Goal: Task Accomplishment & Management: Complete application form

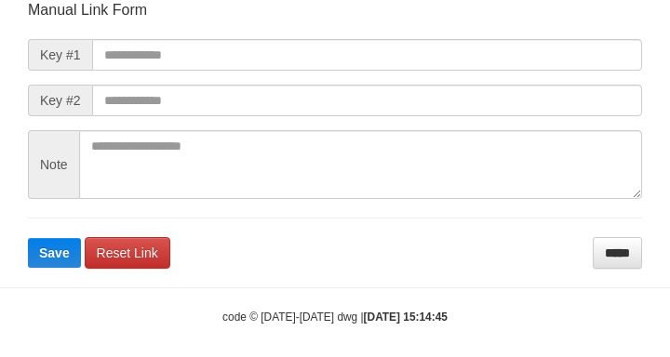
scroll to position [217, 0]
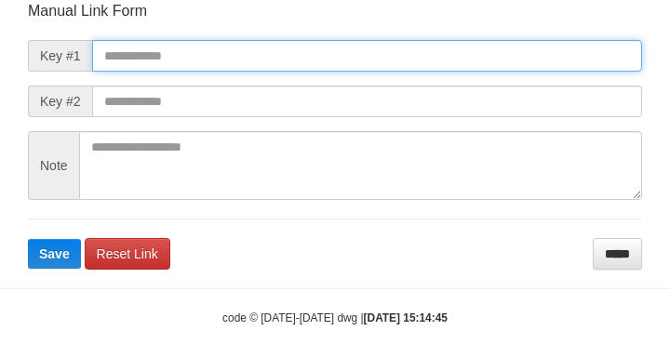
click at [324, 58] on input "text" at bounding box center [367, 56] width 550 height 32
paste input "**********"
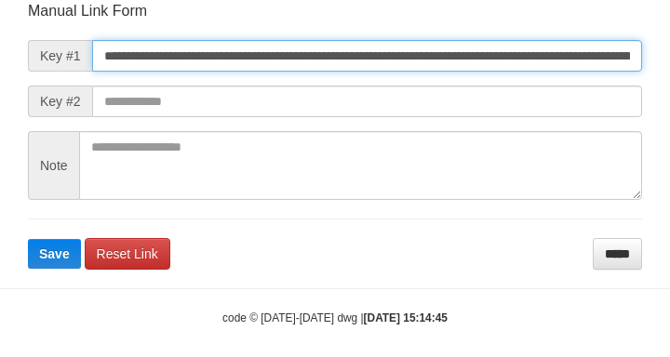
scroll to position [0, 1150]
type input "**********"
click at [28, 239] on button "Save" at bounding box center [54, 254] width 53 height 30
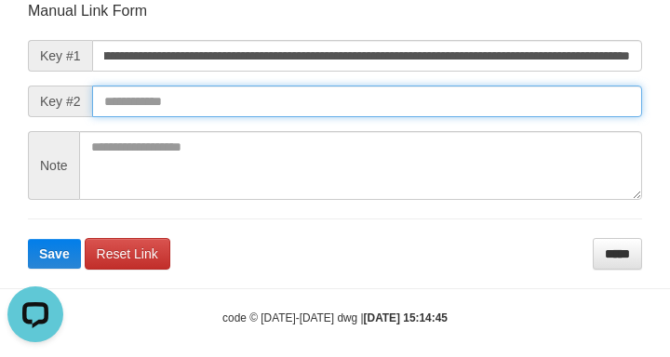
click at [508, 111] on input "text" at bounding box center [367, 102] width 550 height 32
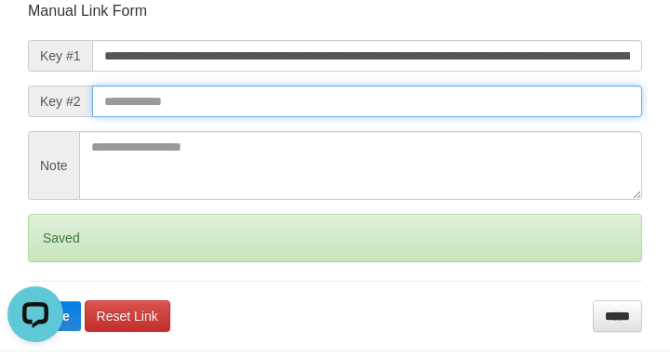
click at [28, 302] on button "Save" at bounding box center [54, 317] width 53 height 30
click at [515, 115] on input "text" at bounding box center [367, 102] width 550 height 32
click at [28, 302] on button "Save" at bounding box center [54, 317] width 53 height 30
click at [510, 114] on input "text" at bounding box center [367, 102] width 550 height 32
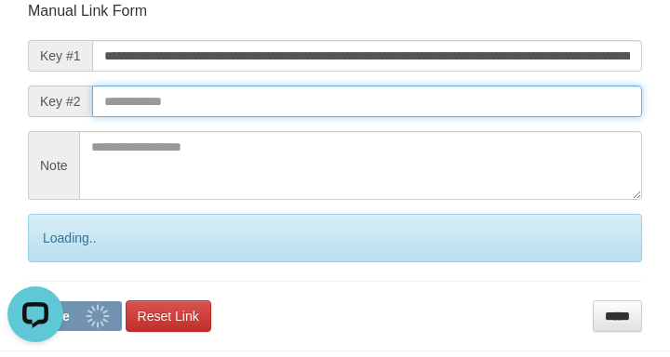
drag, startPoint x: 489, startPoint y: 113, endPoint x: 423, endPoint y: 119, distance: 65.5
click at [503, 124] on form "**********" at bounding box center [335, 166] width 614 height 331
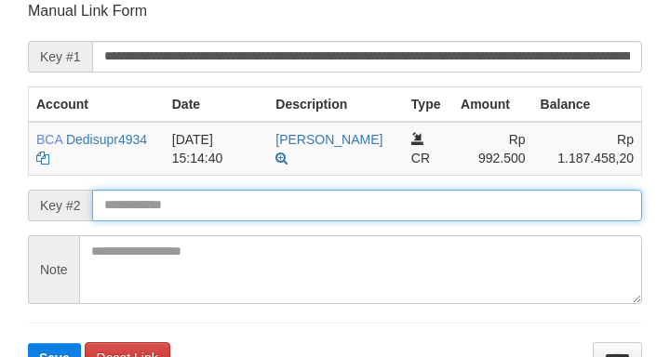
click at [254, 191] on input "text" at bounding box center [367, 206] width 550 height 32
click at [28, 343] on button "Save" at bounding box center [54, 358] width 53 height 30
drag, startPoint x: 257, startPoint y: 204, endPoint x: 247, endPoint y: 198, distance: 11.7
click at [256, 204] on input "text" at bounding box center [367, 206] width 550 height 32
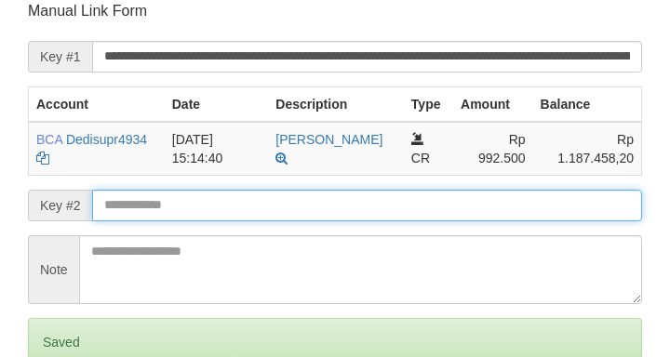
click at [245, 200] on input "text" at bounding box center [367, 206] width 550 height 32
click at [247, 205] on input "text" at bounding box center [367, 206] width 550 height 32
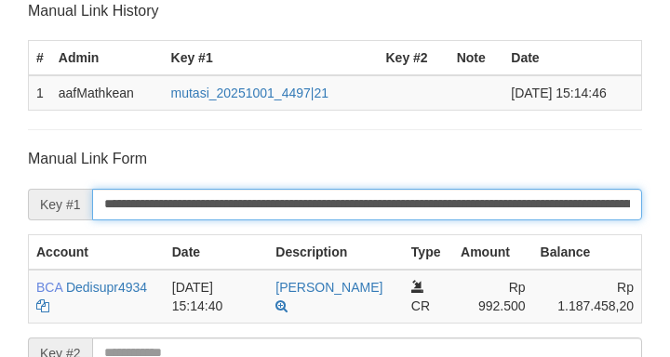
click at [228, 210] on input "**********" at bounding box center [367, 205] width 550 height 32
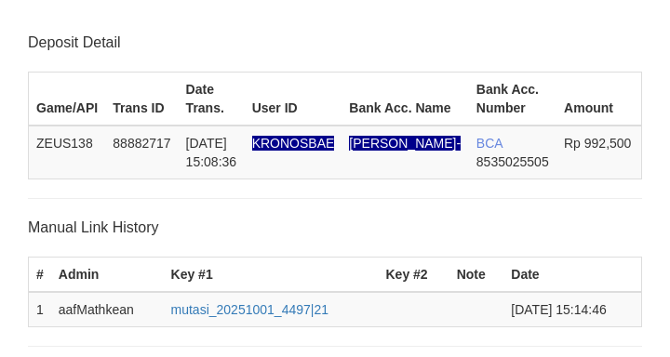
scroll to position [485, 0]
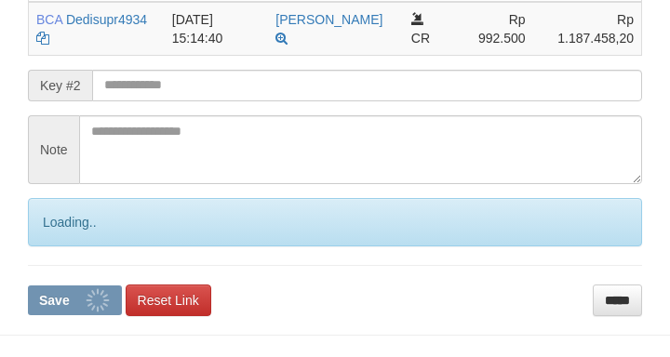
click at [28, 286] on button "Save" at bounding box center [75, 301] width 94 height 30
click at [189, 86] on input "text" at bounding box center [367, 86] width 550 height 32
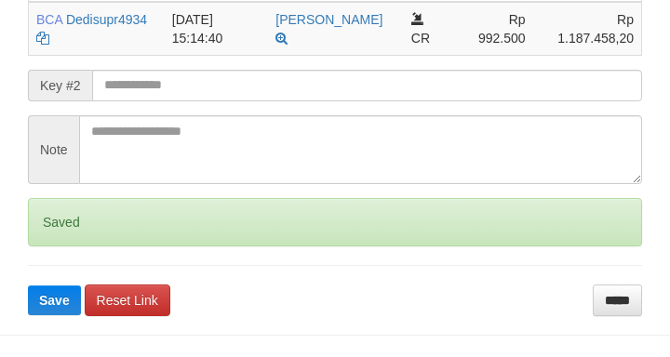
drag, startPoint x: 201, startPoint y: 83, endPoint x: 8, endPoint y: 79, distance: 192.7
click at [185, 81] on input "text" at bounding box center [367, 86] width 550 height 32
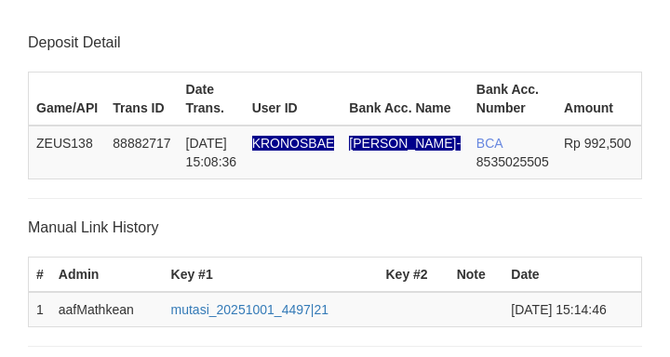
scroll to position [485, 0]
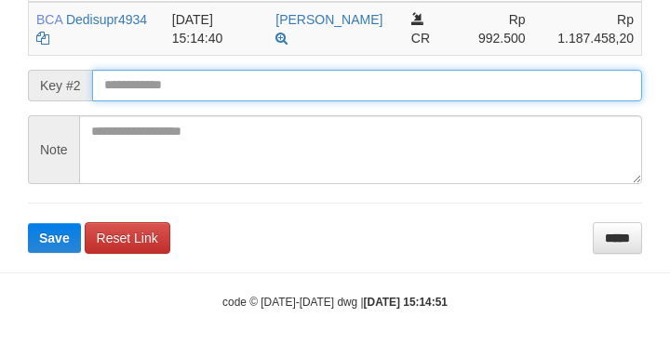
click at [196, 96] on input "text" at bounding box center [367, 86] width 550 height 32
click at [28, 223] on button "Save" at bounding box center [54, 238] width 53 height 30
click at [200, 96] on input "text" at bounding box center [367, 86] width 550 height 32
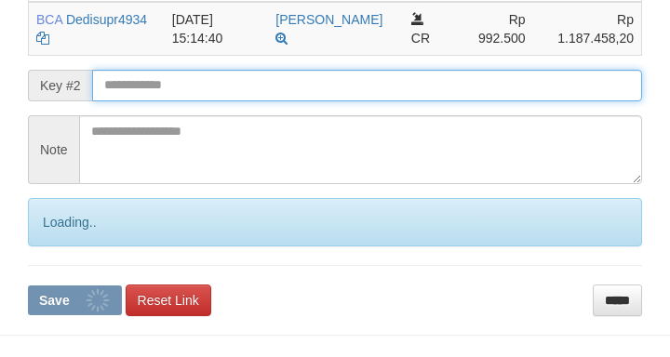
click at [28, 286] on button "Save" at bounding box center [75, 301] width 94 height 30
click at [185, 98] on input "text" at bounding box center [367, 86] width 550 height 32
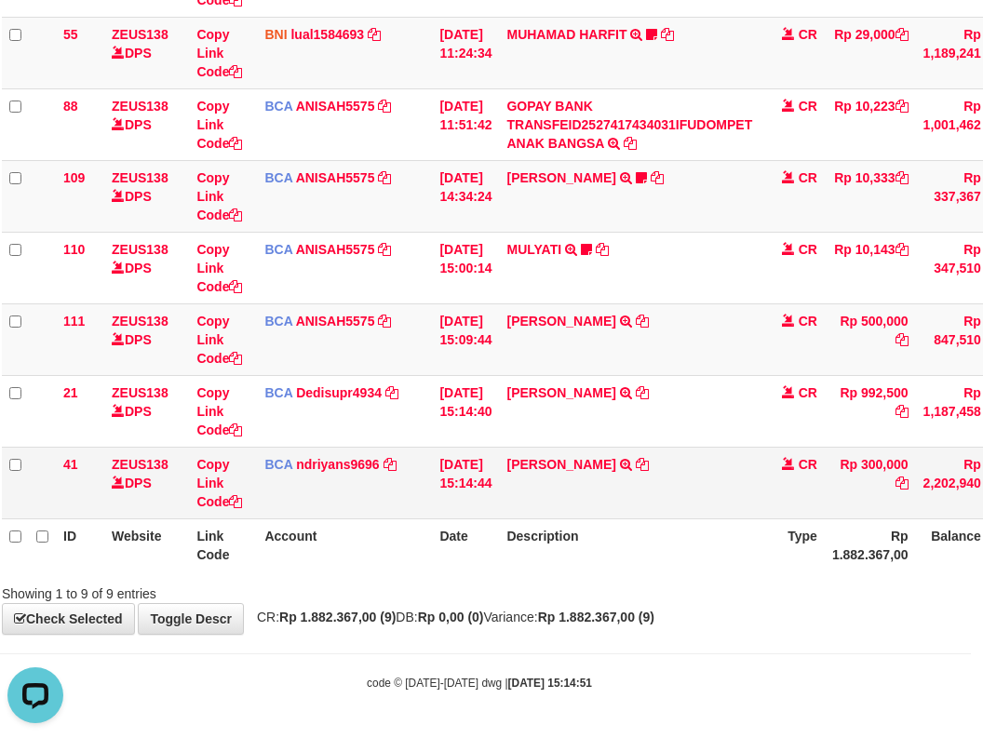
drag, startPoint x: 462, startPoint y: 487, endPoint x: 799, endPoint y: 478, distance: 337.9
click at [498, 489] on td "[DATE] 15:14:44" at bounding box center [465, 483] width 67 height 72
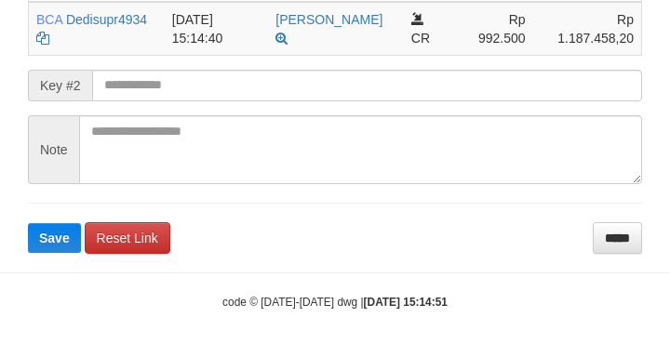
click at [187, 92] on input "text" at bounding box center [367, 86] width 550 height 32
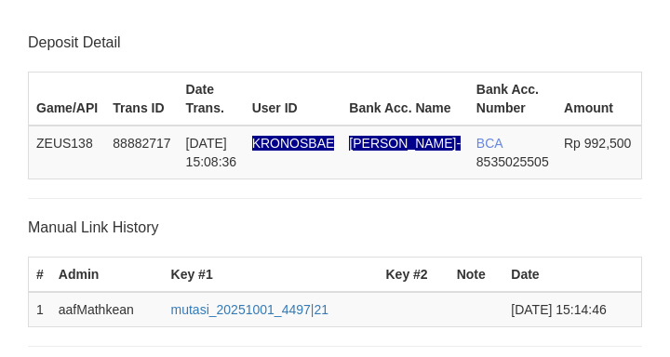
scroll to position [485, 0]
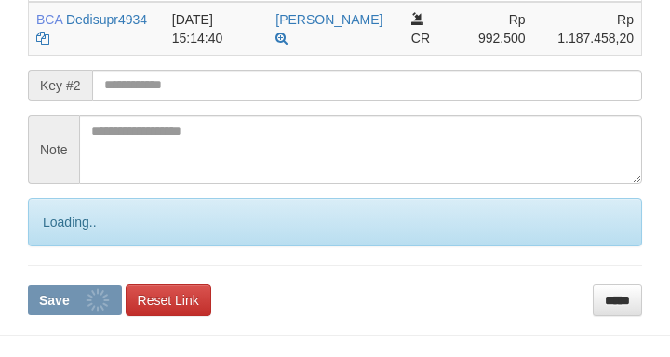
click at [181, 83] on input "text" at bounding box center [367, 86] width 550 height 32
click at [28, 286] on button "Save" at bounding box center [75, 301] width 94 height 30
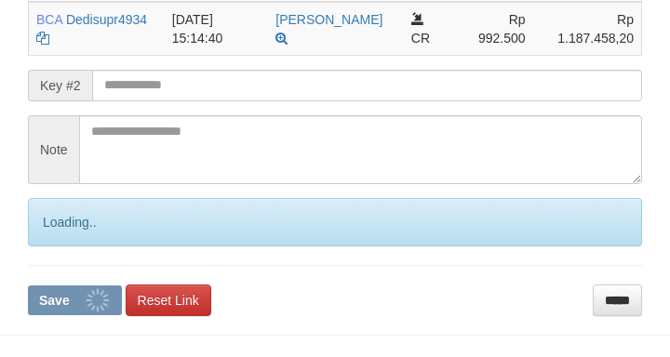
click at [168, 85] on input "text" at bounding box center [367, 86] width 550 height 32
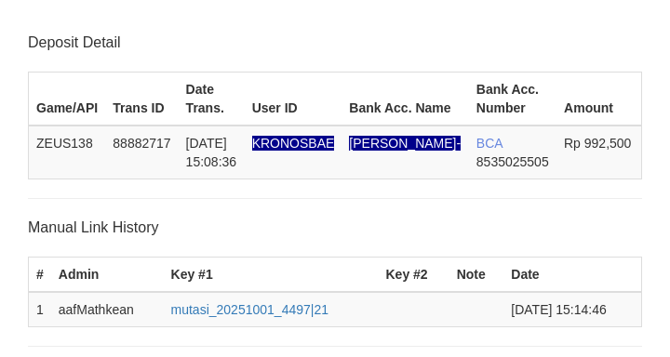
scroll to position [485, 0]
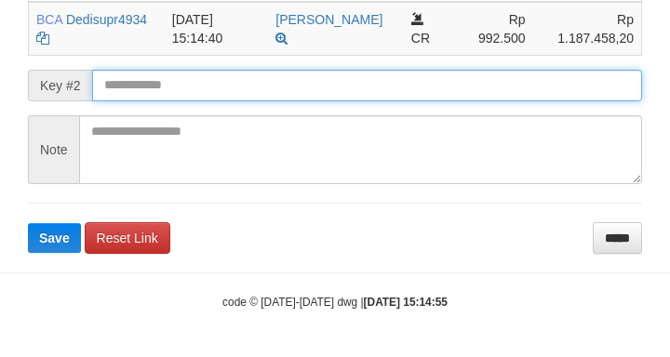
click at [151, 79] on input "text" at bounding box center [367, 86] width 550 height 32
click at [28, 223] on button "Save" at bounding box center [54, 238] width 53 height 30
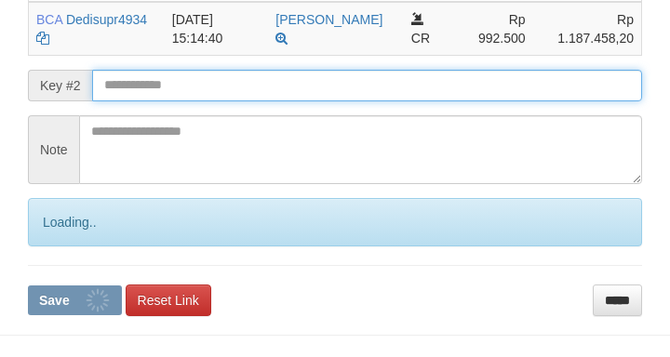
click at [149, 79] on input "text" at bounding box center [367, 86] width 550 height 32
click at [28, 286] on button "Save" at bounding box center [75, 301] width 94 height 30
click at [149, 80] on input "text" at bounding box center [367, 86] width 550 height 32
click at [28, 286] on button "Save" at bounding box center [75, 301] width 94 height 30
click at [154, 84] on input "text" at bounding box center [367, 86] width 550 height 32
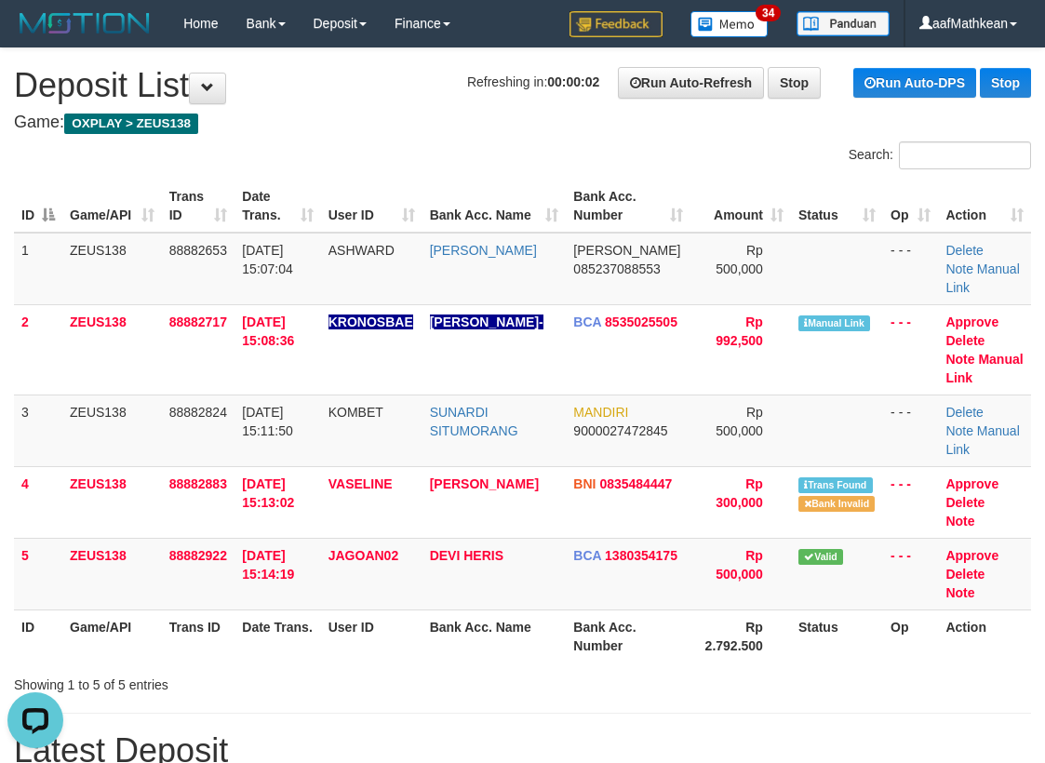
drag, startPoint x: 364, startPoint y: 137, endPoint x: 9, endPoint y: 285, distance: 384.2
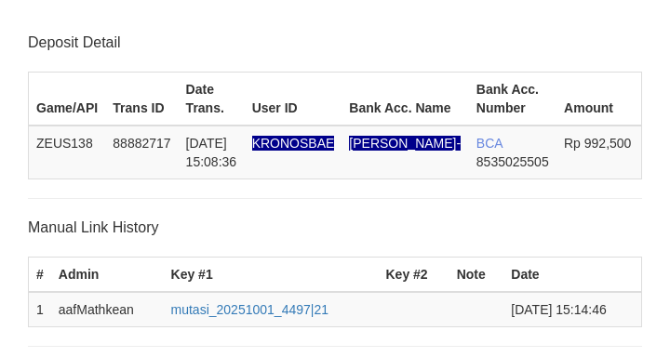
scroll to position [485, 0]
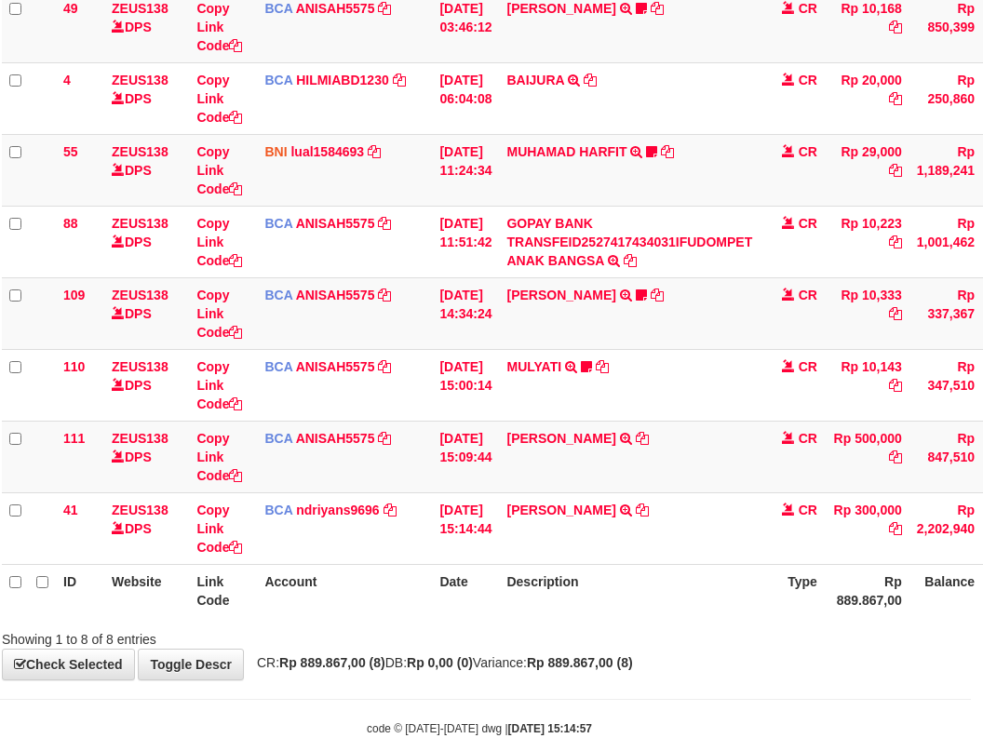
scroll to position [288, 12]
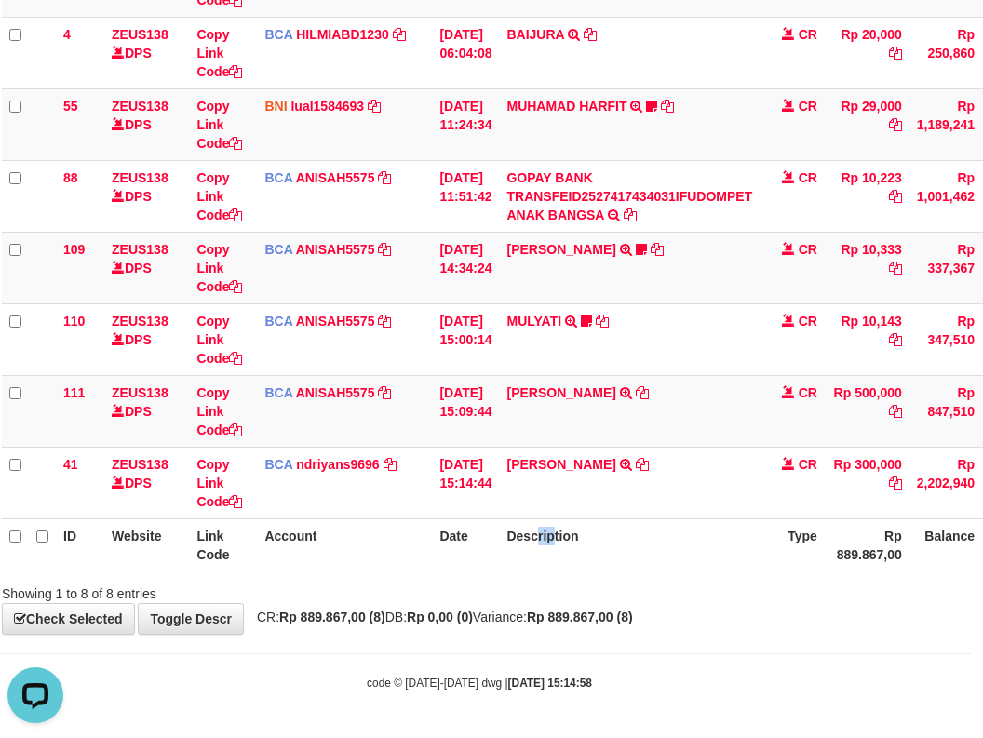
click at [559, 566] on th "Description" at bounding box center [629, 544] width 261 height 53
click at [971, 543] on html "Toggle navigation Home Bank Account List Load By Website Group [OXPLAY] ZEUS138…" at bounding box center [479, 225] width 983 height 1026
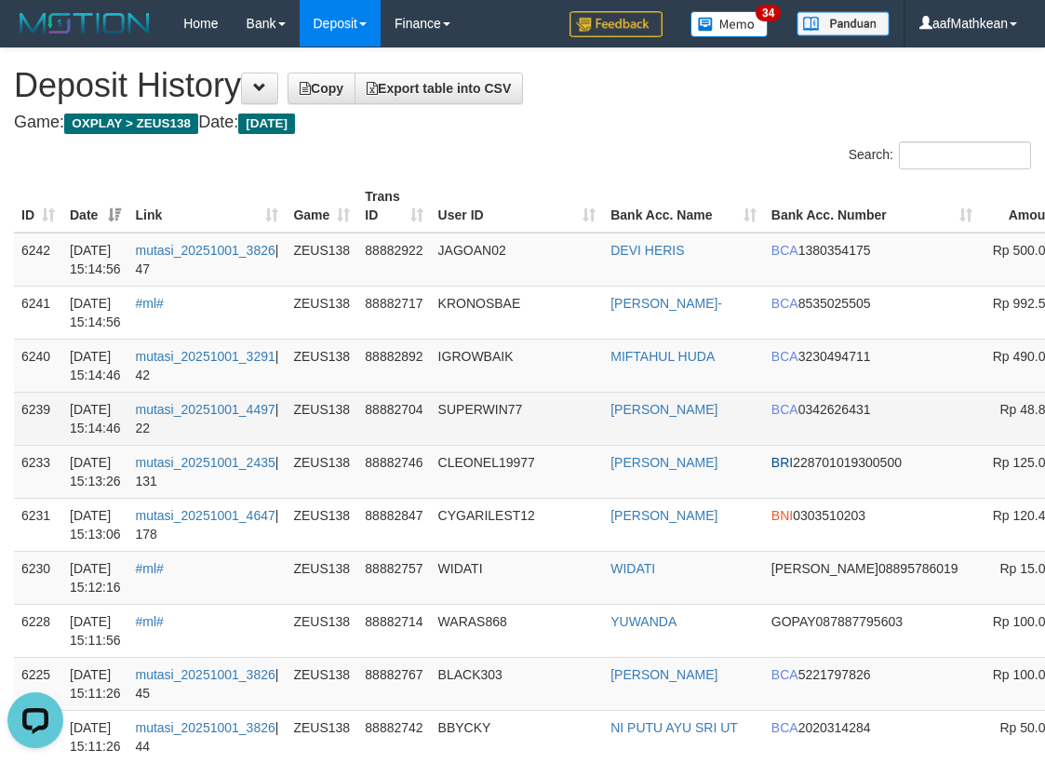
drag, startPoint x: 997, startPoint y: 305, endPoint x: 1, endPoint y: 435, distance: 1004.1
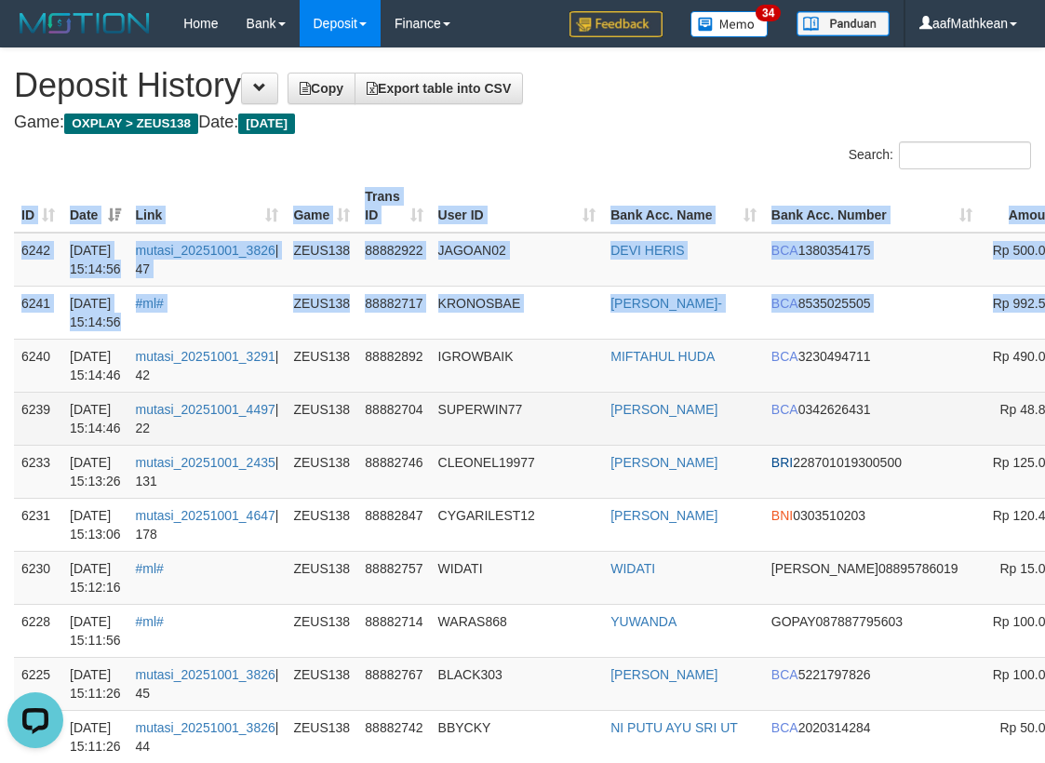
scroll to position [0, 198]
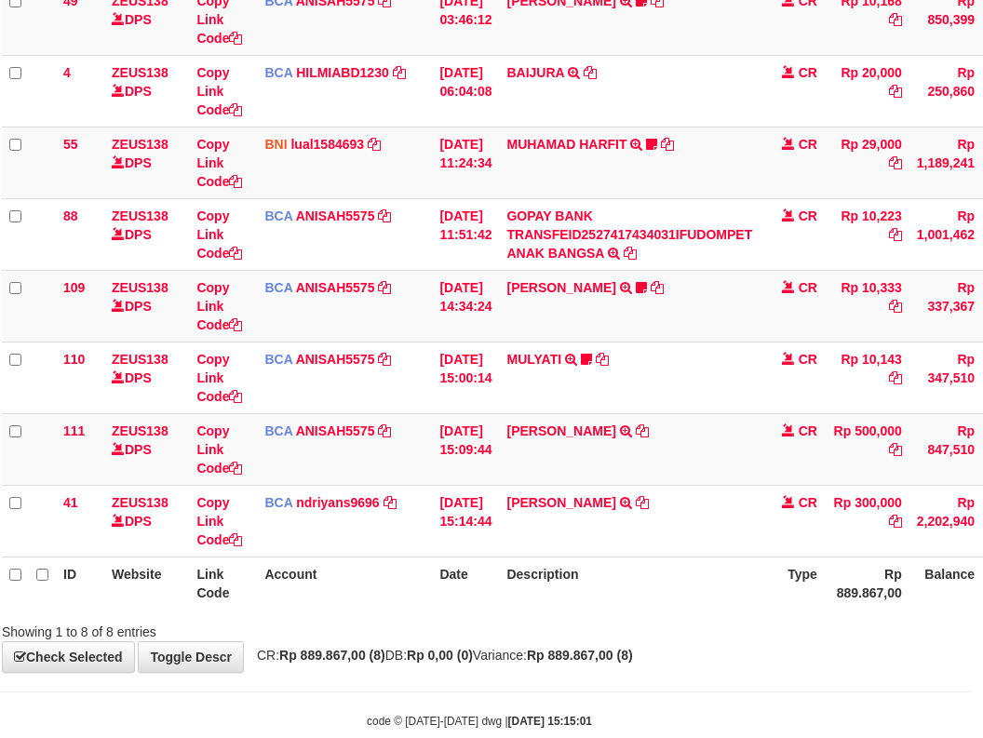
click at [425, 520] on table "ID Website Link Code Account Date Description Type Amount Balance Status Action…" at bounding box center [557, 269] width 1110 height 679
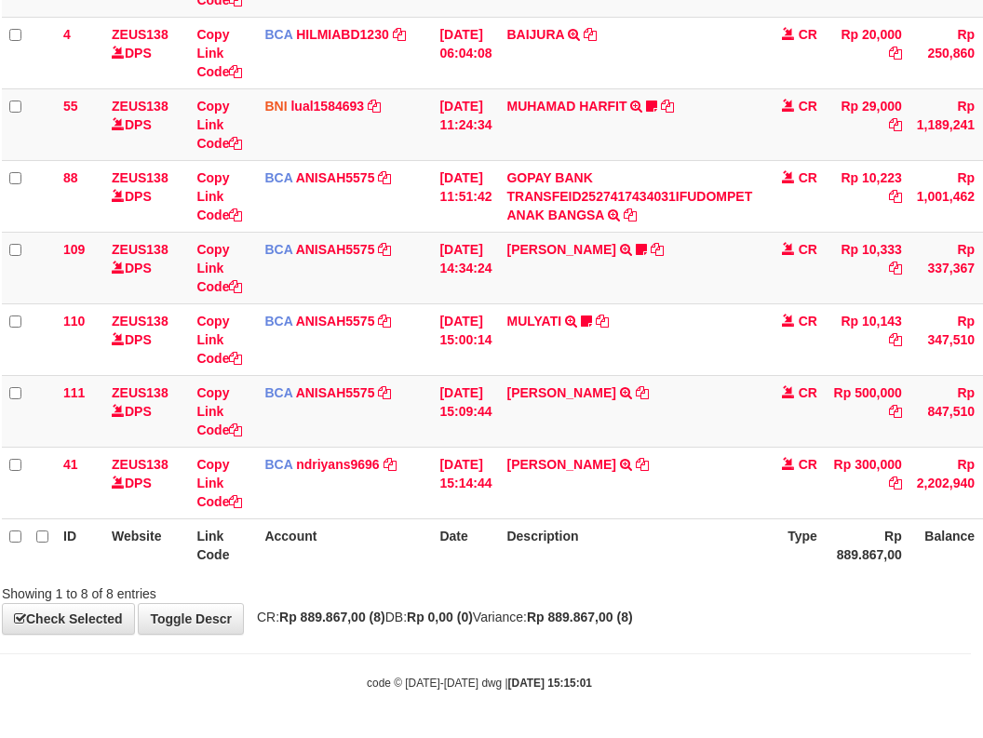
drag, startPoint x: 450, startPoint y: 528, endPoint x: 610, endPoint y: 558, distance: 163.0
click at [455, 531] on th "Date" at bounding box center [465, 544] width 67 height 53
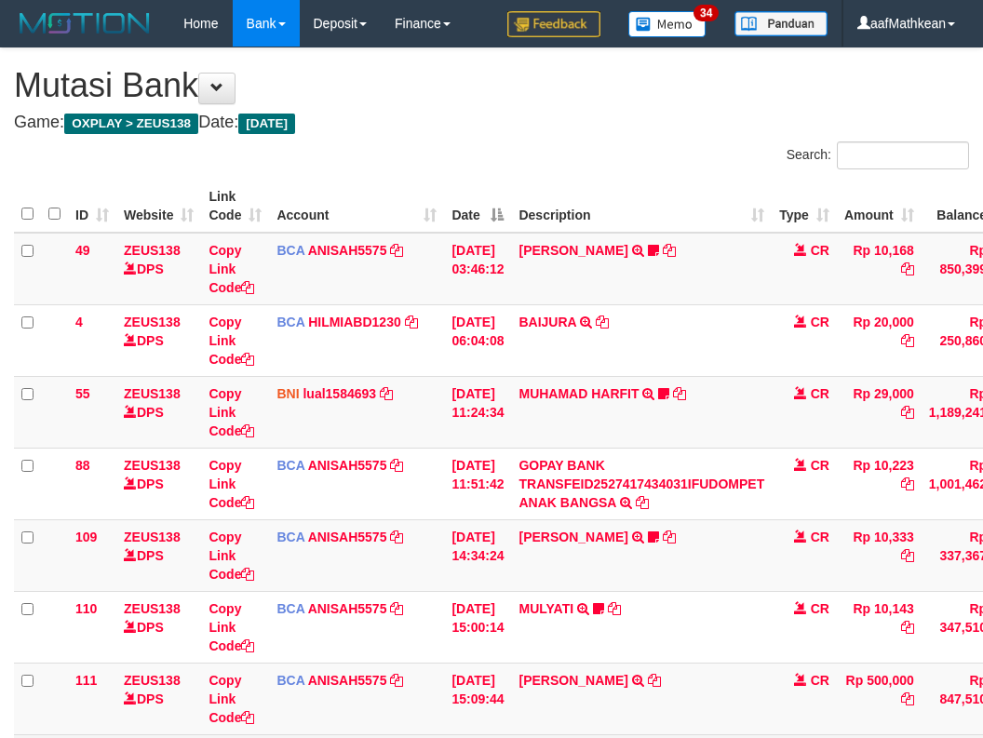
scroll to position [249, 12]
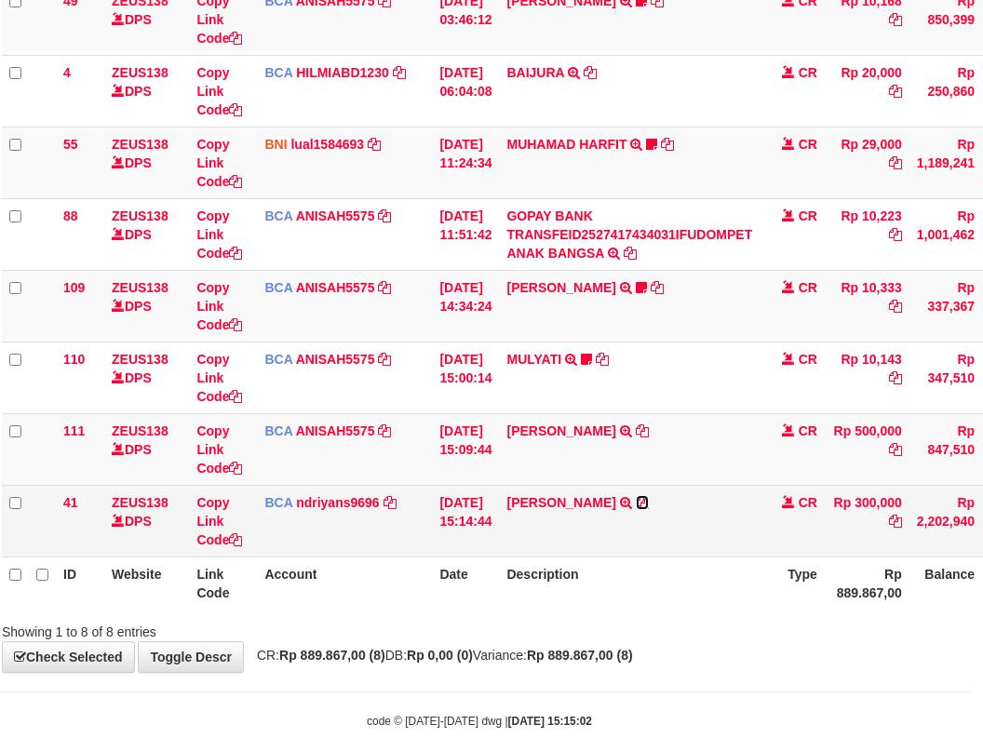
click at [649, 505] on icon at bounding box center [642, 502] width 13 height 13
click at [649, 504] on icon at bounding box center [642, 502] width 13 height 13
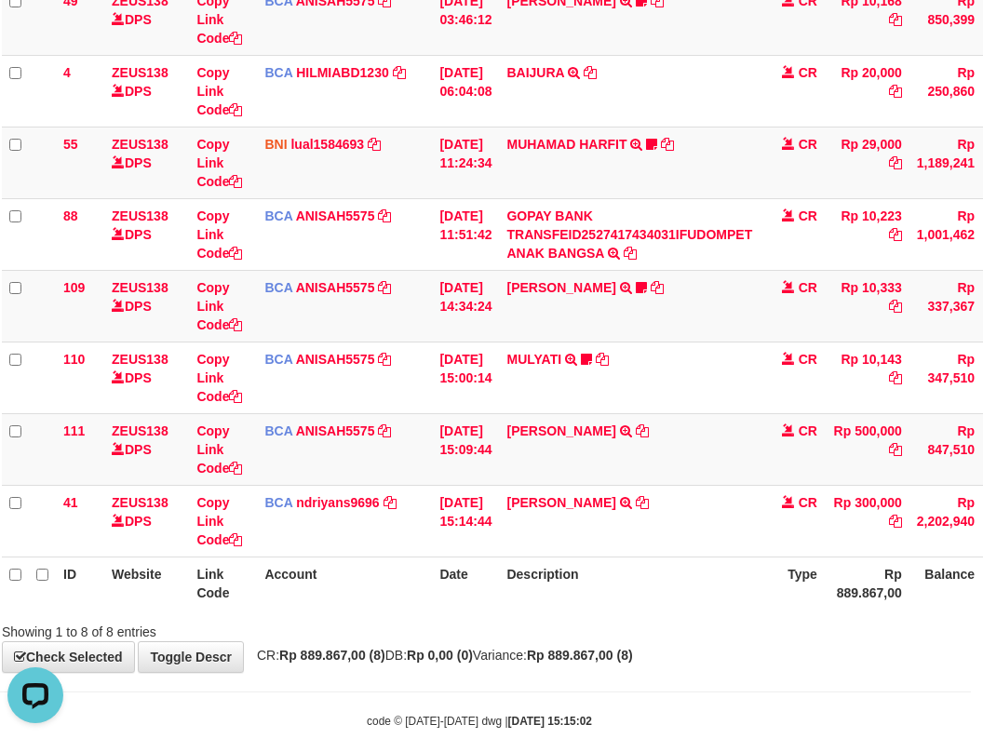
scroll to position [0, 0]
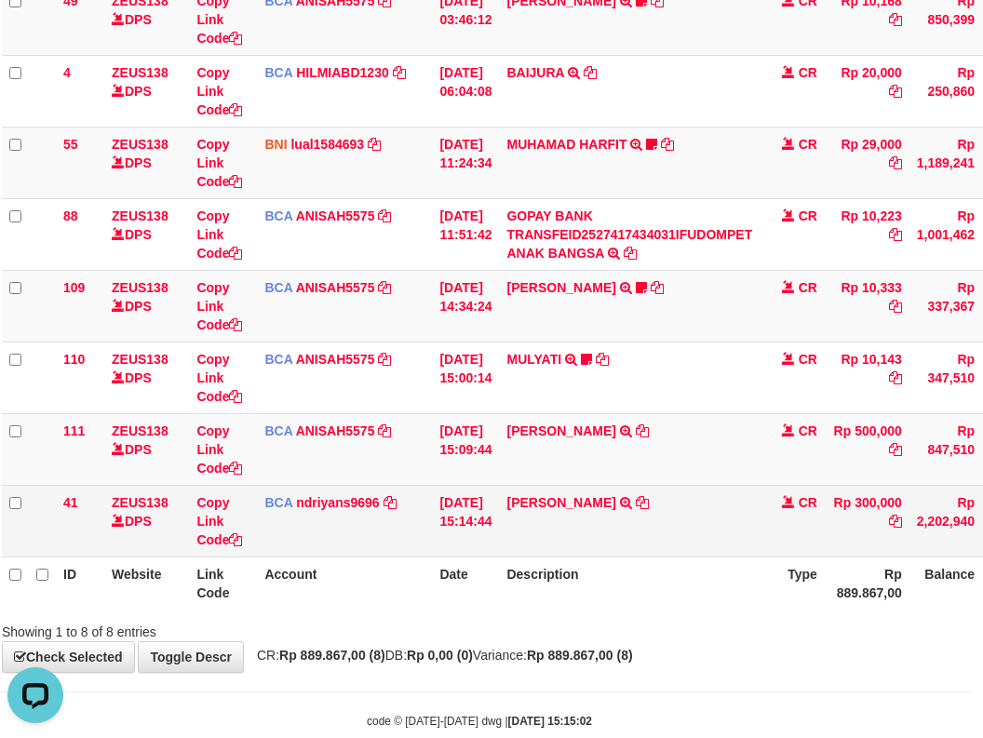
drag, startPoint x: 447, startPoint y: 487, endPoint x: 483, endPoint y: 510, distance: 43.1
click at [464, 499] on tbody "49 ZEUS138 DPS Copy Link Code BCA ANISAH5575 DPS [PERSON_NAME] mutasi_20251001_…" at bounding box center [557, 270] width 1110 height 574
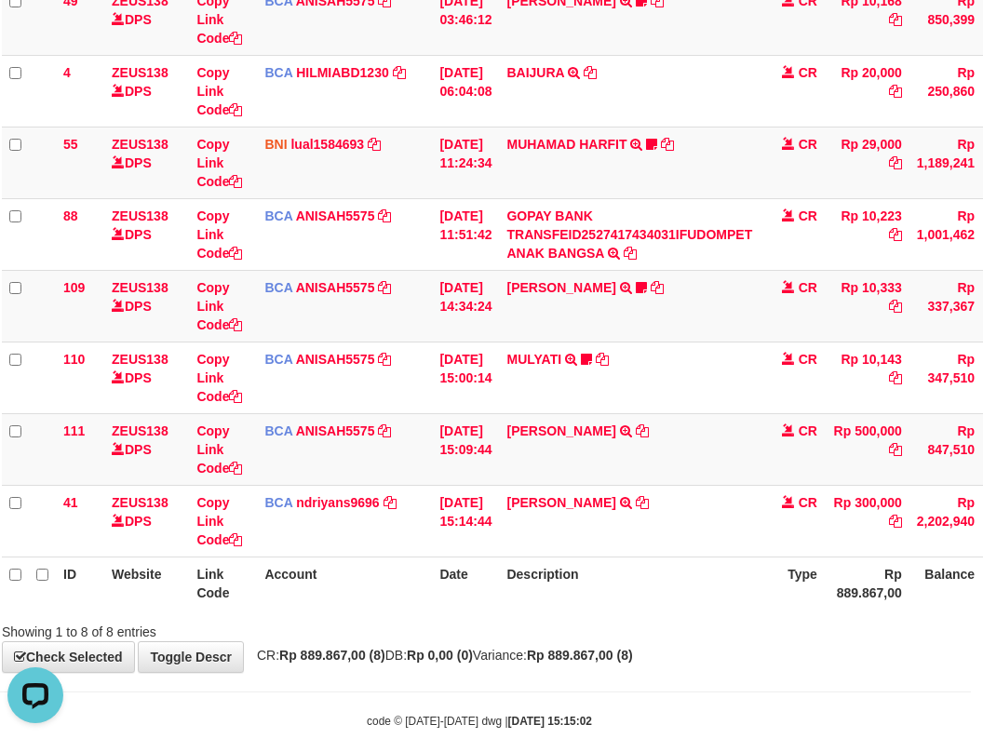
click at [590, 515] on tr "41 ZEUS138 DPS Copy Link Code BCA ndriyans9696 DPS ANDRIYANSYAH mutasi_20251001…" at bounding box center [557, 521] width 1110 height 72
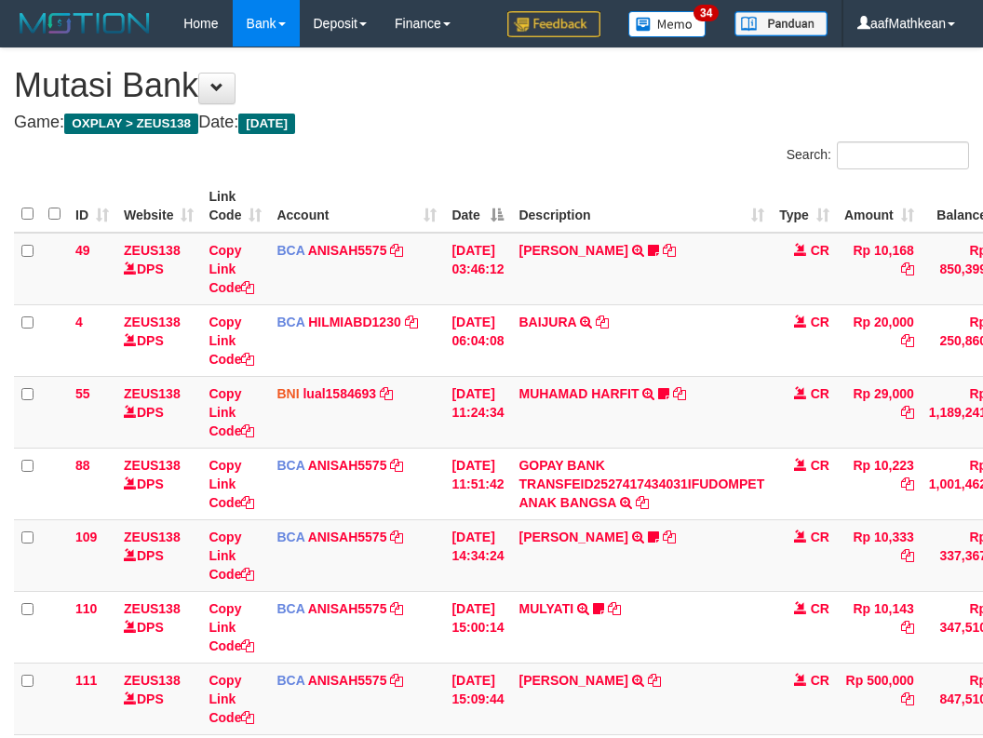
scroll to position [132, 12]
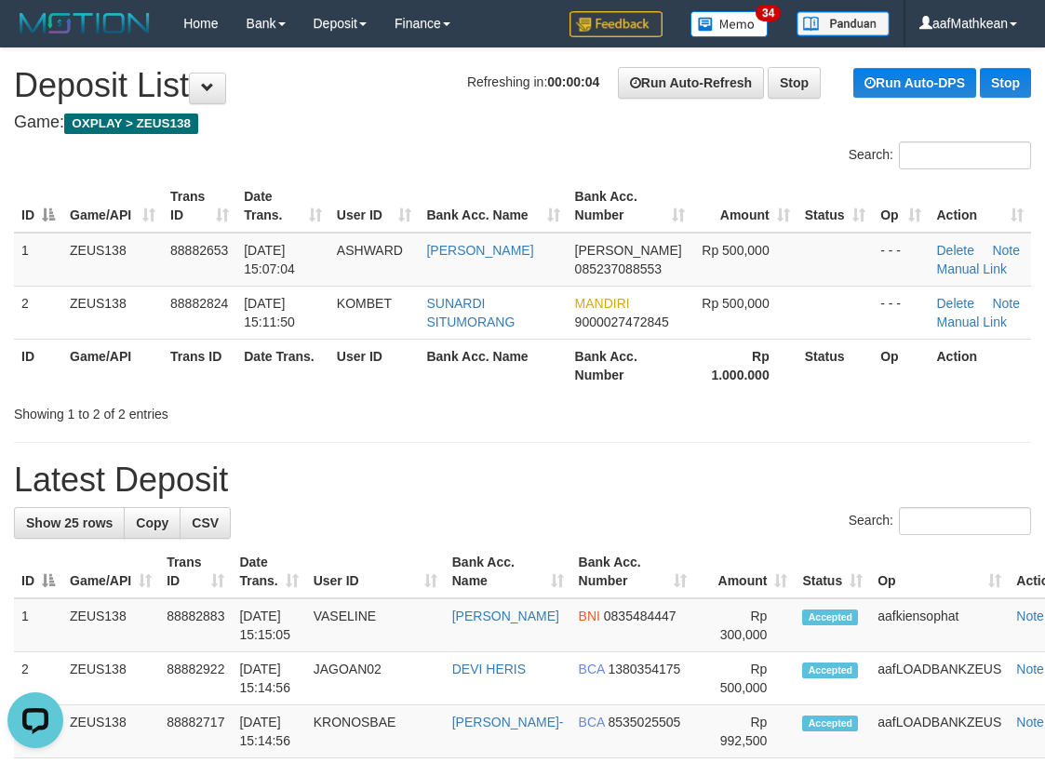
click at [329, 95] on h1 "Refreshing in: 00:00:04 Run Auto-Refresh Stop Run Auto-DPS Stop Deposit List" at bounding box center [522, 85] width 1017 height 37
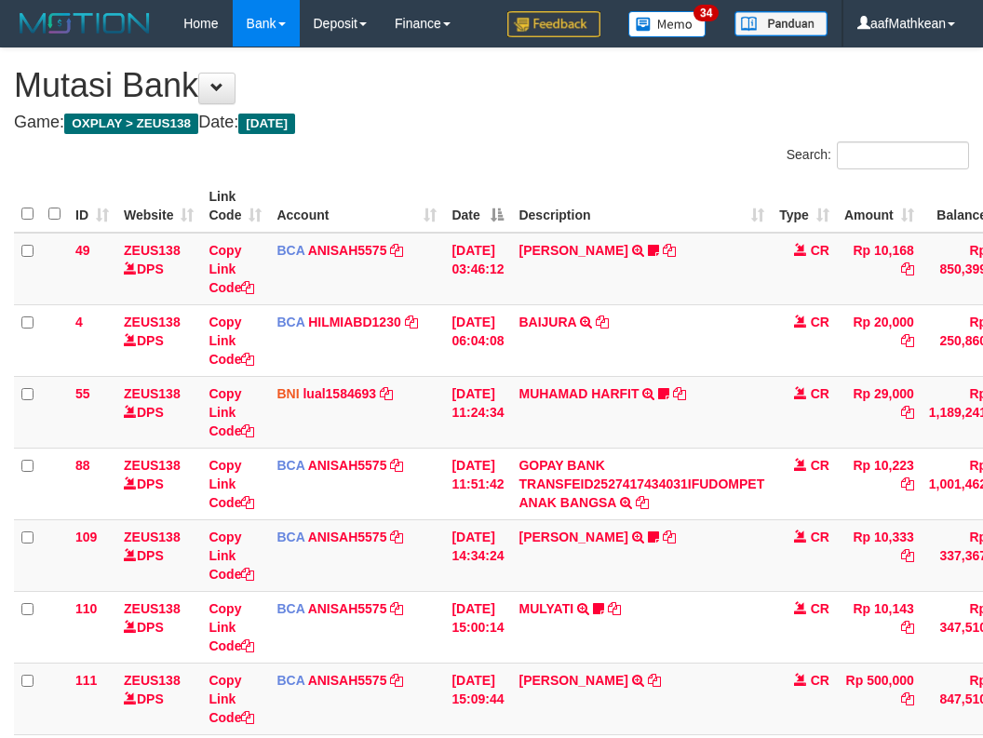
scroll to position [132, 12]
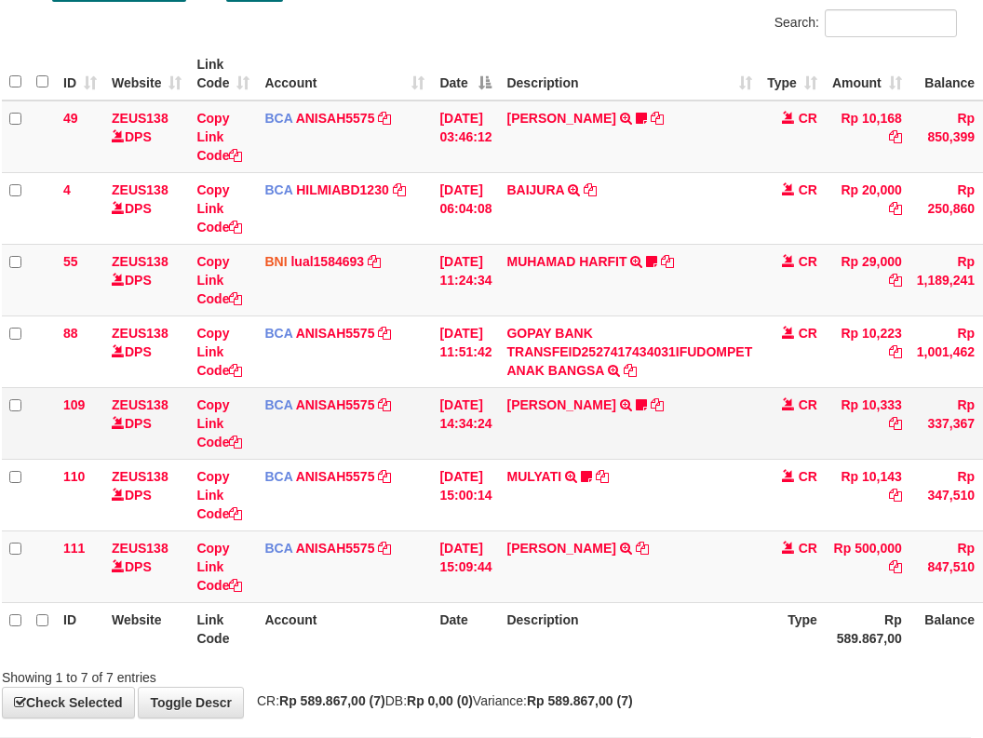
click at [663, 444] on td "[PERSON_NAME] TRSF E-BANKING CR 0110/FTSCY/WS95051 10333.002025100112508694 TRF…" at bounding box center [629, 423] width 261 height 72
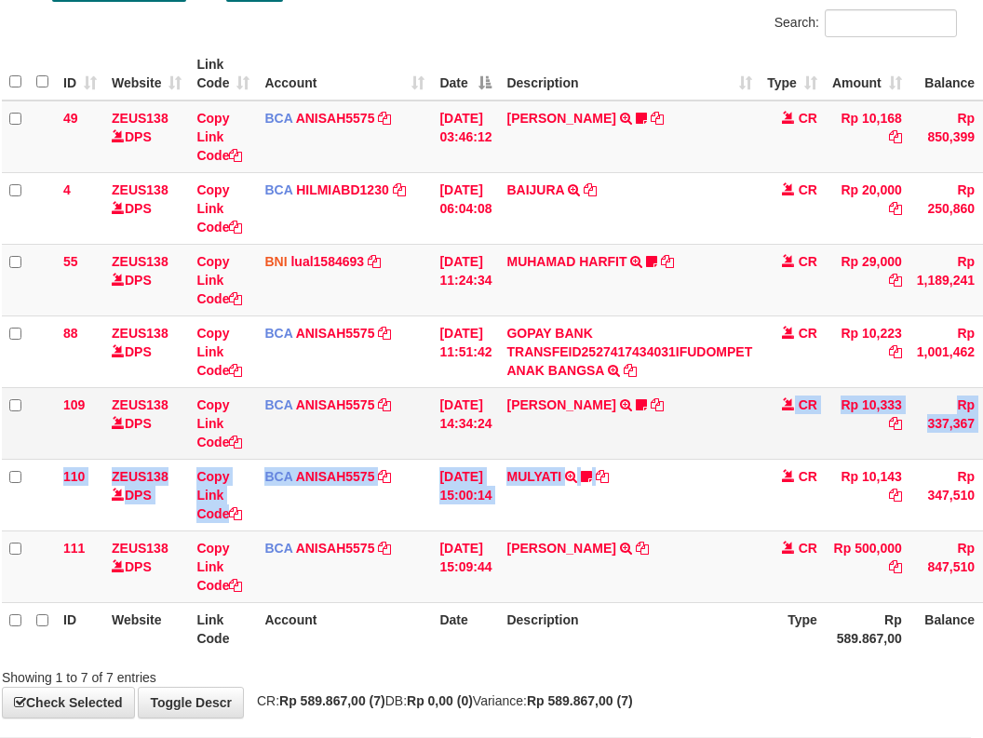
drag, startPoint x: 671, startPoint y: 446, endPoint x: 621, endPoint y: 314, distance: 141.4
click at [682, 438] on tbody "49 ZEUS138 DPS Copy Link Code BCA ANISAH5575 DPS ANISAH mutasi_20251001_3827 | …" at bounding box center [557, 352] width 1110 height 503
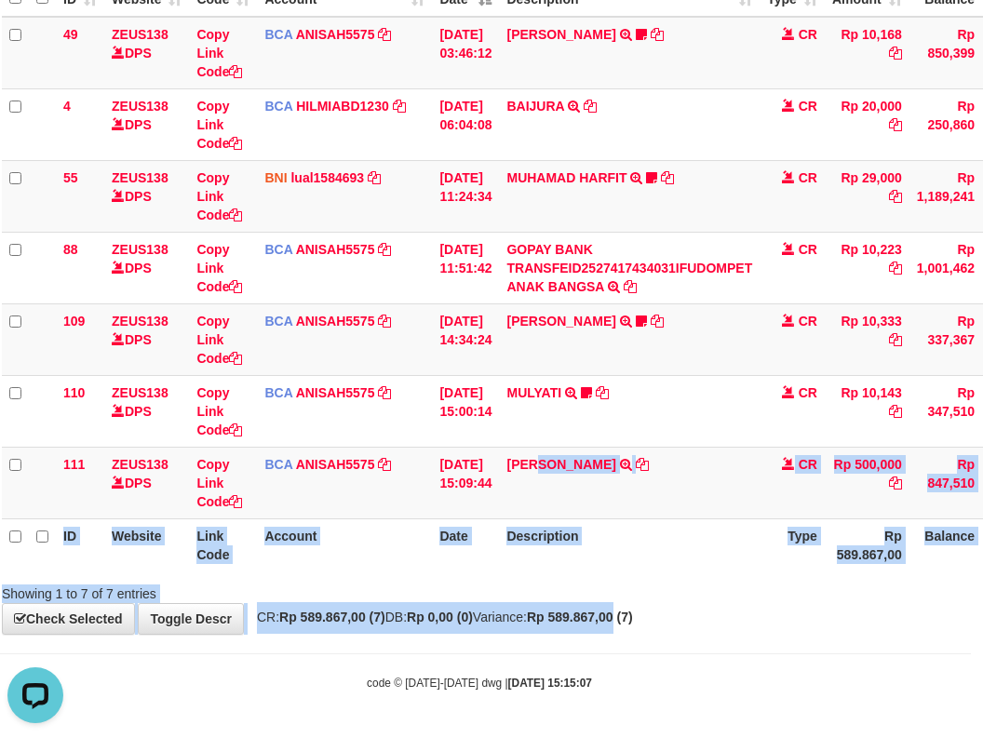
drag, startPoint x: 672, startPoint y: 626, endPoint x: 689, endPoint y: 627, distance: 16.8
click at [682, 632] on div "**********" at bounding box center [479, 232] width 983 height 801
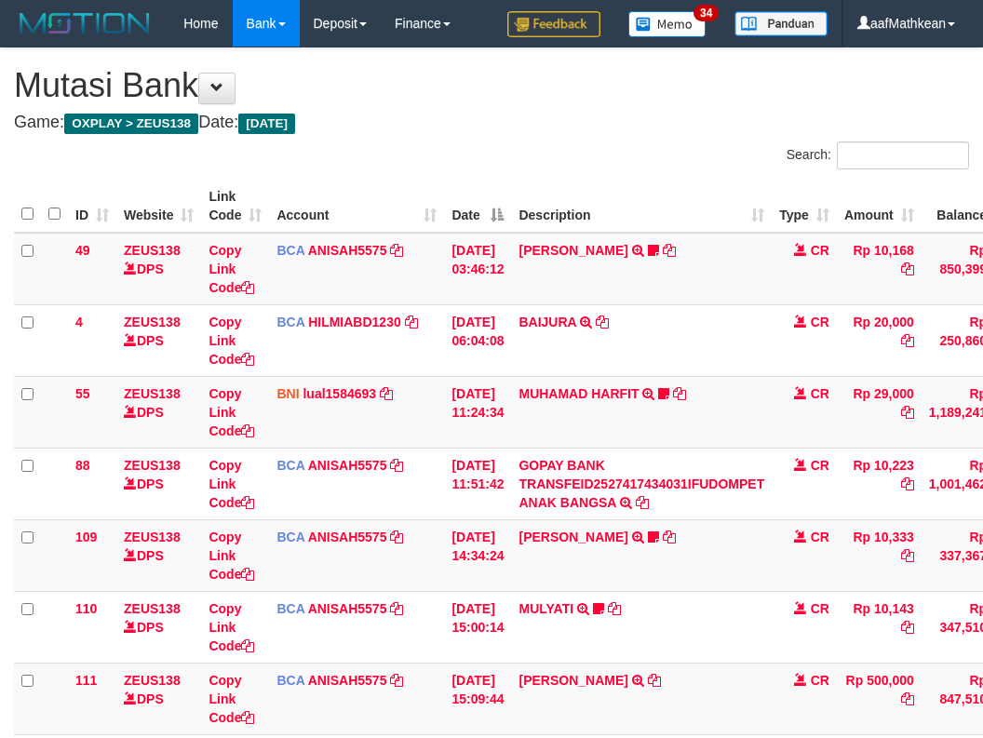
scroll to position [99, 12]
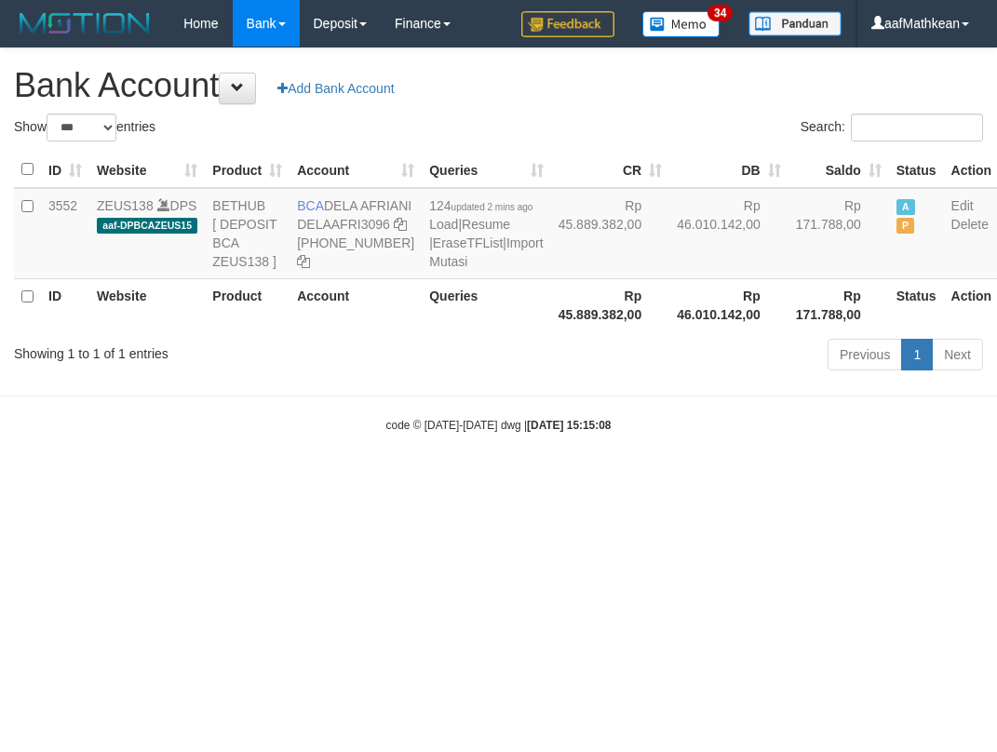
select select "***"
drag, startPoint x: 473, startPoint y: 106, endPoint x: 238, endPoint y: 4, distance: 255.9
click at [331, 95] on body "Toggle navigation Home Bank Account List Load By Website Group [OXPLAY] ZEUS138…" at bounding box center [498, 240] width 997 height 480
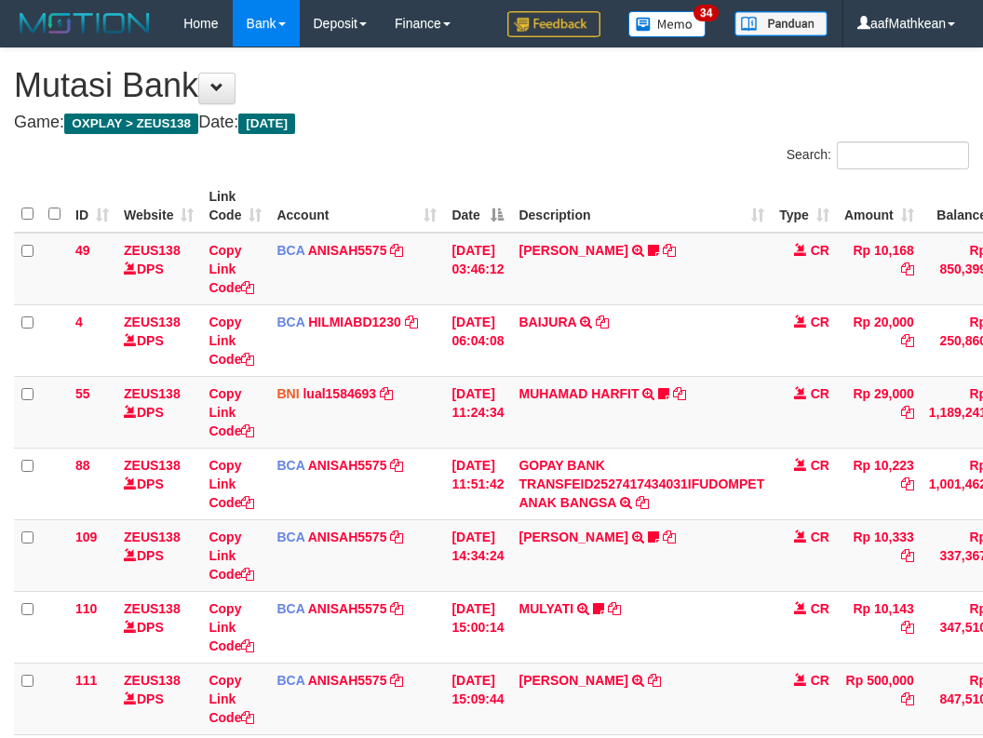
scroll to position [99, 12]
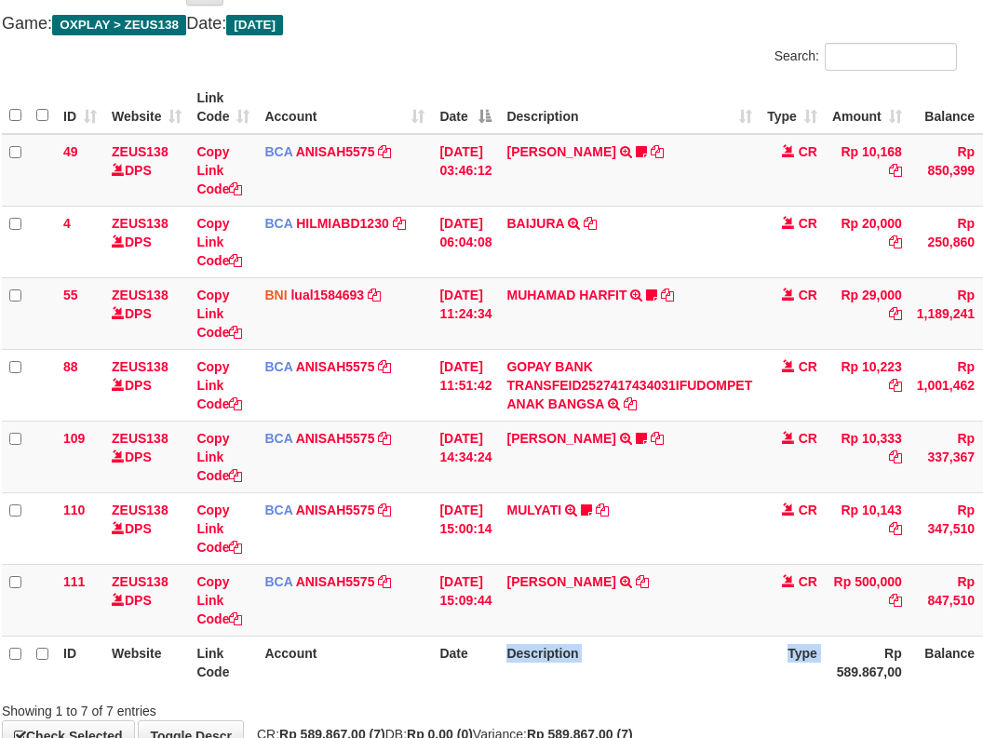
drag, startPoint x: 592, startPoint y: 652, endPoint x: 1009, endPoint y: 639, distance: 417.1
click at [971, 639] on html "Toggle navigation Home Bank Account List Load By Website Group [OXPLAY] ZEUS138…" at bounding box center [479, 378] width 983 height 954
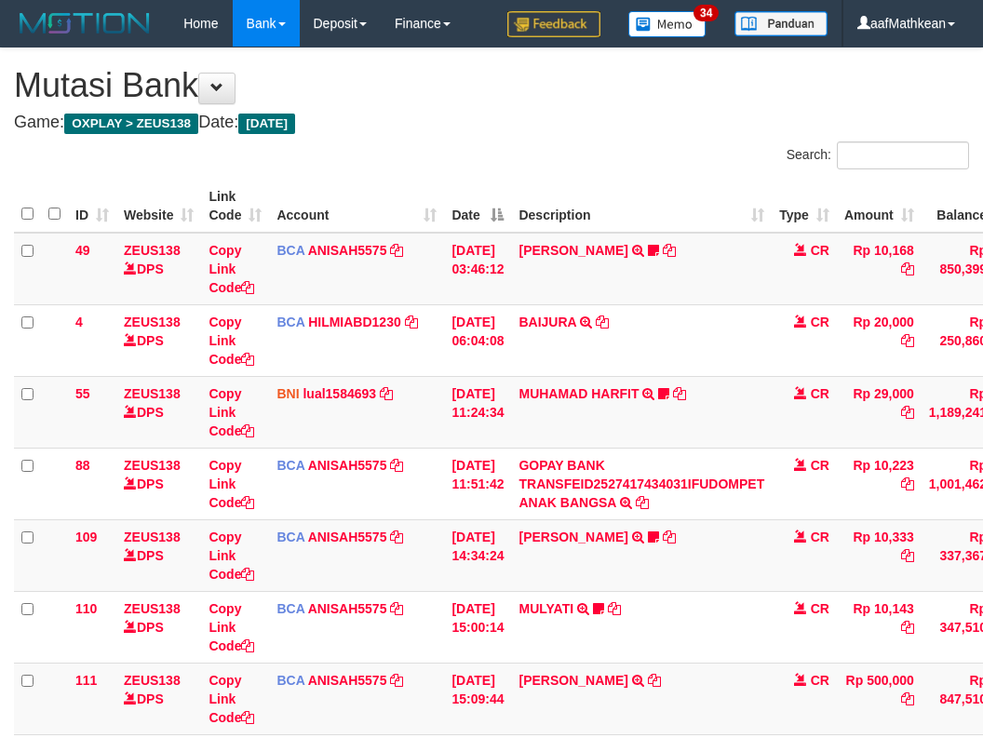
scroll to position [99, 12]
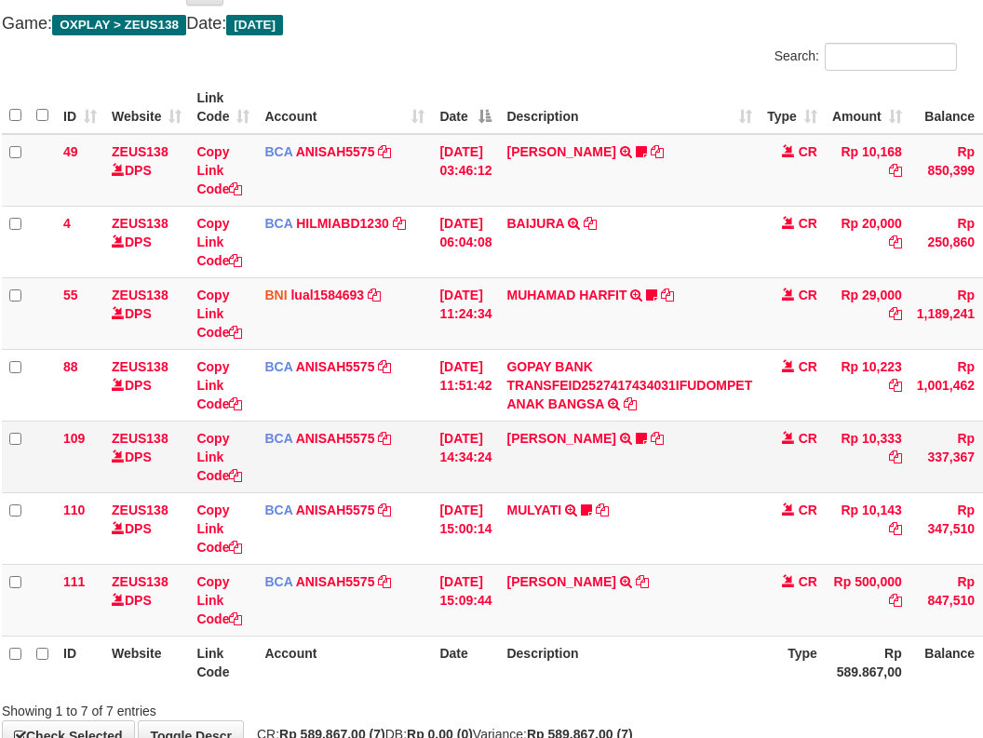
click at [570, 428] on td "[PERSON_NAME] TRSF E-BANKING CR 0110/FTSCY/WS95051 10333.002025100112508694 TRF…" at bounding box center [629, 457] width 261 height 72
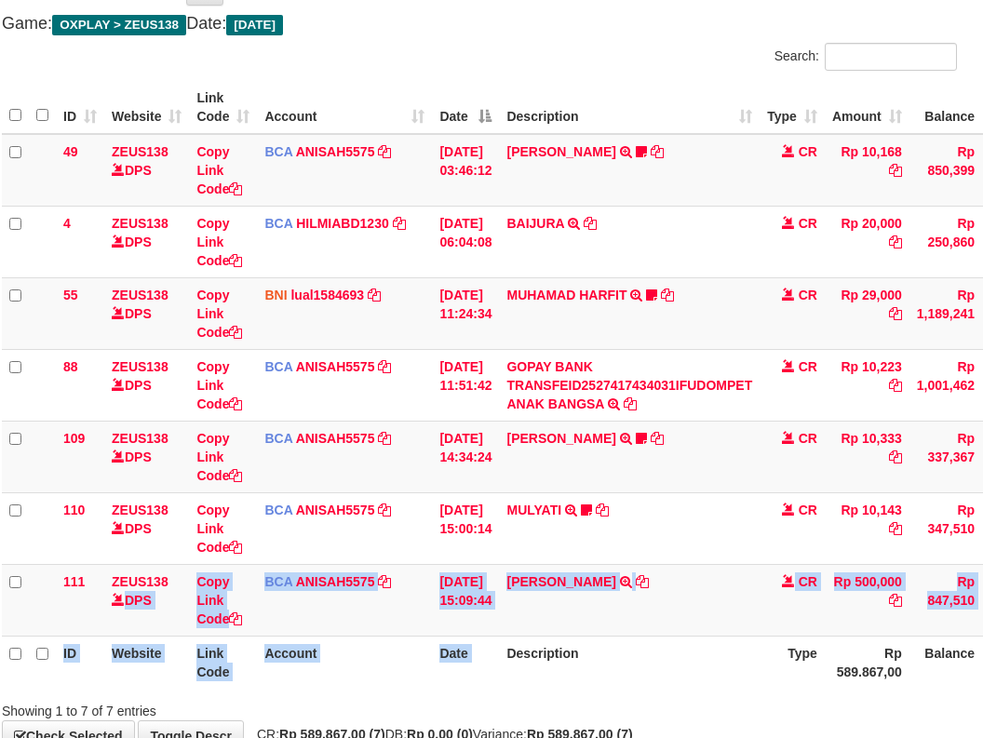
drag, startPoint x: 176, startPoint y: 579, endPoint x: 981, endPoint y: 758, distance: 824.7
click at [971, 737] on html "Toggle navigation Home Bank Account List Load By Website Group [OXPLAY] ZEUS138…" at bounding box center [479, 378] width 983 height 954
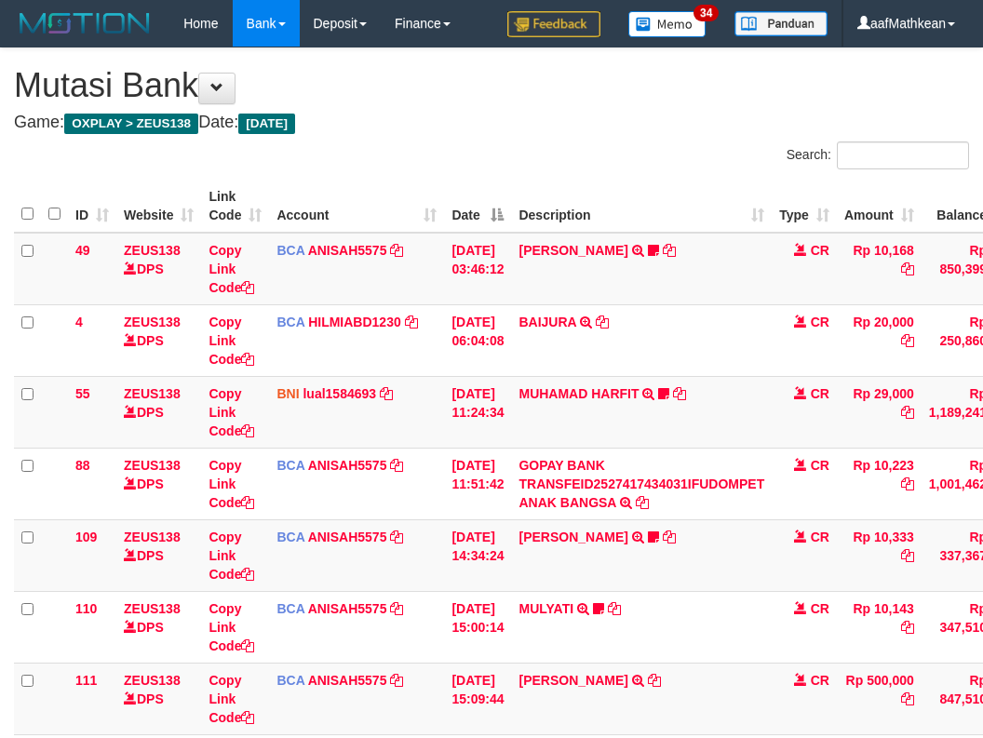
scroll to position [118, 12]
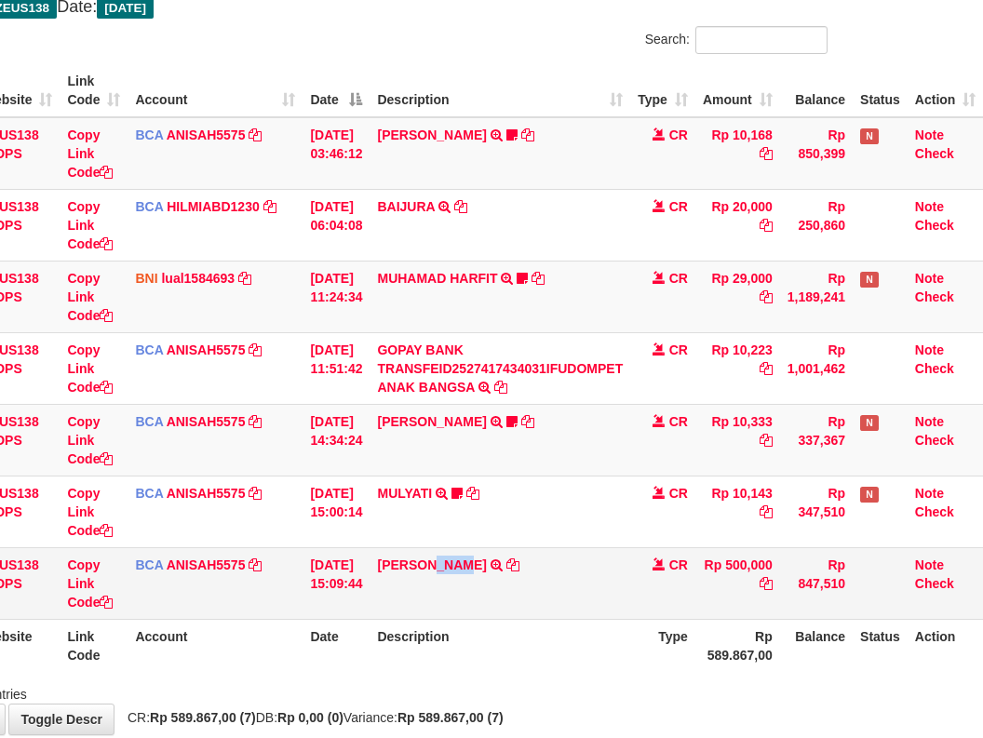
click at [480, 587] on td "KAREN ADELIN MARTH TRSF E-BANKING CR 0110/FTSCY/WS95031 500000.00KAREN ADELIN M…" at bounding box center [499, 583] width 261 height 72
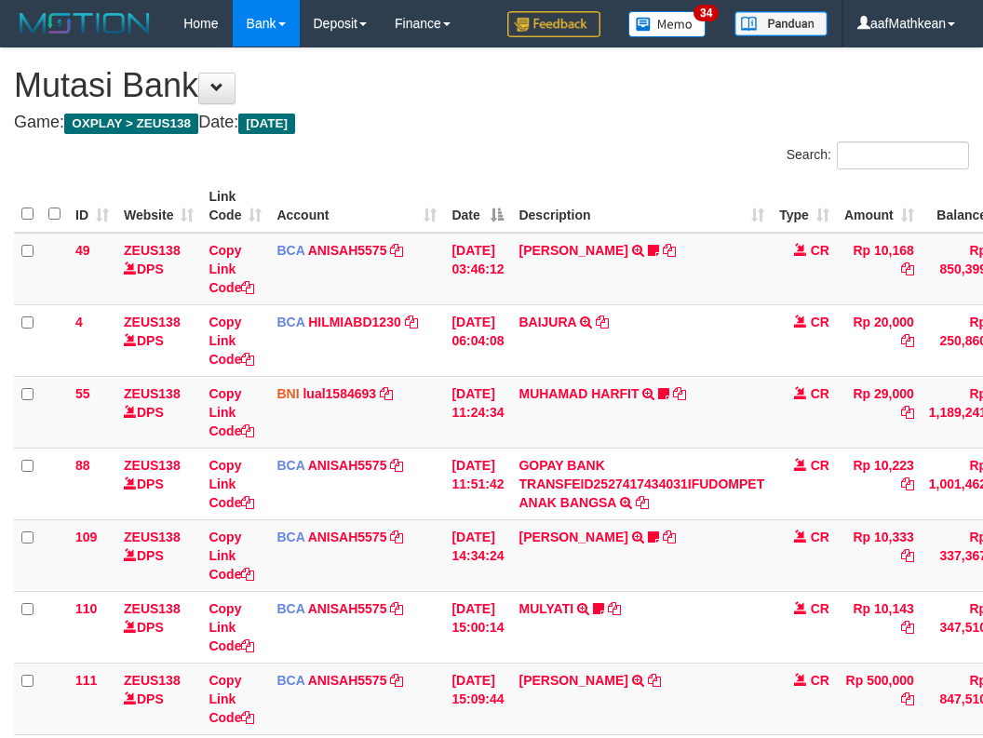
click at [621, 663] on td "[PERSON_NAME] TRSF E-BANKING CR 0110/FTSCY/WS95031 500000.00[PERSON_NAME]" at bounding box center [641, 699] width 261 height 72
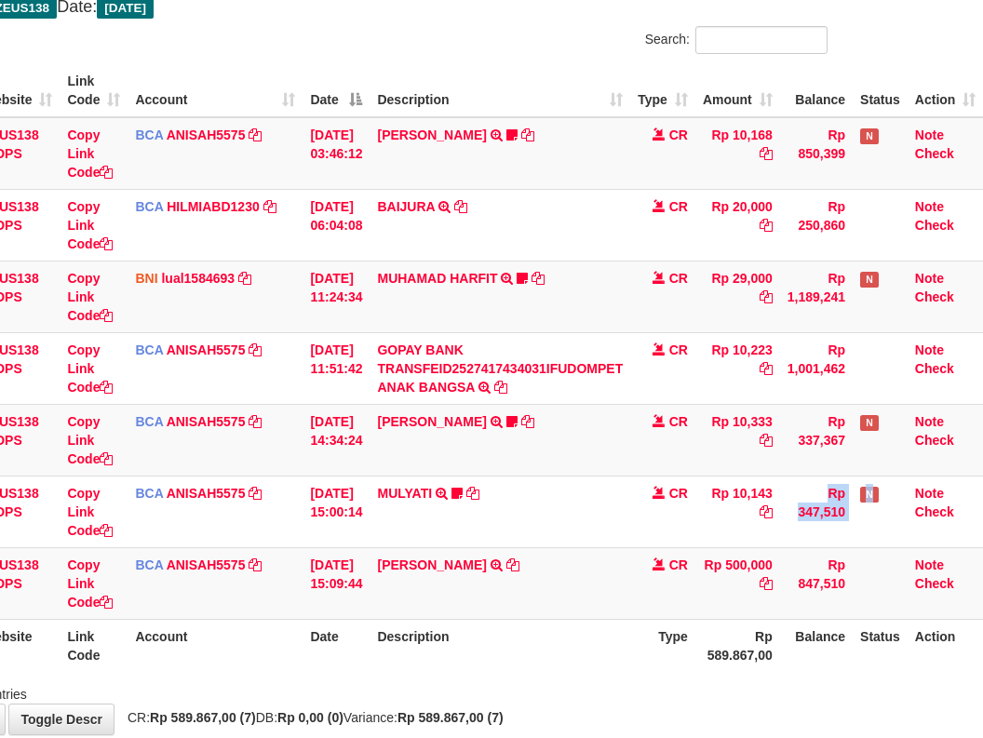
drag, startPoint x: 793, startPoint y: 518, endPoint x: 1311, endPoint y: 490, distance: 519.1
click at [841, 490] on html "Toggle navigation Home Bank Account List Load By Website Group [OXPLAY] ZEUS138…" at bounding box center [350, 362] width 983 height 954
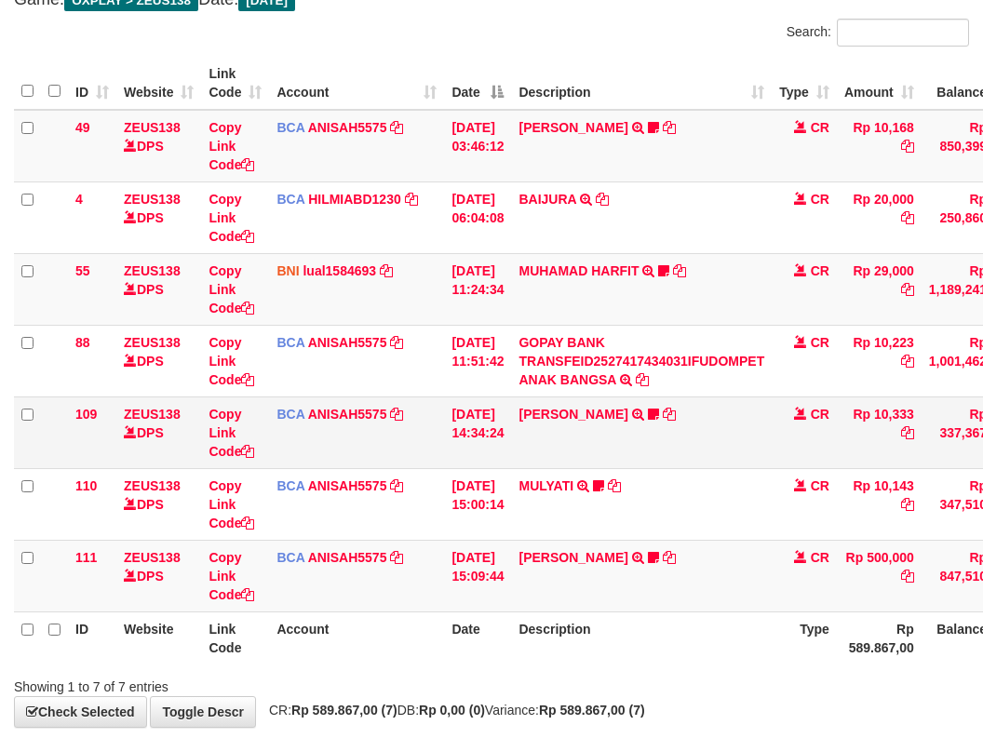
scroll to position [216, 0]
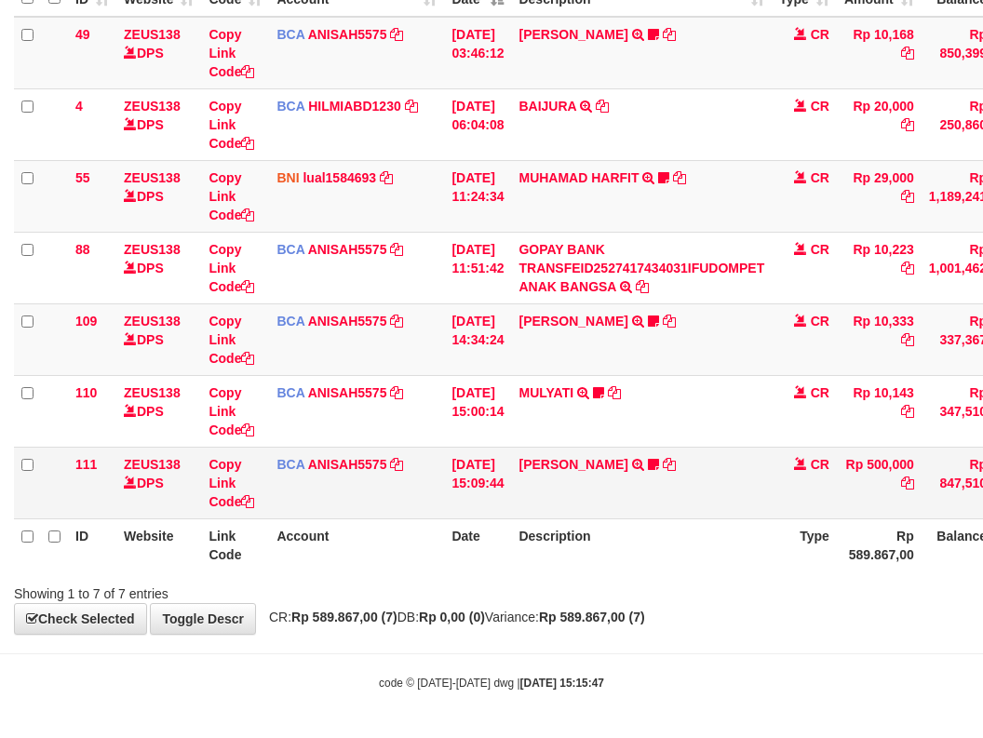
click at [661, 506] on td "[PERSON_NAME] TRSF E-BANKING CR 0110/FTSCY/WS95031 500000.00[PERSON_NAME] [PERS…" at bounding box center [641, 483] width 261 height 72
drag, startPoint x: 647, startPoint y: 507, endPoint x: 799, endPoint y: 450, distance: 162.8
click at [650, 506] on td "[PERSON_NAME] TRSF E-BANKING CR 0110/FTSCY/WS95031 500000.00[PERSON_NAME] [PERS…" at bounding box center [641, 483] width 261 height 72
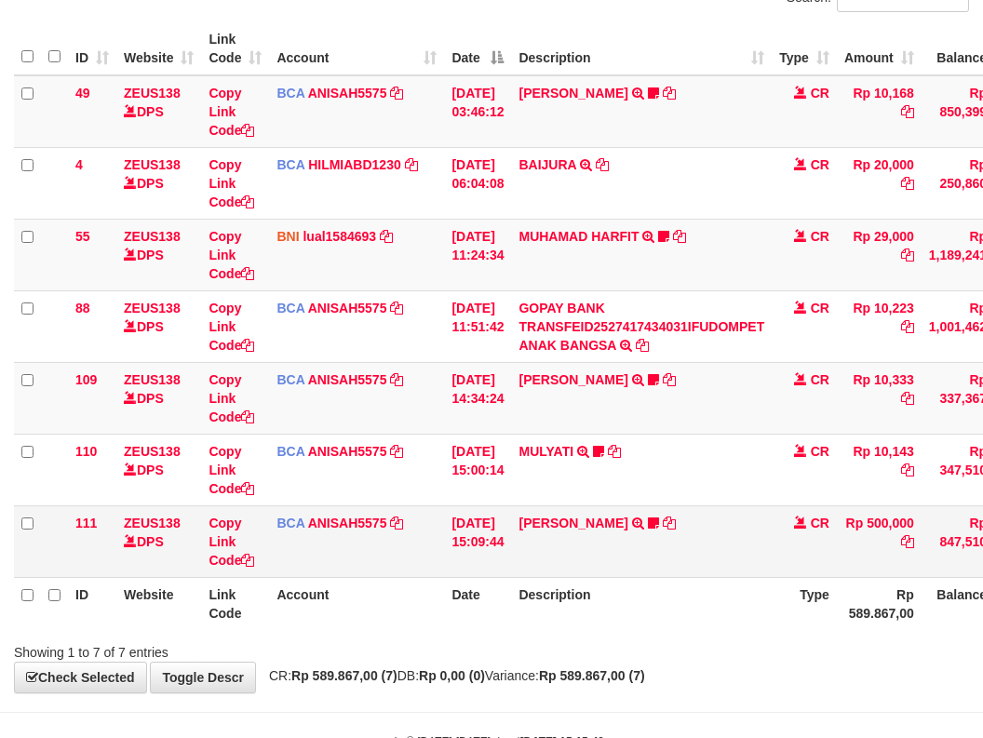
scroll to position [216, 0]
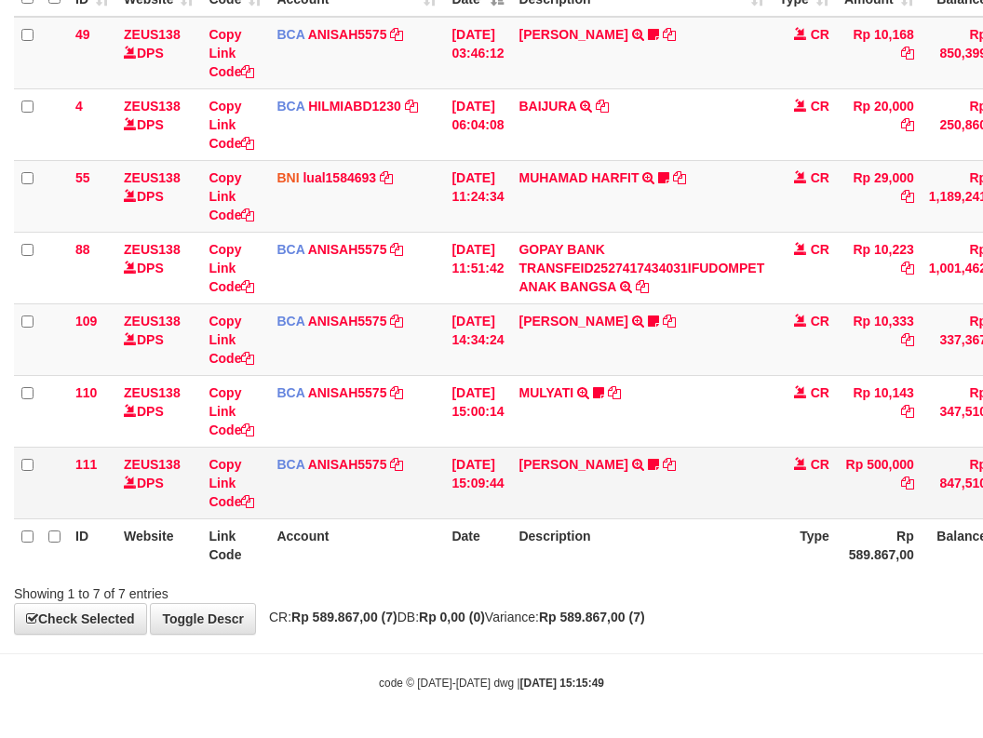
click at [563, 475] on td "[PERSON_NAME] TRSF E-BANKING CR 0110/FTSCY/WS95031 500000.00[PERSON_NAME] [PERS…" at bounding box center [641, 483] width 261 height 72
click at [560, 462] on link "[PERSON_NAME]" at bounding box center [572, 464] width 109 height 15
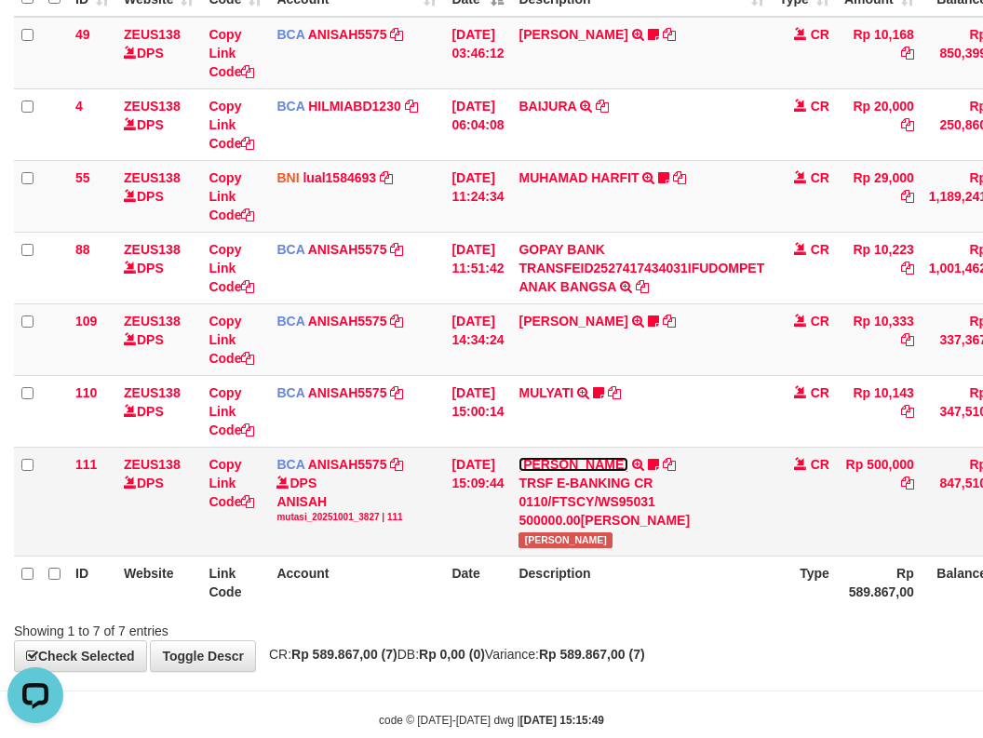
scroll to position [0, 0]
drag, startPoint x: 536, startPoint y: 537, endPoint x: 984, endPoint y: 432, distance: 459.8
click at [664, 535] on td "[PERSON_NAME] TRSF E-BANKING CR 0110/FTSCY/WS95031 500000.00[PERSON_NAME] [PERS…" at bounding box center [641, 501] width 261 height 109
copy span "[PERSON_NAME]"
click at [731, 611] on div "ID Website Link Code Account Date Description Type Amount Balance Status Action…" at bounding box center [491, 286] width 983 height 656
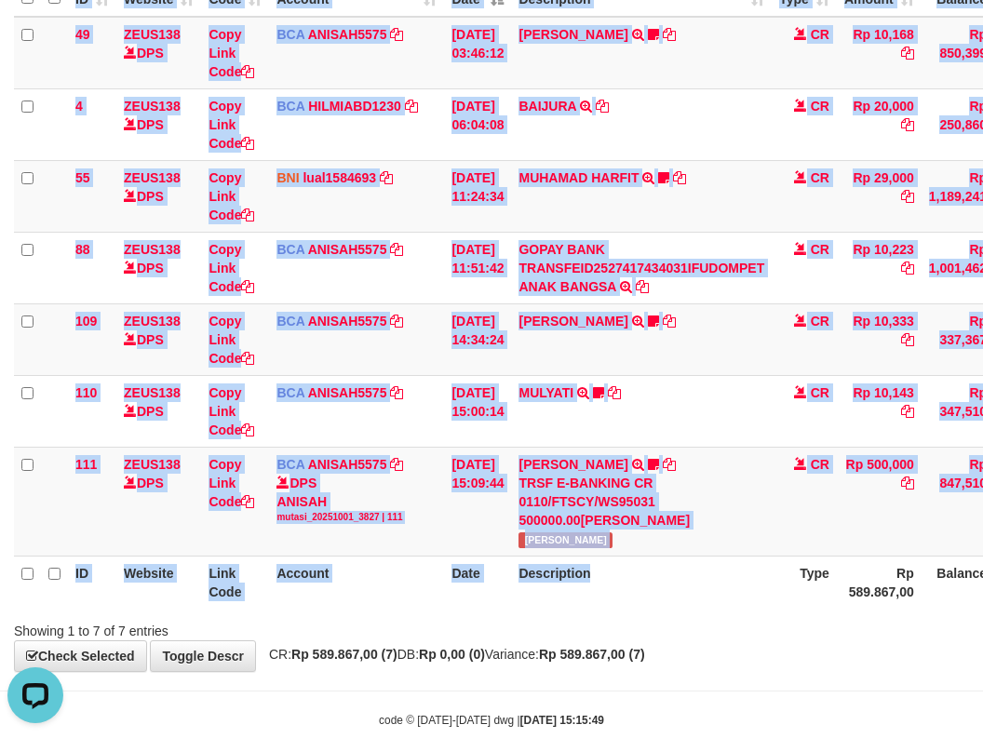
click at [881, 609] on div "Search: ID Website Link Code Account Date Description Type Amount Balance Statu…" at bounding box center [491, 283] width 955 height 715
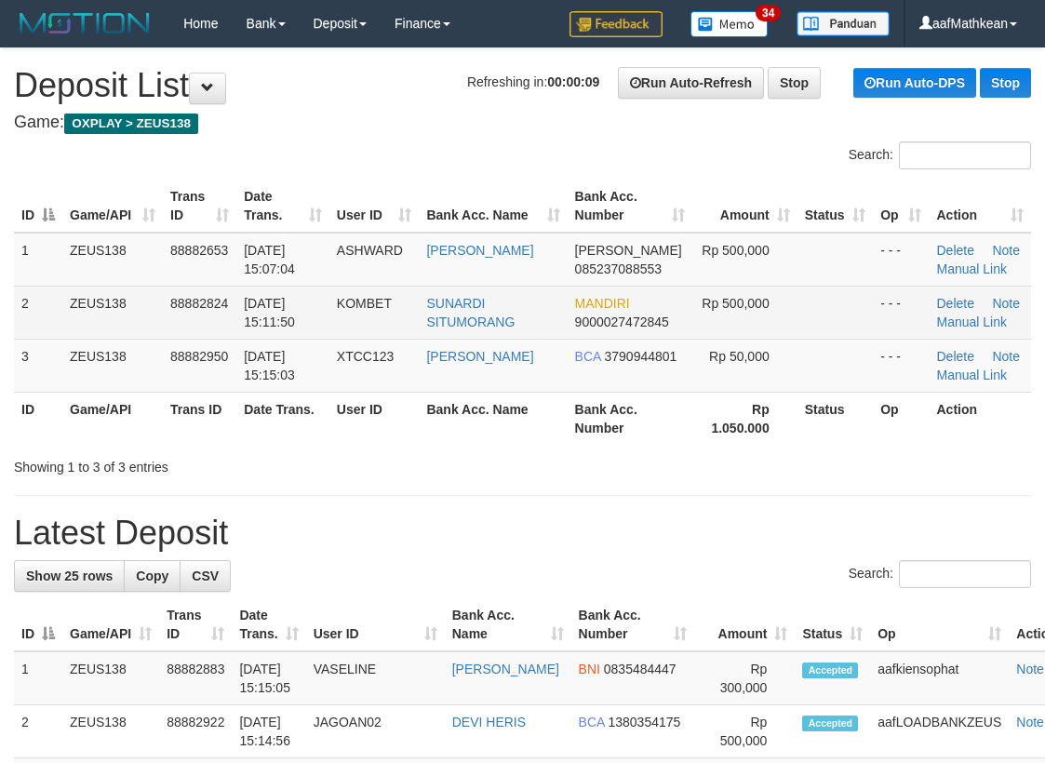
click at [409, 296] on tr "2 ZEUS138 88882824 01/10/2025 15:11:50 KOMBET SUNARDI SITUMORANG MANDIRI 900002…" at bounding box center [522, 312] width 1017 height 53
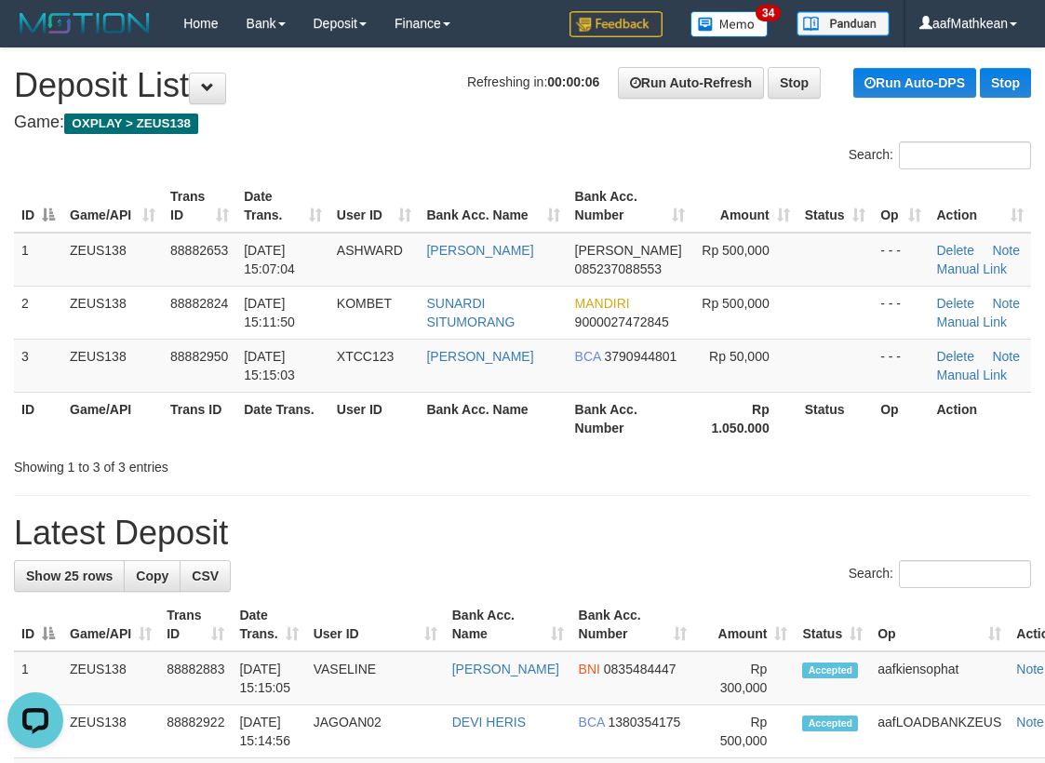
drag, startPoint x: 233, startPoint y: 191, endPoint x: 231, endPoint y: 159, distance: 31.7
click at [236, 178] on div "ID Game/API Trans ID Date Trans. User ID Bank Acc. Name Bank Acc. Number Amount…" at bounding box center [522, 312] width 1045 height 276
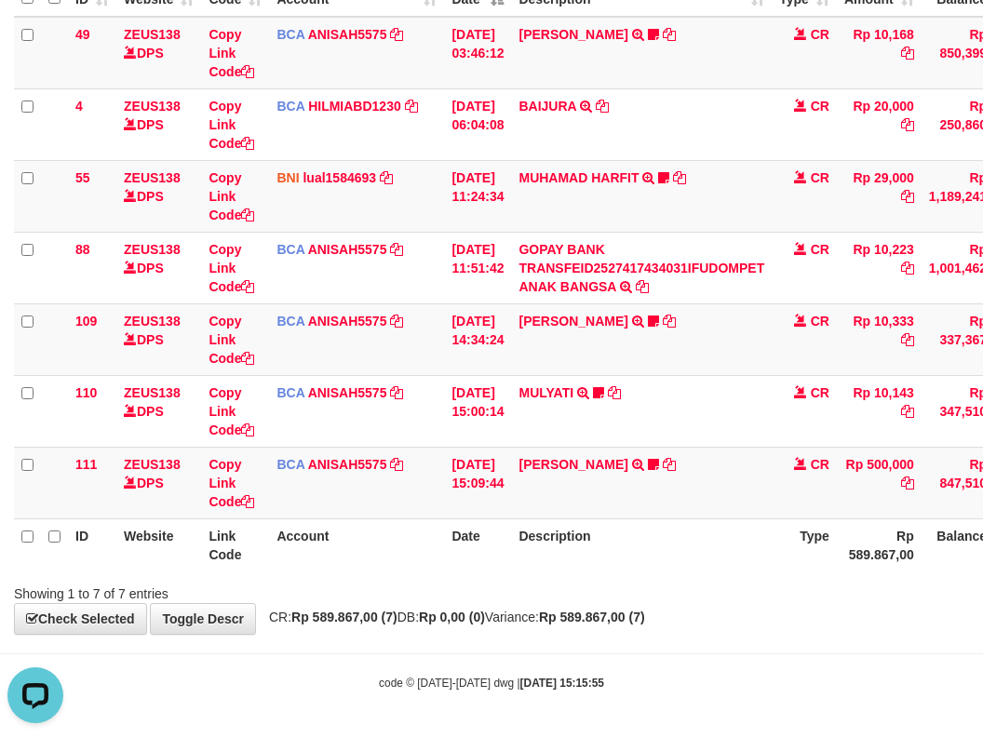
click at [438, 623] on span "CR: Rp 589.867,00 (7) DB: Rp 0,00 (0) Variance: Rp 589.867,00 (7)" at bounding box center [452, 617] width 385 height 15
drag, startPoint x: 459, startPoint y: 650, endPoint x: 452, endPoint y: 660, distance: 12.1
click at [459, 650] on body "Toggle navigation Home Bank Account List Load By Website Group [OXPLAY] ZEUS138…" at bounding box center [491, 261] width 983 height 954
click at [452, 667] on body "Toggle navigation Home Bank Account List Load By Website Group [OXPLAY] ZEUS138…" at bounding box center [491, 261] width 983 height 954
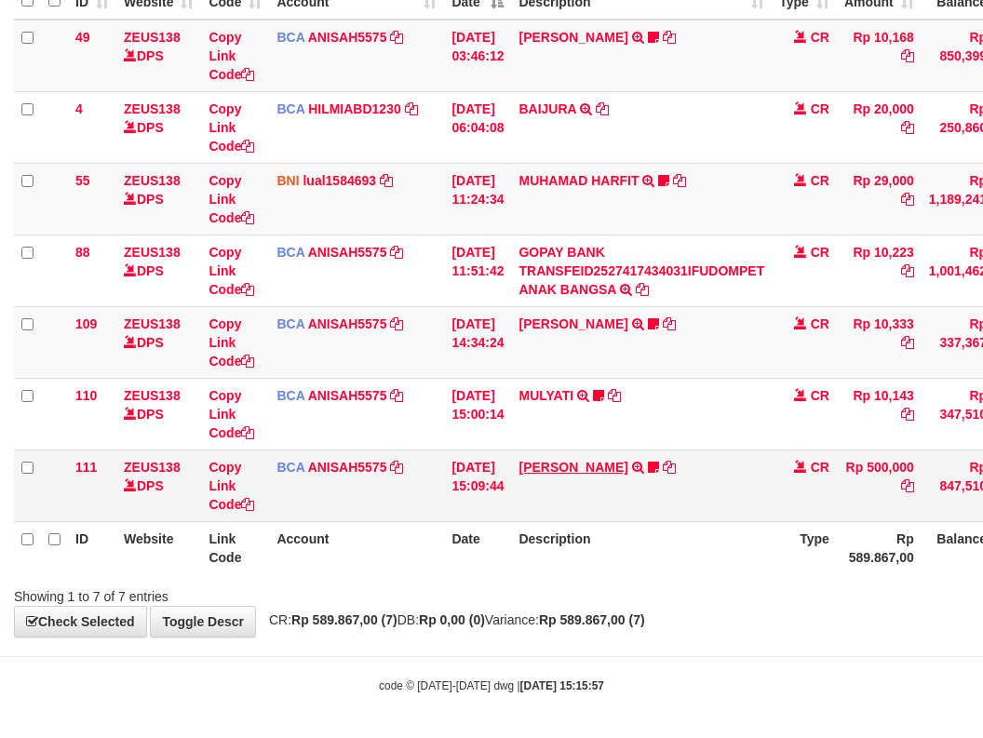
scroll to position [216, 0]
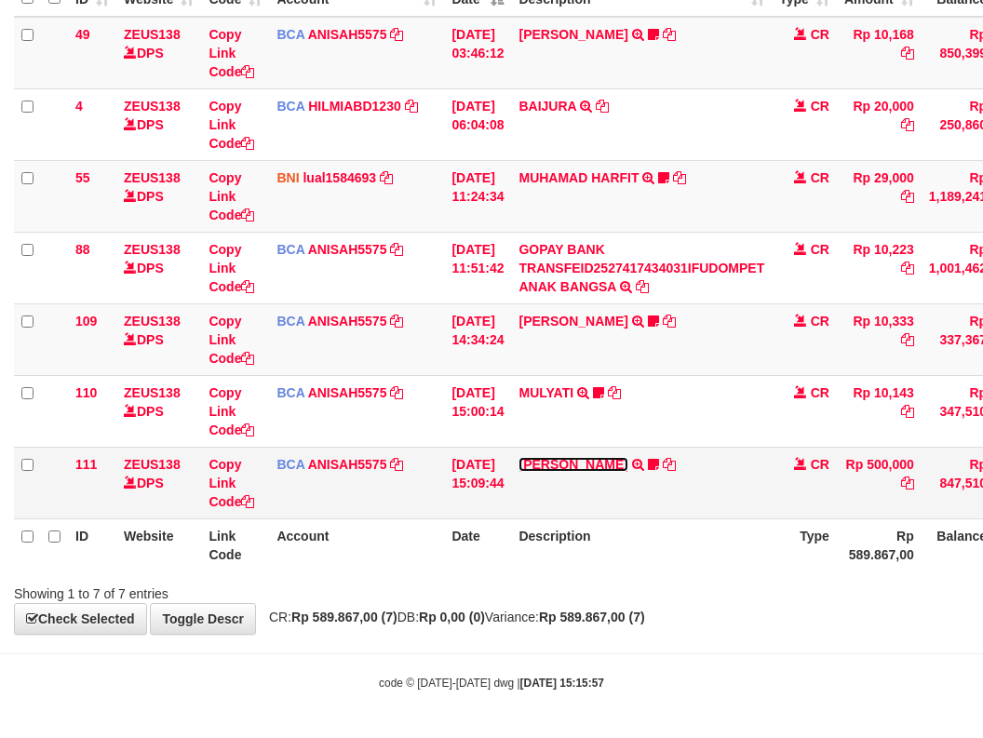
click at [605, 459] on link "KAREN ADELIN MARTH" at bounding box center [572, 464] width 109 height 15
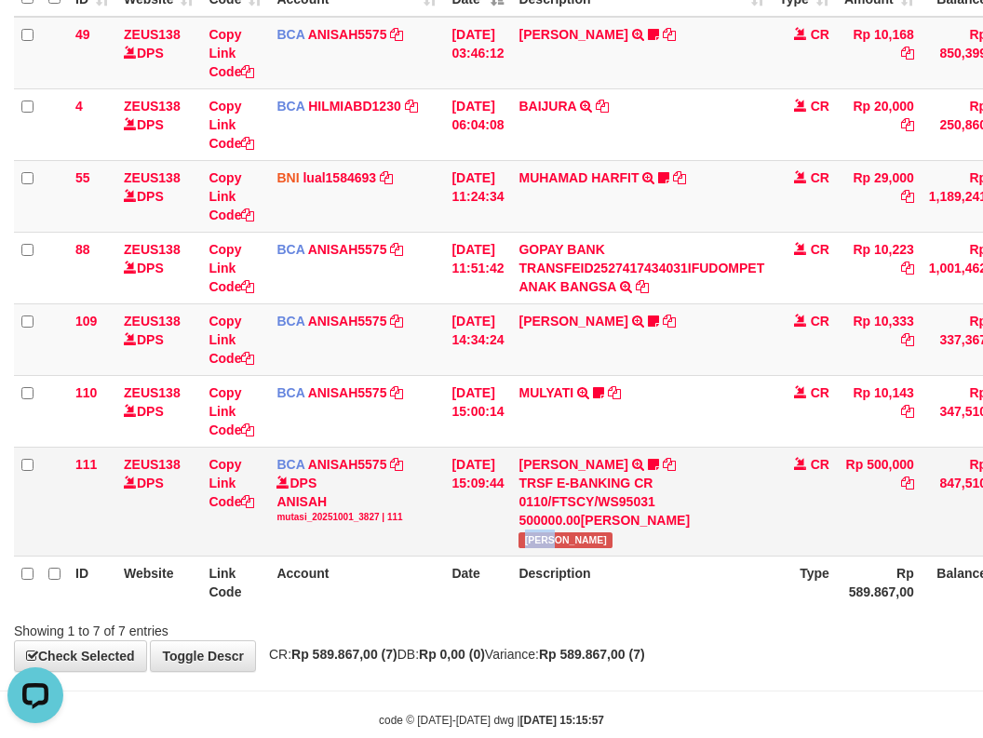
scroll to position [0, 0]
drag, startPoint x: 539, startPoint y: 537, endPoint x: 587, endPoint y: 531, distance: 48.7
click at [575, 542] on span "KAREN ADELIN MARTH" at bounding box center [565, 540] width 94 height 16
copy span "KAREN"
drag, startPoint x: 615, startPoint y: 538, endPoint x: 724, endPoint y: 511, distance: 112.2
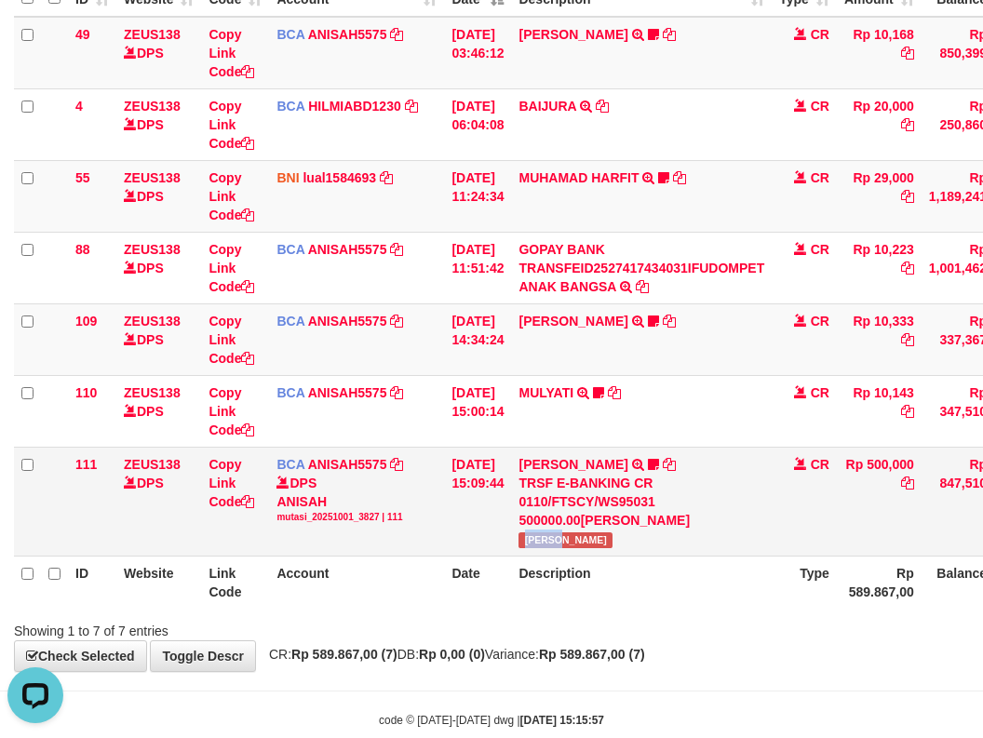
click at [668, 542] on td "KAREN ADELIN MARTH TRSF E-BANKING CR 0110/FTSCY/WS95031 500000.00KAREN ADELIN M…" at bounding box center [641, 501] width 261 height 109
copy span "MARTH"
click at [592, 544] on span "KAREN ADELIN MARTH" at bounding box center [565, 540] width 94 height 16
drag, startPoint x: 590, startPoint y: 539, endPoint x: 616, endPoint y: 541, distance: 26.1
click at [612, 541] on span "[PERSON_NAME]" at bounding box center [565, 540] width 94 height 16
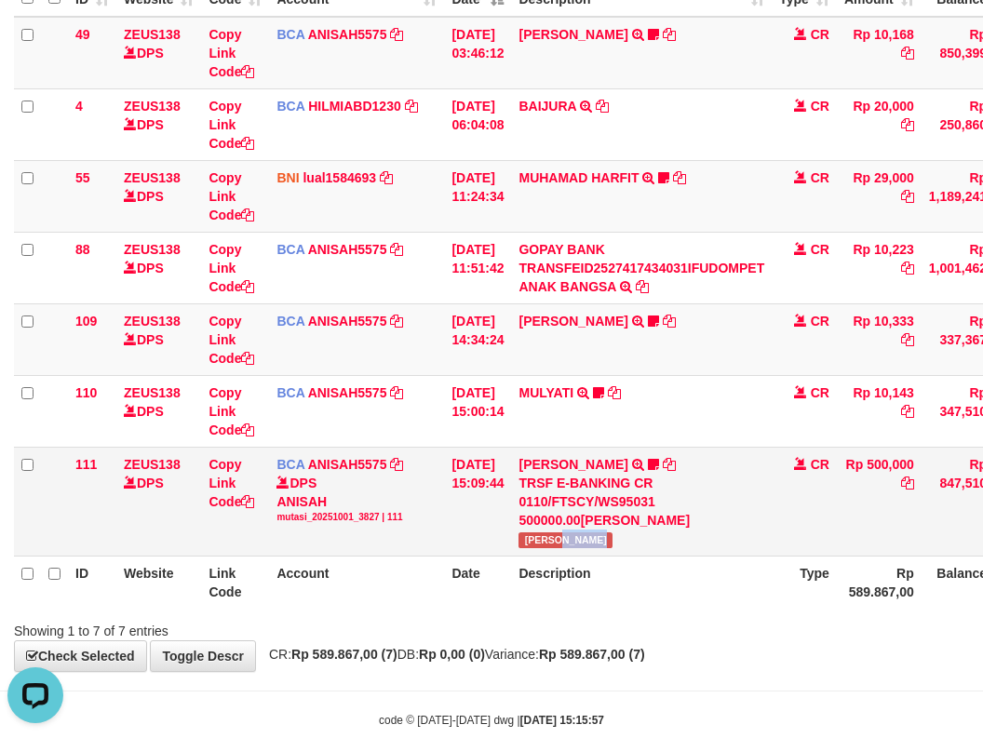
copy span "ADELIN"
click at [726, 570] on th "Description" at bounding box center [641, 582] width 261 height 53
click at [669, 583] on th "Description" at bounding box center [641, 582] width 261 height 53
click at [634, 581] on th "Description" at bounding box center [641, 582] width 261 height 53
click at [711, 556] on th "Description" at bounding box center [641, 582] width 261 height 53
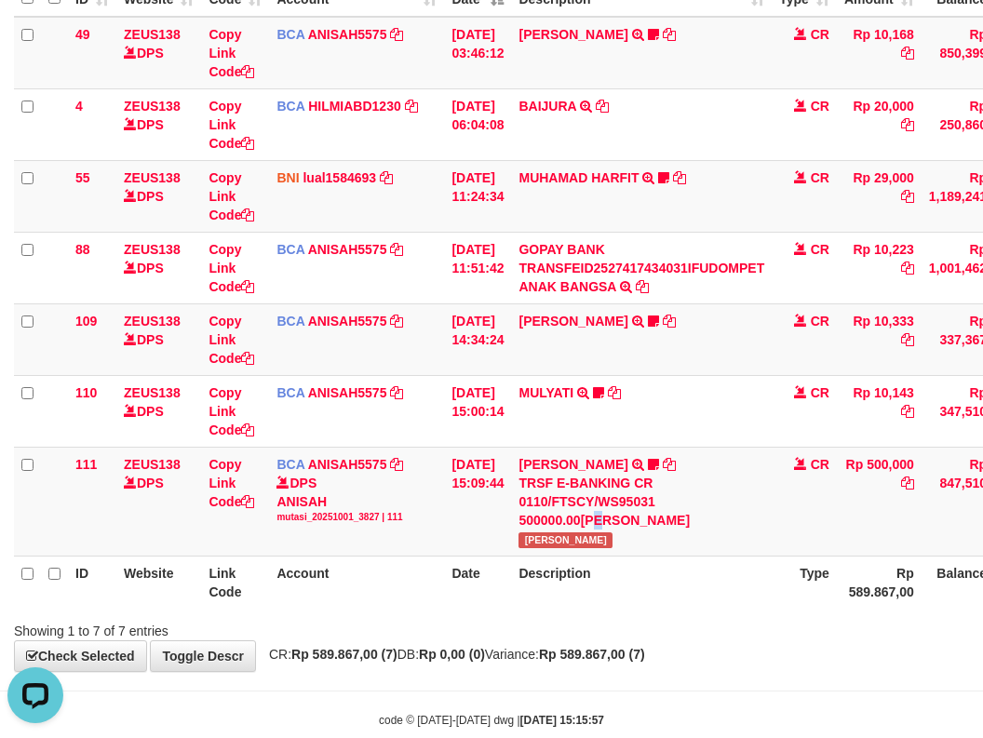
click at [931, 612] on div "ID Website Link Code Account Date Description Type Amount Balance Status Action…" at bounding box center [491, 286] width 983 height 656
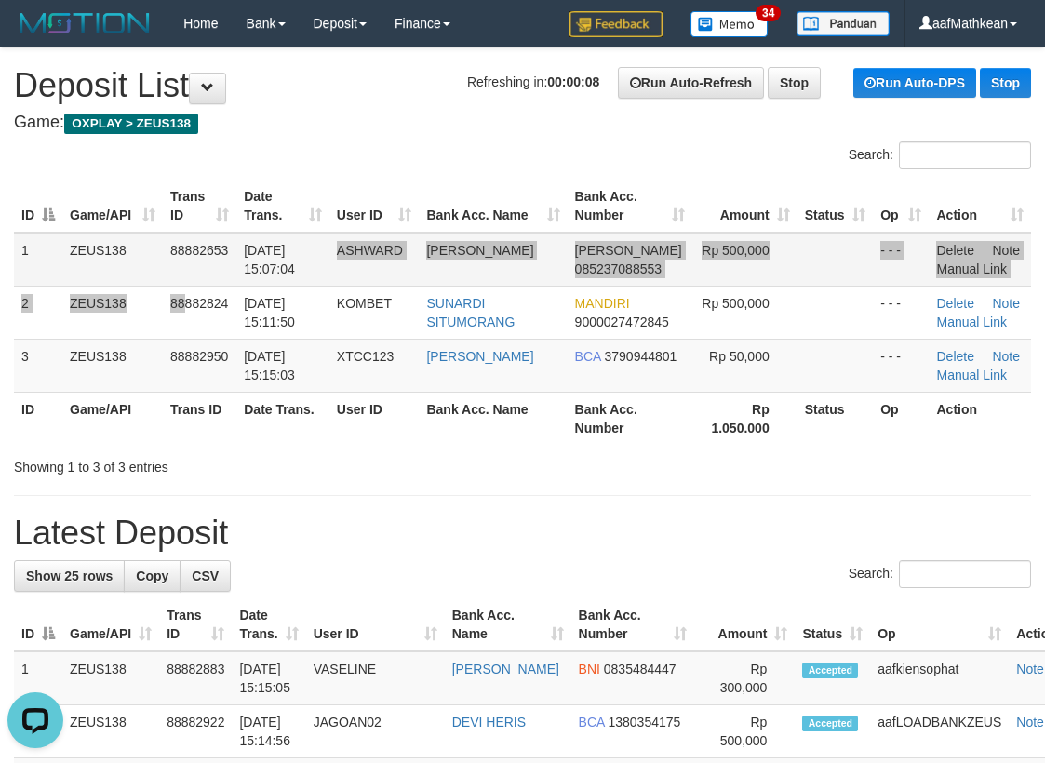
click at [263, 273] on tbody "1 ZEUS138 88882653 01/10/2025 15:07:04 ASHWARD HASWAR NURWEWI DANA 085237088553…" at bounding box center [522, 313] width 1017 height 160
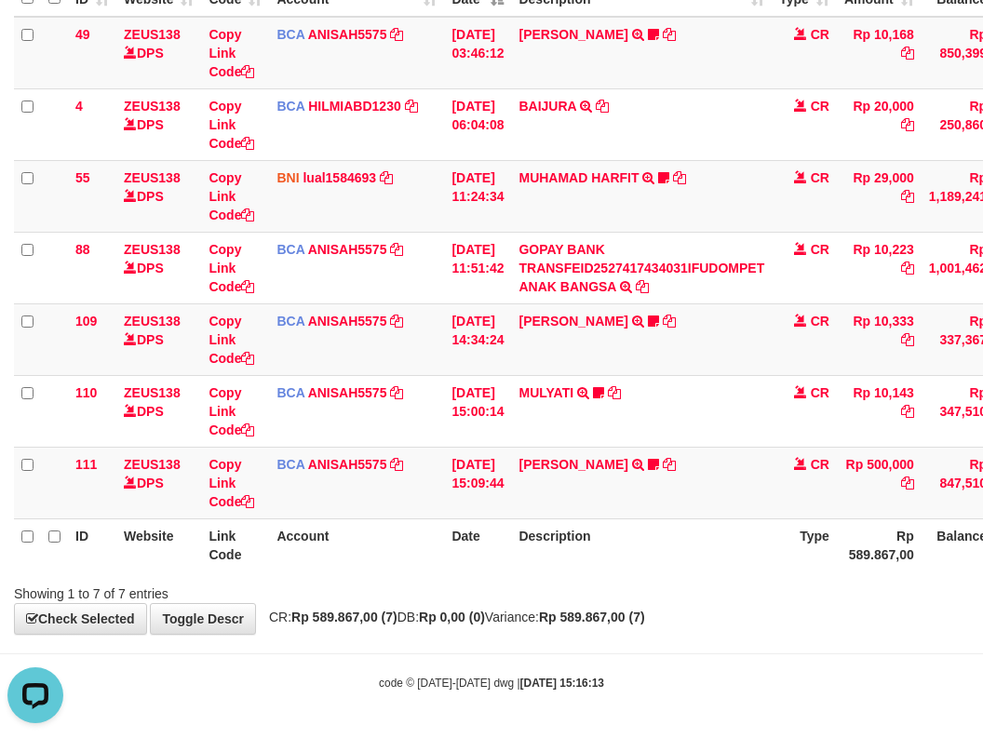
click at [581, 581] on div "Search: ID Website Link Code Account Date Description Type Amount Balance Statu…" at bounding box center [491, 264] width 955 height 677
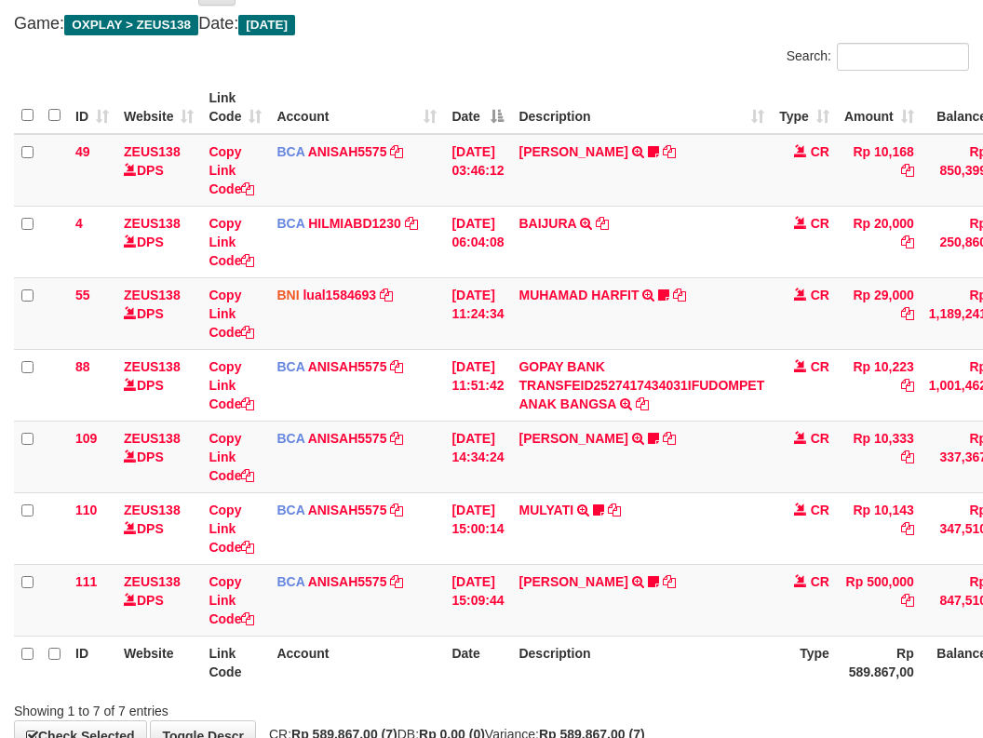
scroll to position [216, 0]
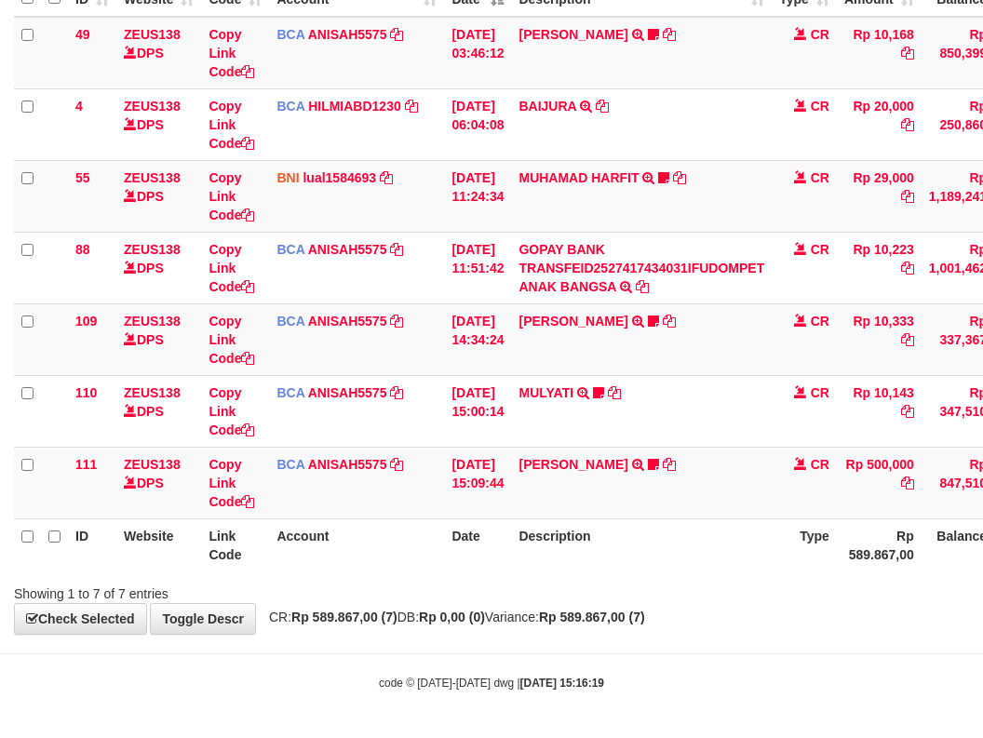
drag, startPoint x: 336, startPoint y: 310, endPoint x: 402, endPoint y: 664, distance: 360.7
click at [369, 543] on table "ID Website Link Code Account Date Description Type Amount Balance Status Action…" at bounding box center [569, 268] width 1110 height 608
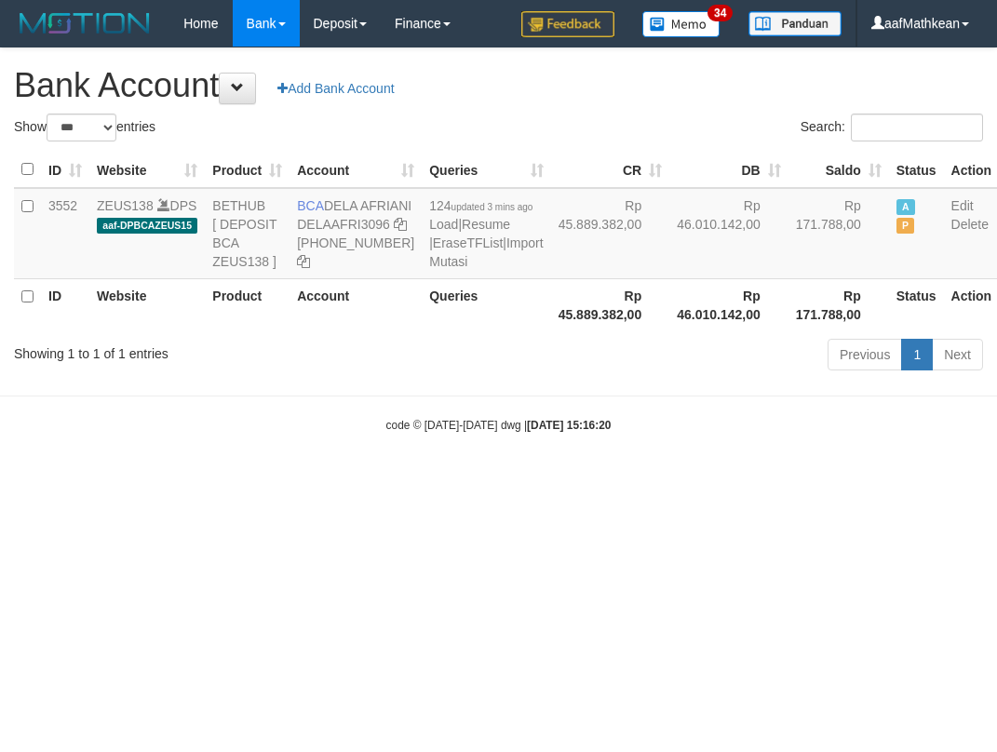
select select "***"
drag, startPoint x: 588, startPoint y: 473, endPoint x: 524, endPoint y: 382, distance: 110.8
click at [586, 467] on body "Toggle navigation Home Bank Account List Load By Website Group [OXPLAY] ZEUS138…" at bounding box center [498, 240] width 997 height 480
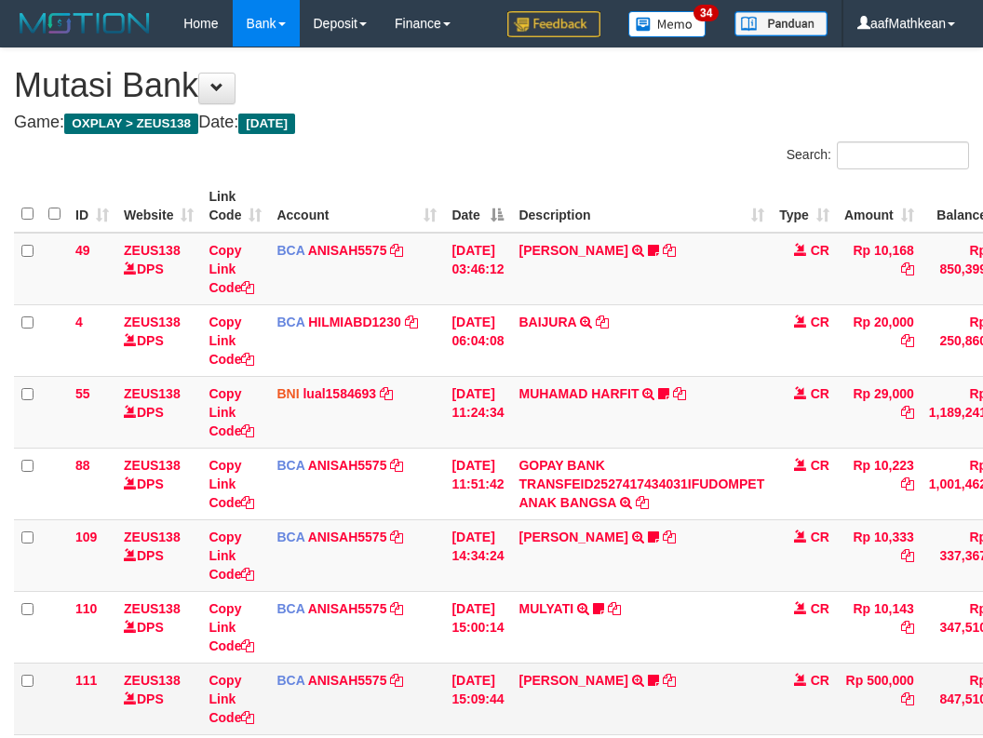
scroll to position [99, 0]
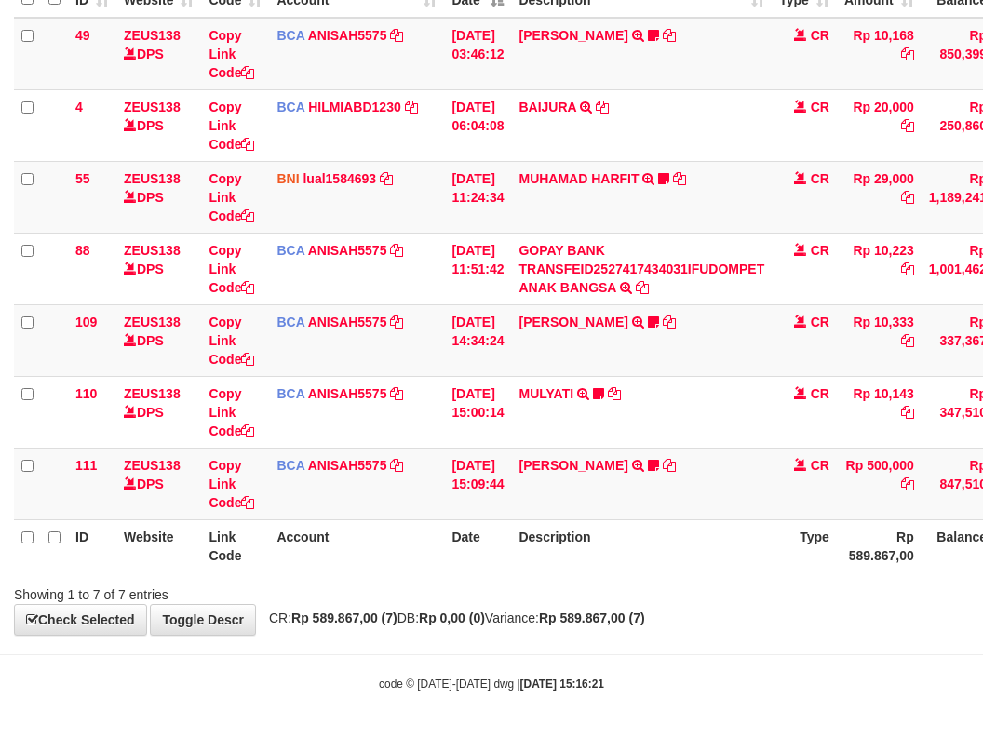
scroll to position [216, 0]
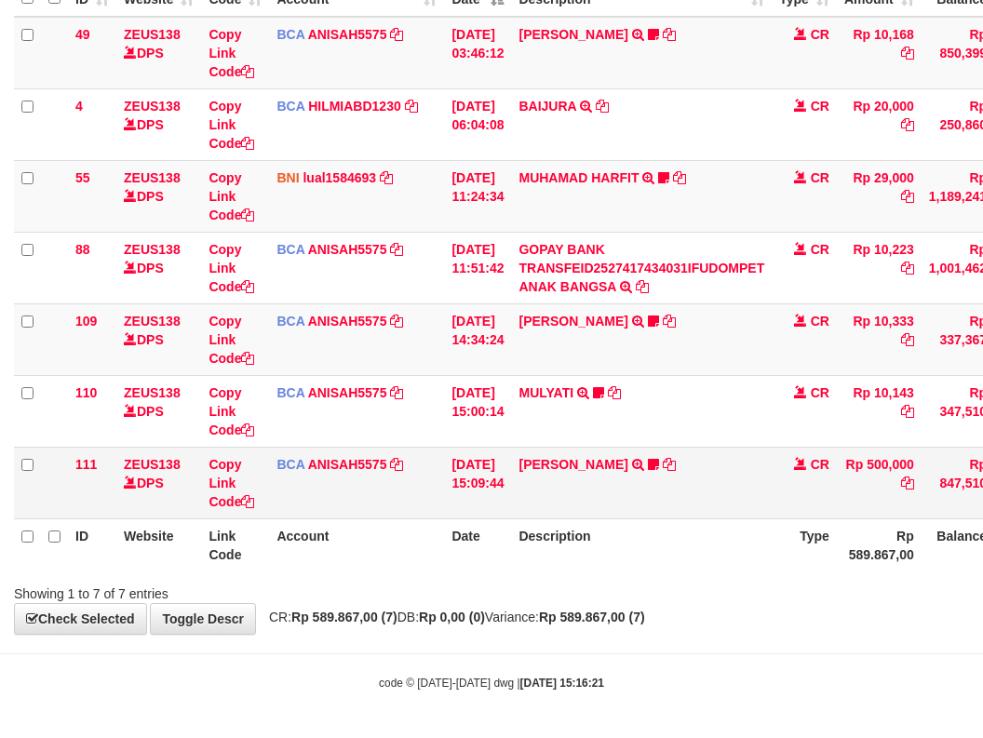
click at [570, 489] on td "[PERSON_NAME] TRSF E-BANKING CR 0110/FTSCY/WS95031 500000.00[PERSON_NAME] Adel67" at bounding box center [641, 483] width 261 height 72
click at [569, 471] on link "[PERSON_NAME]" at bounding box center [572, 464] width 109 height 15
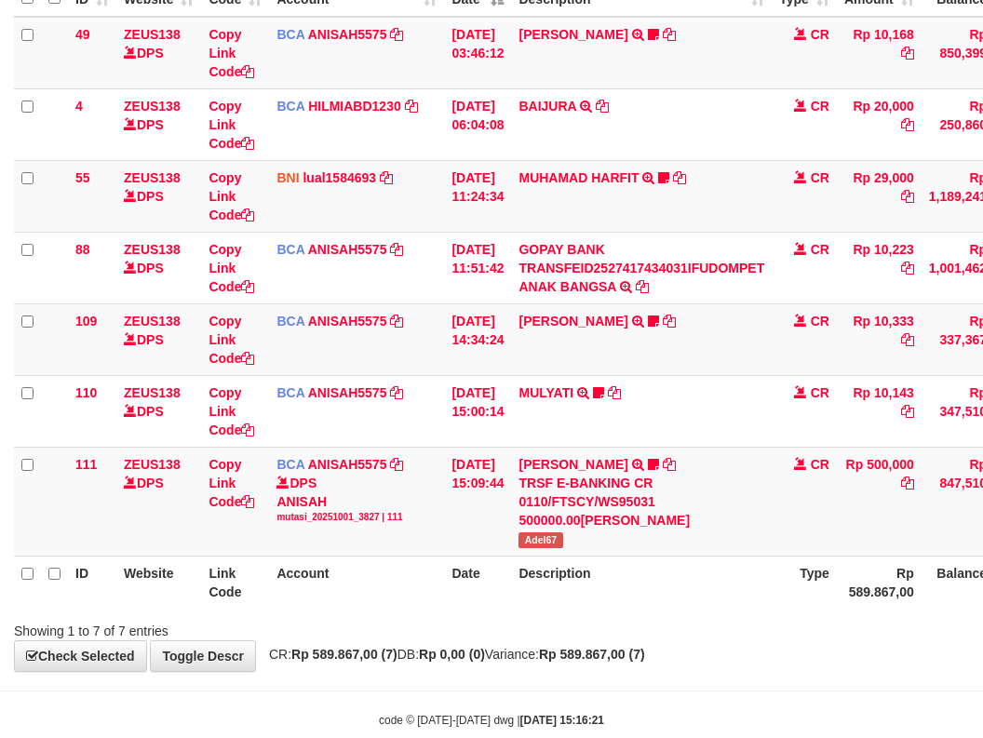
click at [675, 610] on div "ID Website Link Code Account Date Description Type Amount Balance Status Action…" at bounding box center [491, 286] width 983 height 656
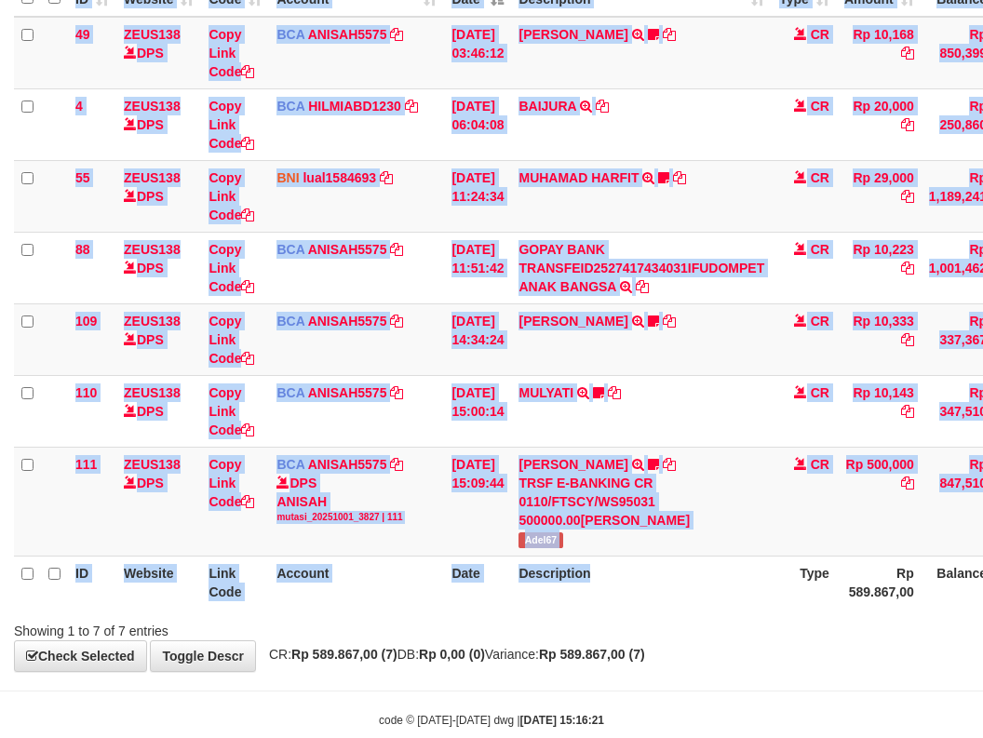
click at [649, 600] on th "Description" at bounding box center [641, 582] width 261 height 53
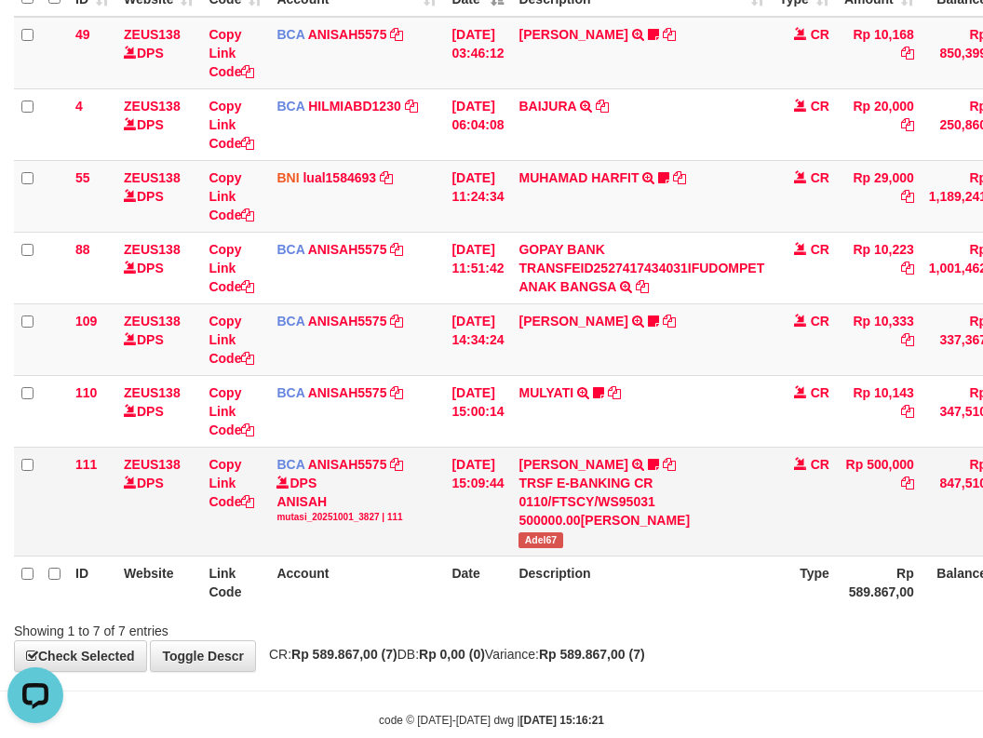
click at [540, 545] on span "Adel67" at bounding box center [540, 540] width 44 height 16
copy span "Adel67"
click at [508, 563] on table "ID Website Link Code Account Date Description Type Amount Balance Status Action…" at bounding box center [569, 286] width 1110 height 645
drag, startPoint x: 568, startPoint y: 598, endPoint x: 993, endPoint y: 475, distance: 442.9
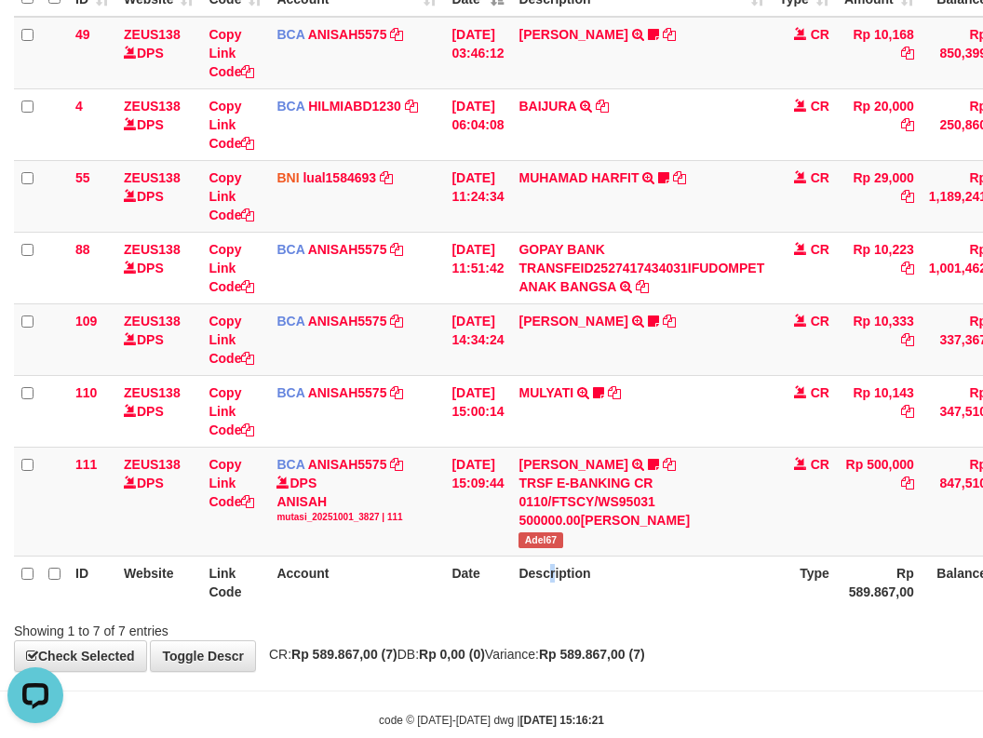
click at [580, 593] on th "Description" at bounding box center [641, 582] width 261 height 53
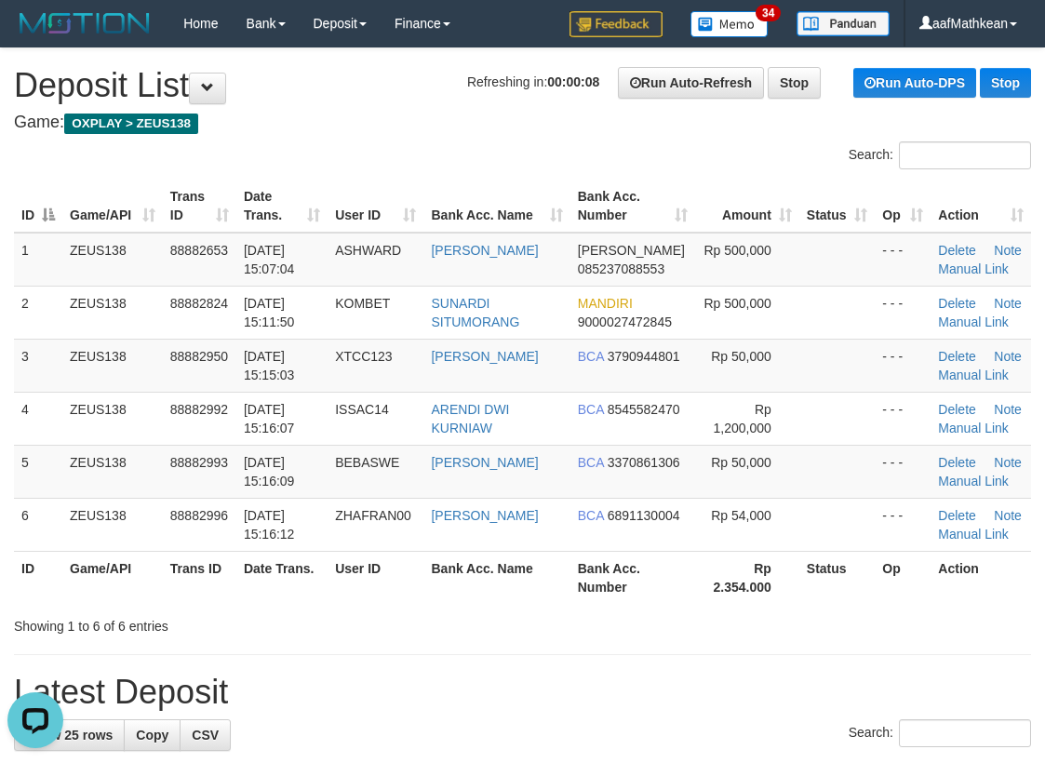
click at [126, 162] on div "Search:" at bounding box center [522, 157] width 1045 height 33
drag, startPoint x: 433, startPoint y: 235, endPoint x: 423, endPoint y: 224, distance: 14.5
click at [434, 235] on tr "1 ZEUS138 88882653 [DATE] 15:07:04 ASHWARD [PERSON_NAME] [PERSON_NAME] 08523708…" at bounding box center [522, 260] width 1017 height 54
drag, startPoint x: 334, startPoint y: 112, endPoint x: 239, endPoint y: 180, distance: 116.7
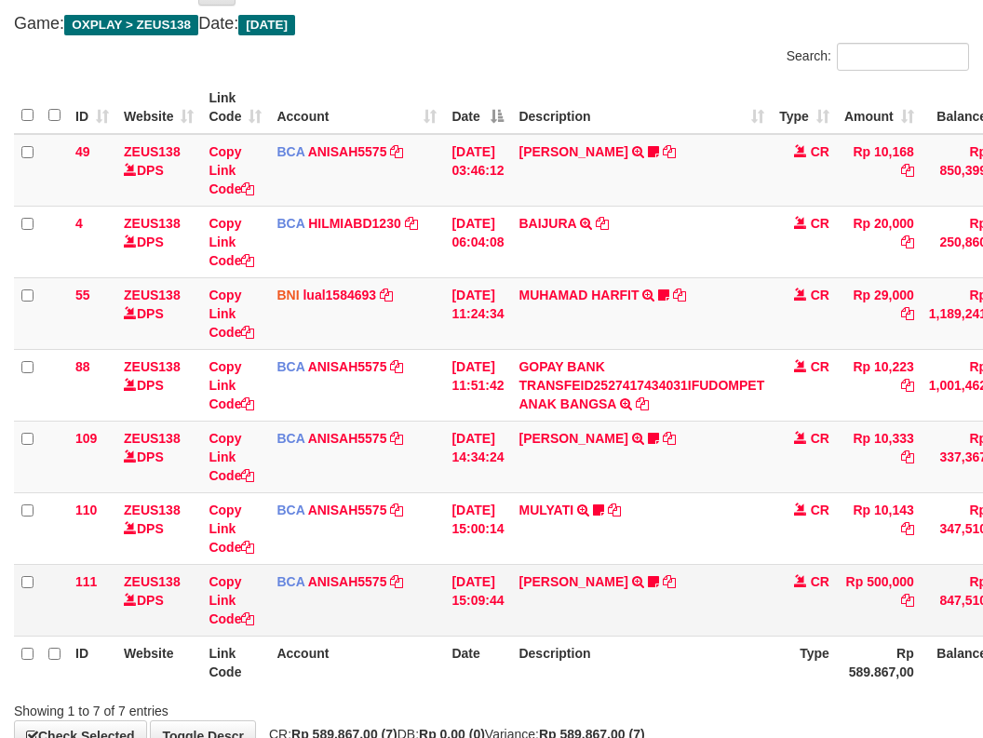
click at [648, 476] on tbody "49 ZEUS138 DPS Copy Link Code BCA ANISAH5575 DPS [PERSON_NAME] mutasi_20251001_…" at bounding box center [569, 385] width 1110 height 503
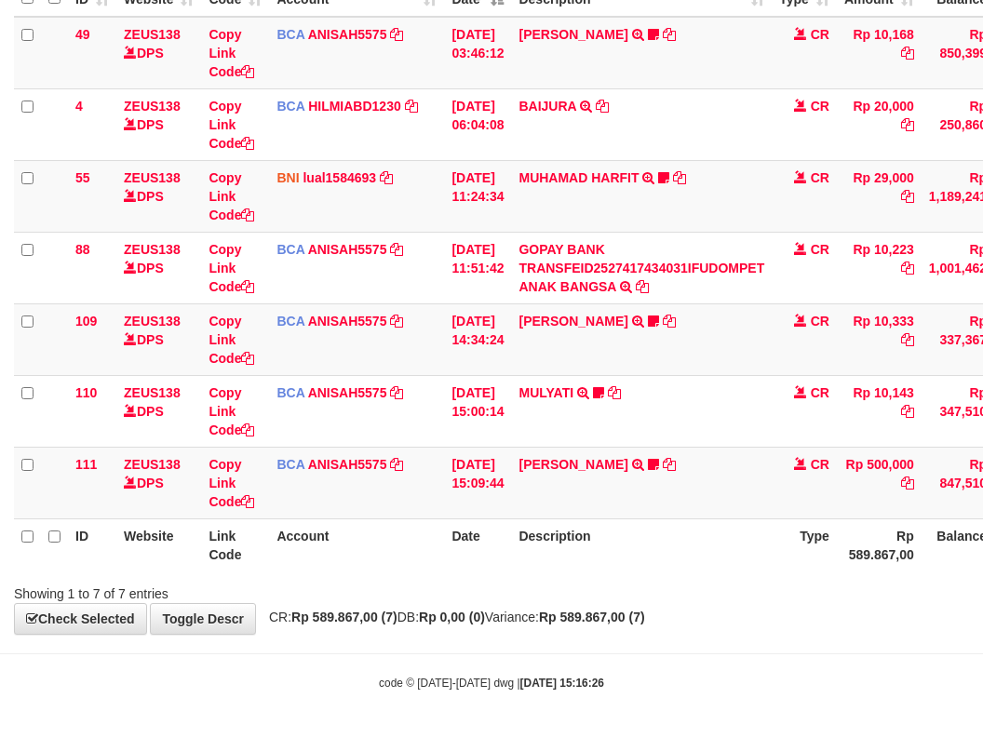
drag, startPoint x: 672, startPoint y: 484, endPoint x: 989, endPoint y: 402, distance: 327.7
click at [704, 482] on td "KAREN ADELIN MARTH TRSF E-BANKING CR 0110/FTSCY/WS95031 500000.00KAREN ADELIN M…" at bounding box center [641, 483] width 261 height 72
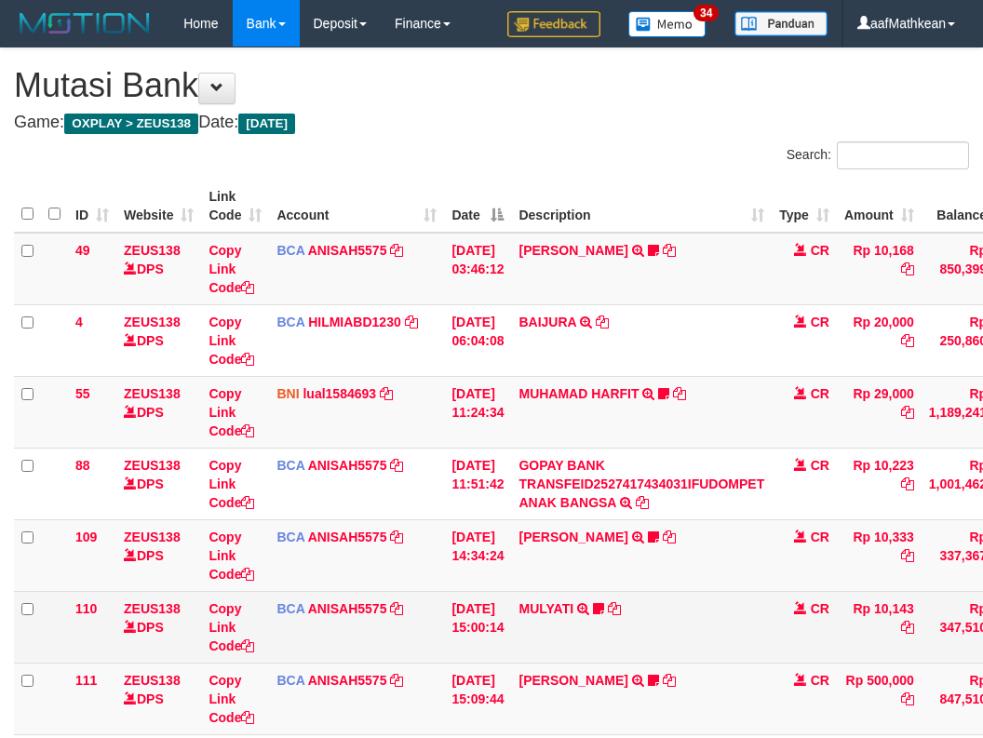
scroll to position [99, 0]
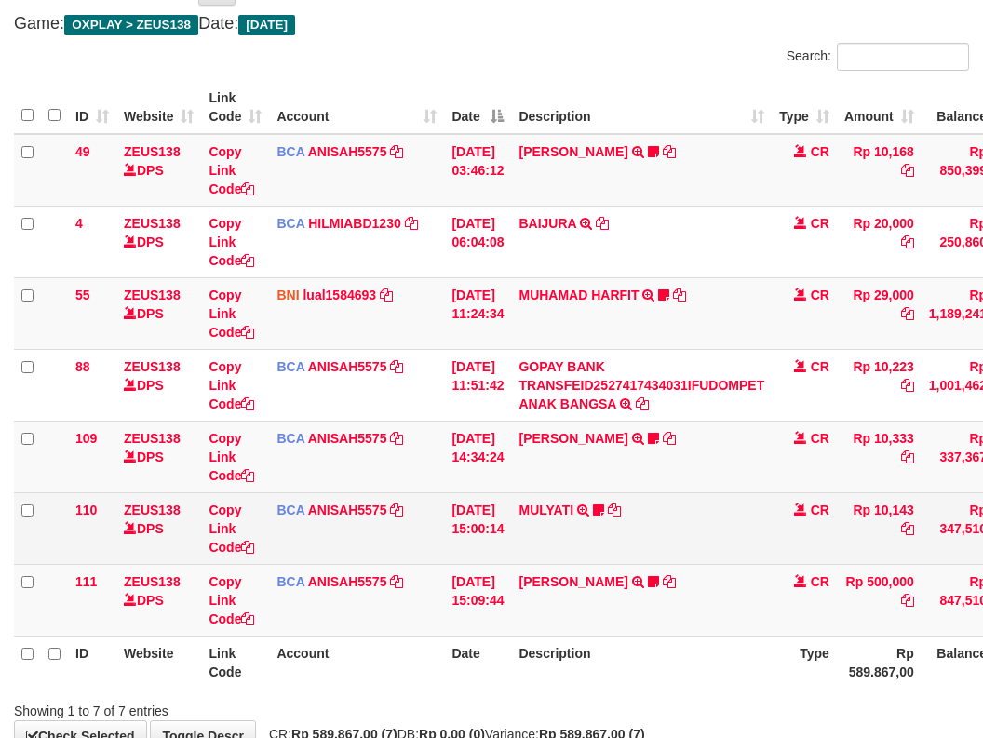
click at [664, 542] on td "MULYATI TRSF E-BANKING CR 0110/FTSCY/WS95051 10143.002025100137174498 TRFDN-[PE…" at bounding box center [641, 528] width 261 height 72
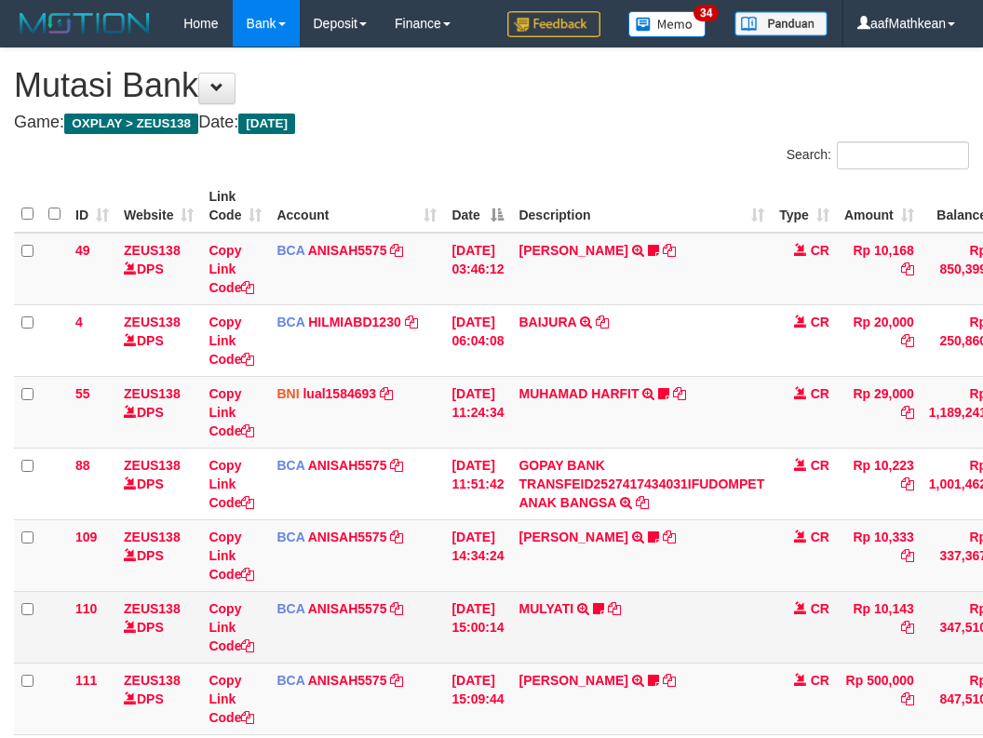
scroll to position [99, 0]
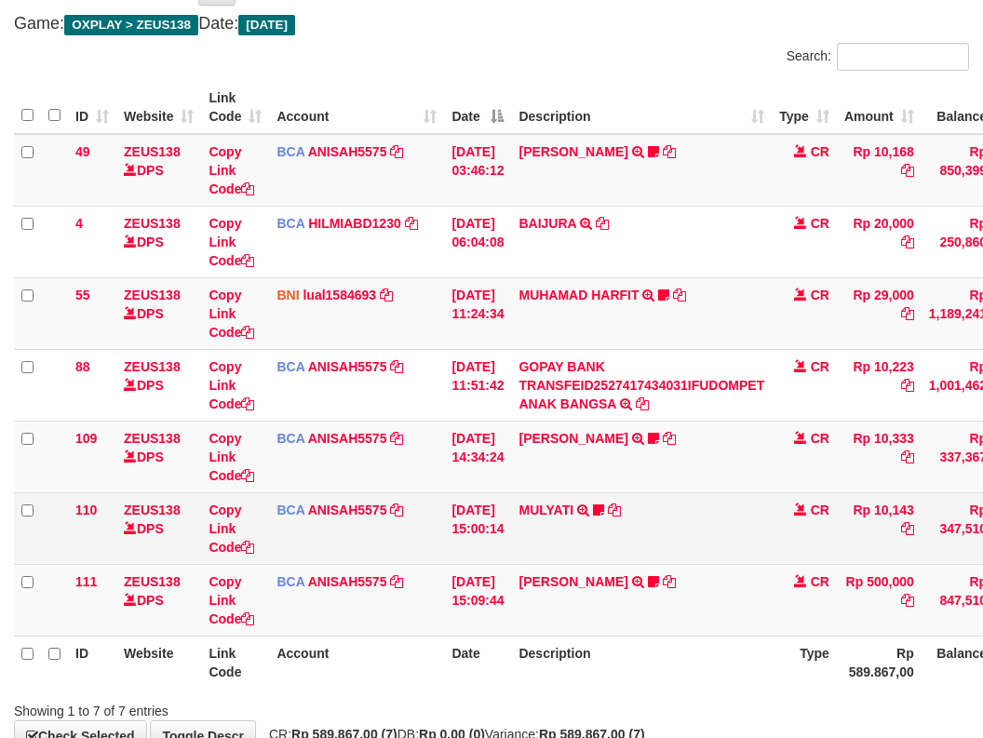
click at [690, 516] on td "MULYATI TRSF E-BANKING CR 0110/FTSCY/WS95051 10143.002025100137174498 TRFDN-MUL…" at bounding box center [641, 528] width 261 height 72
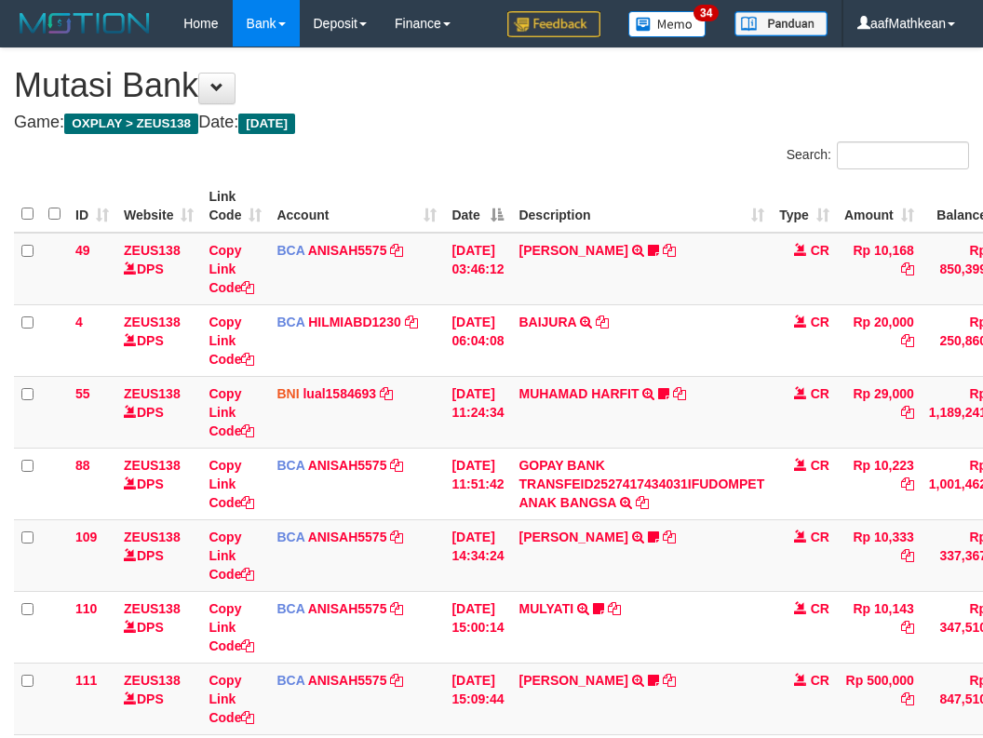
click at [679, 591] on td "MULYATI TRSF E-BANKING CR 0110/FTSCY/WS95051 10143.002025100137174498 TRFDN-[PE…" at bounding box center [641, 627] width 261 height 72
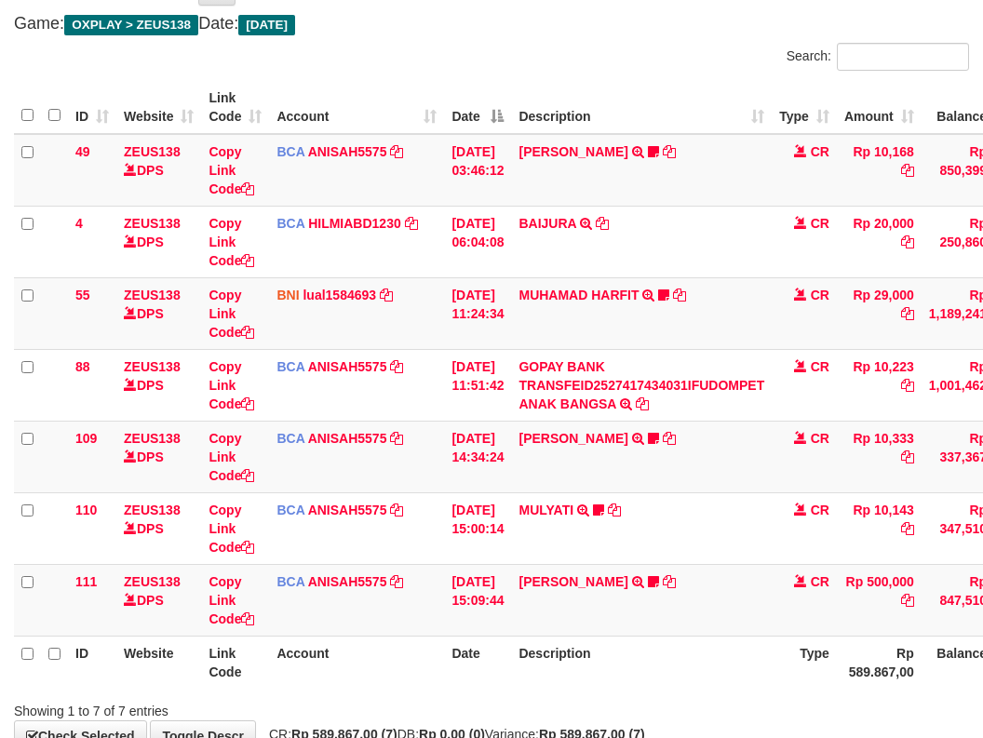
scroll to position [216, 0]
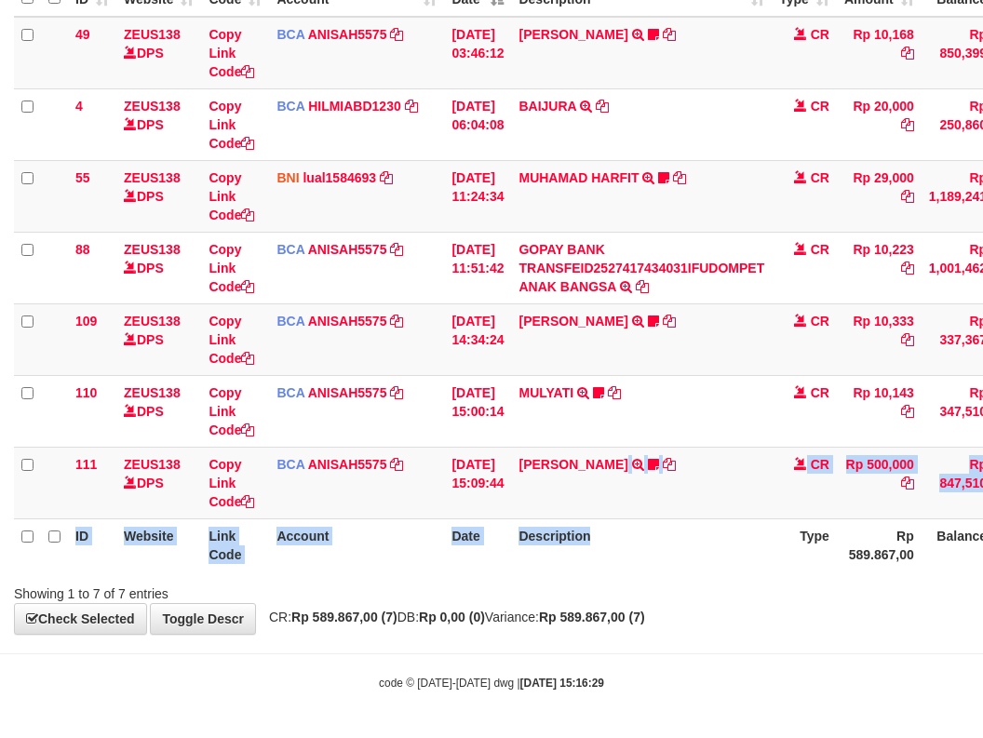
click at [688, 549] on table "ID Website Link Code Account Date Description Type Amount Balance Status Action…" at bounding box center [569, 268] width 1110 height 608
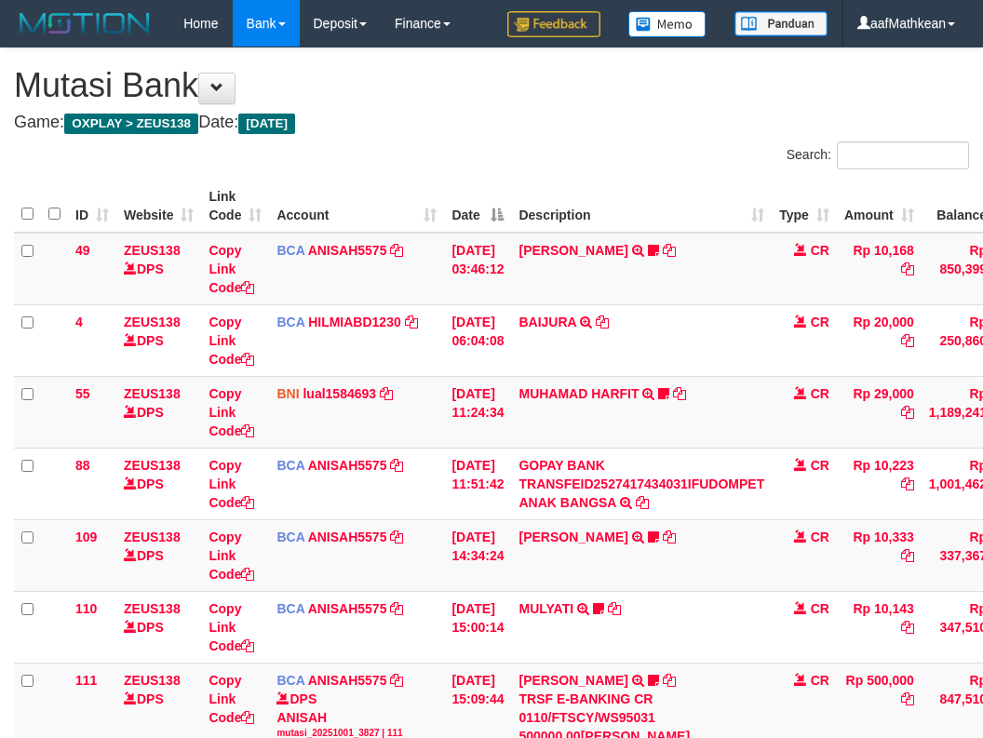
scroll to position [99, 0]
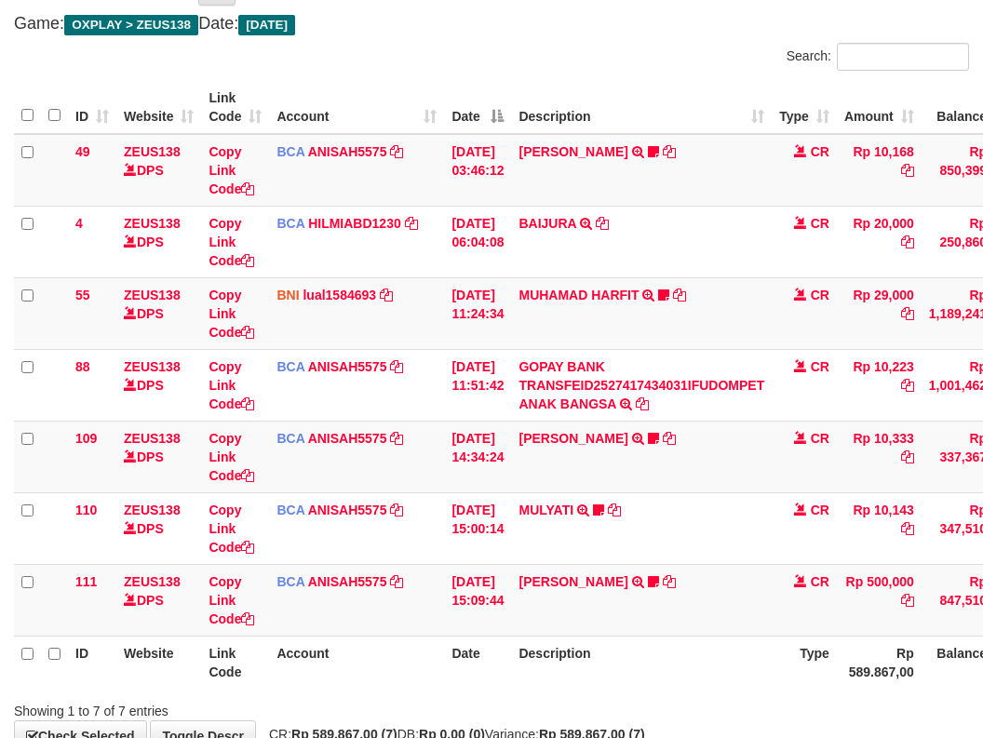
click at [646, 569] on td "KAREN ADELIN MARTH TRSF E-BANKING CR 0110/FTSCY/WS95031 500000.00KAREN ADELIN M…" at bounding box center [641, 600] width 261 height 72
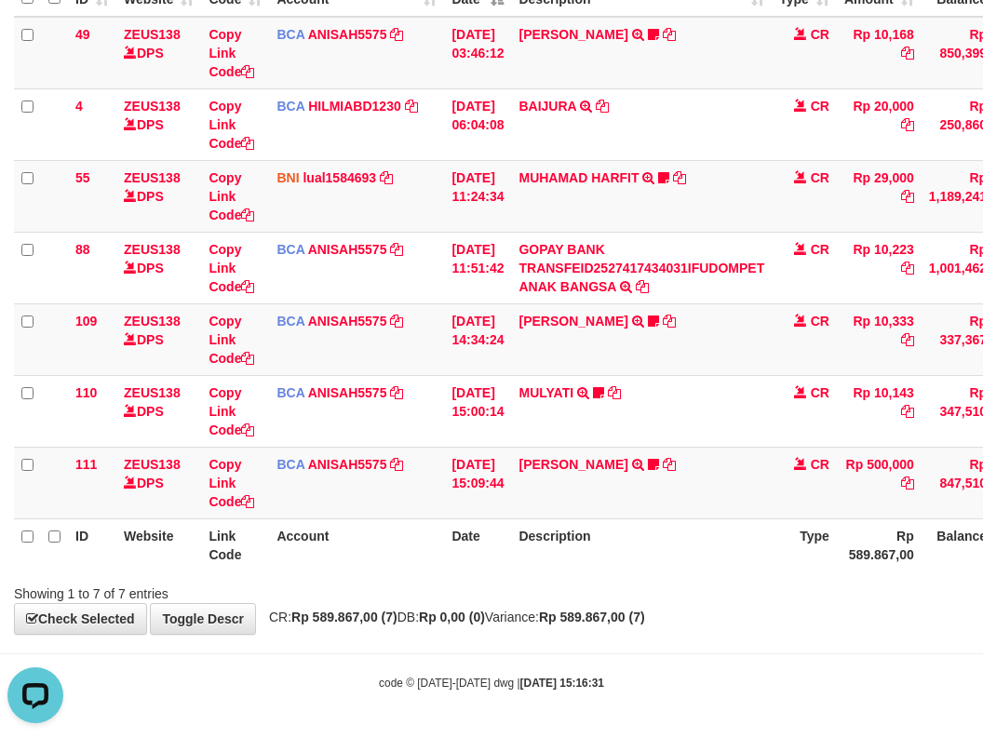
click at [639, 565] on th "Description" at bounding box center [641, 544] width 261 height 53
click at [644, 643] on body "Toggle navigation Home Bank Account List Load By Website Group [OXPLAY] ZEUS138…" at bounding box center [491, 261] width 983 height 954
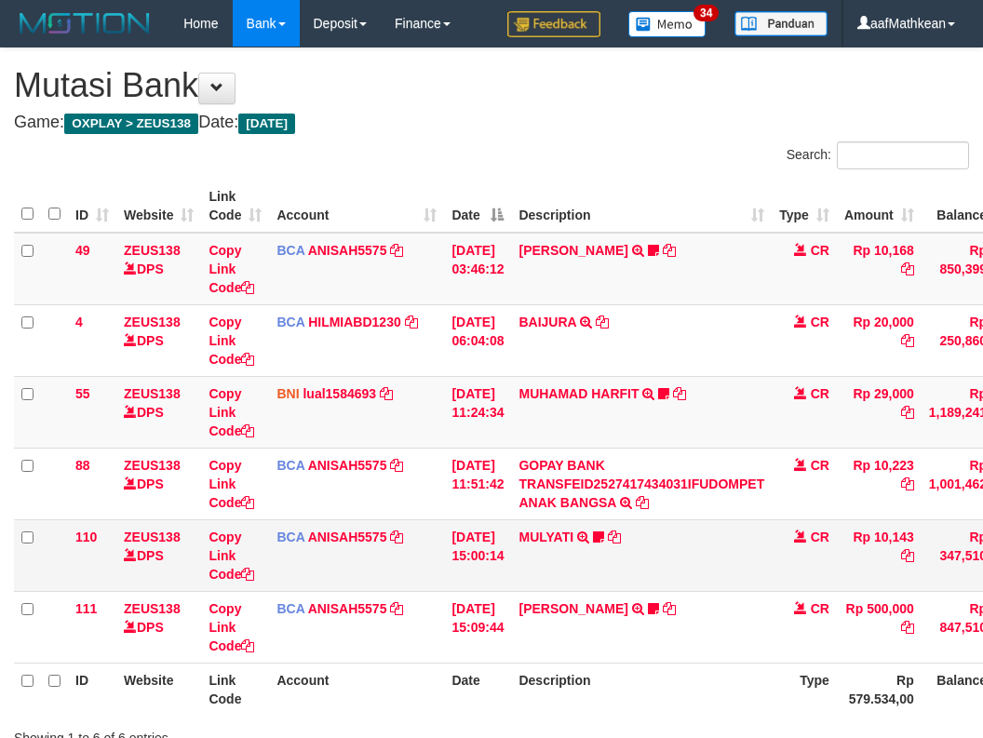
click at [696, 544] on td "MULYATI TRSF E-BANKING CR 0110/FTSCY/WS95051 10143.002025100137174498 TRFDN-[PE…" at bounding box center [641, 555] width 261 height 72
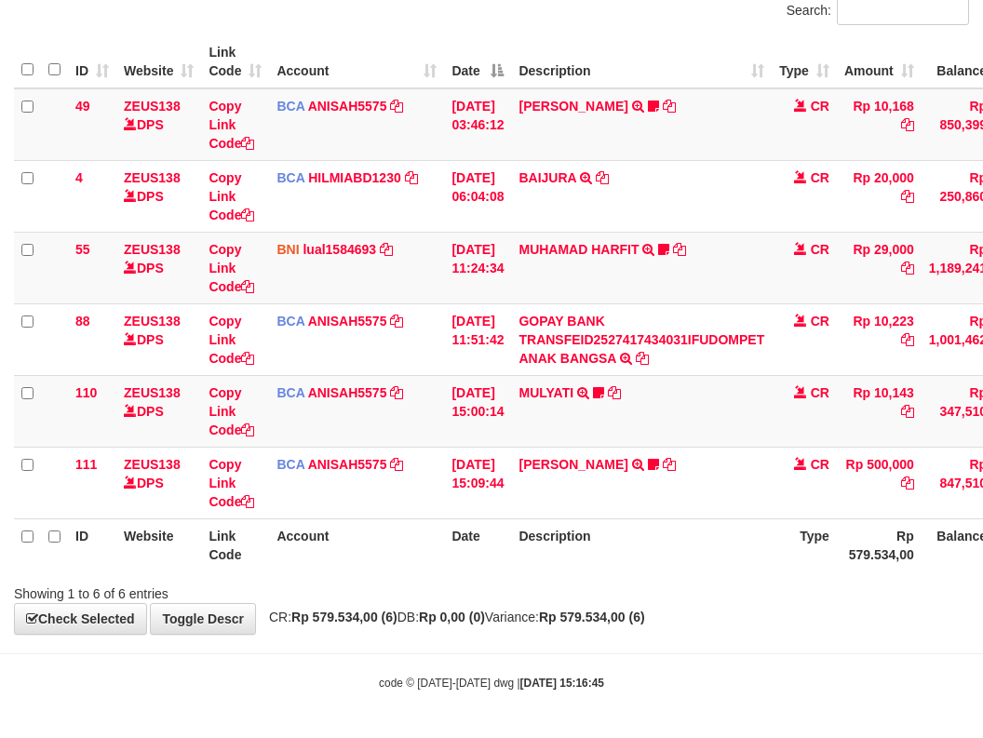
click at [623, 704] on body "Toggle navigation Home Bank Account List Load By Website Group [OXPLAY] ZEUS138…" at bounding box center [491, 297] width 983 height 882
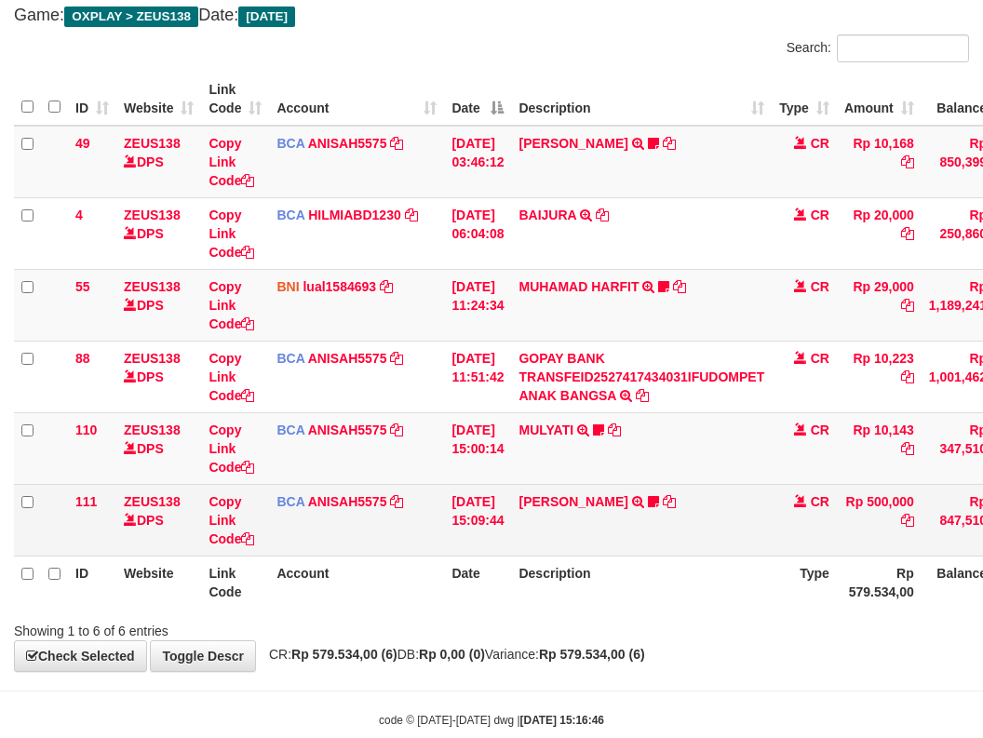
click at [560, 531] on tr "111 ZEUS138 DPS Copy Link Code BCA ANISAH5575 DPS [PERSON_NAME] mutasi_20251001…" at bounding box center [569, 520] width 1110 height 72
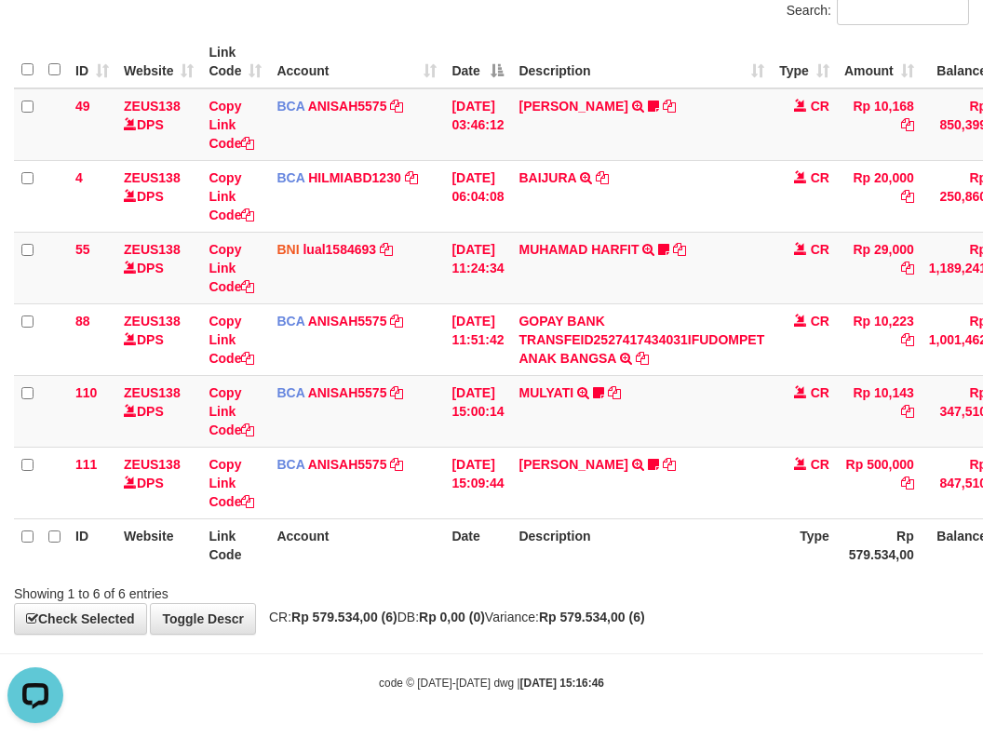
click at [649, 599] on div "Showing 1 to 6 of 6 entries" at bounding box center [491, 590] width 983 height 26
drag, startPoint x: 578, startPoint y: 628, endPoint x: 598, endPoint y: 612, distance: 25.9
click at [582, 626] on div "**********" at bounding box center [491, 269] width 983 height 730
click at [628, 591] on div "Showing 1 to 6 of 6 entries" at bounding box center [491, 590] width 983 height 26
click at [644, 595] on div "Showing 1 to 6 of 6 entries" at bounding box center [491, 590] width 983 height 26
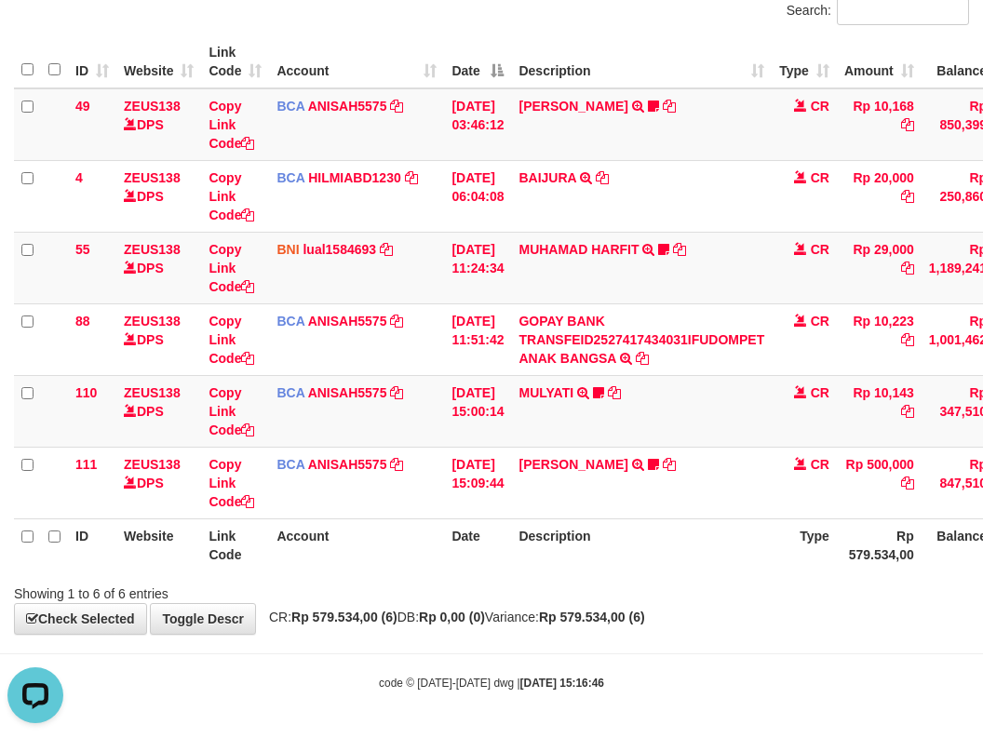
click at [668, 588] on div "Showing 1 to 6 of 6 entries" at bounding box center [491, 590] width 983 height 26
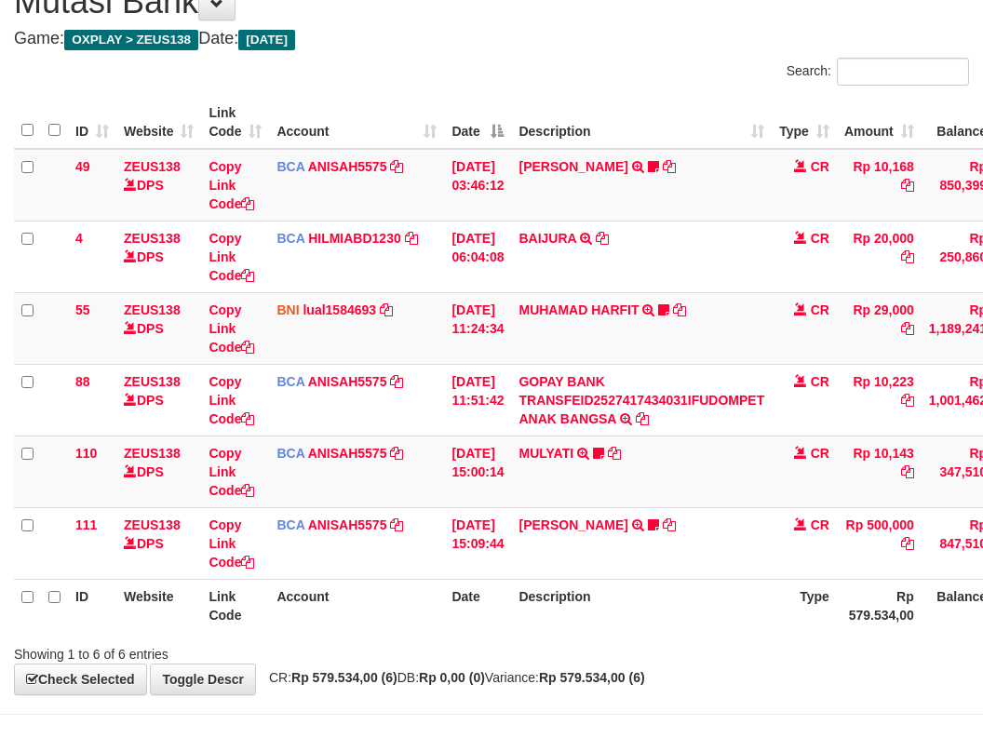
click at [681, 593] on th "Description" at bounding box center [641, 605] width 261 height 53
drag, startPoint x: 662, startPoint y: 590, endPoint x: 629, endPoint y: 601, distance: 34.4
click at [653, 597] on th "Description" at bounding box center [641, 605] width 261 height 53
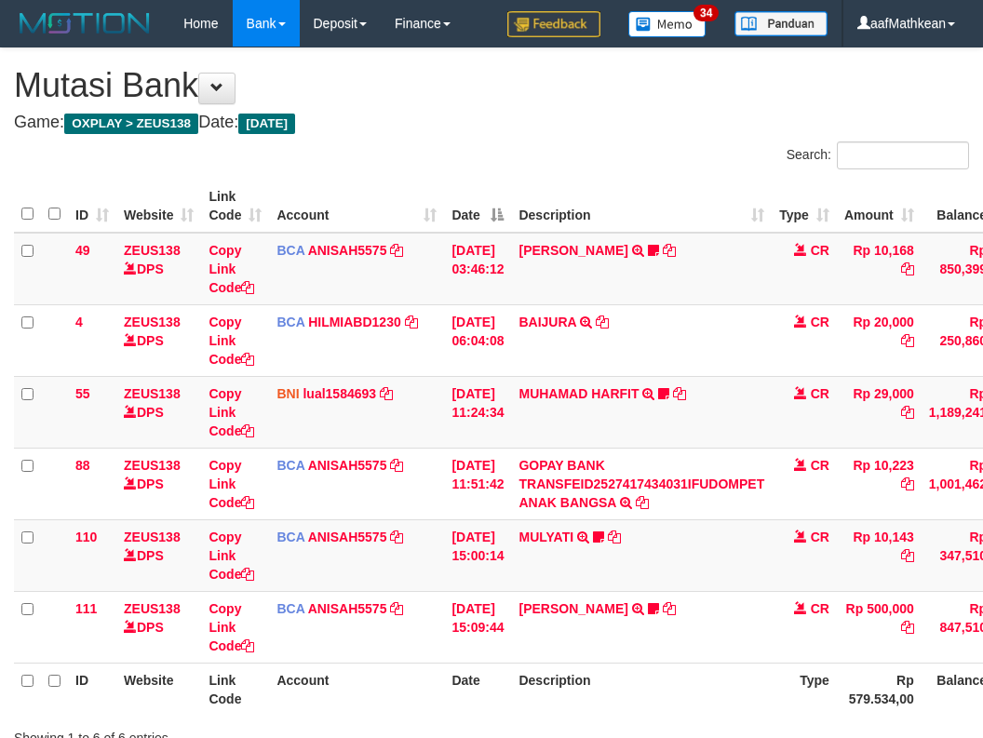
scroll to position [84, 0]
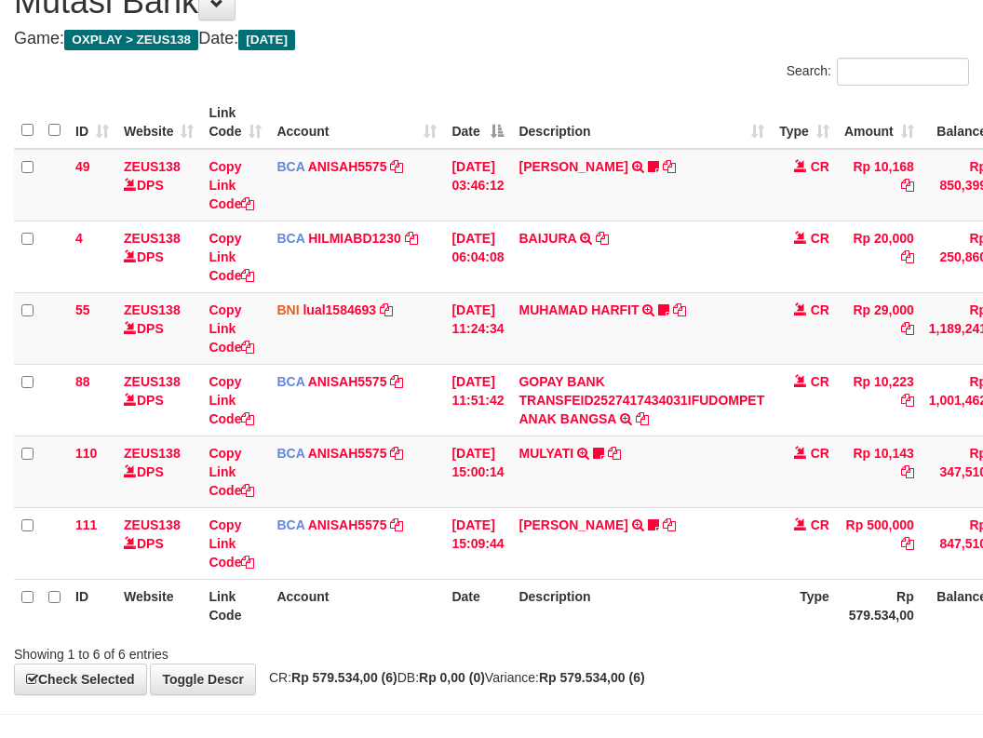
click at [674, 607] on th "Description" at bounding box center [641, 605] width 261 height 53
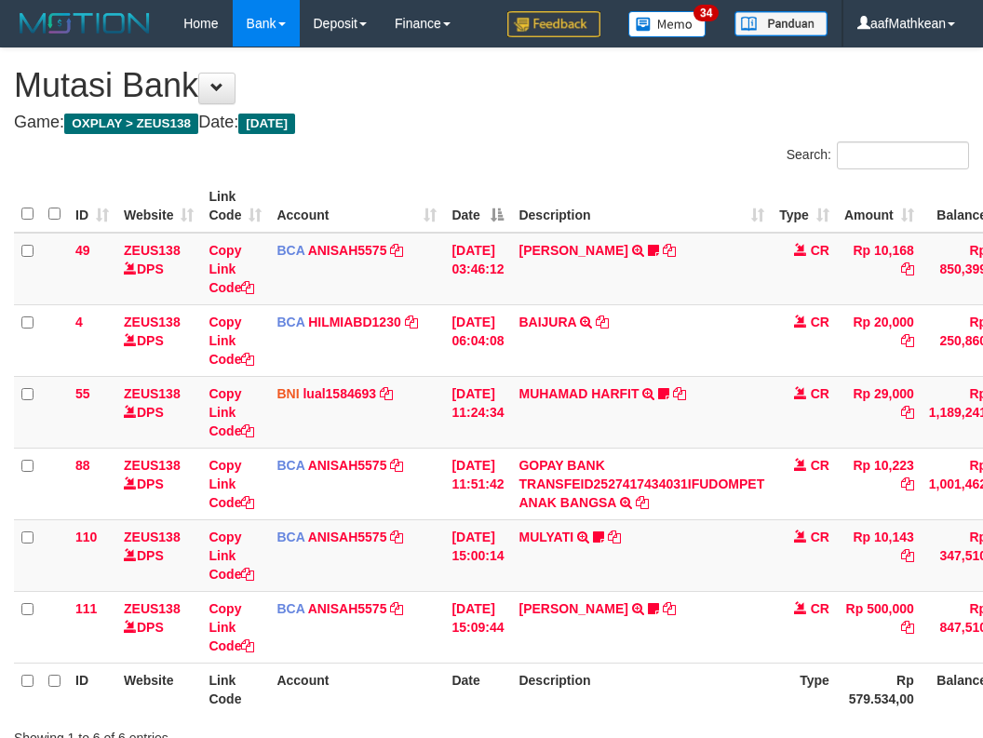
click at [669, 663] on th "Description" at bounding box center [641, 689] width 261 height 53
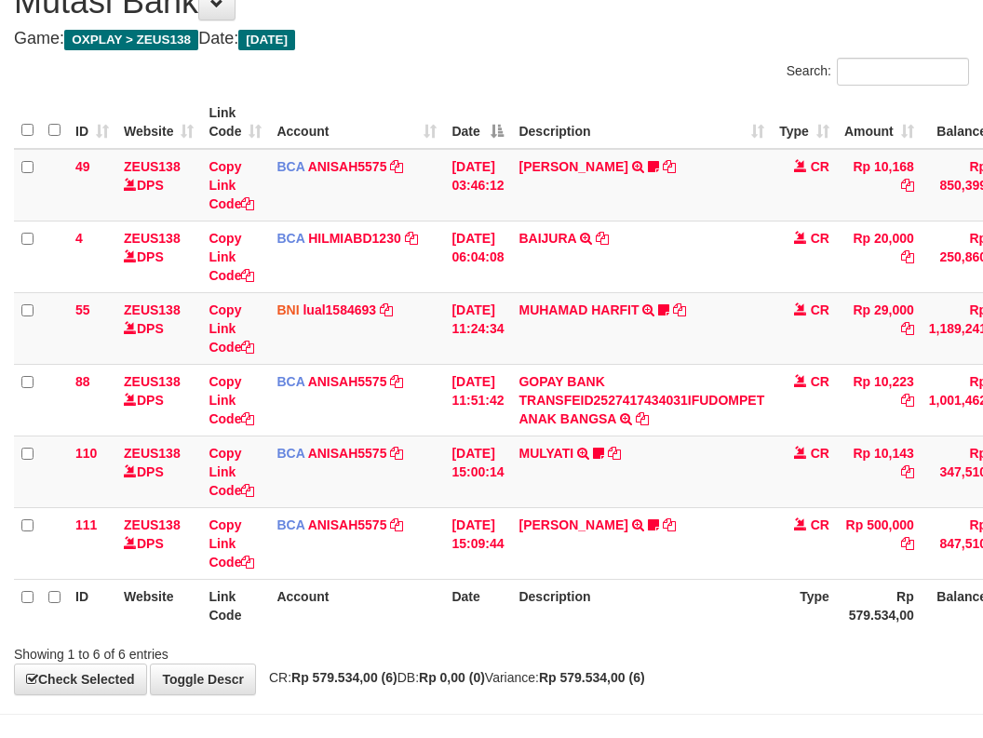
scroll to position [144, 0]
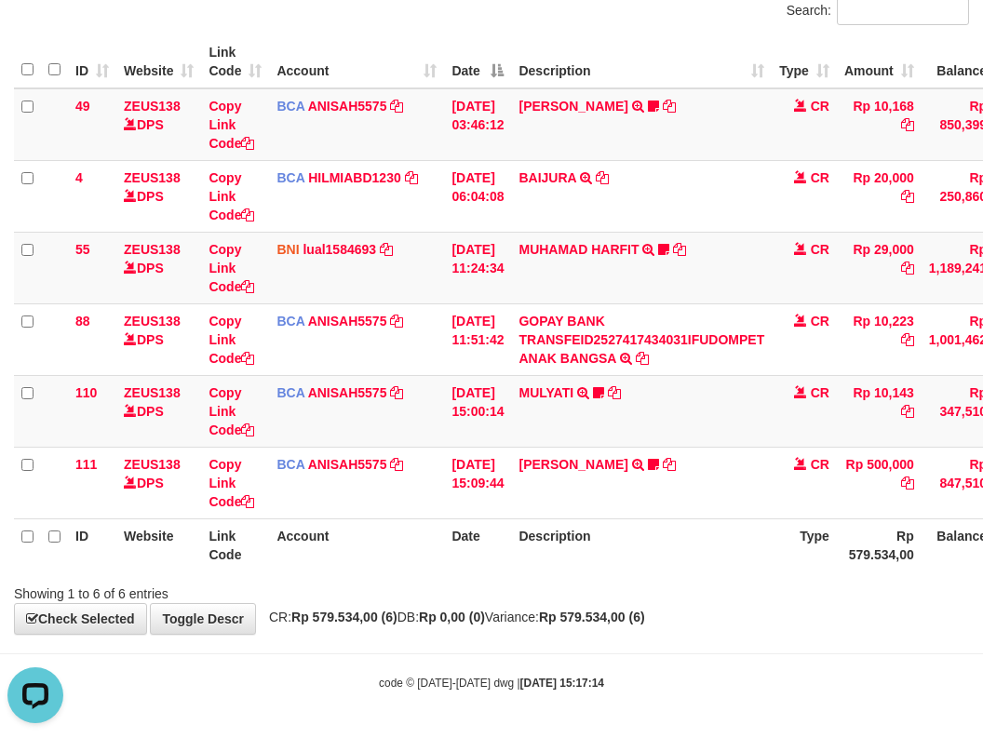
click at [569, 619] on span "CR: Rp 579.534,00 (6) DB: Rp 0,00 (0) Variance: Rp 579.534,00 (6)" at bounding box center [452, 617] width 385 height 15
drag, startPoint x: 570, startPoint y: 619, endPoint x: 856, endPoint y: 613, distance: 286.7
click at [581, 623] on span "CR: Rp 579.534,00 (6) DB: Rp 0,00 (0) Variance: Rp 579.534,00 (6)" at bounding box center [452, 617] width 385 height 15
drag, startPoint x: 693, startPoint y: 581, endPoint x: 696, endPoint y: 599, distance: 18.8
click at [692, 587] on div "Showing 1 to 6 of 6 entries" at bounding box center [491, 590] width 983 height 26
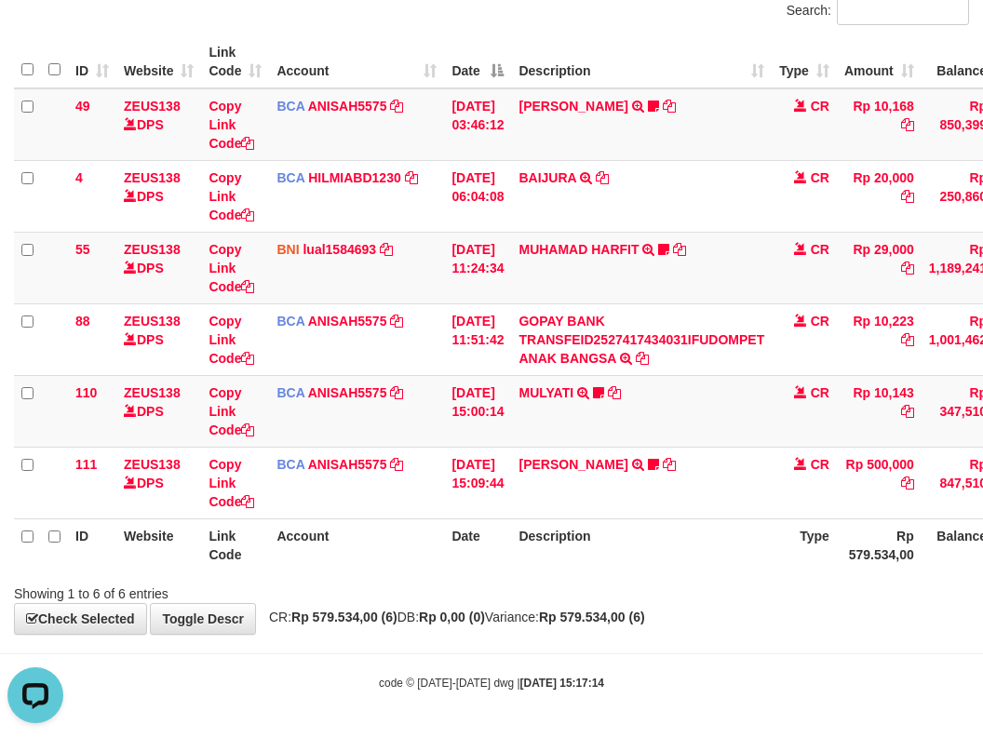
click at [696, 599] on div "Showing 1 to 6 of 6 entries" at bounding box center [491, 590] width 983 height 26
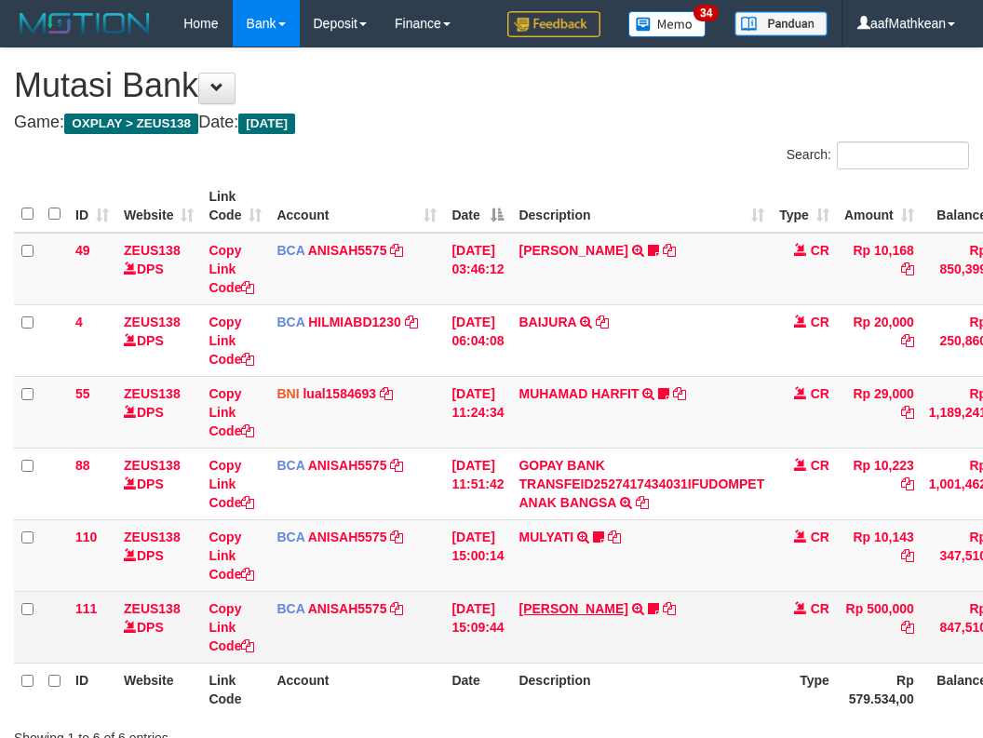
scroll to position [84, 0]
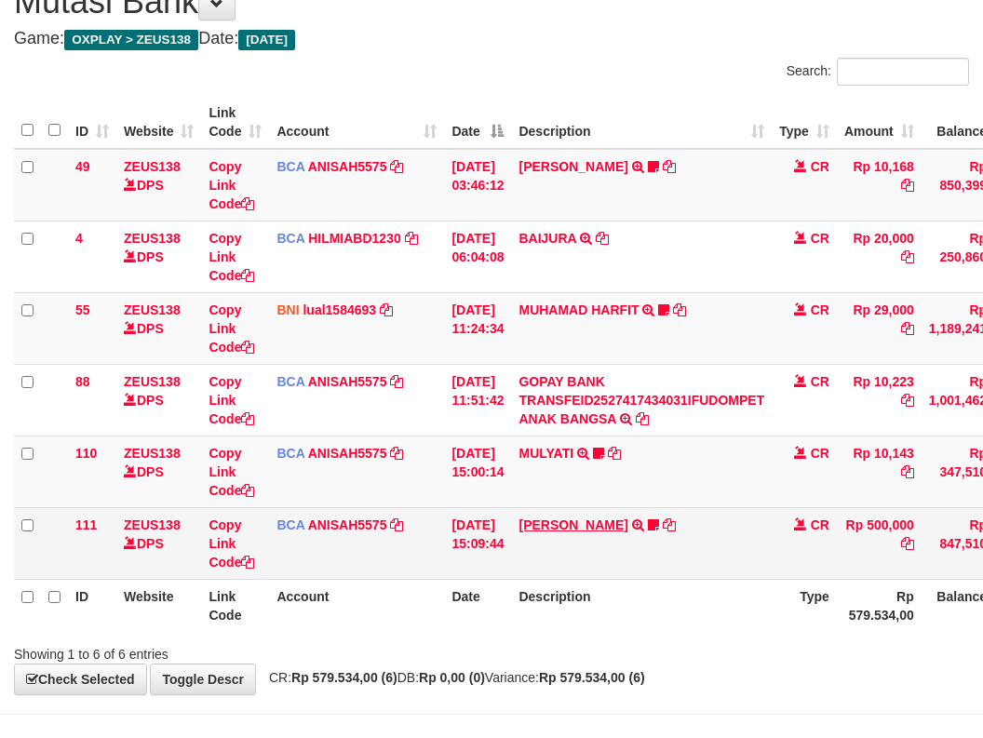
click at [654, 578] on table "ID Website Link Code Account Date Description Type Amount Balance Status Action…" at bounding box center [569, 364] width 1110 height 536
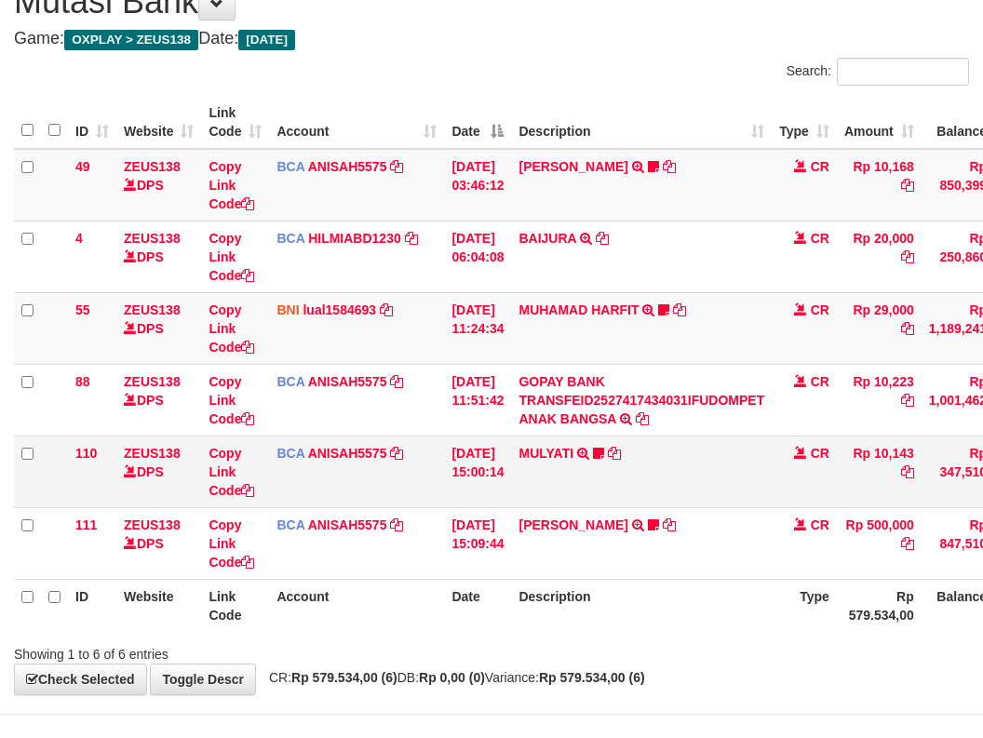
drag, startPoint x: 693, startPoint y: 456, endPoint x: 694, endPoint y: 467, distance: 11.2
click at [693, 461] on td "MULYATI TRSF E-BANKING CR 0110/FTSCY/WS95051 10143.002025100137174498 TRFDN-[PE…" at bounding box center [641, 472] width 261 height 72
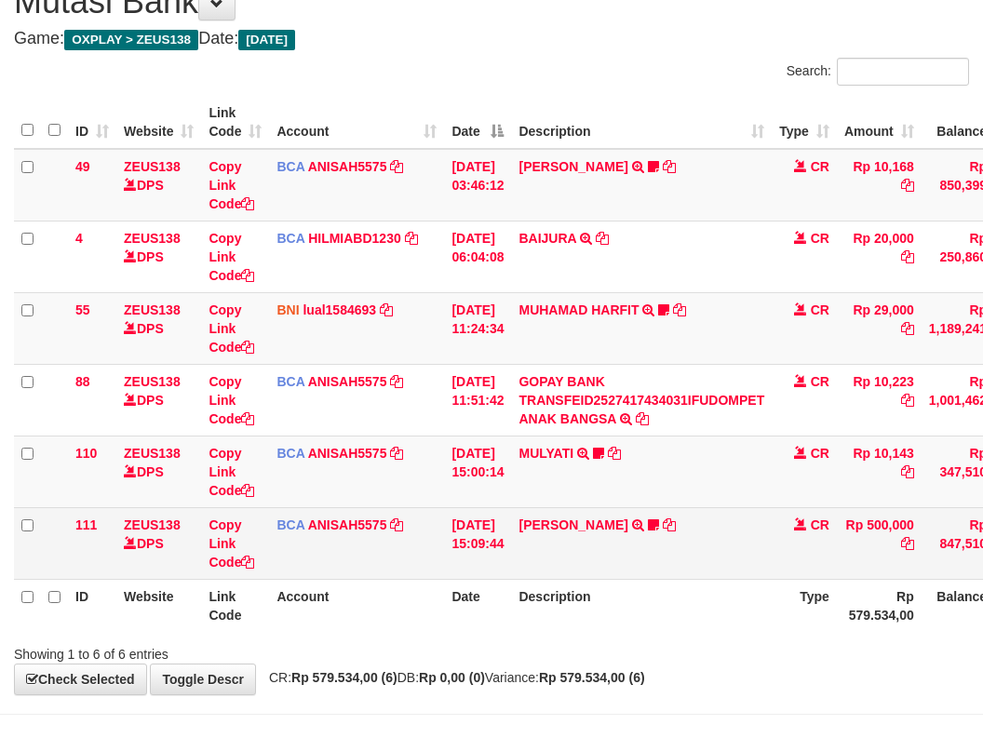
drag, startPoint x: 711, startPoint y: 472, endPoint x: 704, endPoint y: 483, distance: 13.4
click at [705, 482] on tbody "49 ZEUS138 DPS Copy Link Code BCA ANISAH5575 DPS [PERSON_NAME] mutasi_20251001_…" at bounding box center [569, 364] width 1110 height 431
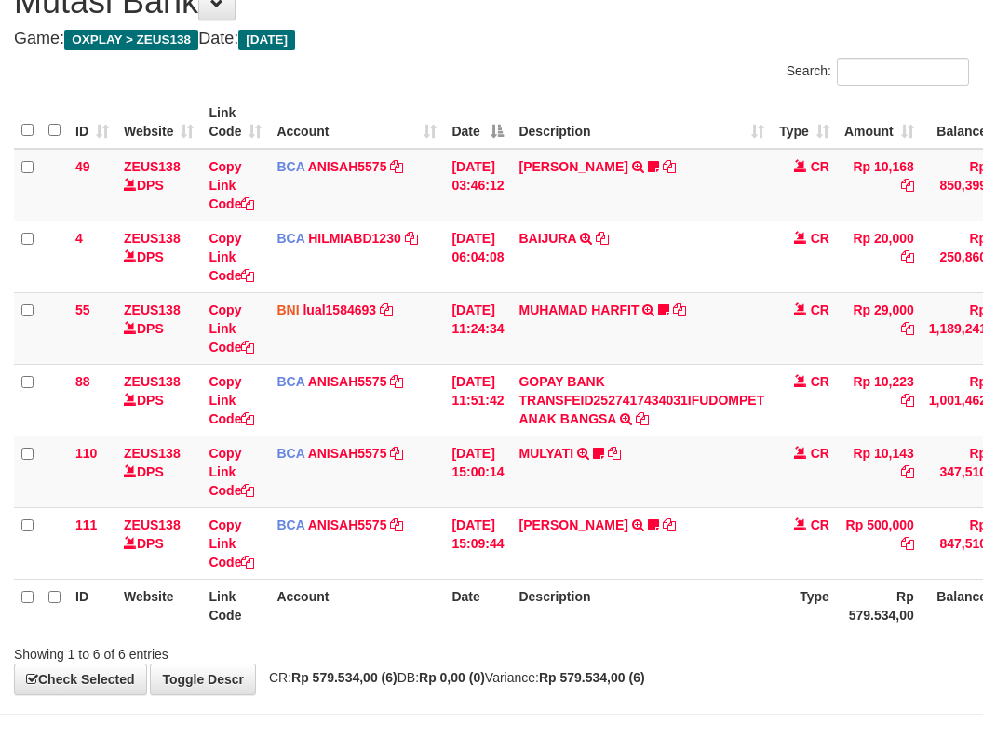
click at [717, 498] on td "MULYATI TRSF E-BANKING CR 0110/FTSCY/WS95051 10143.002025100137174498 TRFDN-[PE…" at bounding box center [641, 472] width 261 height 72
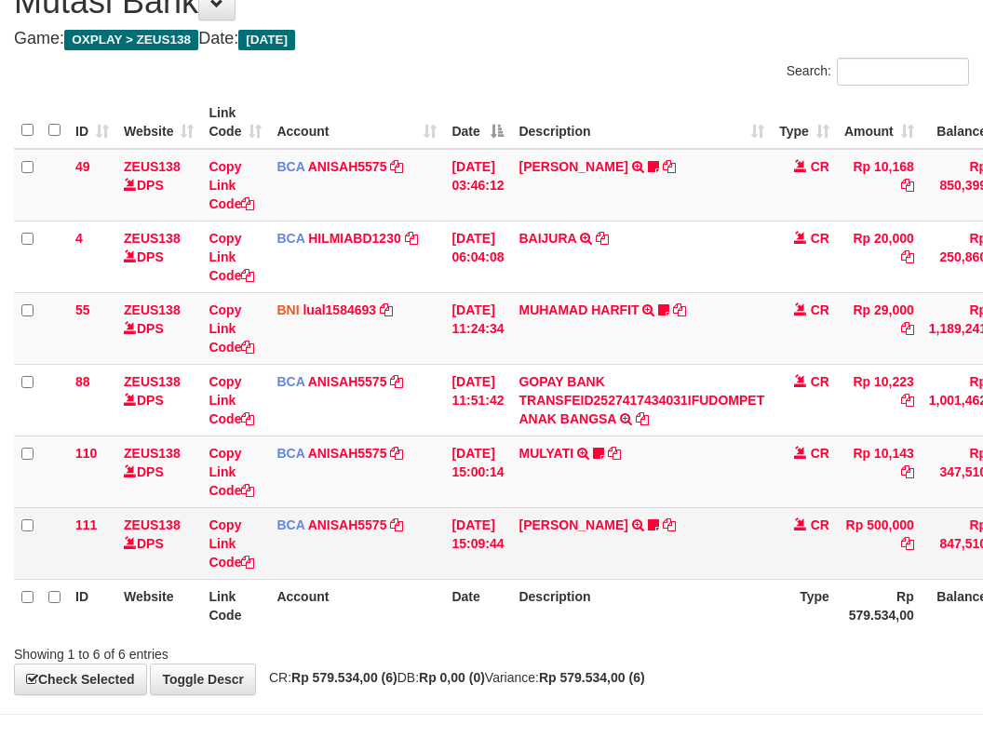
scroll to position [144, 0]
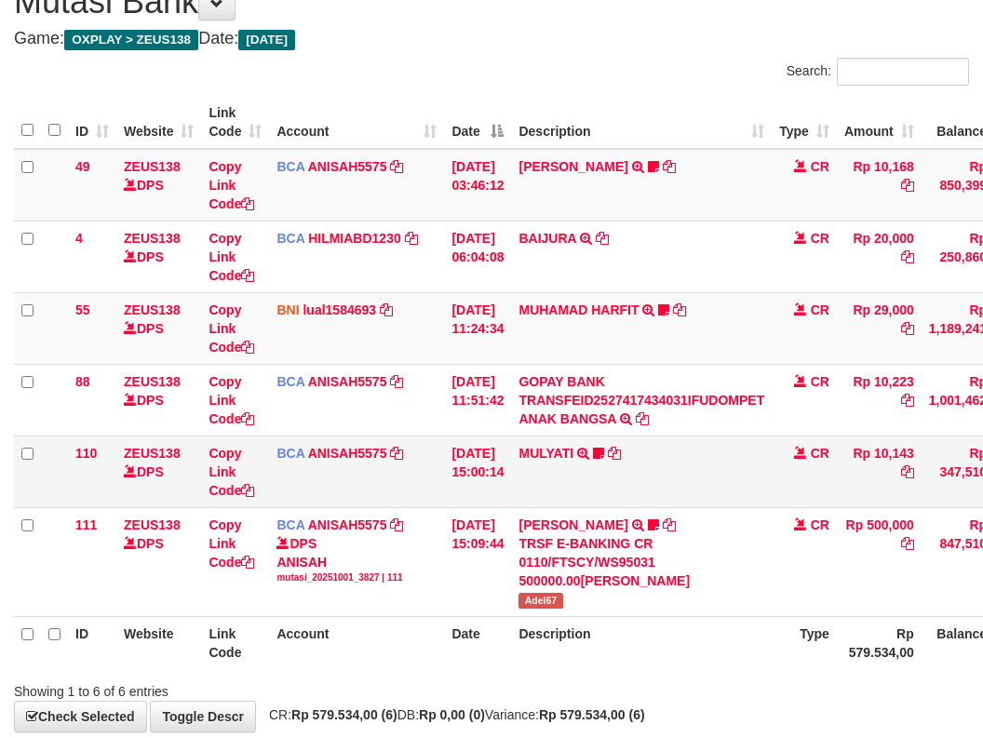
click at [729, 448] on td "MULYATI TRSF E-BANKING CR 0110/FTSCY/WS95051 10143.002025100137174498 TRFDN-[PE…" at bounding box center [641, 472] width 261 height 72
click at [739, 486] on td "MULYATI TRSF E-BANKING CR 0110/FTSCY/WS95051 10143.002025100137174498 TRFDN-[PE…" at bounding box center [641, 472] width 261 height 72
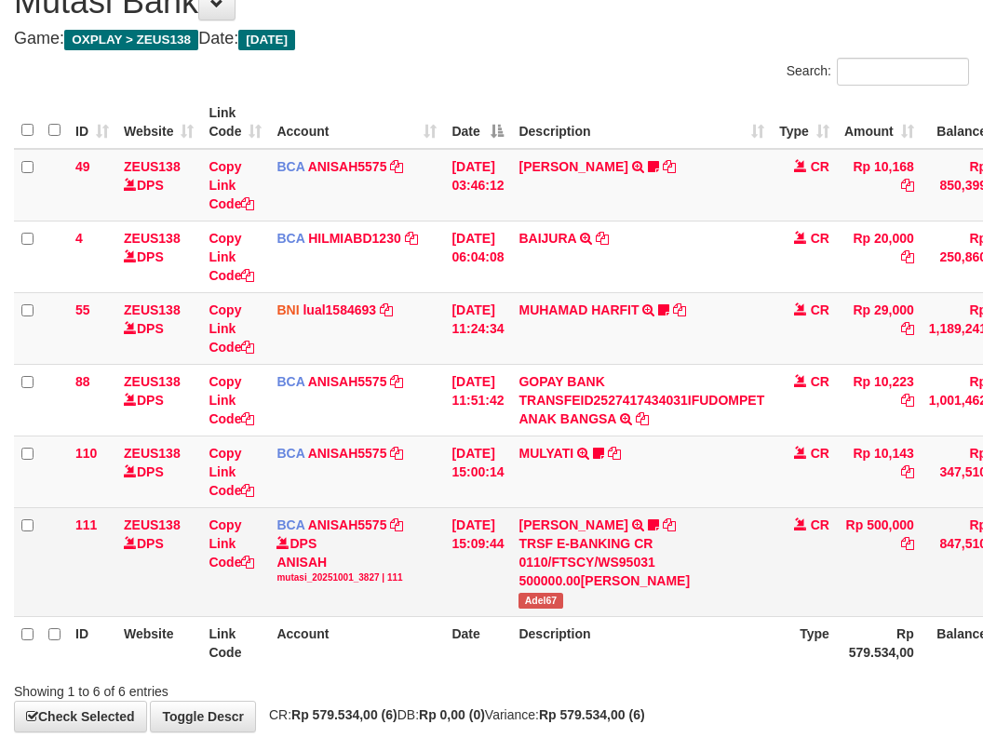
scroll to position [144, 0]
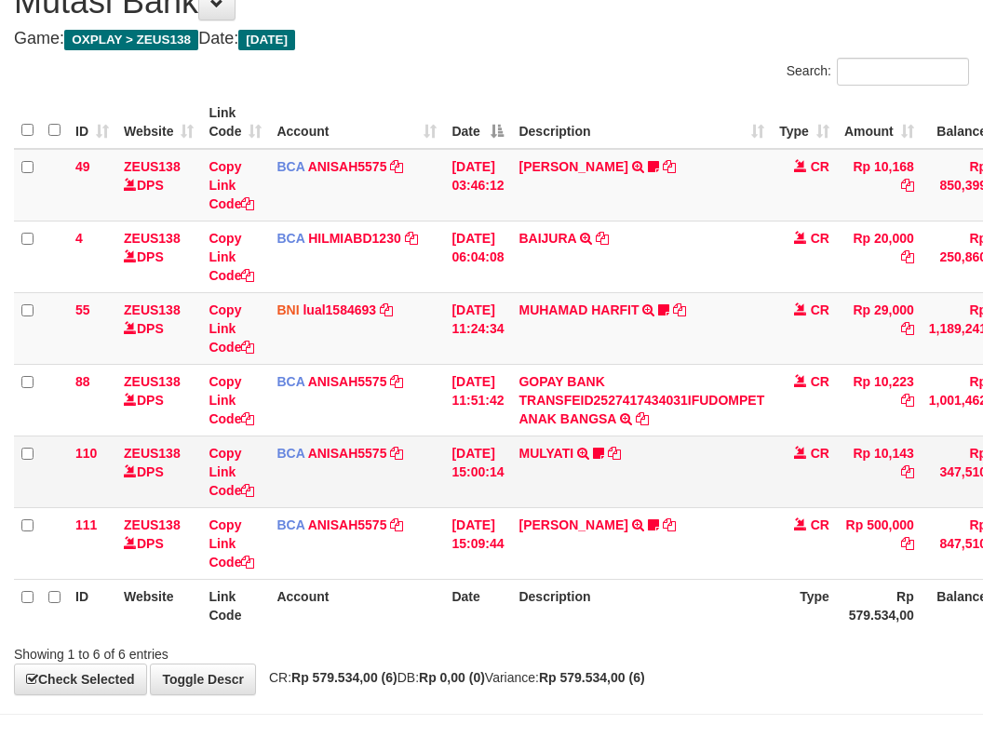
click at [743, 486] on td "MULYATI TRSF E-BANKING CR 0110/FTSCY/WS95051 10143.002025100137174498 TRFDN-[PE…" at bounding box center [641, 472] width 261 height 72
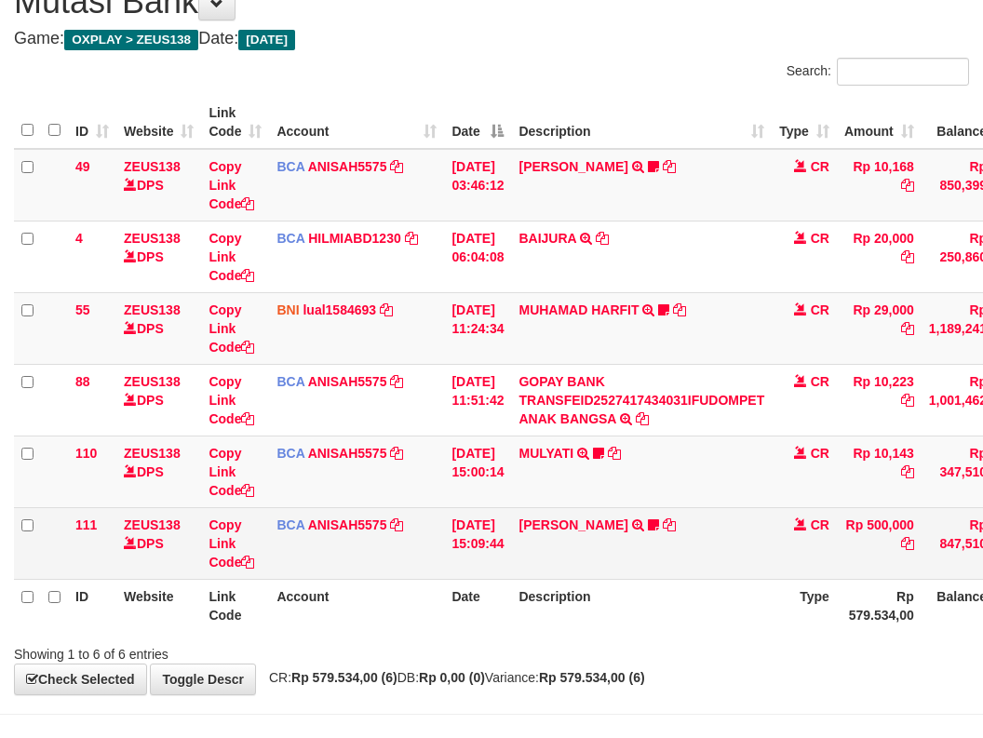
scroll to position [144, 0]
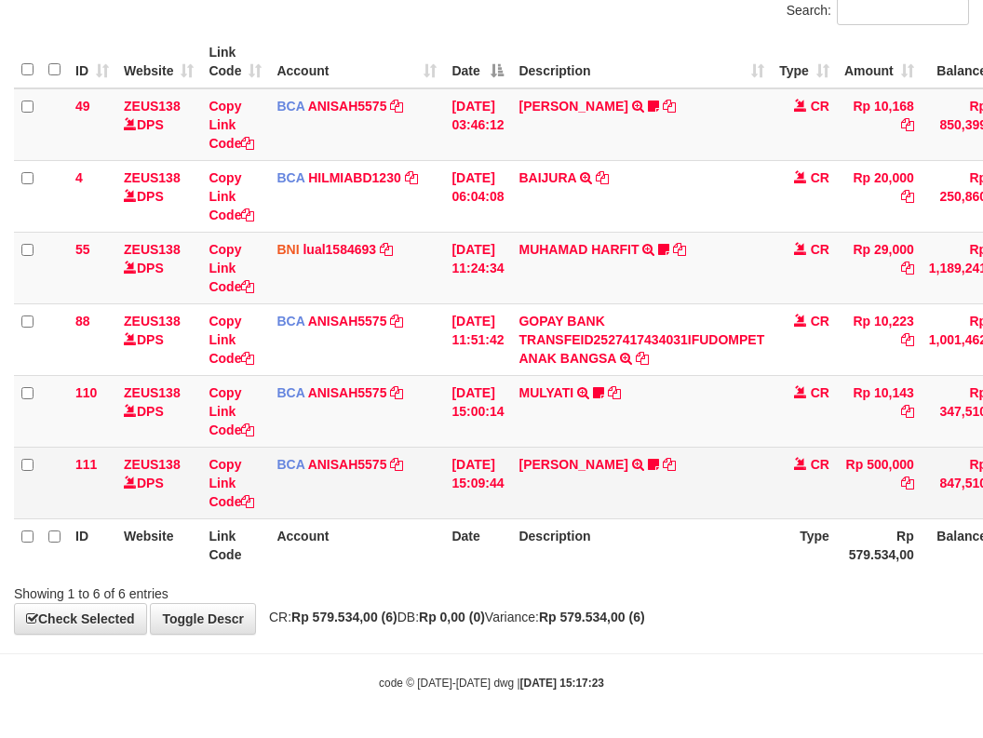
click at [741, 483] on td "[PERSON_NAME] TRSF E-BANKING CR 0110/FTSCY/WS95031 500000.00[PERSON_NAME] Adel67" at bounding box center [641, 483] width 261 height 72
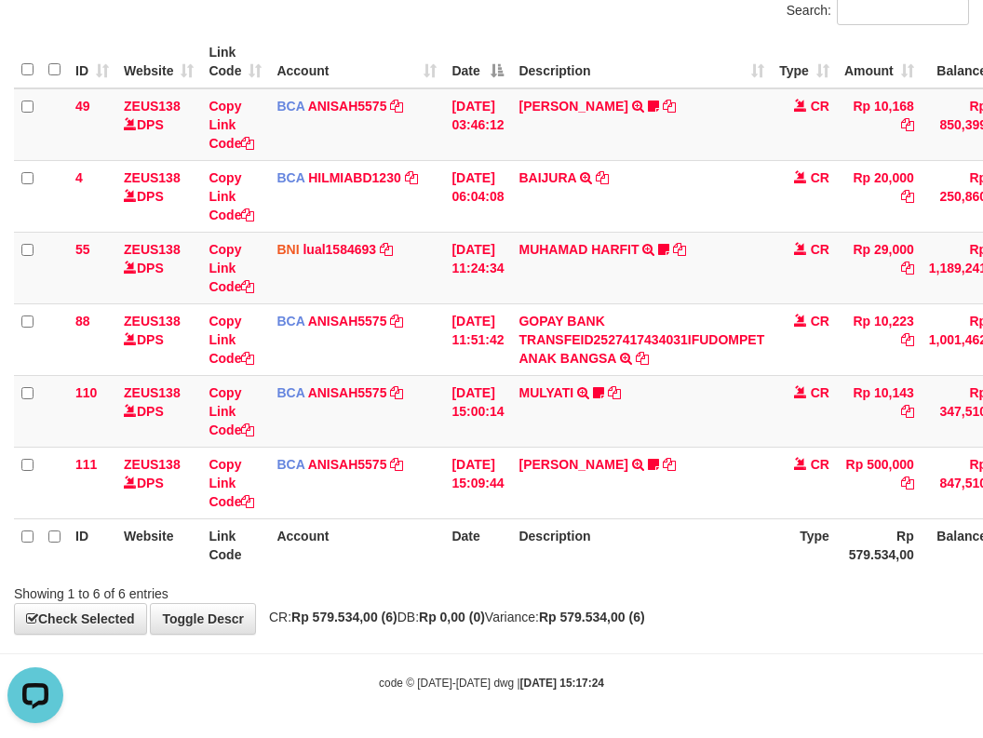
drag, startPoint x: 657, startPoint y: 557, endPoint x: 640, endPoint y: 652, distance: 96.4
click at [654, 562] on th "Description" at bounding box center [641, 544] width 261 height 53
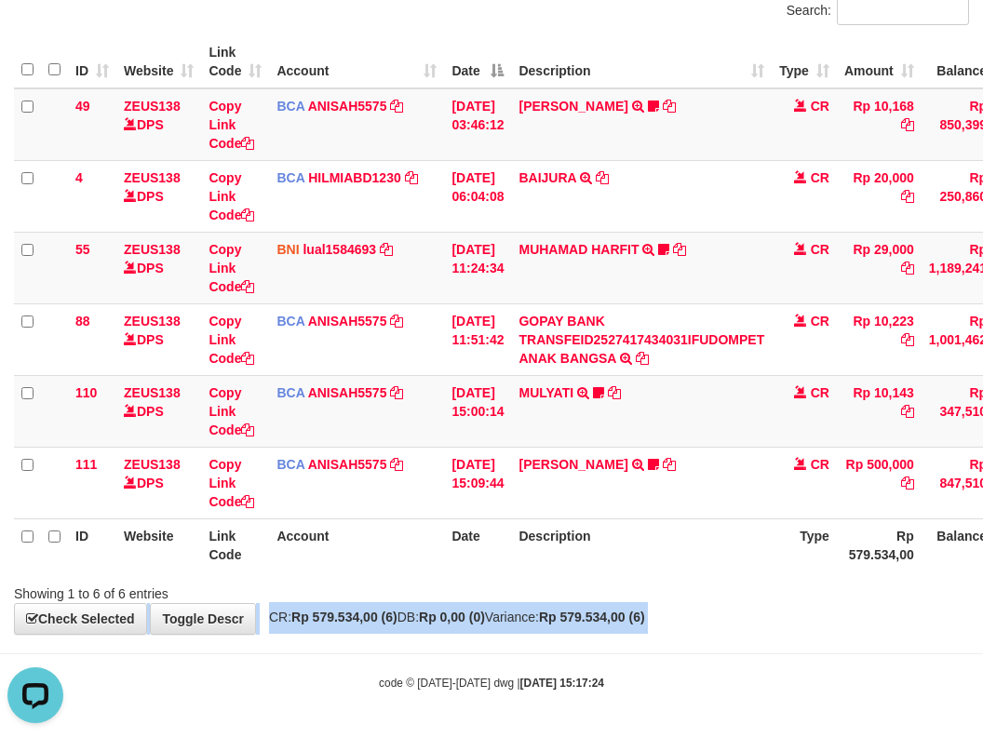
drag, startPoint x: 640, startPoint y: 652, endPoint x: 648, endPoint y: 638, distance: 15.8
click at [640, 655] on body "Toggle navigation Home Bank Account List Load By Website Group [OXPLAY] ZEUS138…" at bounding box center [491, 297] width 983 height 882
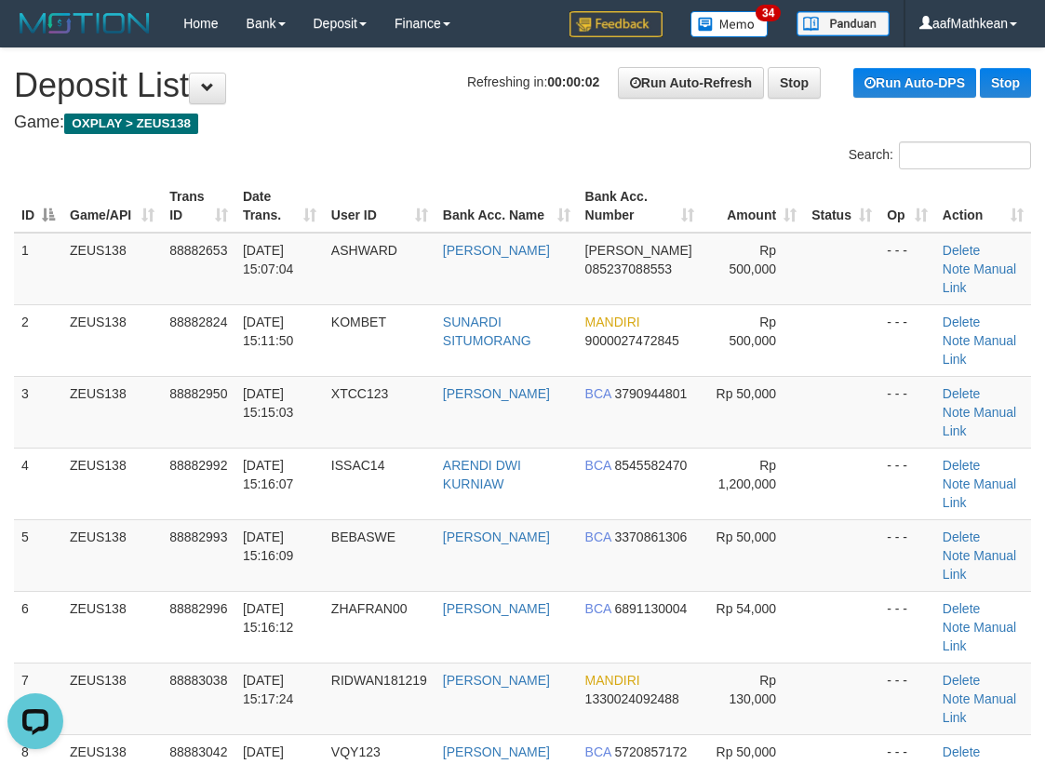
click at [297, 145] on div "Search:" at bounding box center [522, 157] width 1045 height 33
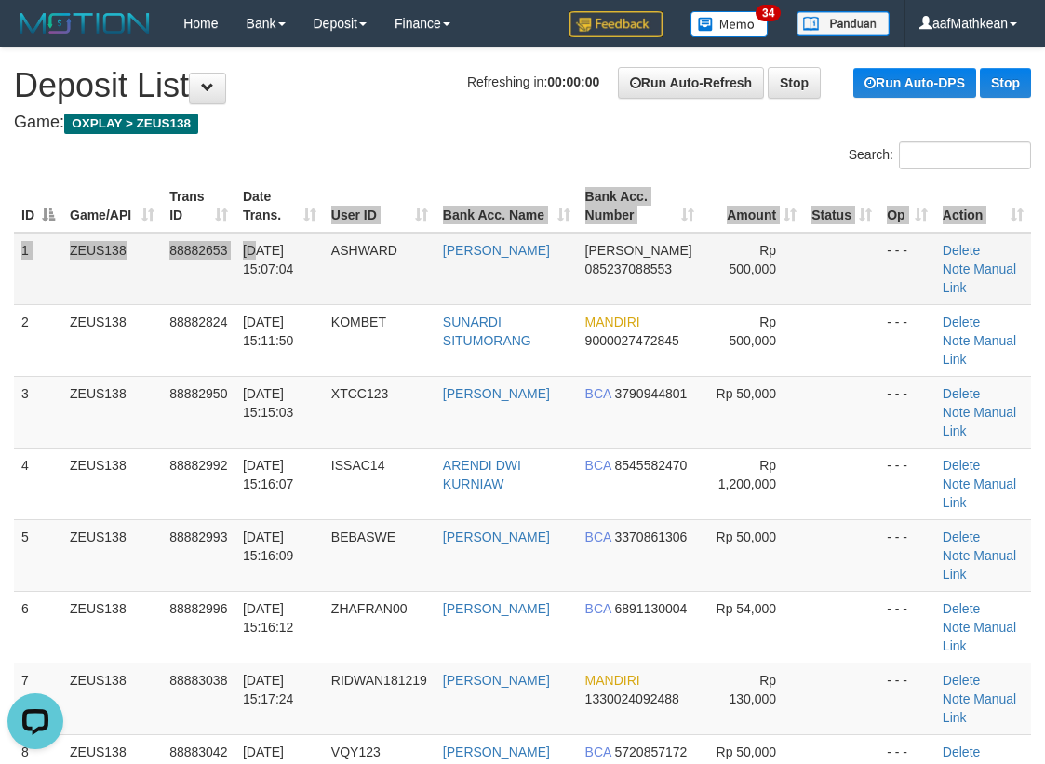
click at [255, 202] on table "ID Game/API Trans ID Date Trans. User ID Bank Acc. Name Bank Acc. Number Amount…" at bounding box center [522, 519] width 1017 height 679
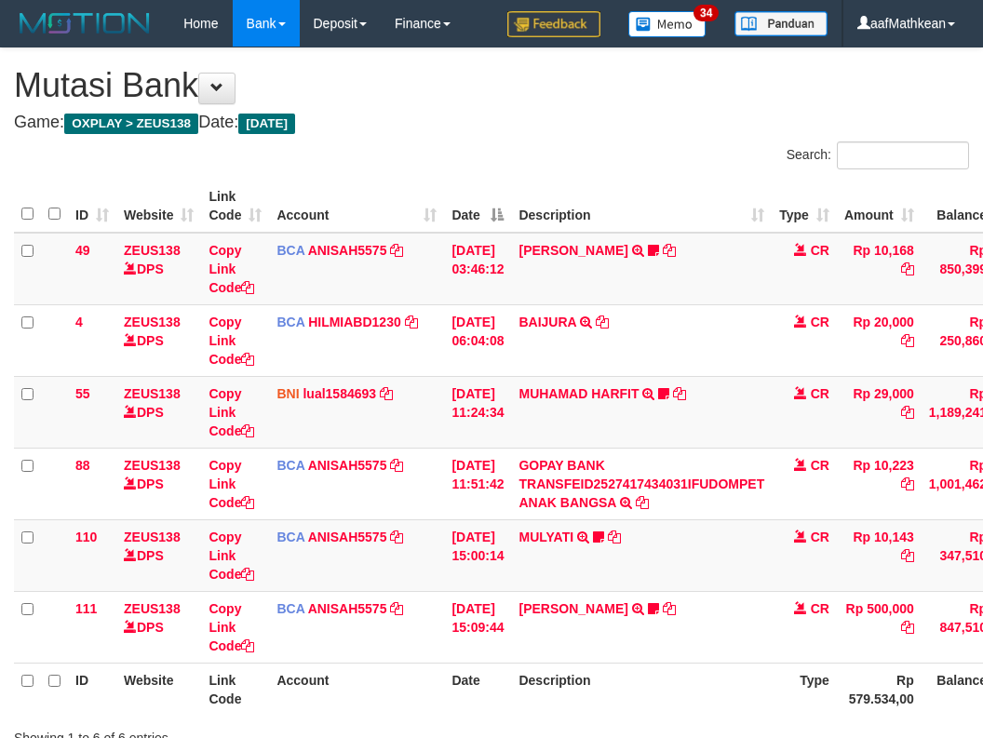
scroll to position [144, 0]
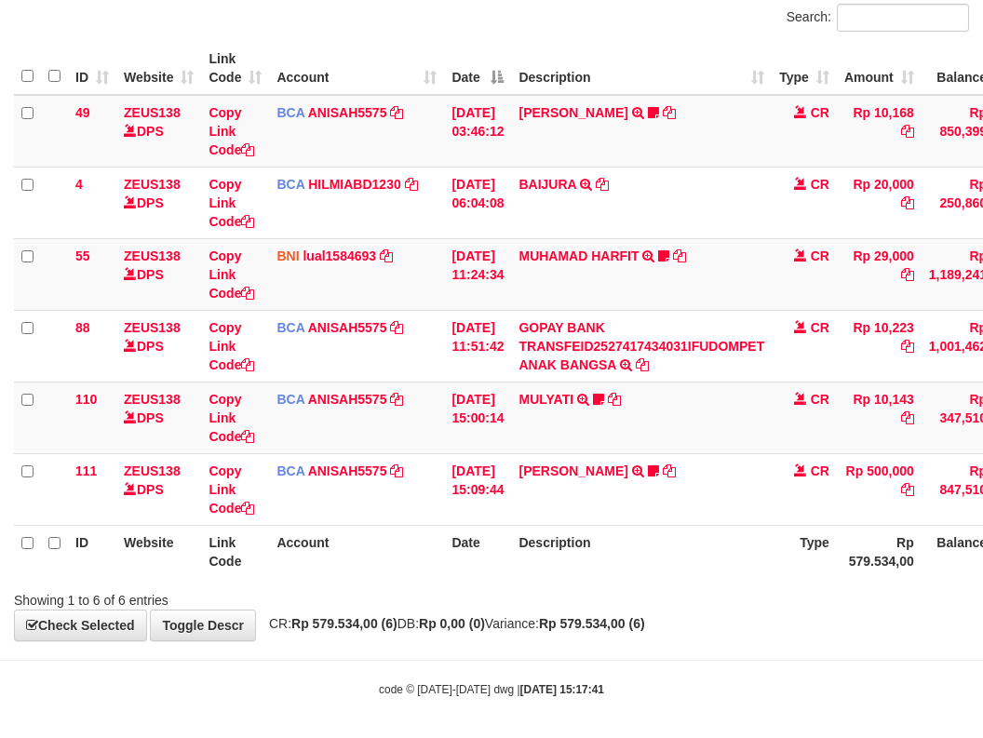
click at [703, 601] on div "**********" at bounding box center [491, 276] width 983 height 730
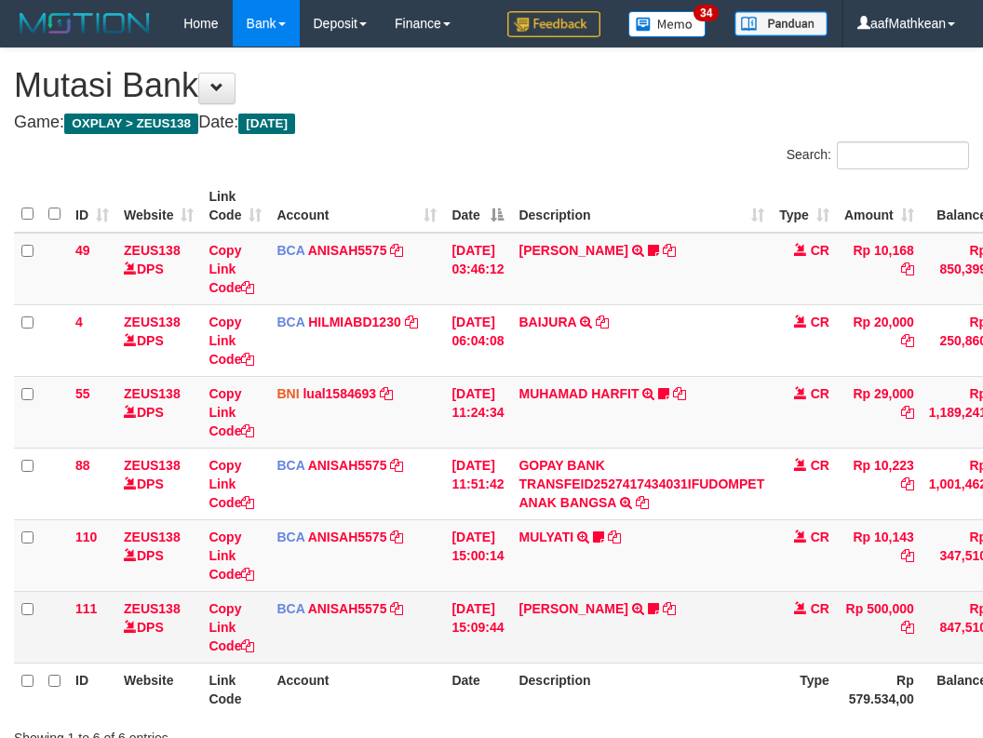
scroll to position [84, 0]
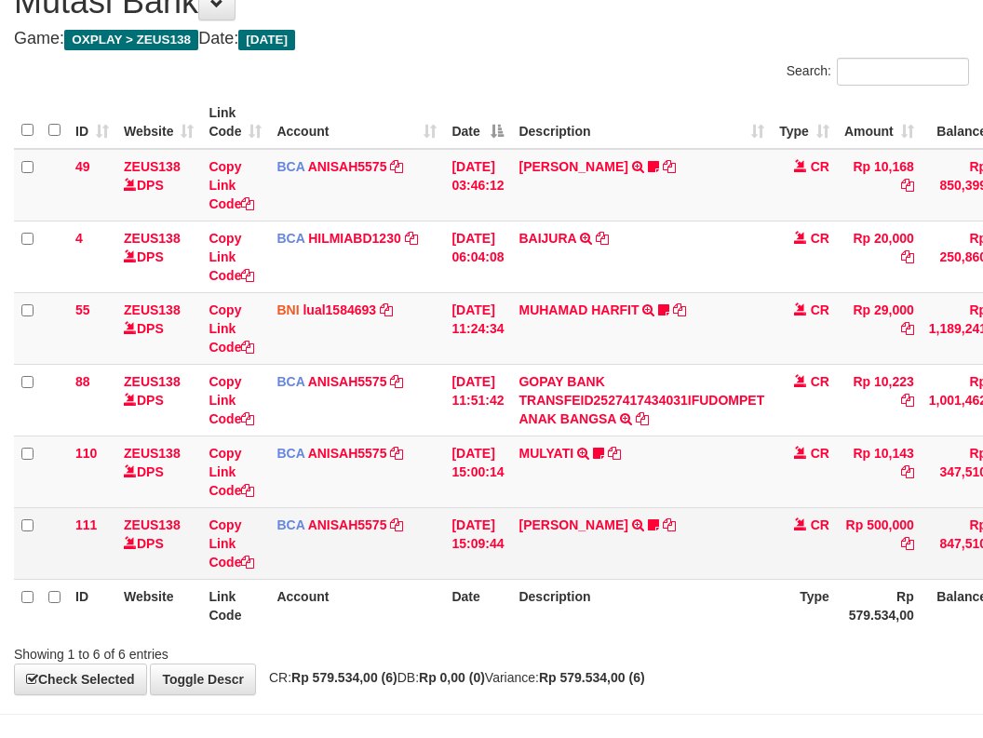
click at [727, 572] on td "KAREN ADELIN MARTH TRSF E-BANKING CR 0110/FTSCY/WS95031 500000.00KAREN ADELIN M…" at bounding box center [641, 543] width 261 height 72
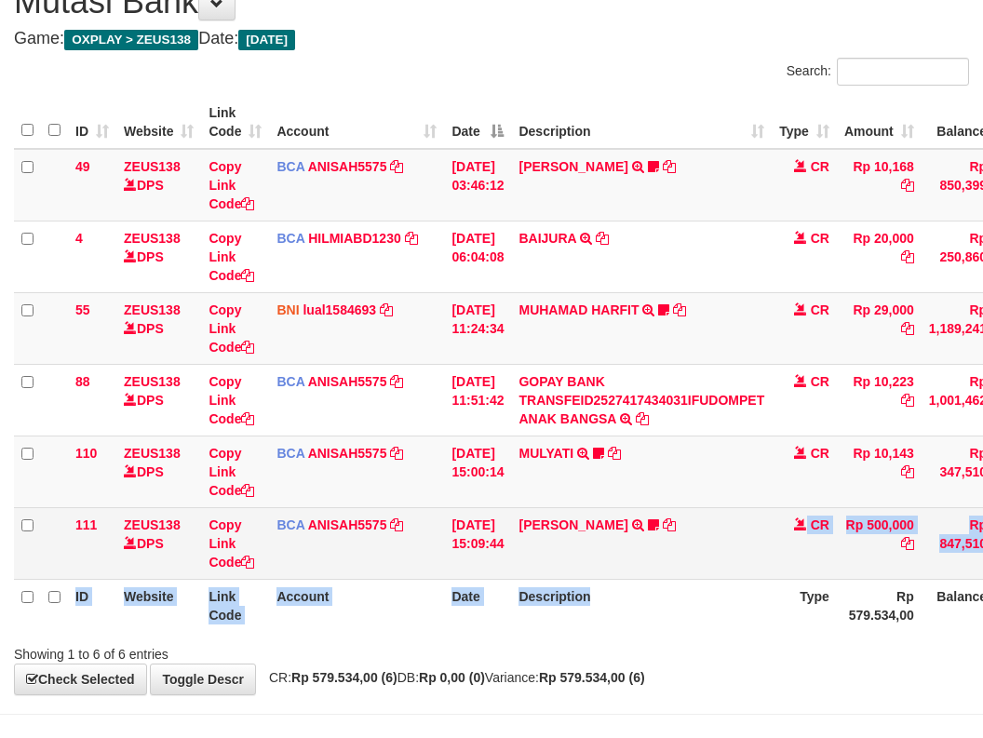
drag, startPoint x: 723, startPoint y: 583, endPoint x: 710, endPoint y: 578, distance: 13.8
click at [719, 583] on table "ID Website Link Code Account Date Description Type Amount Balance Status Action…" at bounding box center [569, 364] width 1110 height 536
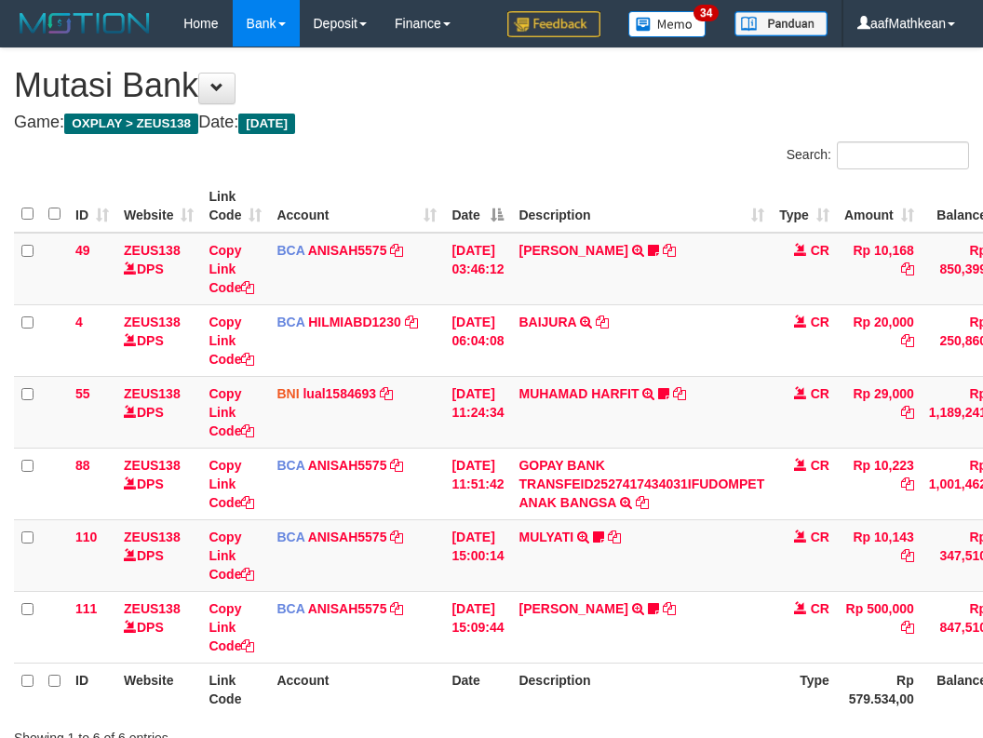
scroll to position [84, 0]
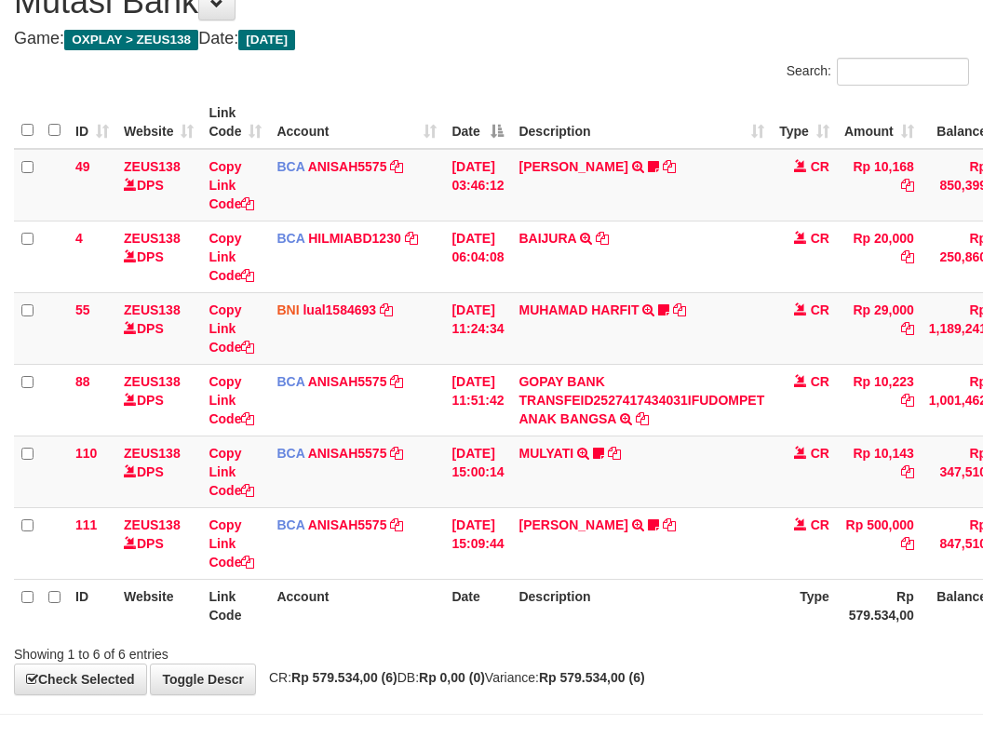
click at [667, 586] on table "ID Website Link Code Account Date Description Type Amount Balance Status Action…" at bounding box center [569, 364] width 1110 height 536
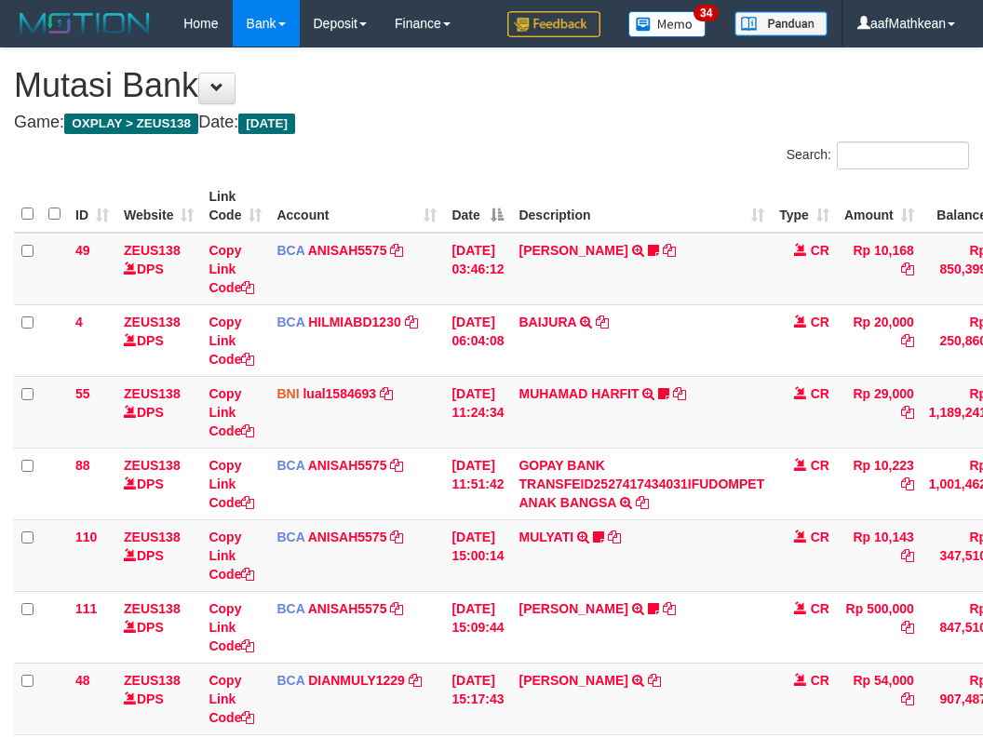
click at [666, 663] on td "RAFLI SAPUTRA TRSF E-BANKING CR 0110/FTSCY/WS95271 54000.00RAFLI SAPUTRA" at bounding box center [641, 699] width 261 height 72
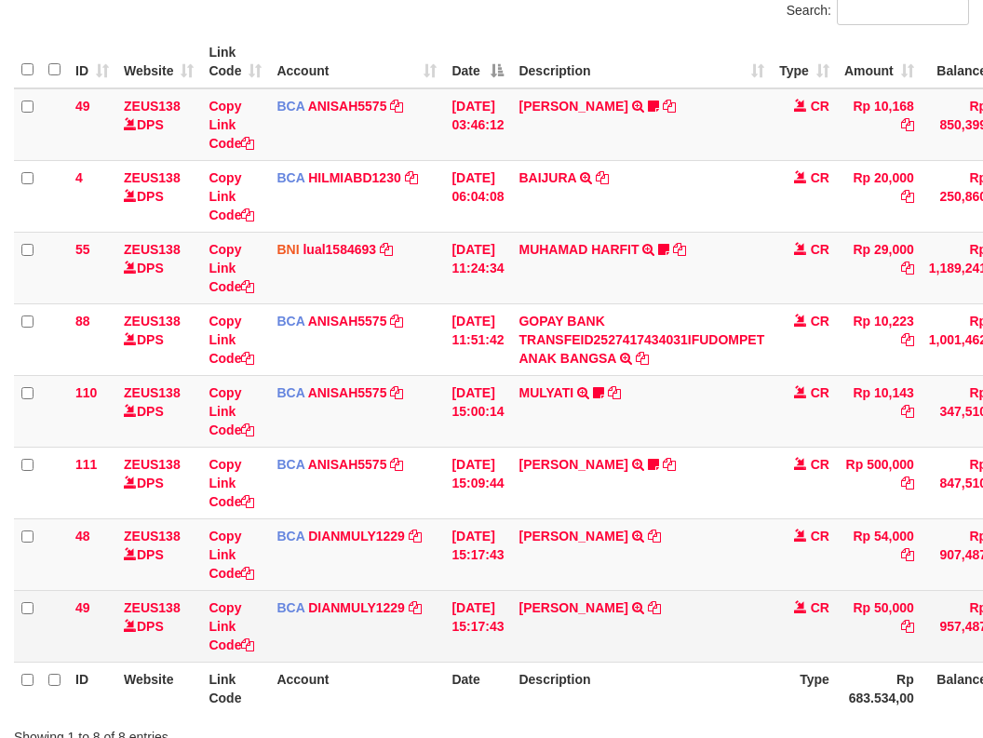
click at [680, 592] on td "IRA ROSMIYATI TRSF E-BANKING CR 0110/FTSCY/WS95031 50000.00IRA ROSMIYATI" at bounding box center [641, 626] width 261 height 72
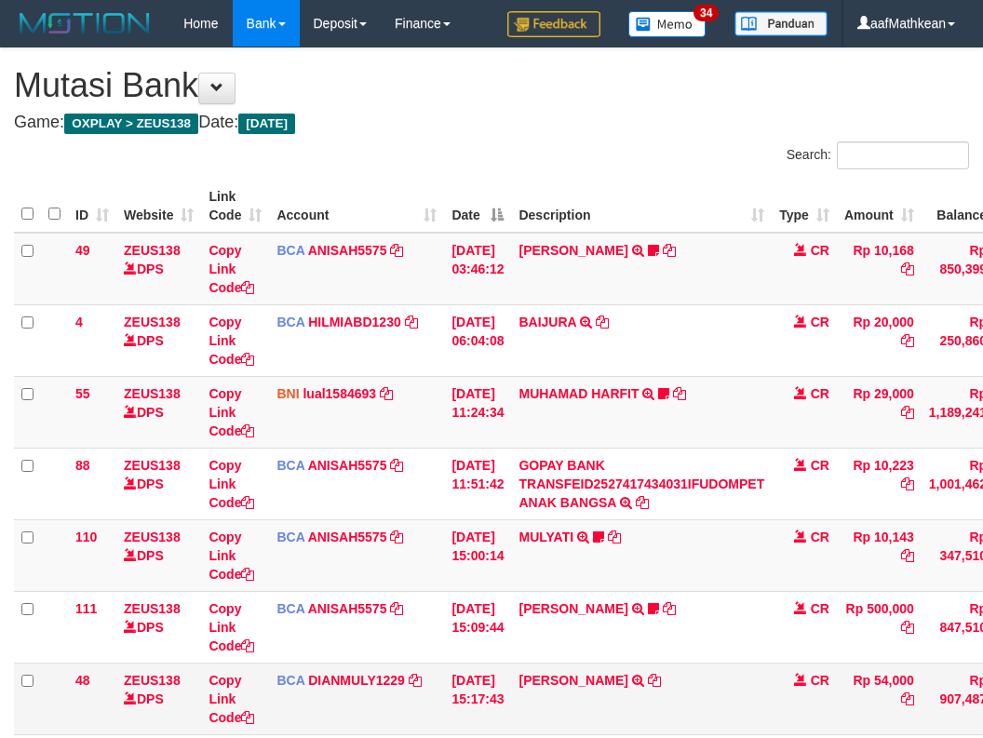
scroll to position [144, 0]
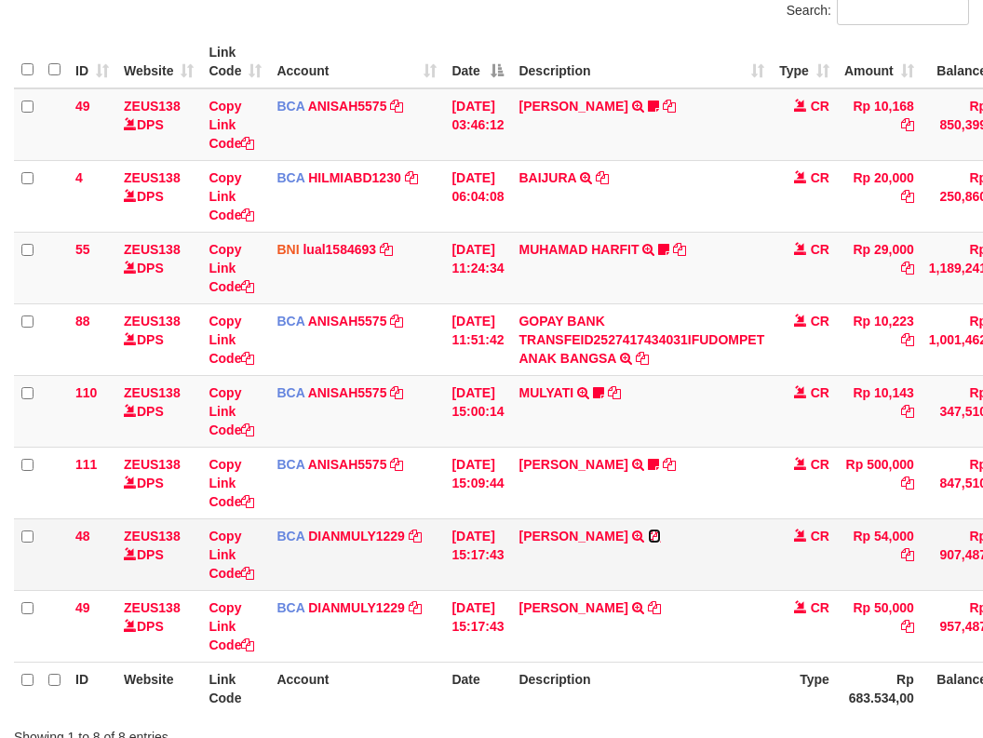
click at [659, 541] on icon at bounding box center [654, 536] width 13 height 13
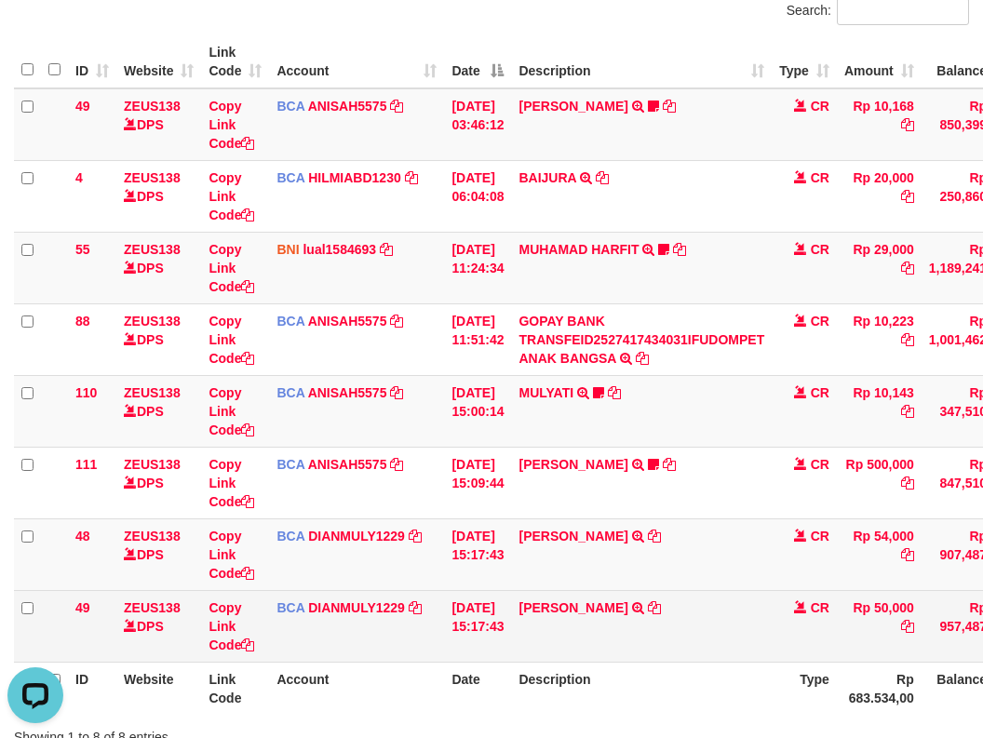
click at [663, 605] on td "[PERSON_NAME] TRSF E-BANKING CR 0110/FTSCY/WS95031 50000.00[PERSON_NAME]" at bounding box center [641, 626] width 261 height 72
click at [656, 607] on icon at bounding box center [654, 607] width 13 height 13
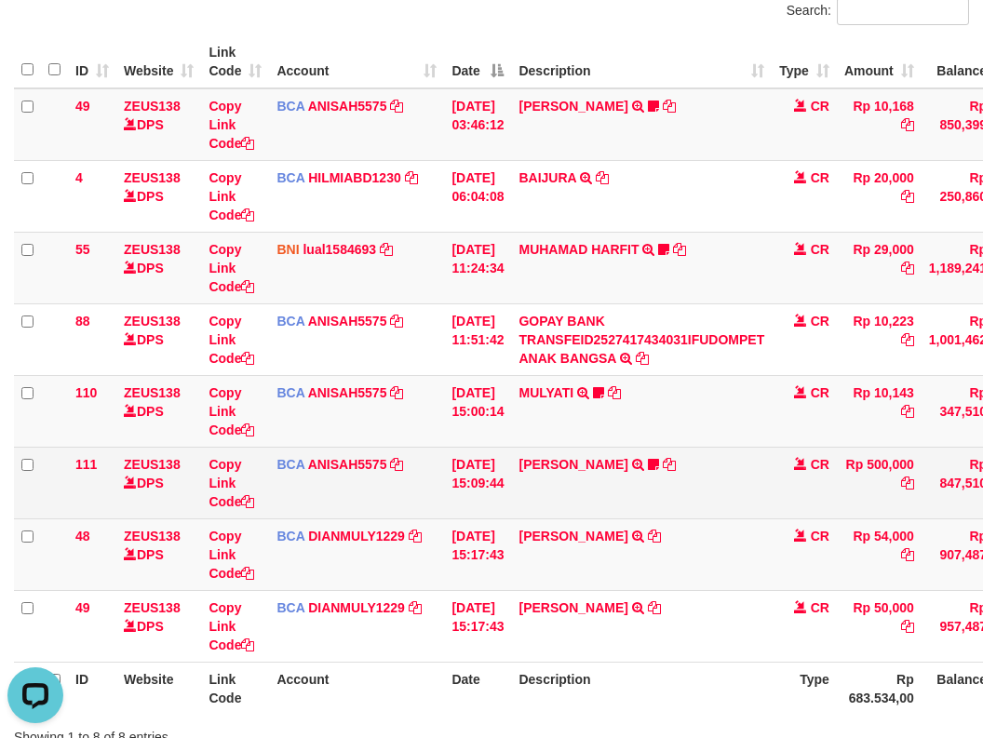
click at [449, 494] on tr "111 ZEUS138 DPS Copy Link Code BCA ANISAH5575 DPS [PERSON_NAME] mutasi_20251001…" at bounding box center [569, 483] width 1110 height 72
drag, startPoint x: 490, startPoint y: 515, endPoint x: 528, endPoint y: 476, distance: 54.0
click at [511, 492] on td "[DATE] 15:09:44" at bounding box center [477, 483] width 67 height 72
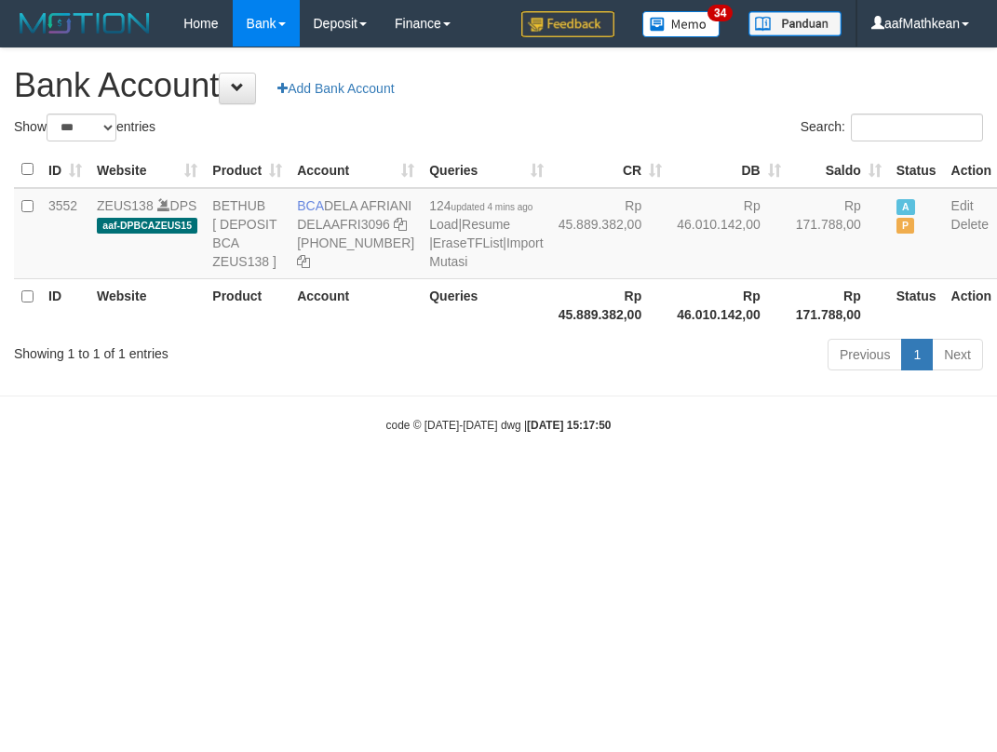
select select "***"
drag, startPoint x: 323, startPoint y: 198, endPoint x: 118, endPoint y: 204, distance: 204.8
click at [362, 233] on td "BCA DELA AFRIANI DELAAFRI3096 [PHONE_NUMBER]" at bounding box center [355, 233] width 132 height 91
copy td "DELA AFRIANI"
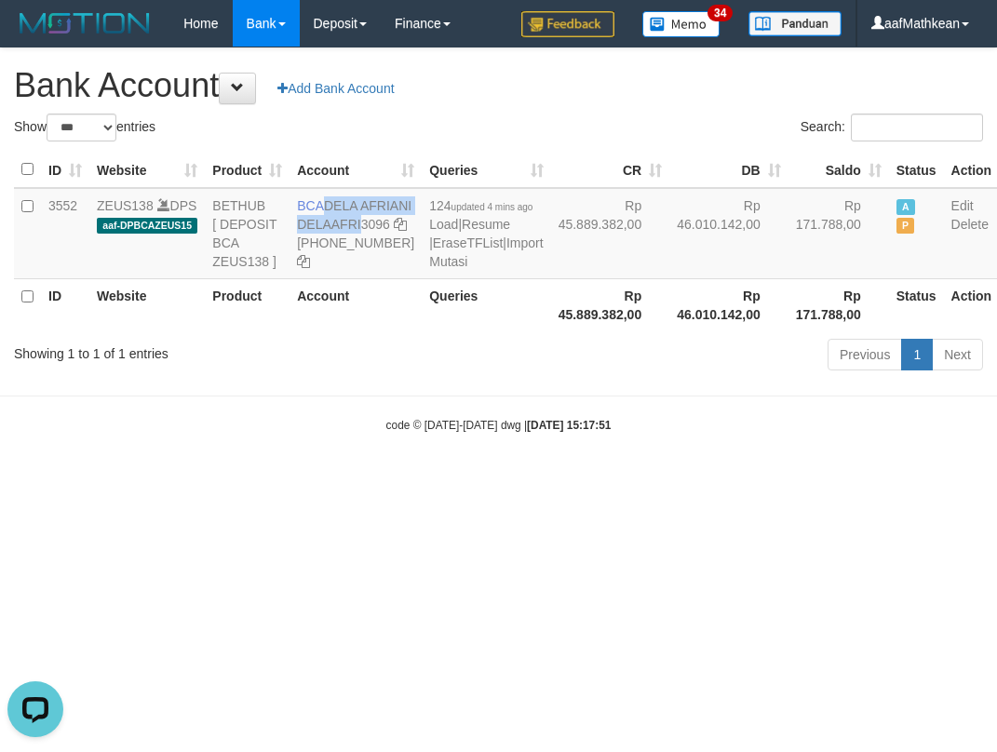
click at [335, 188] on th "Account" at bounding box center [355, 170] width 132 height 36
drag, startPoint x: 328, startPoint y: 198, endPoint x: 355, endPoint y: 221, distance: 35.0
click at [355, 221] on td "BCA DELA AFRIANI DELAAFRI3096 869-245-8639" at bounding box center [355, 233] width 132 height 91
copy td "DELA AFRIANI"
drag, startPoint x: 554, startPoint y: 430, endPoint x: 526, endPoint y: 362, distance: 73.4
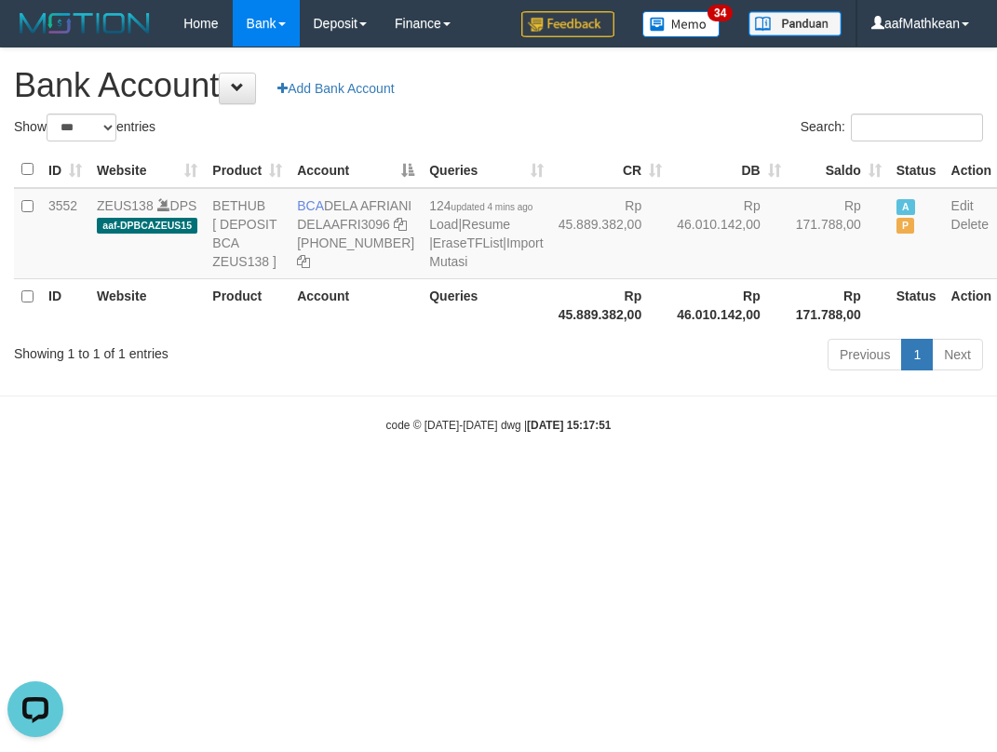
click at [542, 377] on div "Previous 1 Next" at bounding box center [706, 357] width 554 height 40
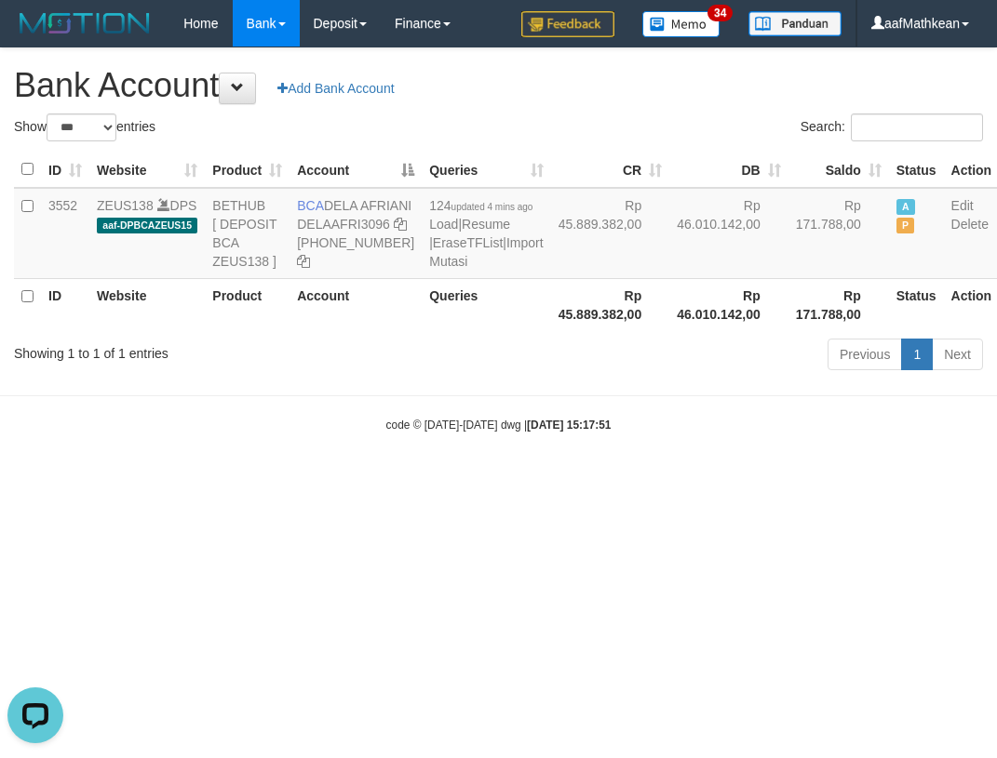
click at [560, 377] on div "Show ** ** ** *** *** entries Search: ID Website Product Account Queries CR DB …" at bounding box center [498, 245] width 969 height 263
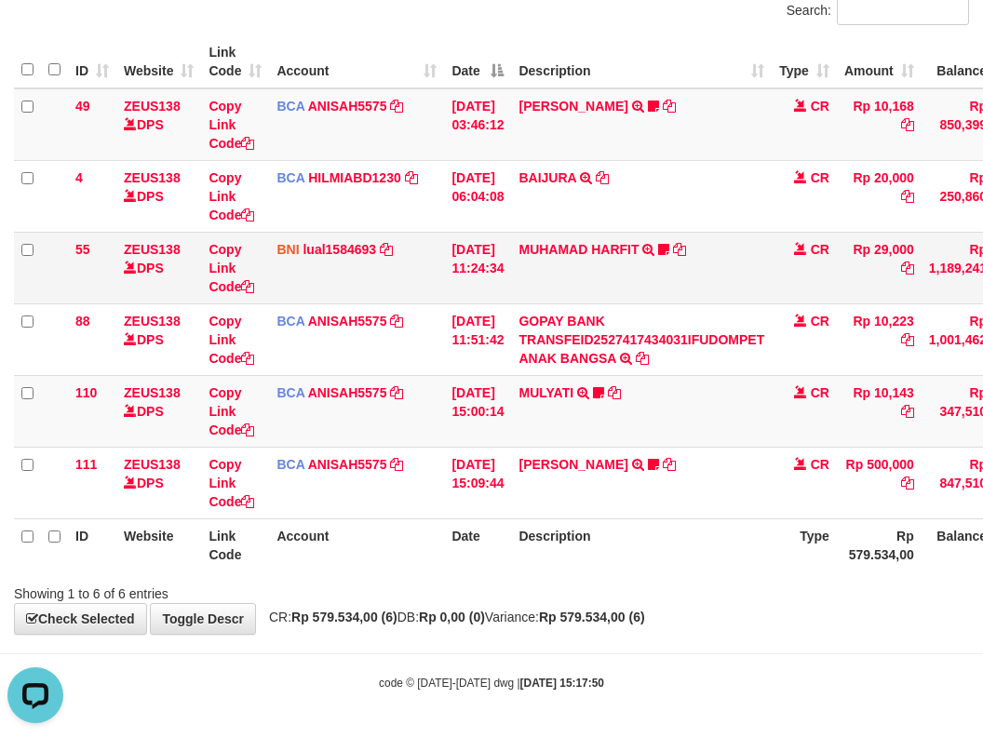
drag, startPoint x: 376, startPoint y: 240, endPoint x: 428, endPoint y: 500, distance: 264.8
click at [413, 458] on table "ID Website Link Code Account Date Description Type Amount Balance Status Action…" at bounding box center [569, 303] width 1110 height 536
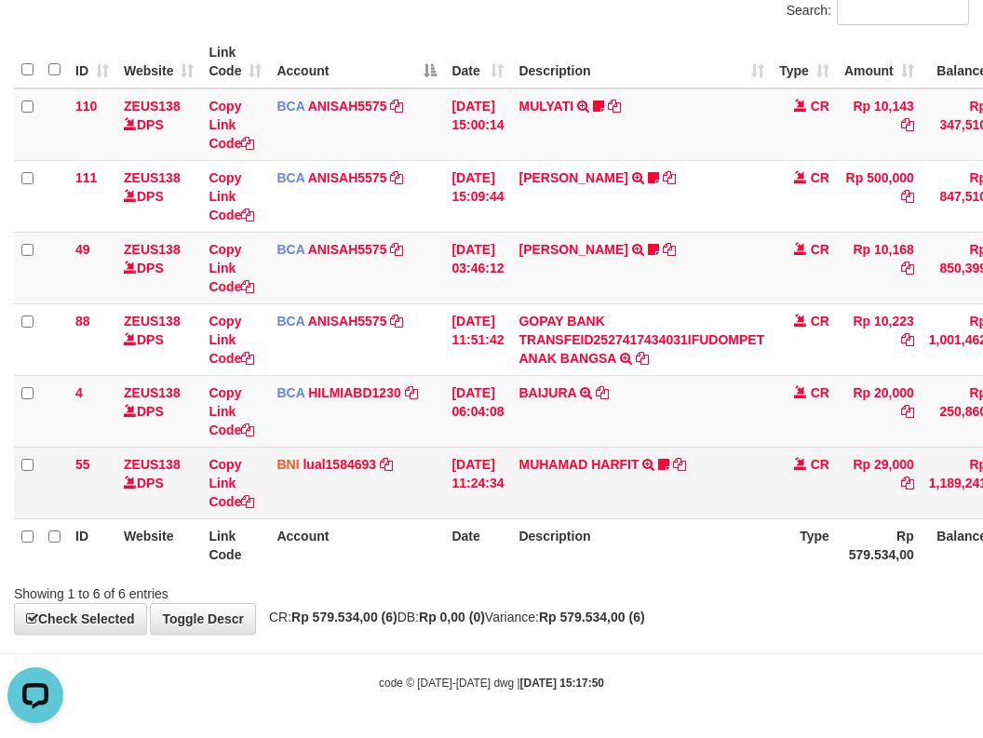
click at [432, 480] on td "BNI lual1584693 DPS LUCKY ALAMSYAH mutasi_20251001_2414 | 55 mutasi_20251001_24…" at bounding box center [356, 483] width 175 height 72
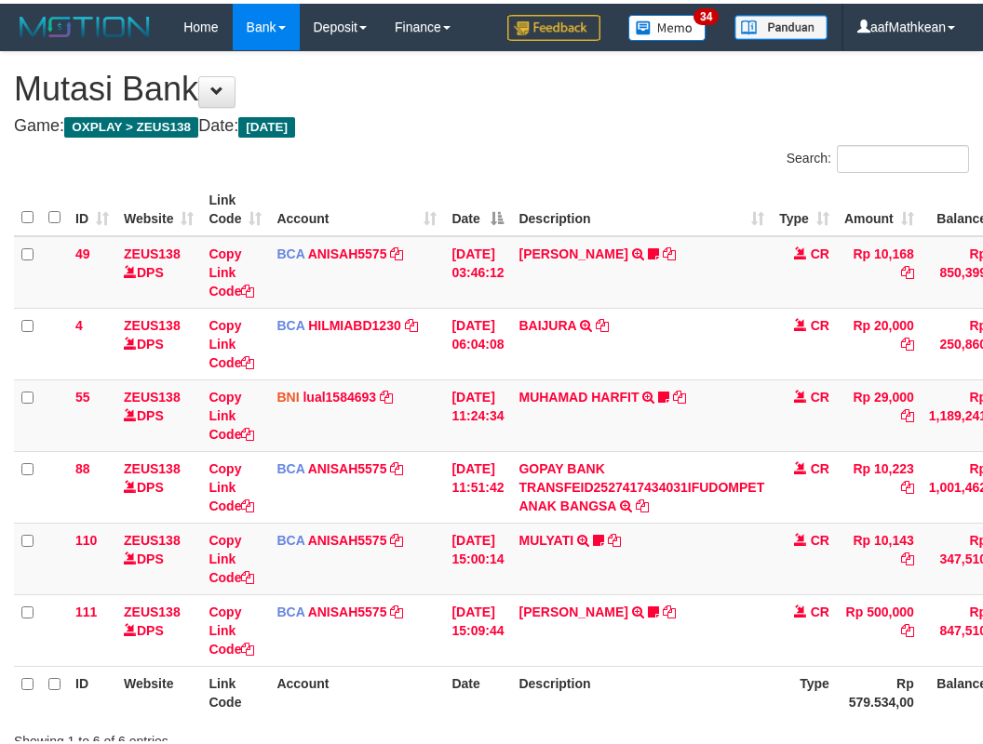
scroll to position [89, 0]
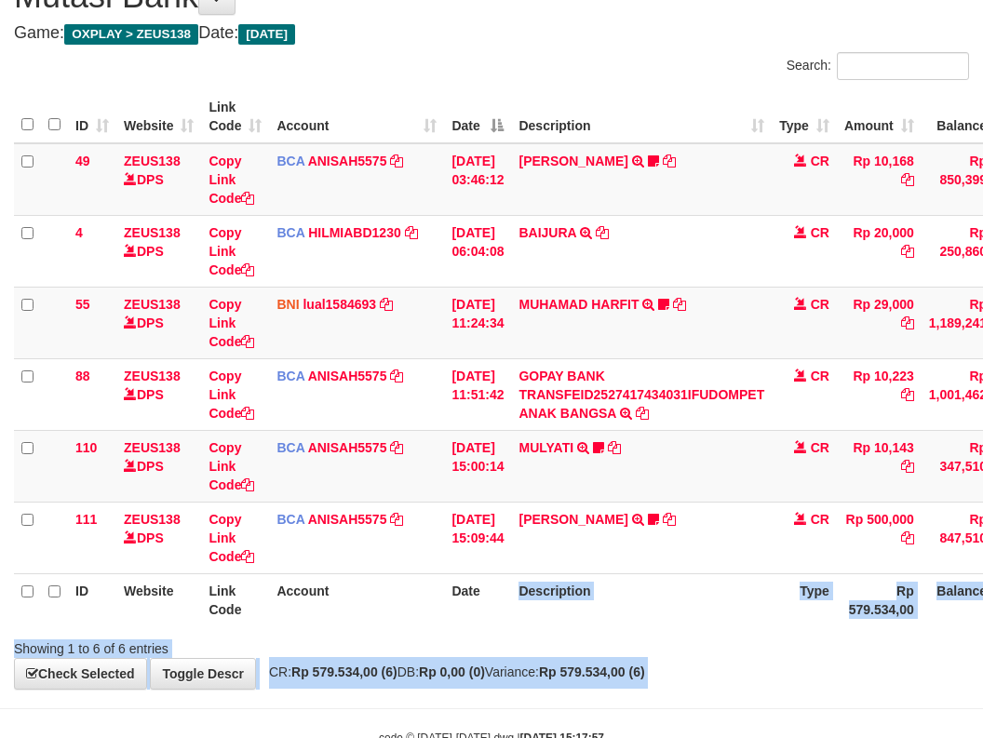
drag, startPoint x: 0, startPoint y: 0, endPoint x: 376, endPoint y: 751, distance: 839.8
click at [350, 727] on body "Toggle navigation Home Bank Account List Load By Website Group [OXPLAY] ZEUS138…" at bounding box center [491, 352] width 983 height 882
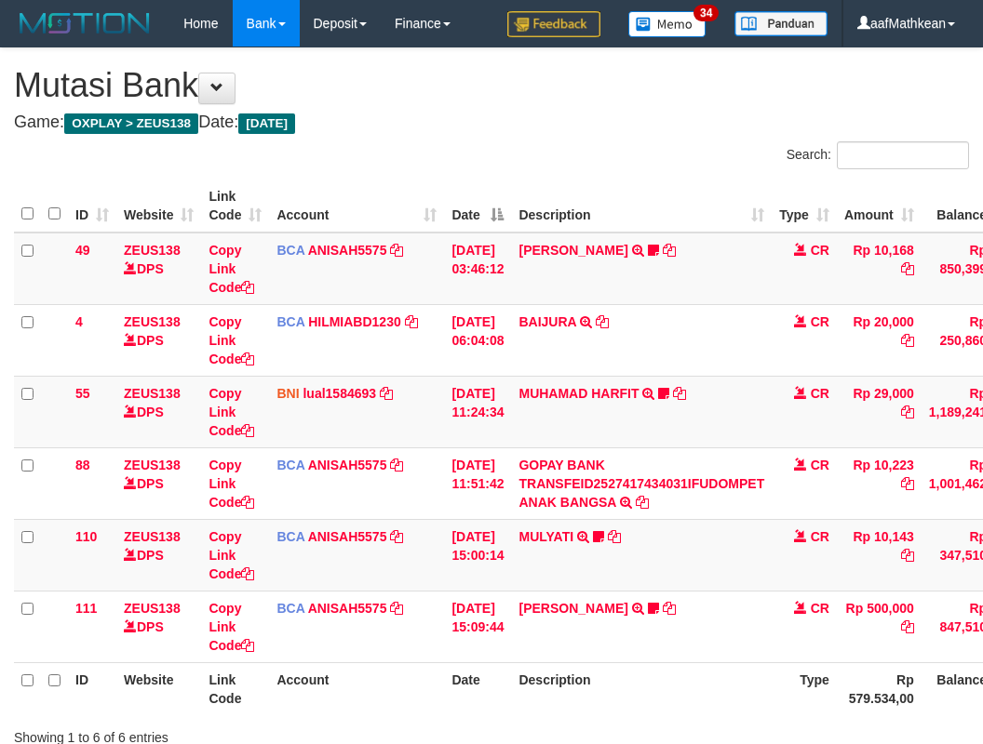
scroll to position [90, 0]
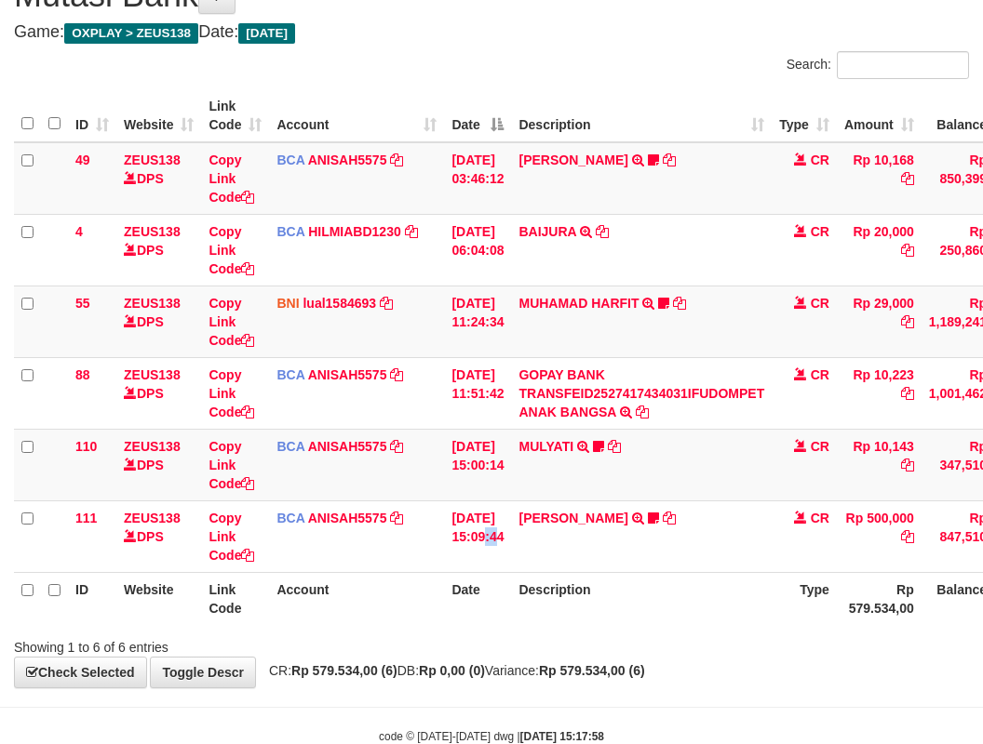
click at [546, 533] on tr "111 ZEUS138 DPS Copy Link Code BCA ANISAH5575 DPS ANISAH mutasi_20251001_3827 |…" at bounding box center [569, 537] width 1110 height 72
drag, startPoint x: 676, startPoint y: 628, endPoint x: 689, endPoint y: 612, distance: 20.5
click at [677, 622] on div "ID Website Link Code Account Date Description Type Amount Balance Status Action…" at bounding box center [491, 357] width 983 height 547
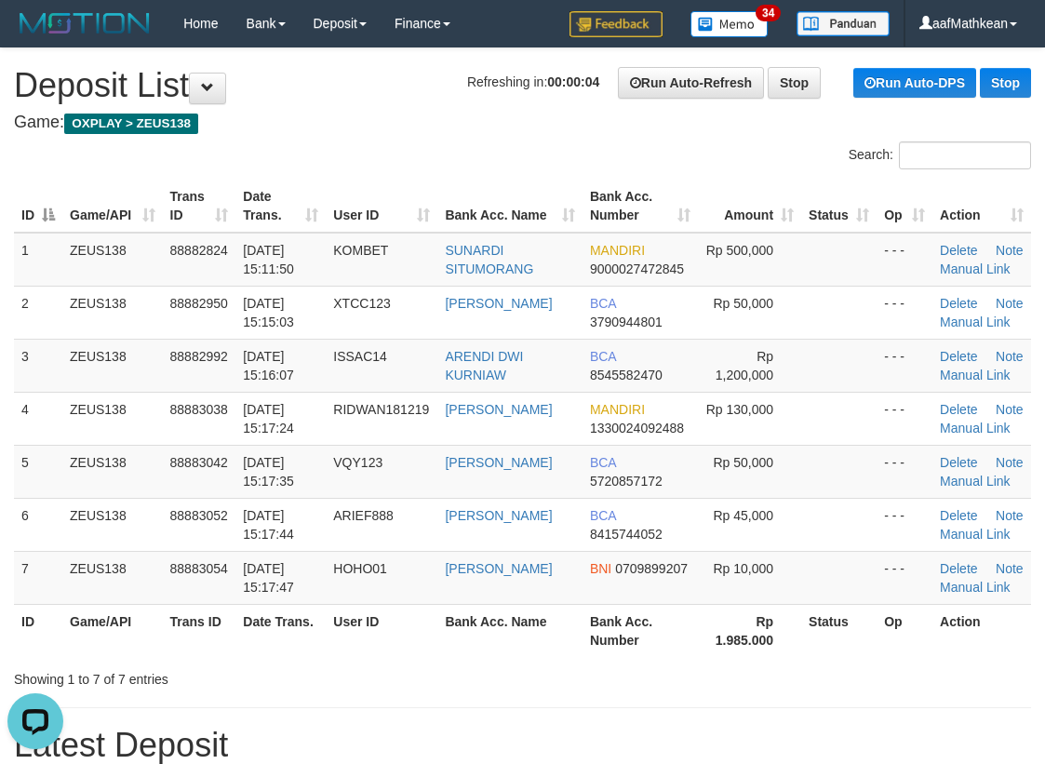
drag, startPoint x: 356, startPoint y: 124, endPoint x: 7, endPoint y: 268, distance: 378.5
click at [348, 128] on h4 "Game: OXPLAY > ZEUS138" at bounding box center [522, 123] width 1017 height 19
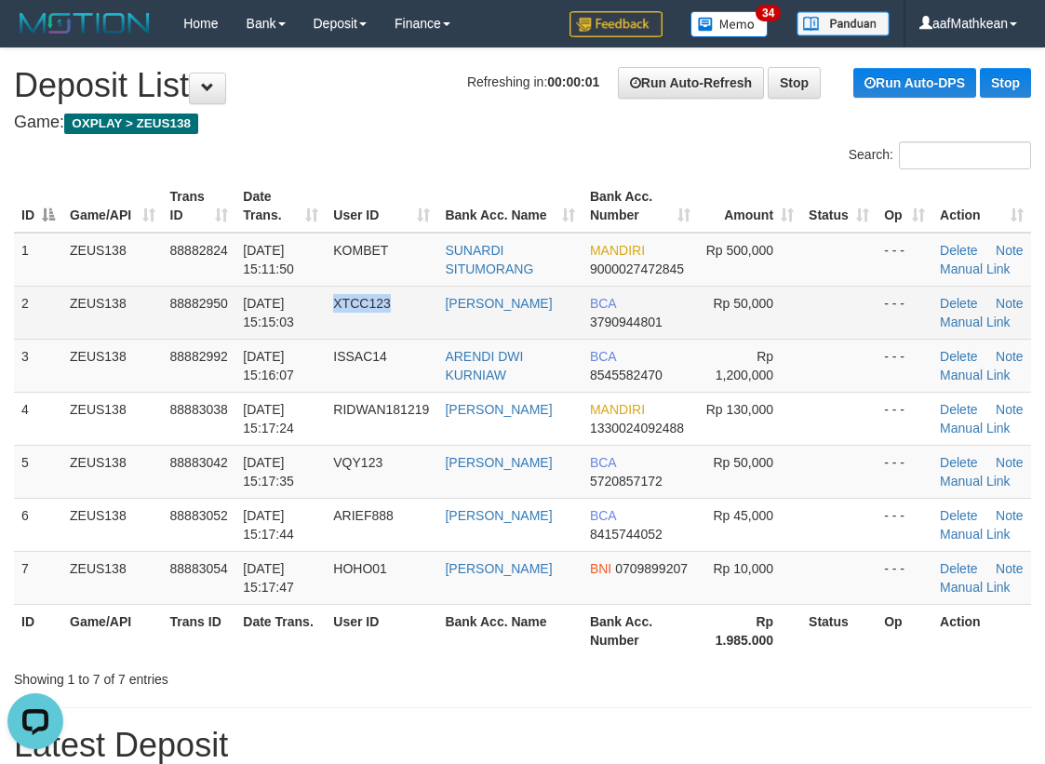
click at [418, 330] on tr "2 ZEUS138 88882950 [DATE] 15:15:03 XTCC123 [PERSON_NAME] BCA 3790944801 Rp 50,0…" at bounding box center [522, 312] width 1017 height 53
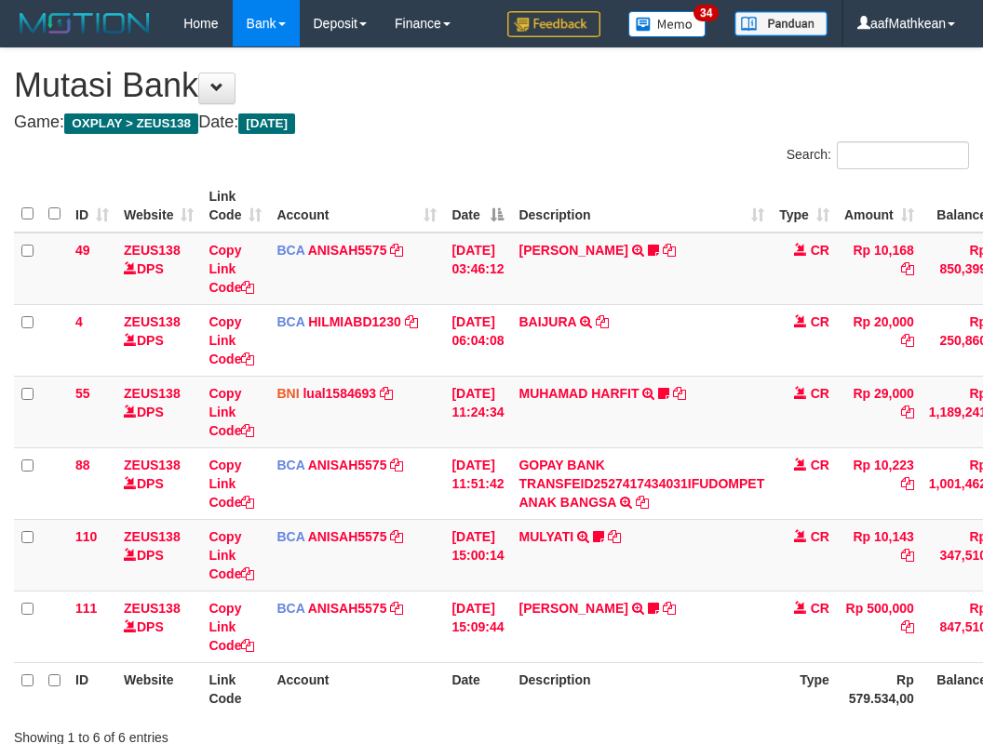
scroll to position [92, 0]
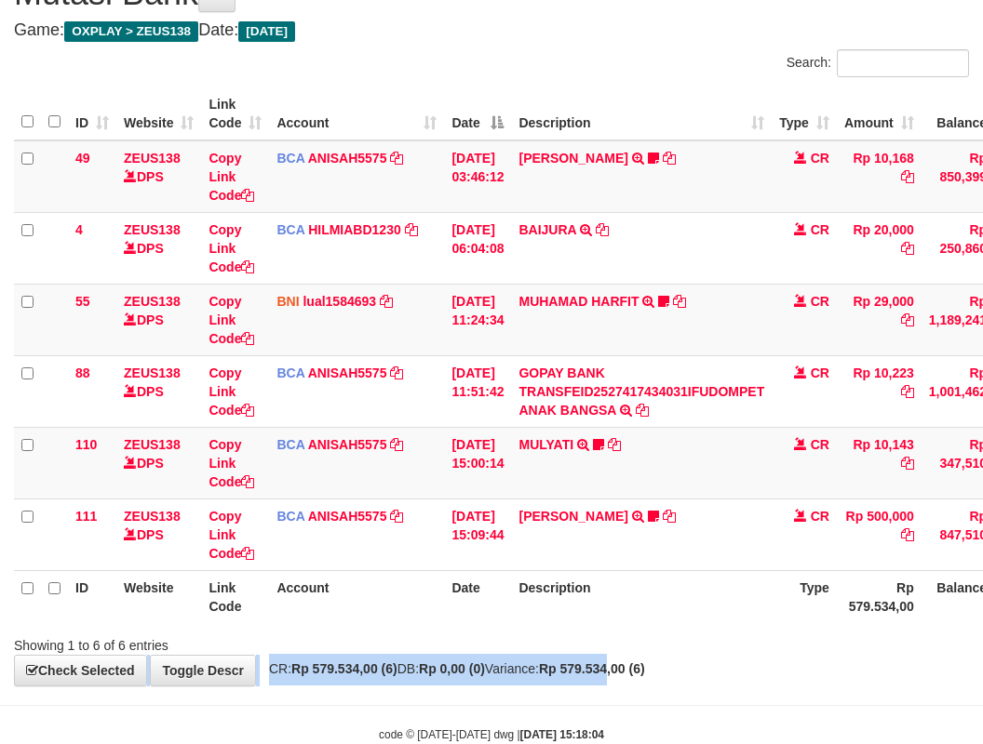
click at [650, 658] on div "**********" at bounding box center [491, 321] width 983 height 730
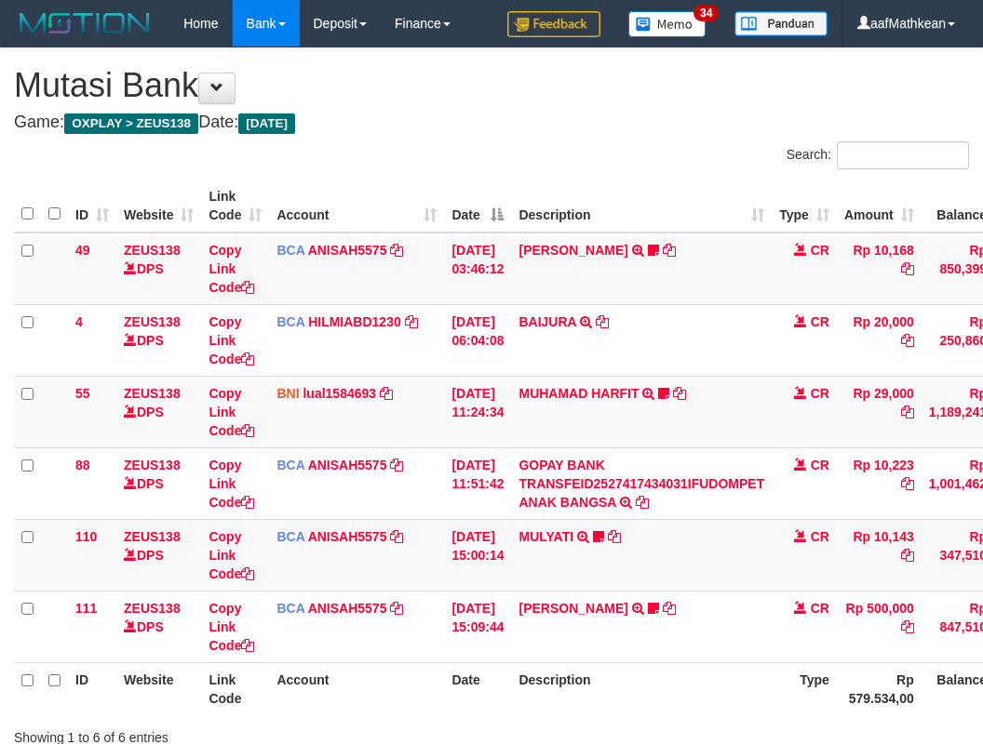
scroll to position [92, 0]
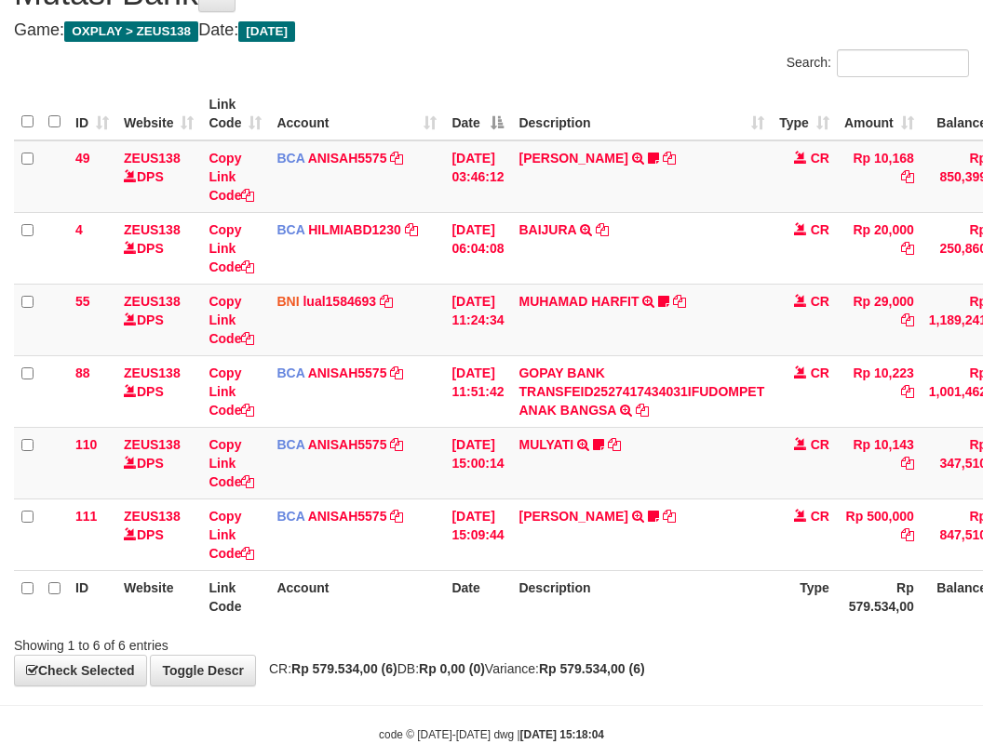
drag, startPoint x: 637, startPoint y: 597, endPoint x: 637, endPoint y: 634, distance: 37.2
click at [635, 608] on th "Description" at bounding box center [641, 596] width 261 height 53
click at [637, 635] on div "Showing 1 to 6 of 6 entries" at bounding box center [491, 642] width 983 height 26
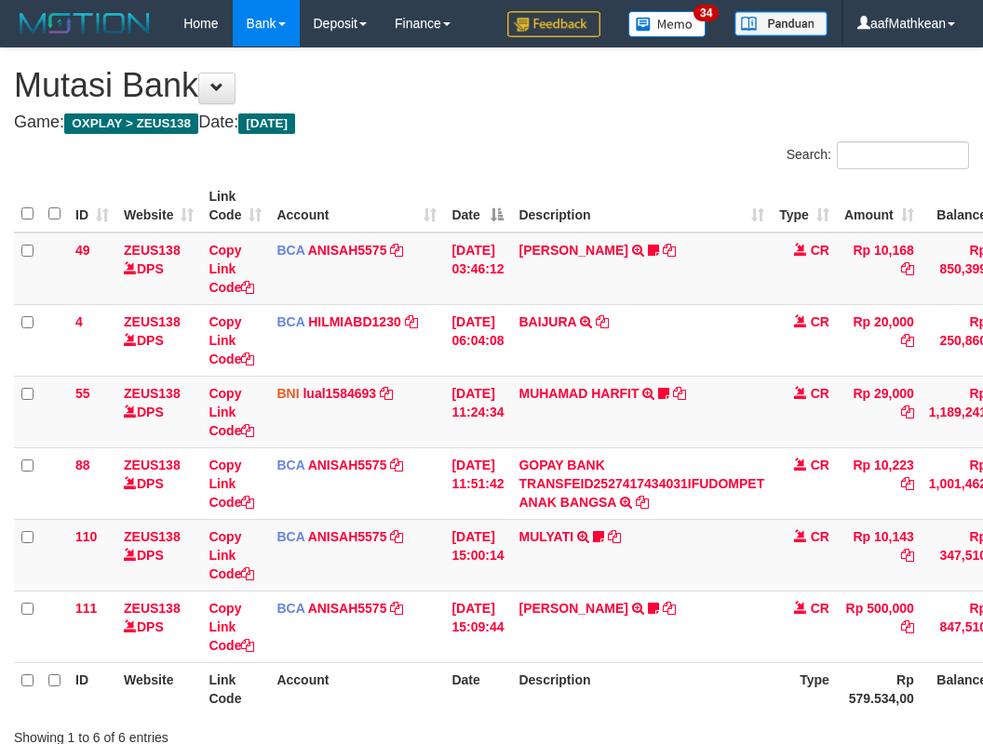
scroll to position [93, 0]
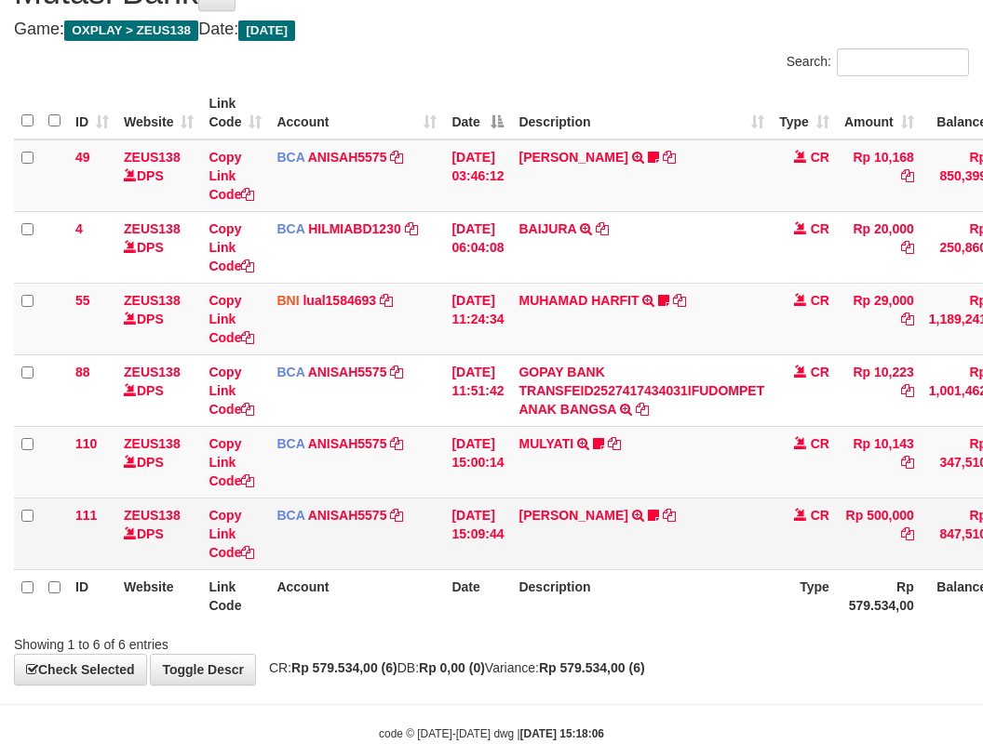
click at [502, 510] on td "[DATE] 15:09:44" at bounding box center [477, 534] width 67 height 72
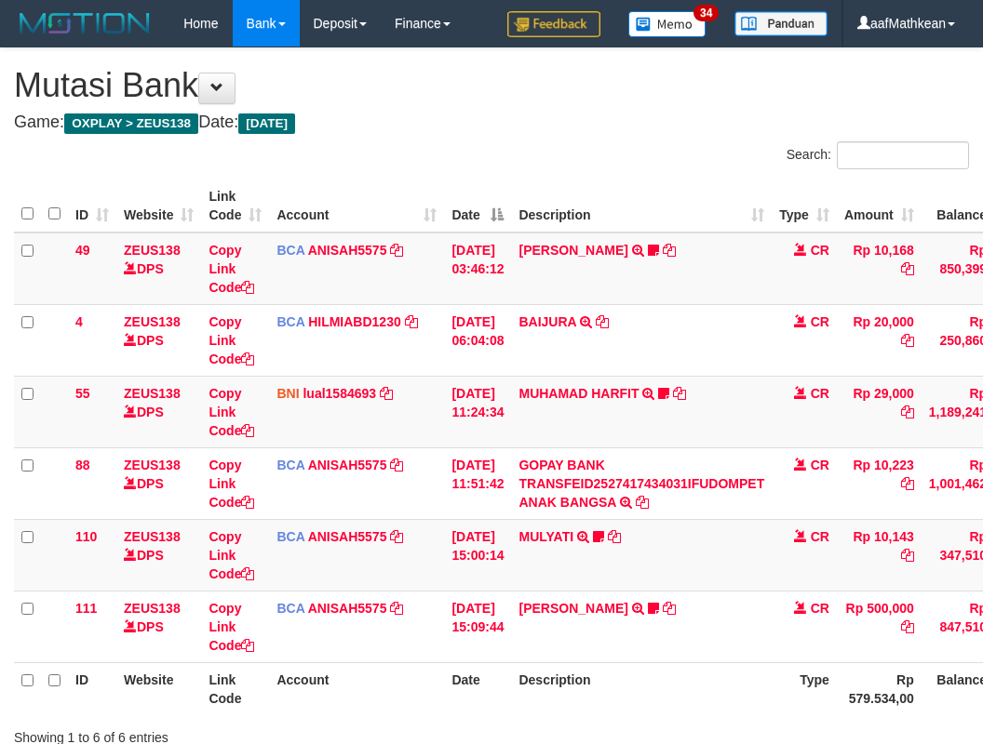
scroll to position [94, 0]
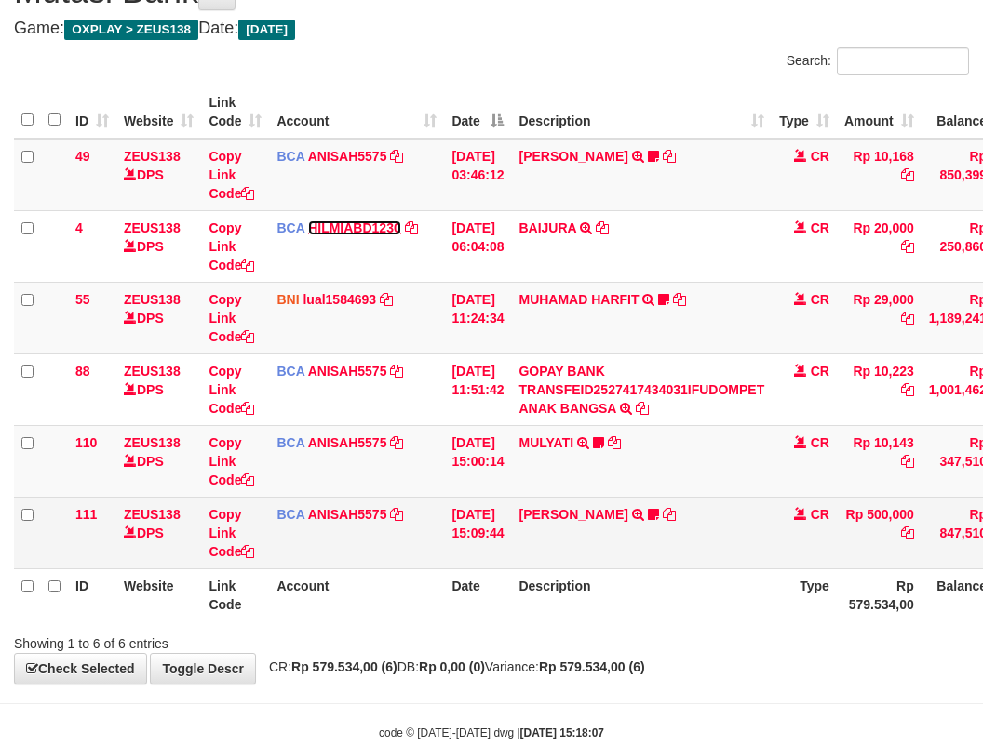
click at [308, 221] on link "HILMIABD1230" at bounding box center [354, 228] width 93 height 15
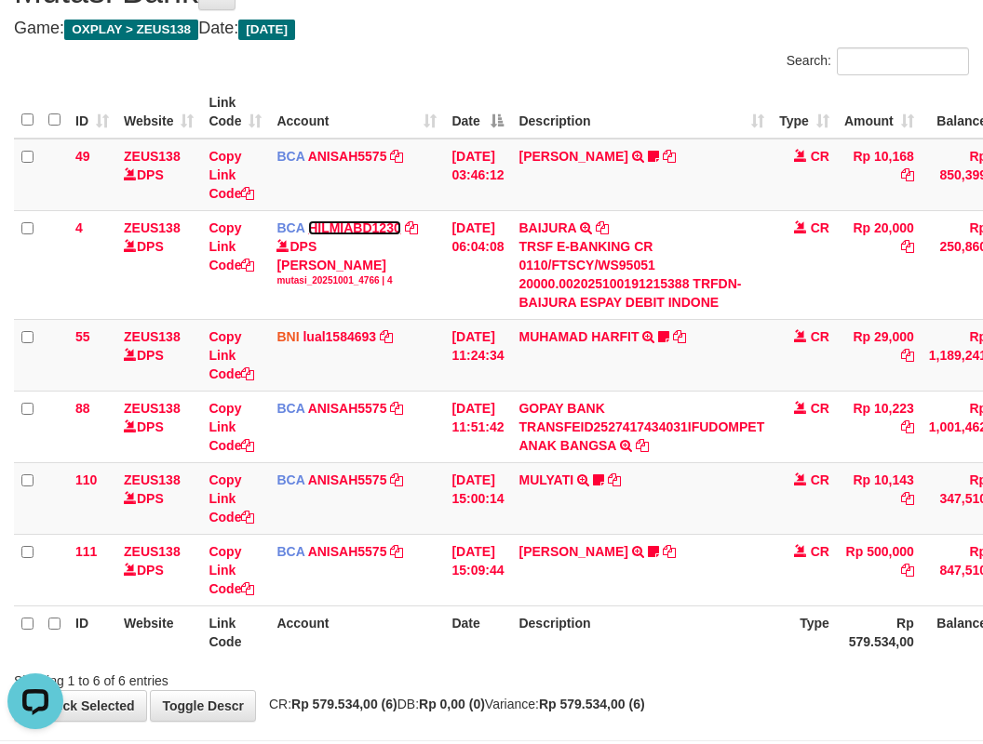
scroll to position [0, 0]
drag, startPoint x: 583, startPoint y: 508, endPoint x: 474, endPoint y: 340, distance: 200.6
click at [572, 453] on tbody "49 ZEUS138 DPS Copy Link Code BCA ANISAH5575 DPS [PERSON_NAME] mutasi_20251001_…" at bounding box center [569, 373] width 1110 height 468
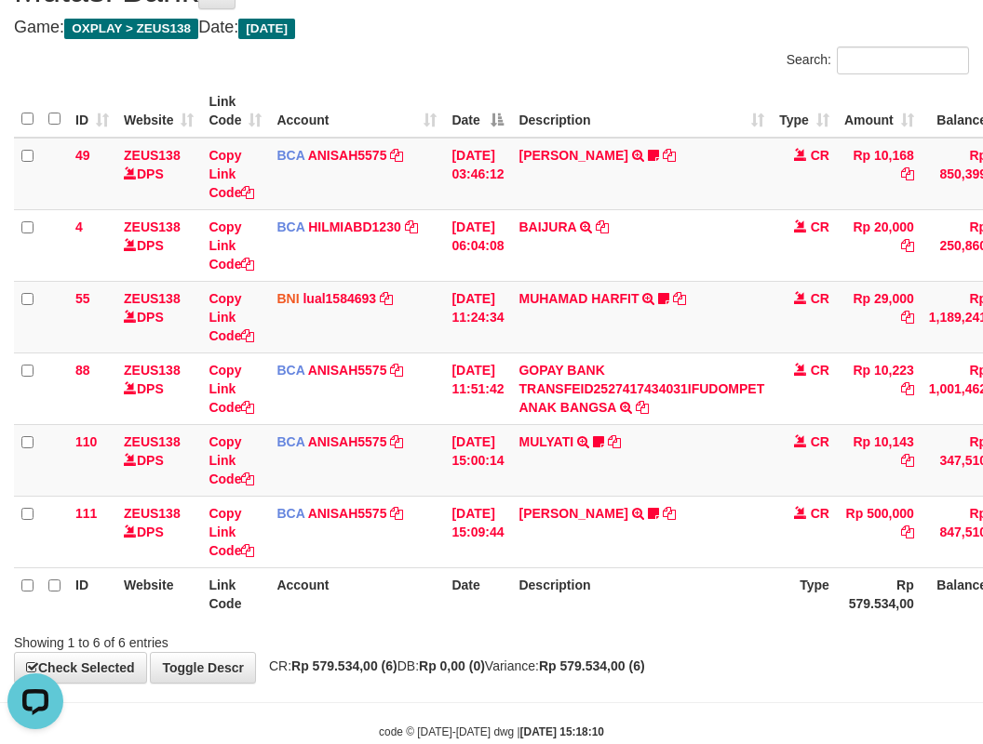
click at [753, 606] on th "Description" at bounding box center [641, 594] width 261 height 53
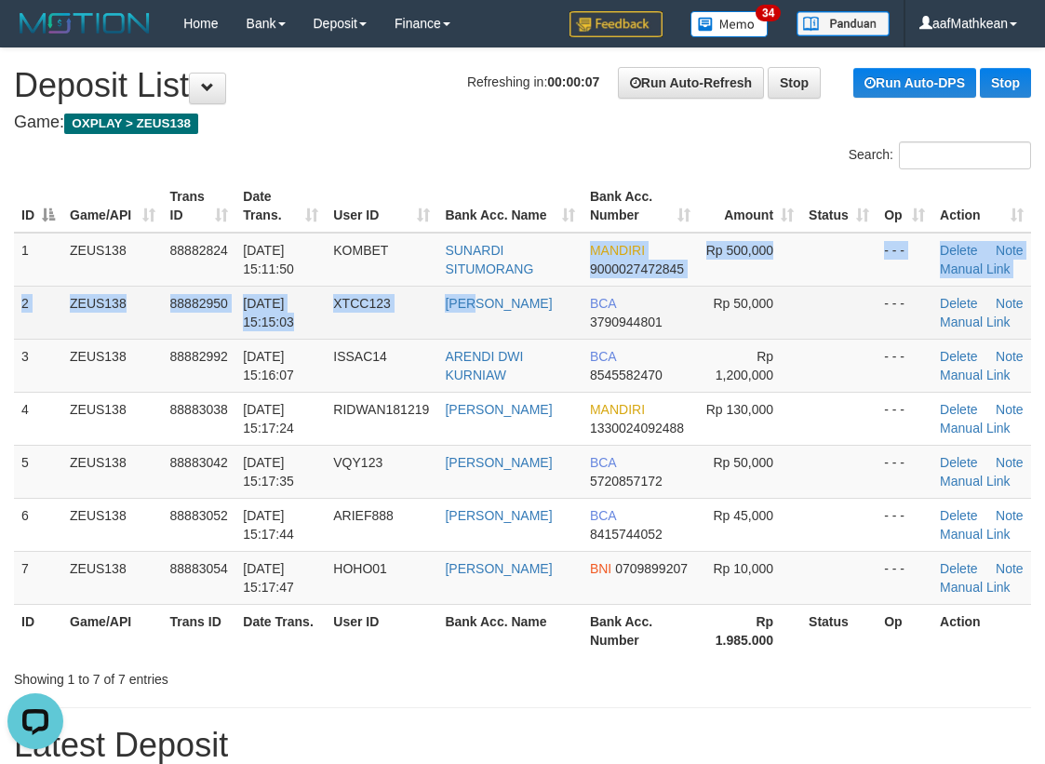
click at [542, 301] on td "[PERSON_NAME]" at bounding box center [509, 312] width 145 height 53
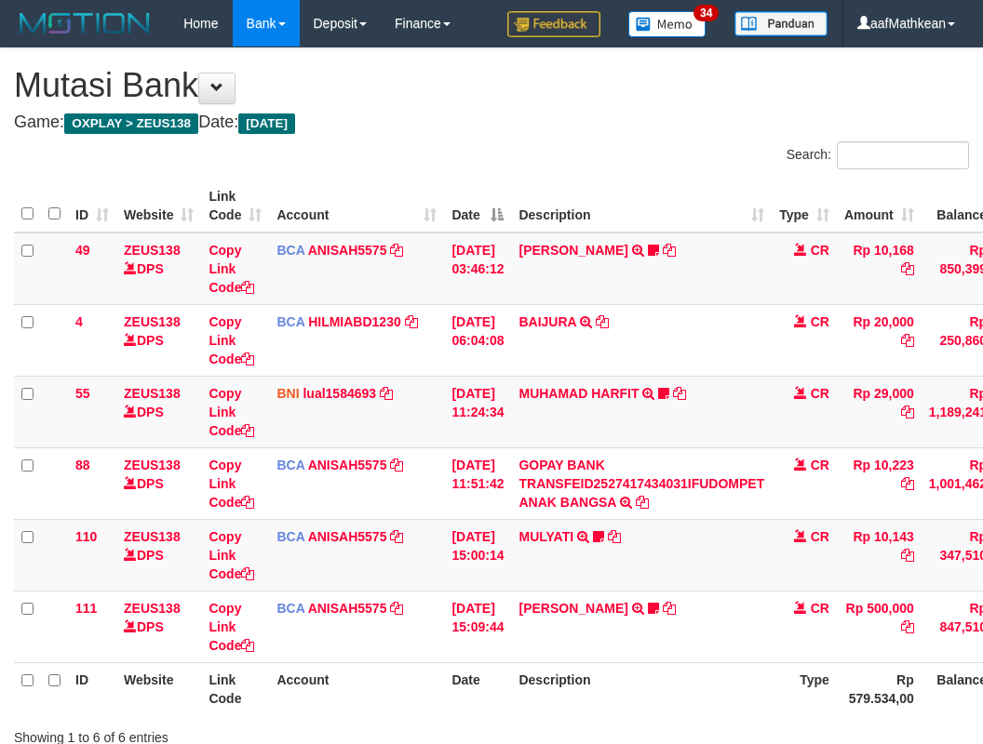
scroll to position [96, 0]
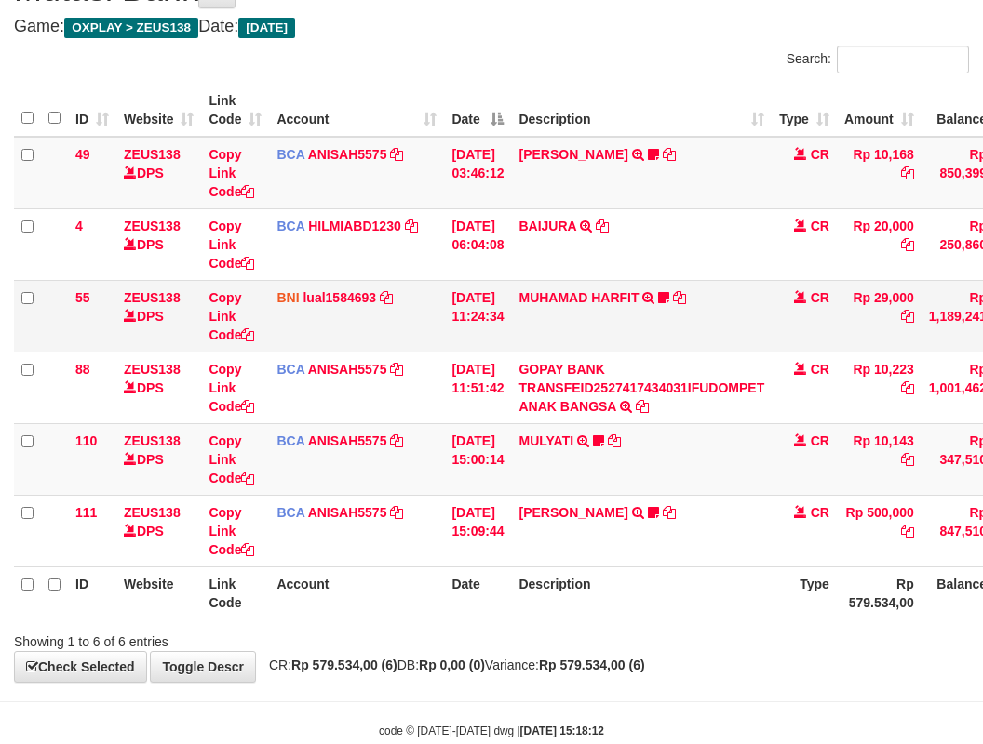
click at [711, 530] on table "ID Website Link Code Account Date Description Type Amount Balance Status Action…" at bounding box center [569, 352] width 1110 height 536
click at [594, 585] on table "ID Website Link Code Account Date Description Type Amount Balance Status Action…" at bounding box center [569, 352] width 1110 height 536
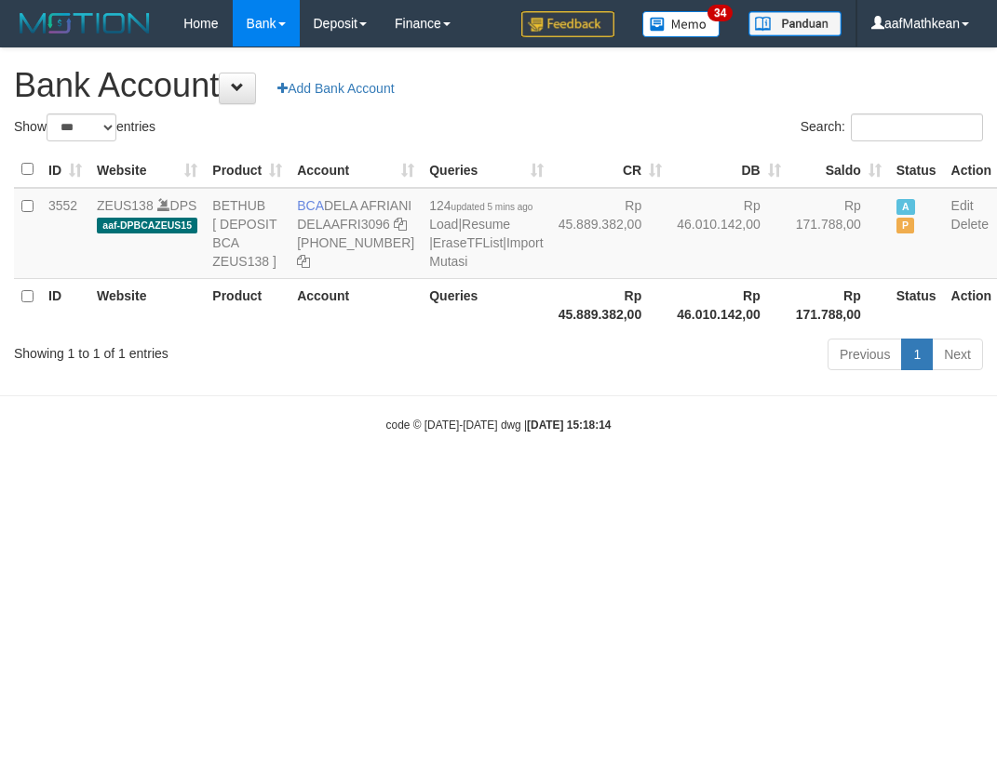
select select "***"
click at [448, 480] on html "Toggle navigation Home Bank Account List Load By Website Group [OXPLAY] ZEUS138…" at bounding box center [498, 240] width 997 height 480
click at [774, 480] on html "Toggle navigation Home Bank Account List Load By Website Group [OXPLAY] ZEUS138…" at bounding box center [498, 240] width 997 height 480
select select "***"
click at [408, 480] on body "Toggle navigation Home Bank Account List Load By Website Group [OXPLAY] ZEUS138…" at bounding box center [498, 240] width 997 height 480
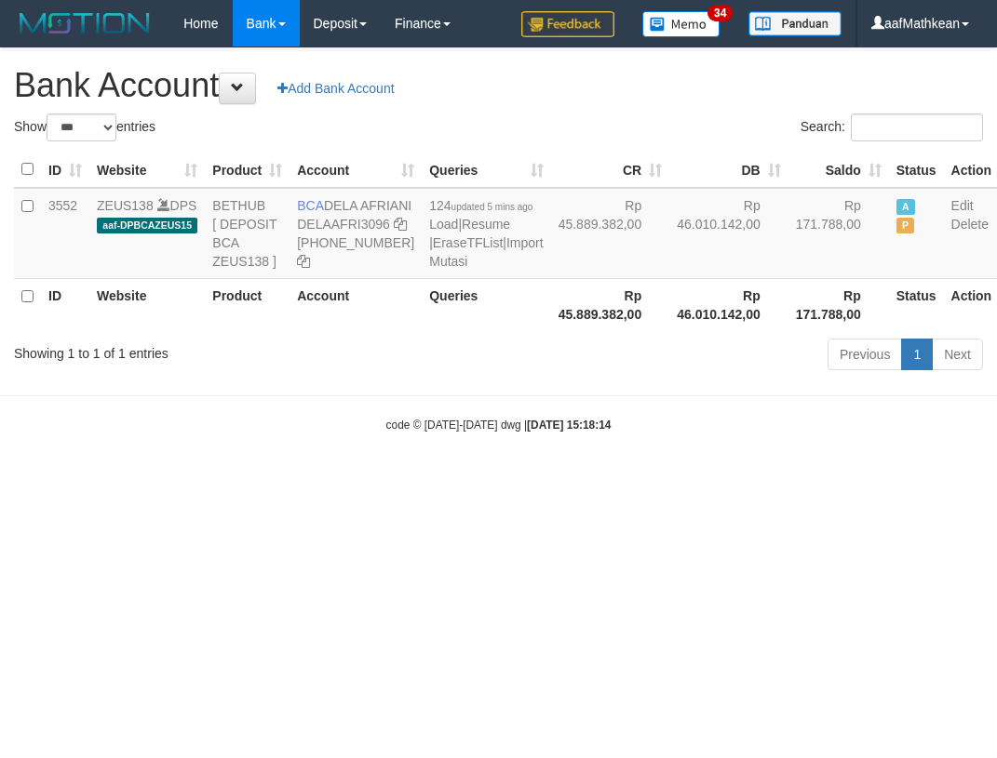
click at [420, 480] on body "Toggle navigation Home Bank Account List Load By Website Group [OXPLAY] ZEUS138…" at bounding box center [498, 240] width 997 height 480
select select "***"
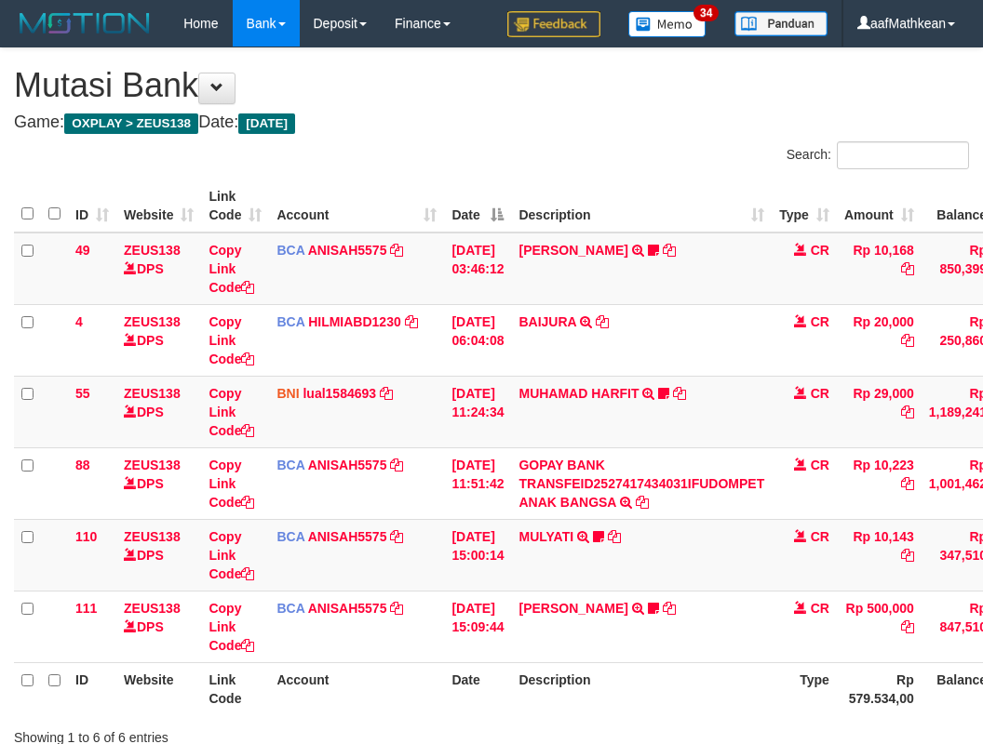
scroll to position [97, 0]
click at [702, 663] on th "Description" at bounding box center [641, 689] width 261 height 53
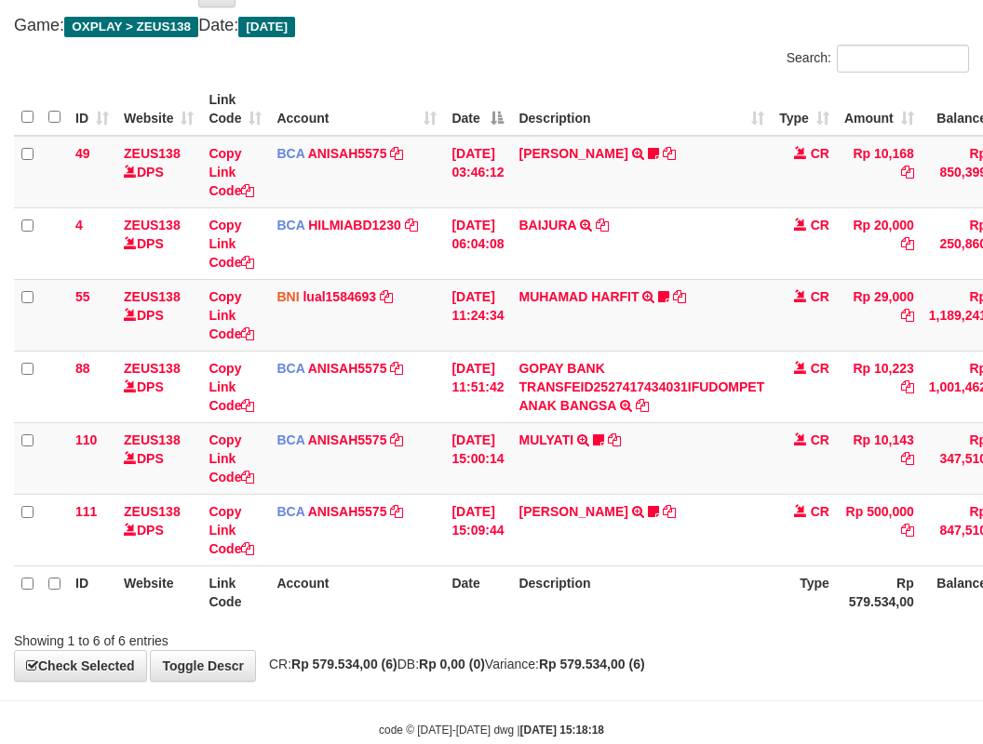
click at [705, 580] on th "Description" at bounding box center [641, 592] width 261 height 53
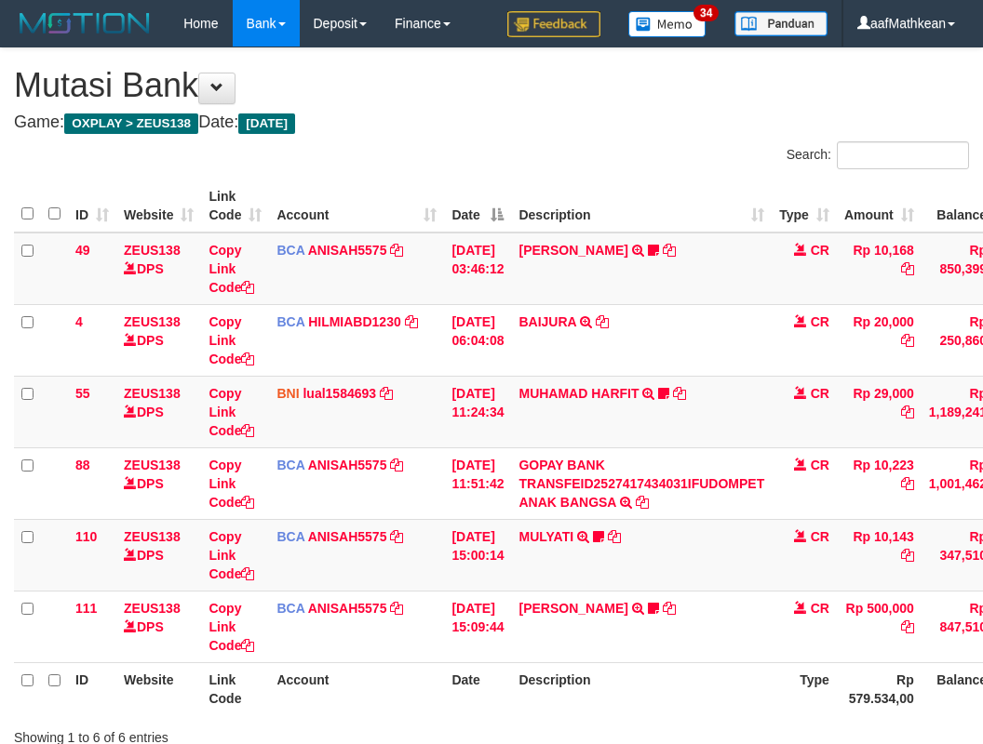
click at [698, 663] on th "Description" at bounding box center [641, 689] width 261 height 53
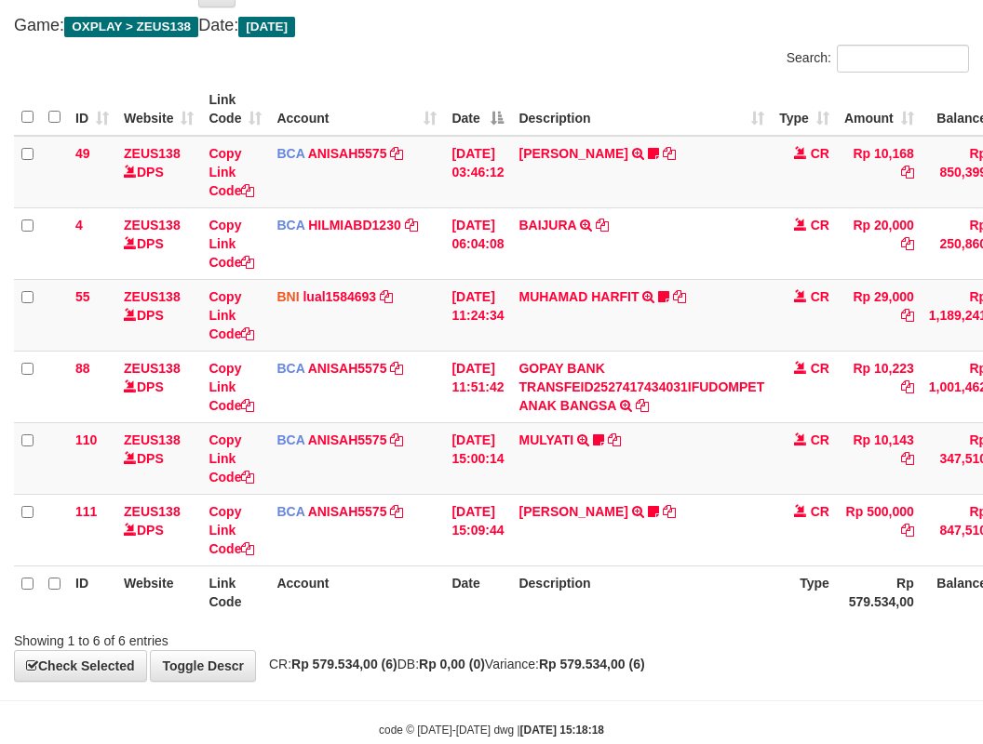
drag, startPoint x: 0, startPoint y: 0, endPoint x: 702, endPoint y: 578, distance: 909.0
click at [702, 578] on th "Description" at bounding box center [641, 592] width 261 height 53
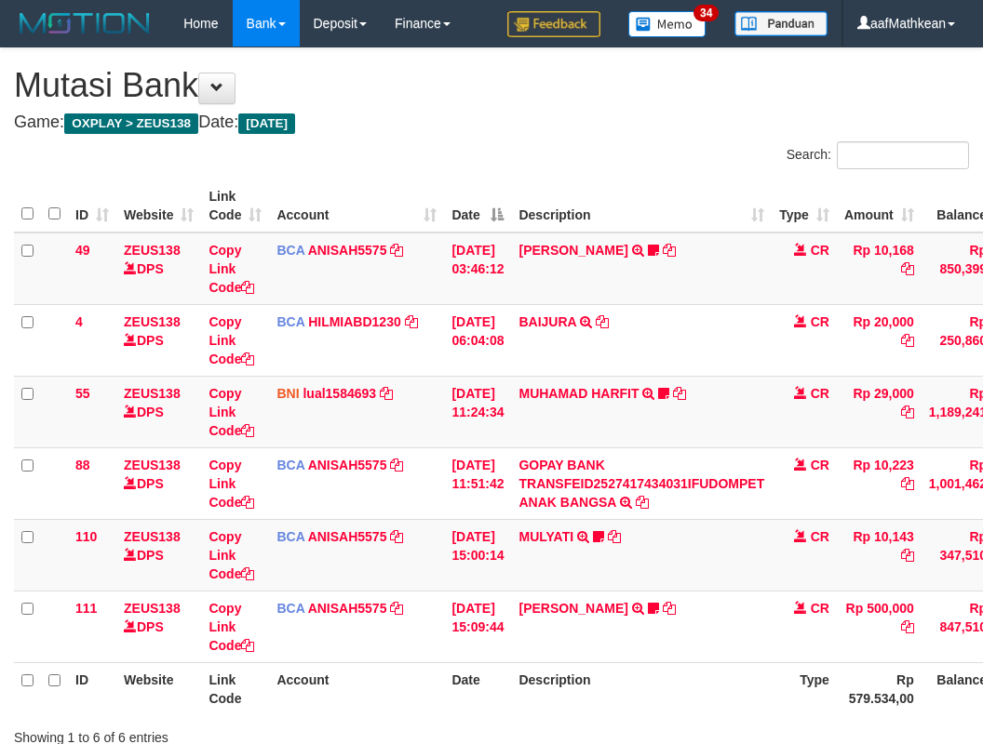
scroll to position [97, 0]
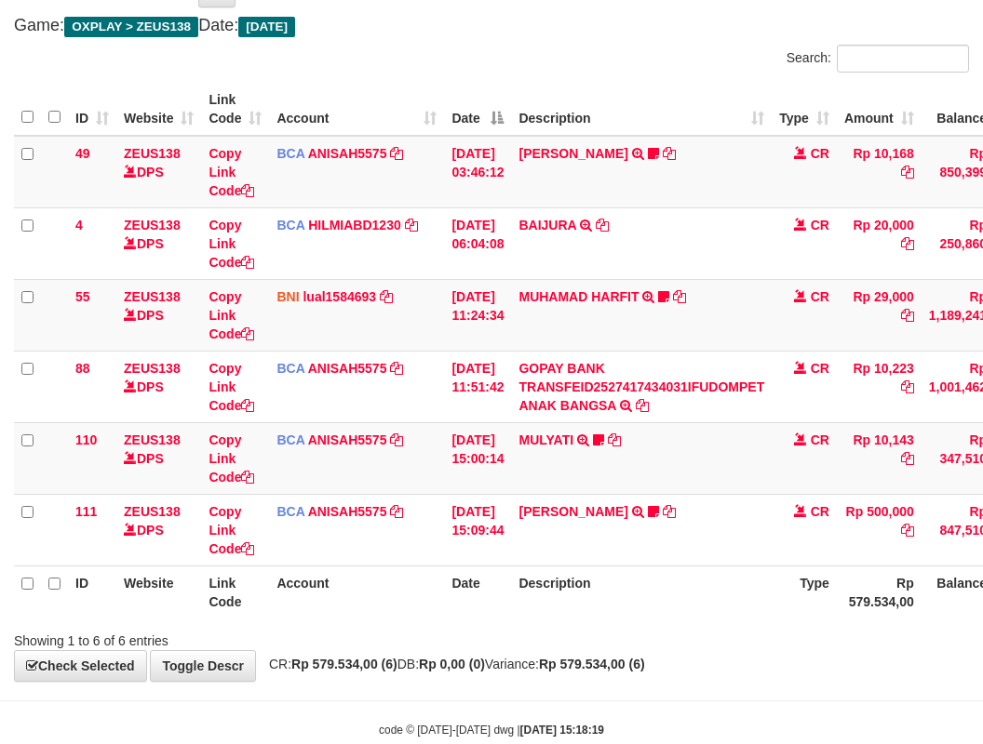
click at [705, 574] on th "Description" at bounding box center [641, 592] width 261 height 53
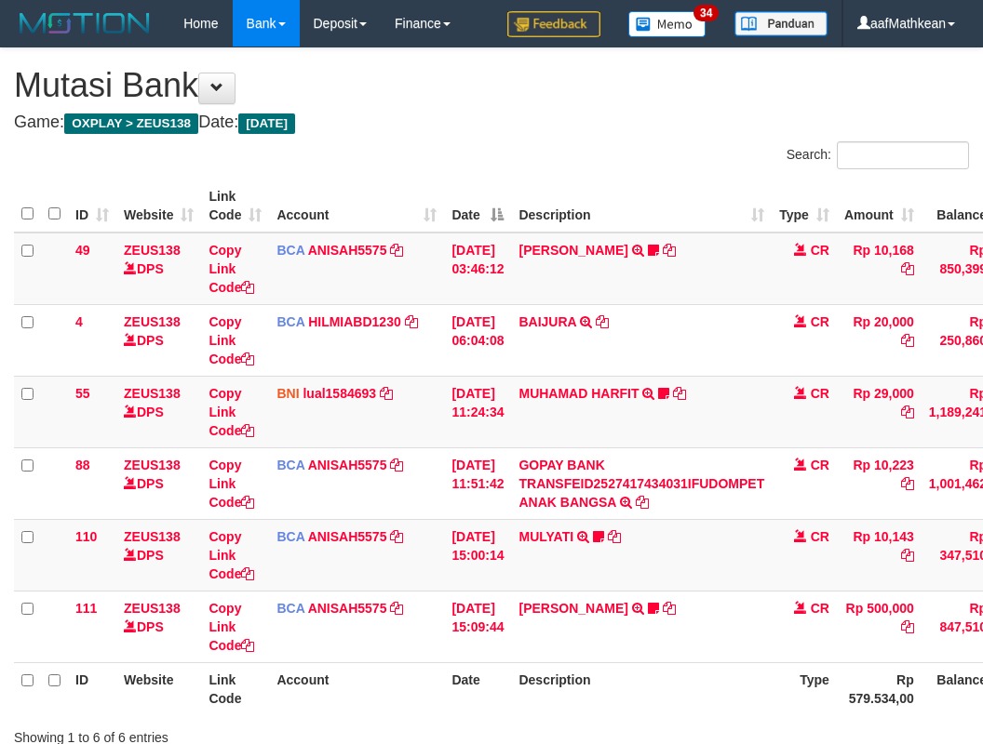
scroll to position [97, 0]
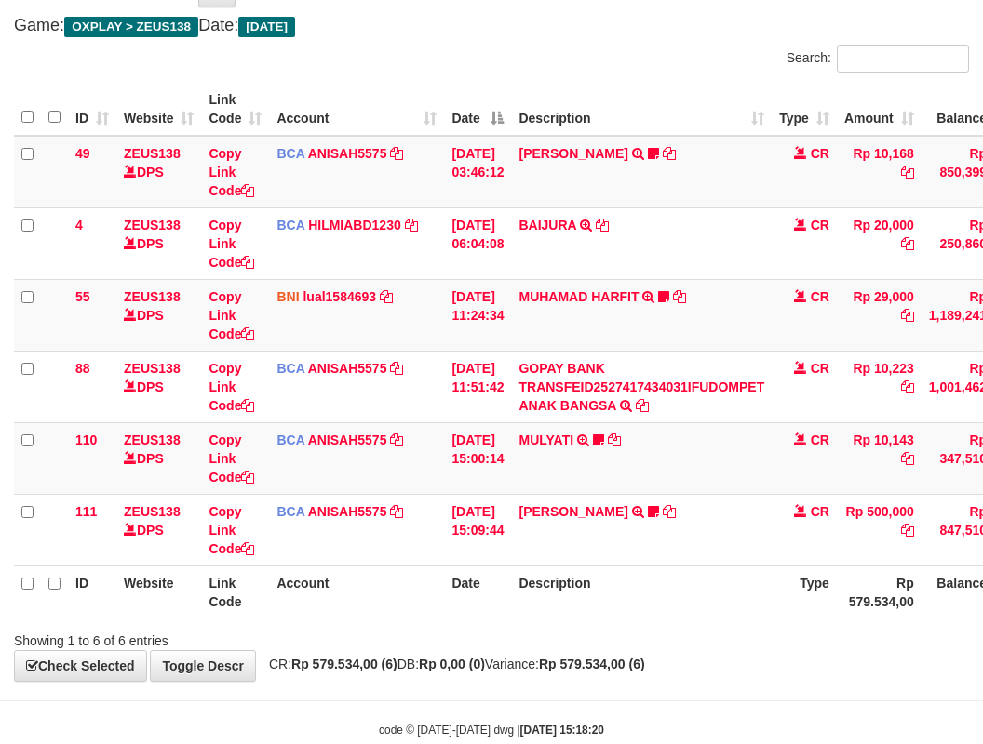
click at [717, 571] on th "Description" at bounding box center [641, 592] width 261 height 53
drag, startPoint x: 0, startPoint y: 0, endPoint x: 718, endPoint y: 573, distance: 919.1
click at [718, 573] on th "Description" at bounding box center [641, 592] width 261 height 53
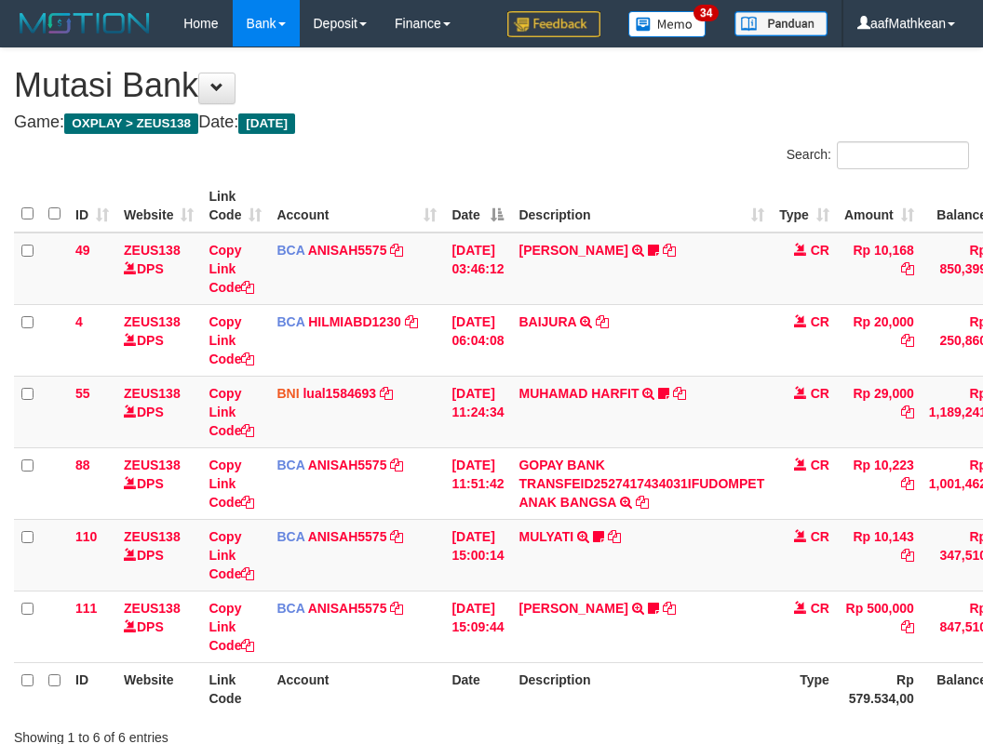
scroll to position [97, 0]
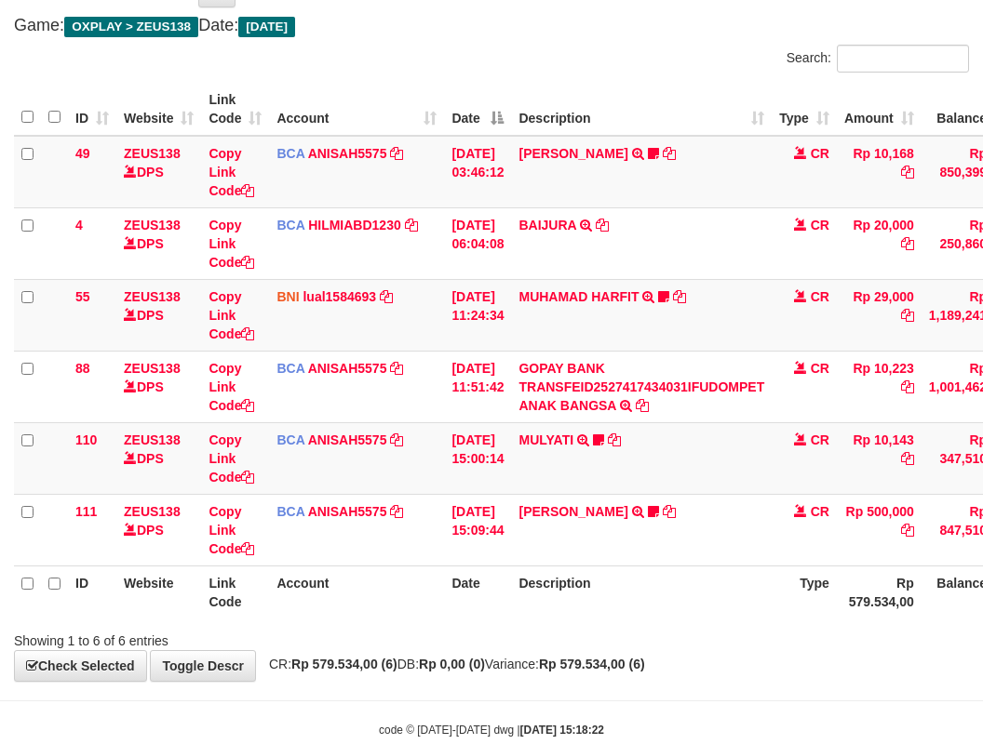
click at [715, 572] on th "Description" at bounding box center [641, 592] width 261 height 53
drag, startPoint x: 731, startPoint y: 596, endPoint x: 717, endPoint y: 609, distance: 19.1
click at [737, 606] on th "Description" at bounding box center [641, 592] width 261 height 53
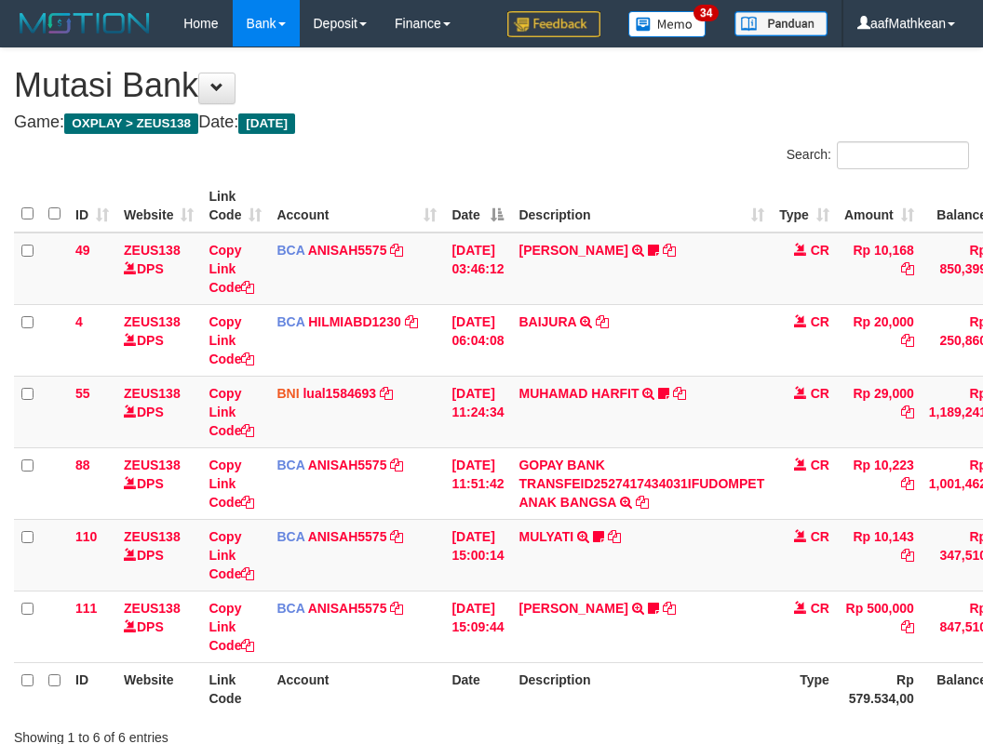
scroll to position [97, 0]
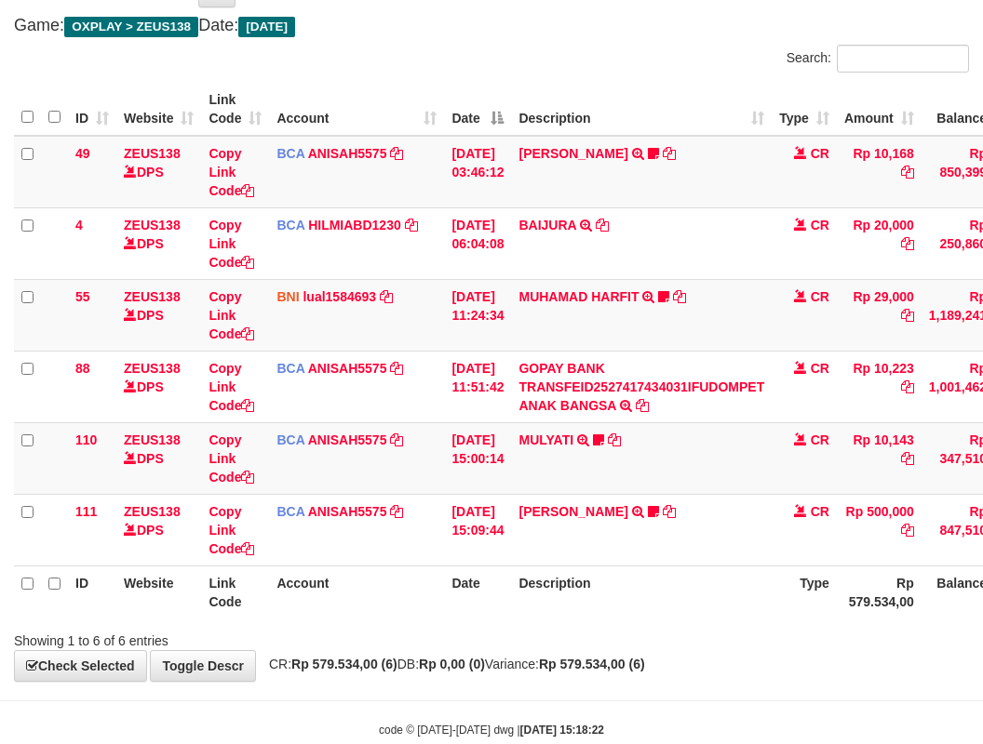
click at [589, 579] on th "Description" at bounding box center [641, 592] width 261 height 53
drag, startPoint x: 589, startPoint y: 579, endPoint x: 598, endPoint y: 586, distance: 11.9
click at [597, 585] on th "Description" at bounding box center [641, 592] width 261 height 53
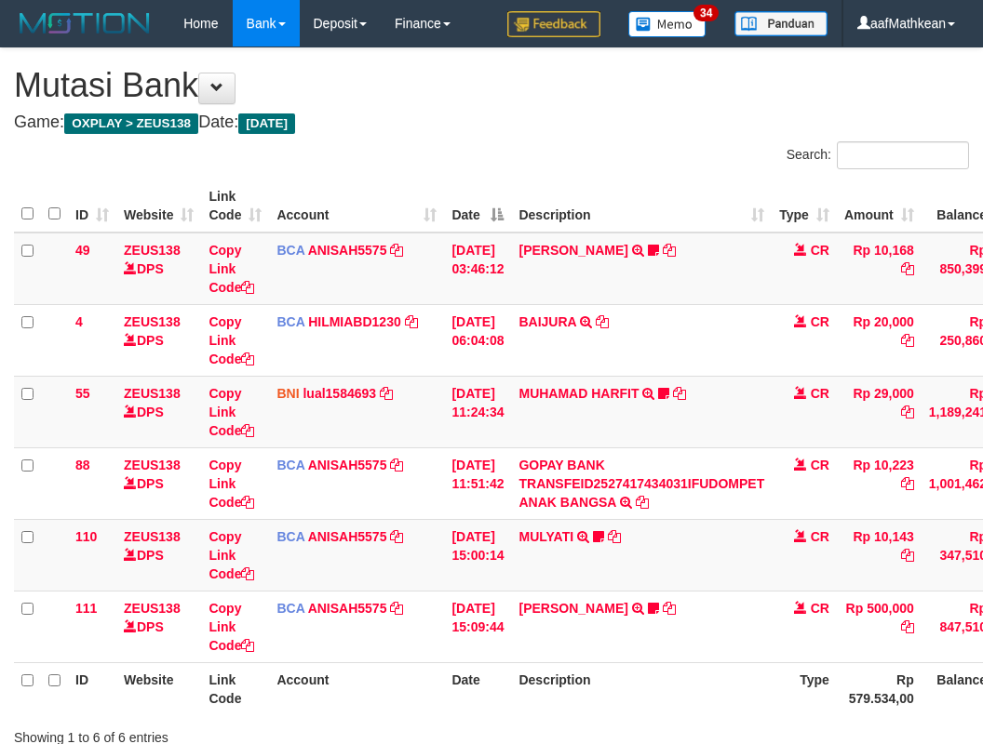
scroll to position [98, 0]
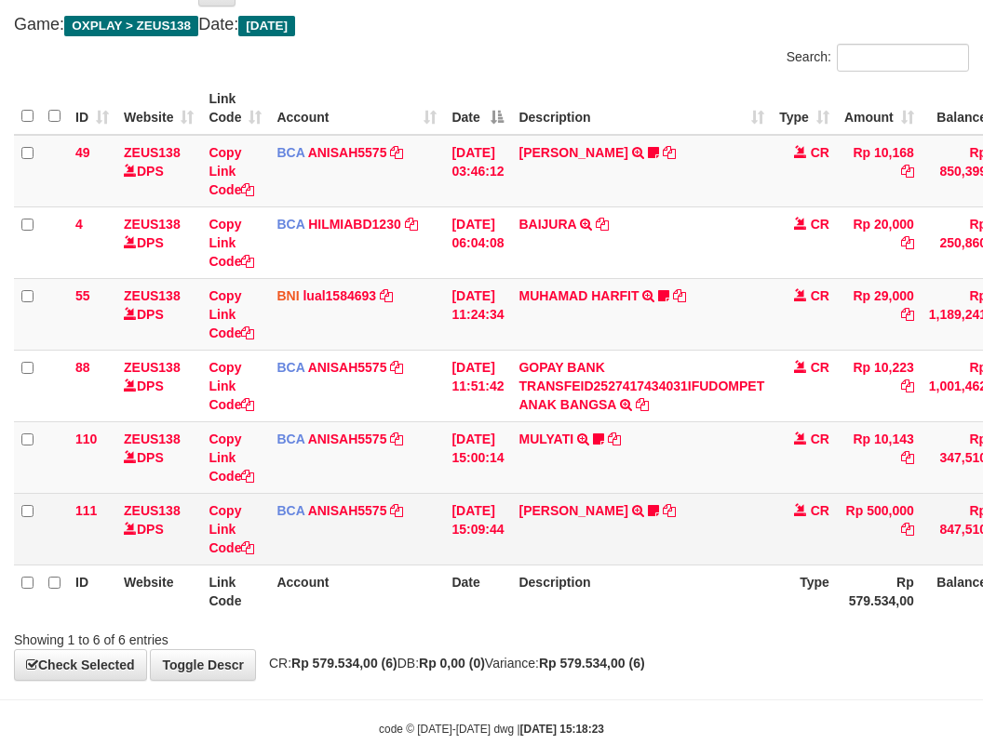
drag, startPoint x: 0, startPoint y: 0, endPoint x: 609, endPoint y: 563, distance: 829.1
click at [620, 575] on th "Description" at bounding box center [641, 591] width 261 height 53
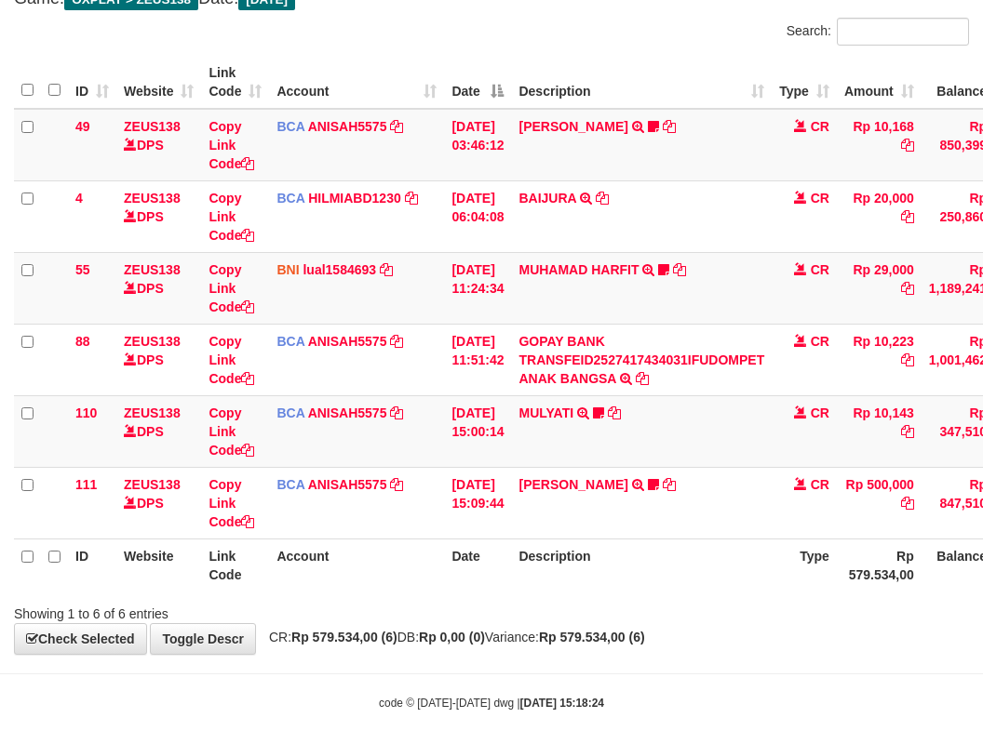
scroll to position [138, 0]
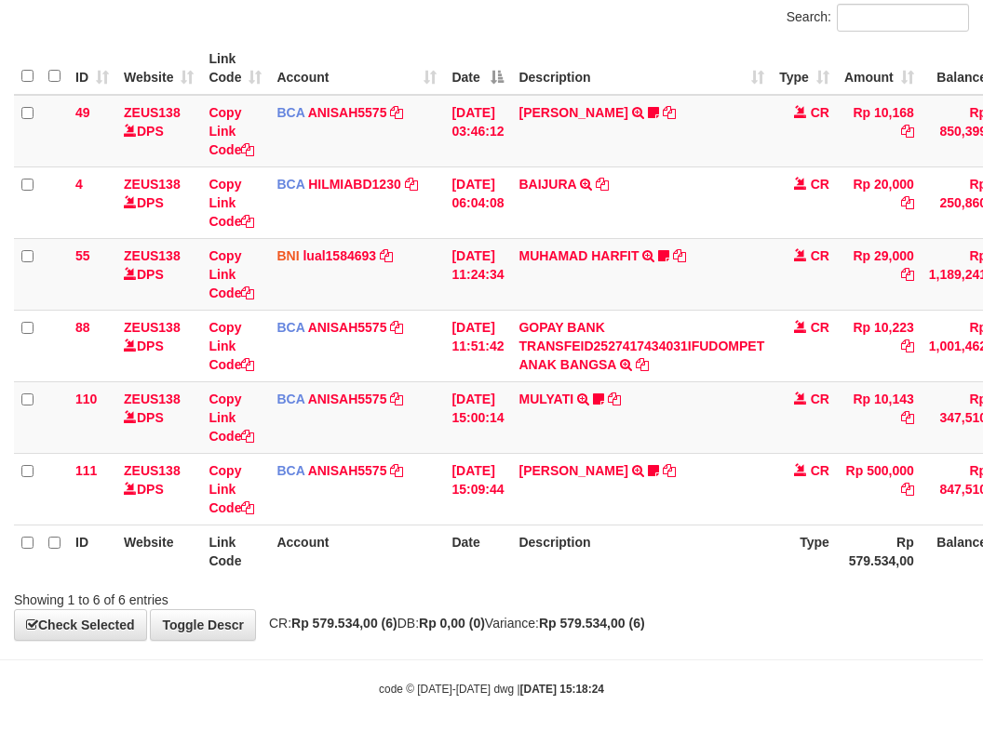
click at [731, 610] on div "**********" at bounding box center [491, 276] width 983 height 730
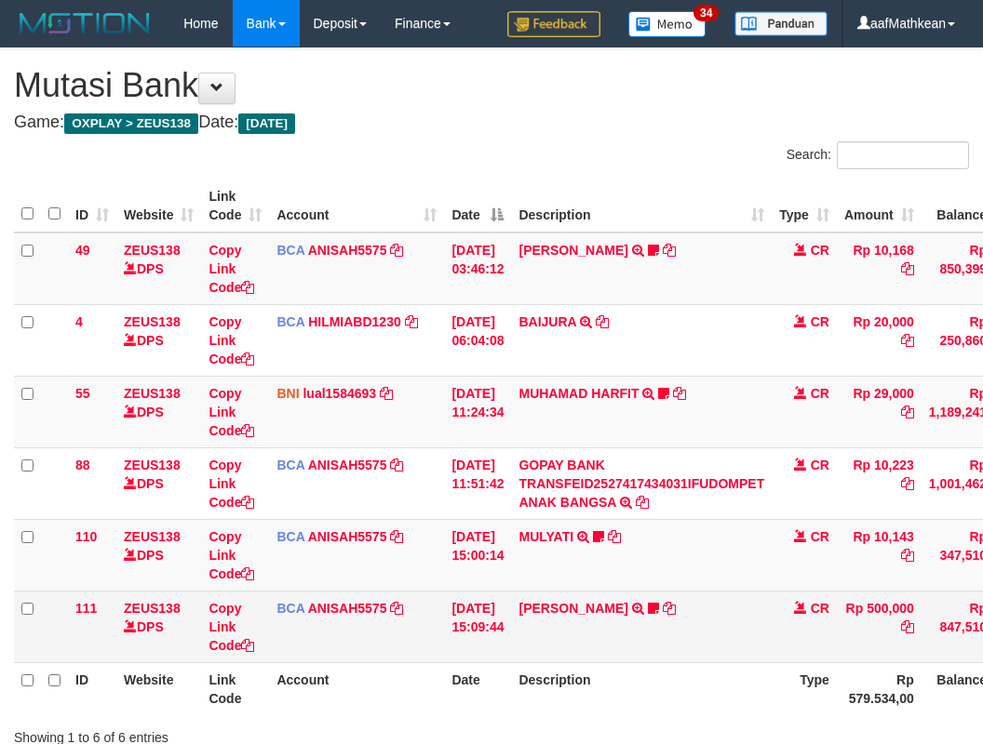
scroll to position [77, 0]
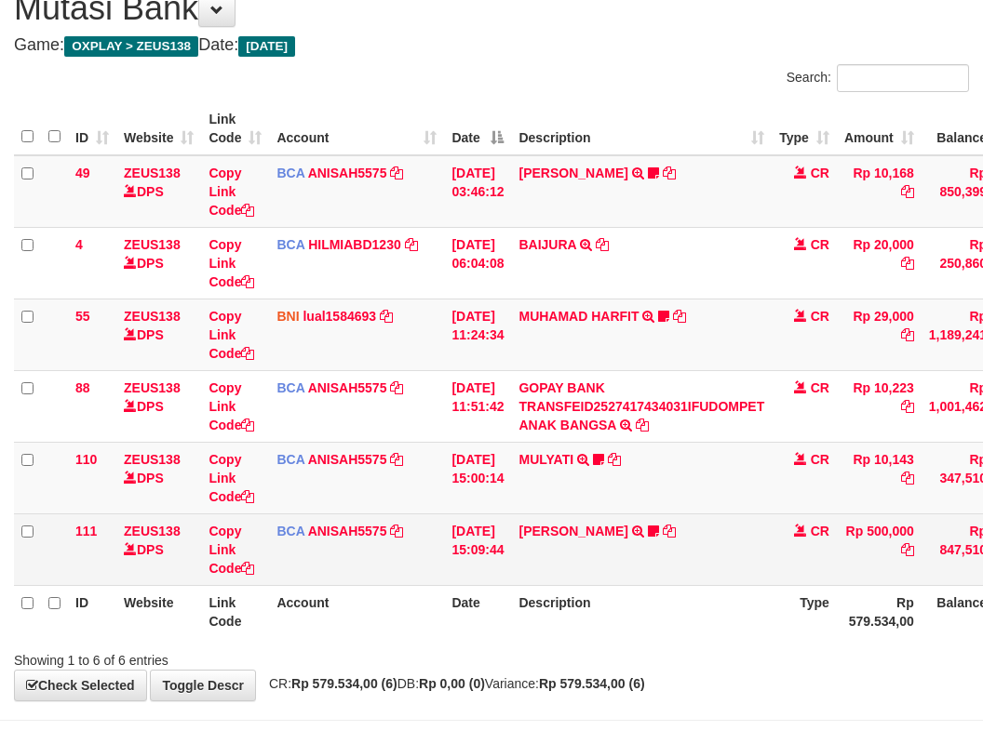
click at [735, 576] on td "KAREN ADELIN MARTH TRSF E-BANKING CR 0110/FTSCY/WS95031 500000.00KAREN ADELIN M…" at bounding box center [641, 550] width 261 height 72
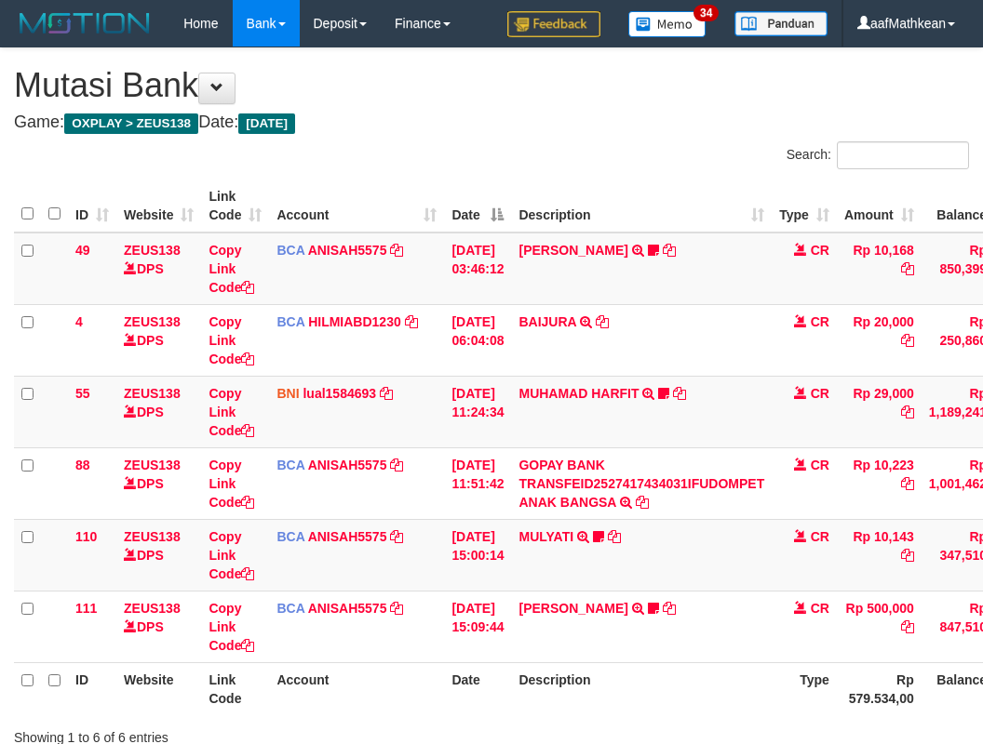
scroll to position [77, 0]
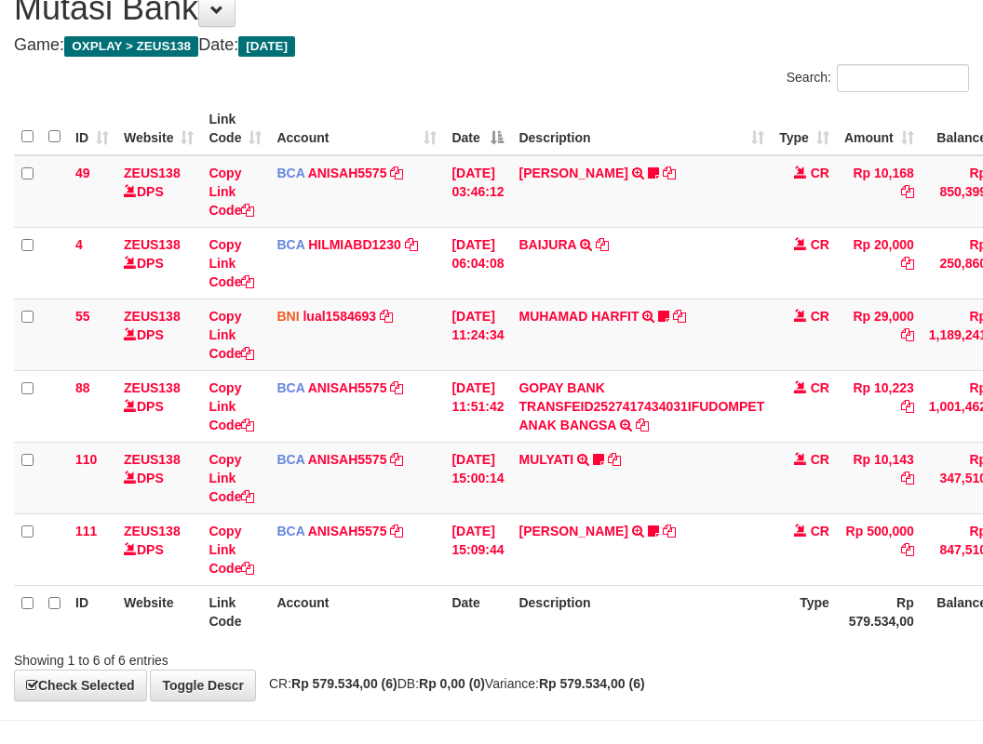
click at [663, 567] on td "[PERSON_NAME] TRSF E-BANKING CR 0110/FTSCY/WS95031 500000.00[PERSON_NAME] Adel67" at bounding box center [641, 550] width 261 height 72
click at [685, 594] on th "Description" at bounding box center [641, 611] width 261 height 53
click at [690, 591] on th "Description" at bounding box center [641, 611] width 261 height 53
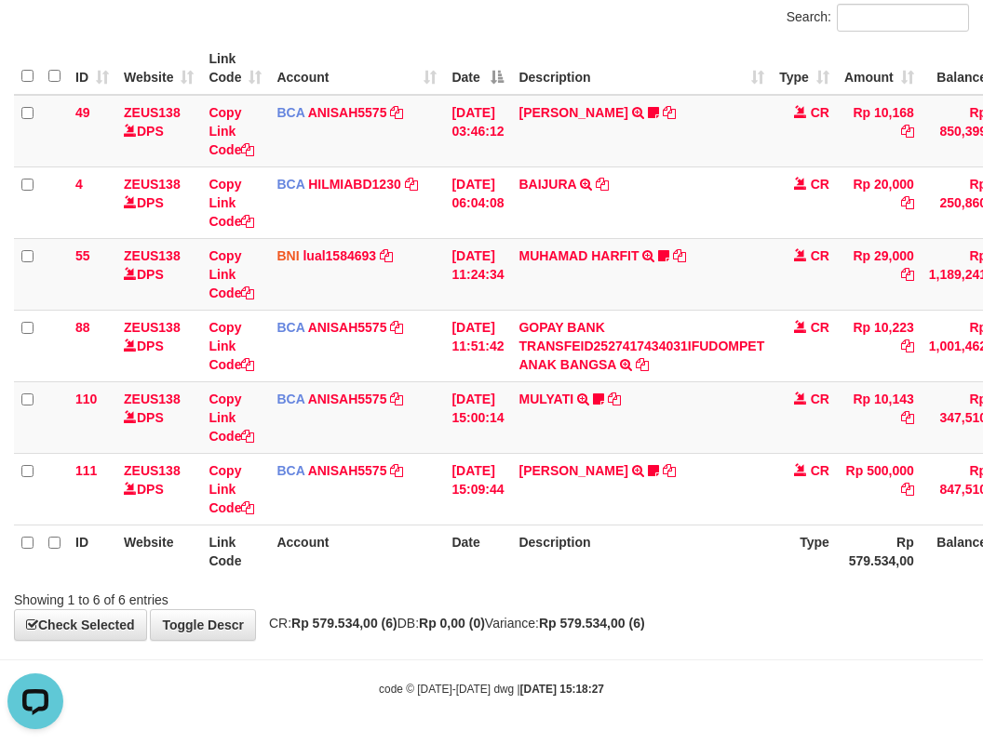
click at [644, 623] on strong "Rp 579.534,00 (6)" at bounding box center [592, 623] width 106 height 15
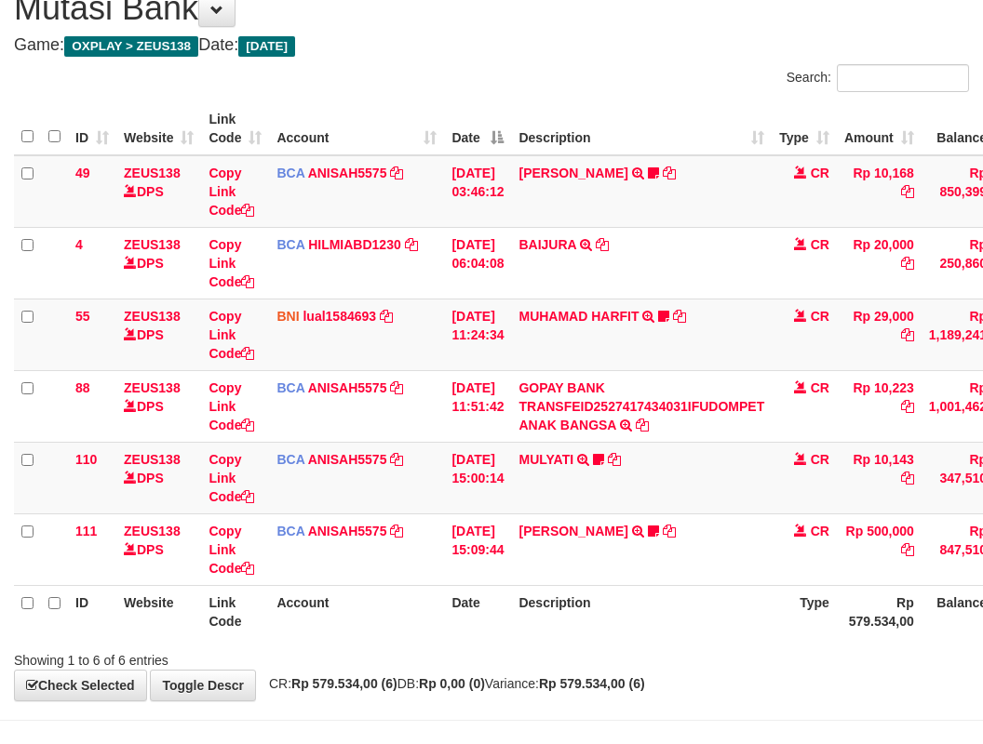
drag, startPoint x: 679, startPoint y: 633, endPoint x: 688, endPoint y: 639, distance: 10.6
click at [679, 634] on th "Description" at bounding box center [641, 611] width 261 height 53
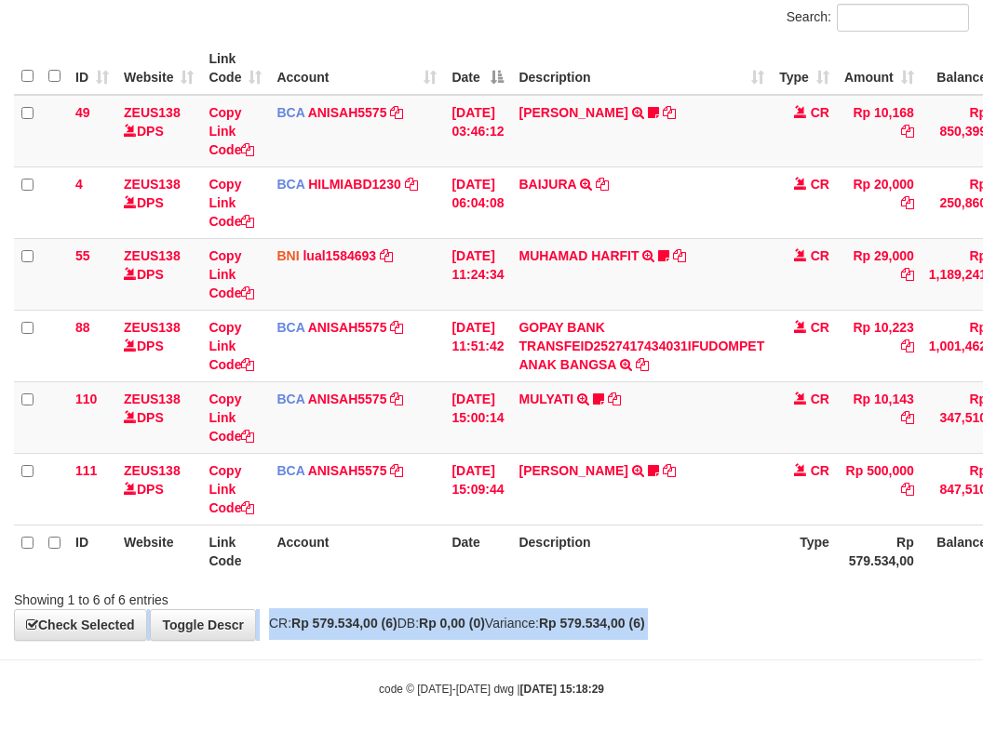
click at [698, 651] on body "Toggle navigation Home Bank Account List Load By Website Group [OXPLAY] ZEUS138…" at bounding box center [491, 303] width 983 height 882
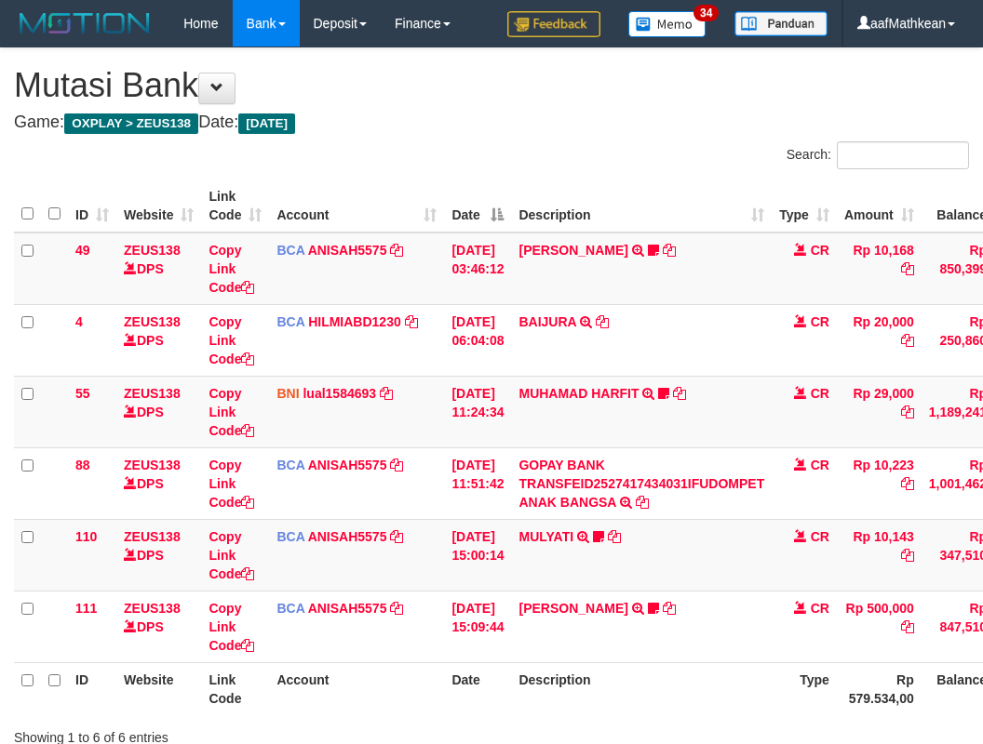
click at [692, 663] on th "Description" at bounding box center [641, 689] width 261 height 53
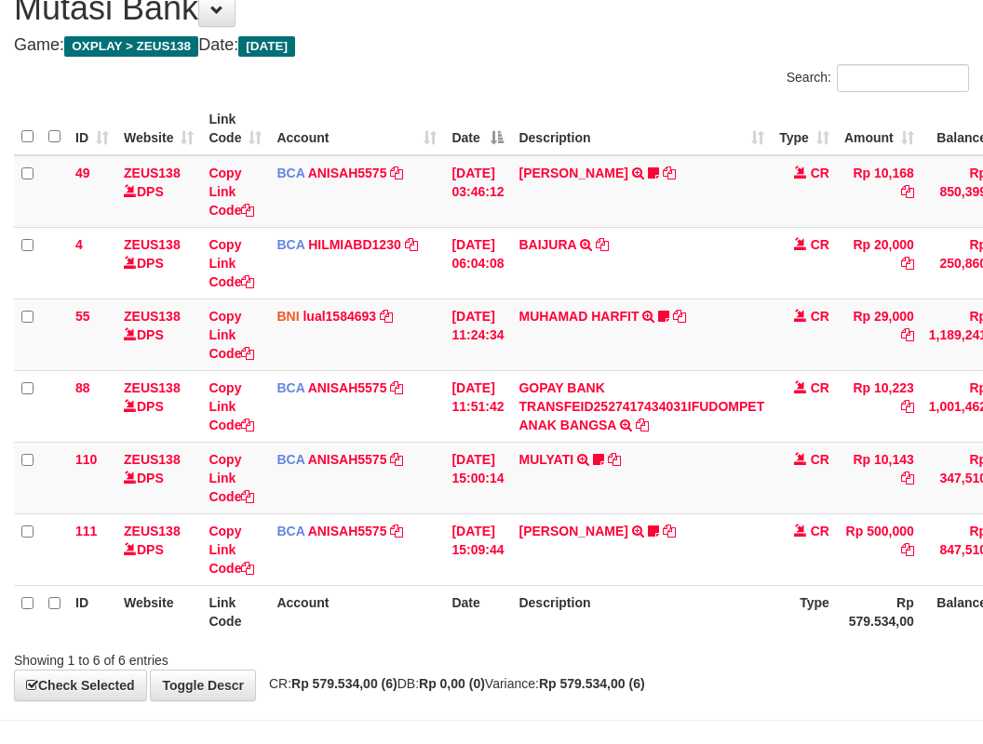
click at [709, 615] on th "Description" at bounding box center [641, 611] width 261 height 53
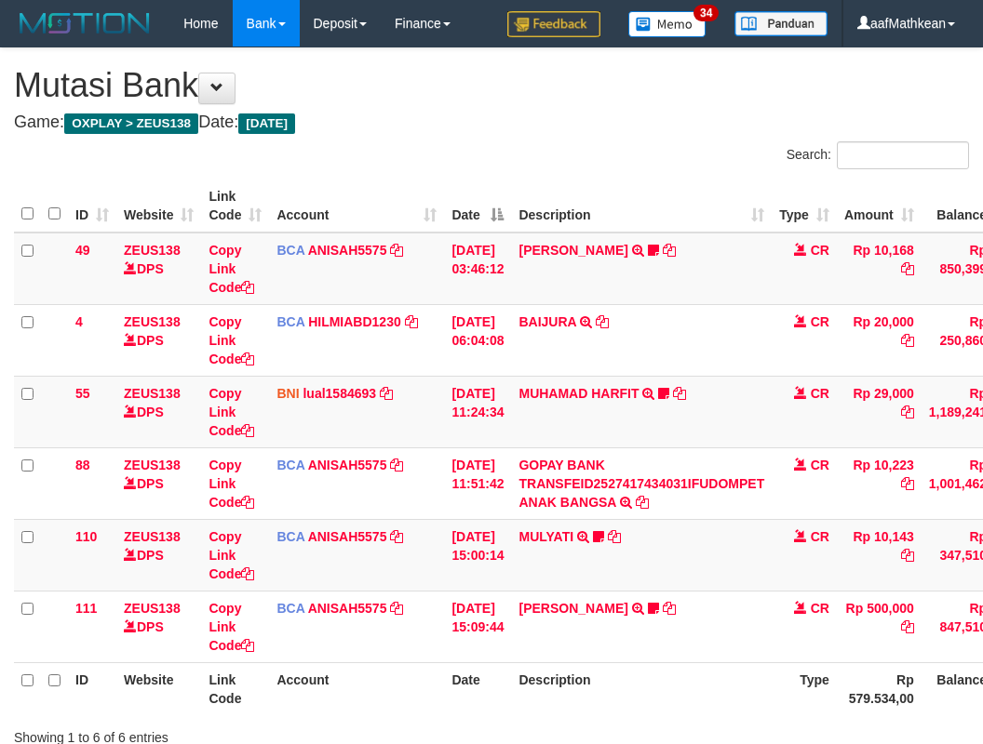
scroll to position [77, 0]
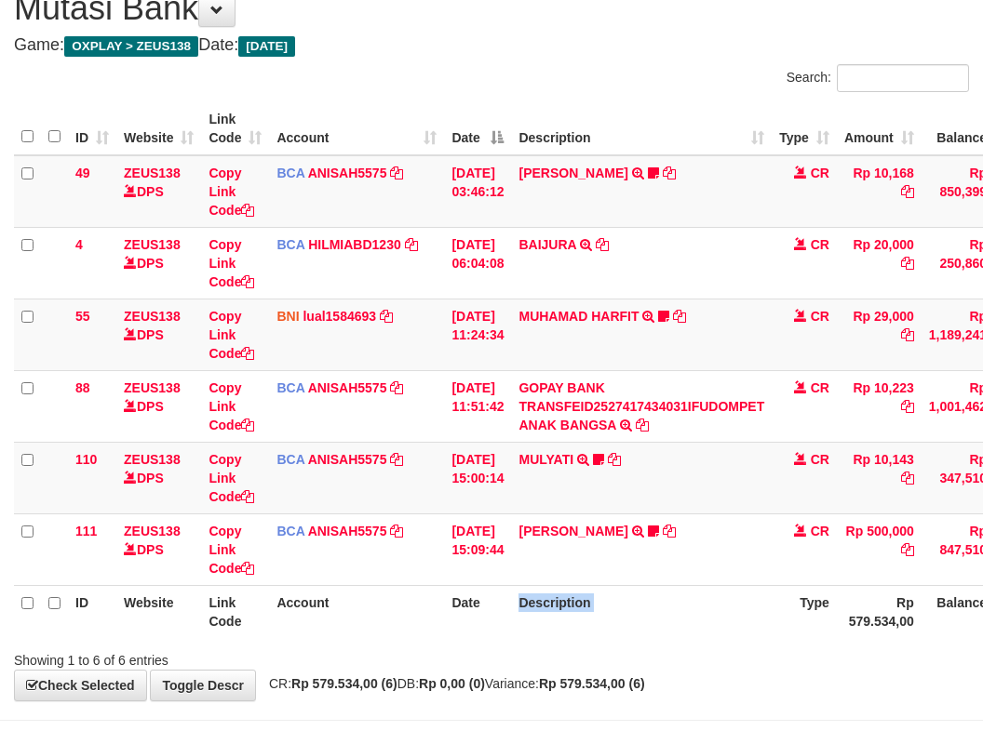
click at [702, 617] on th "Description" at bounding box center [641, 611] width 261 height 53
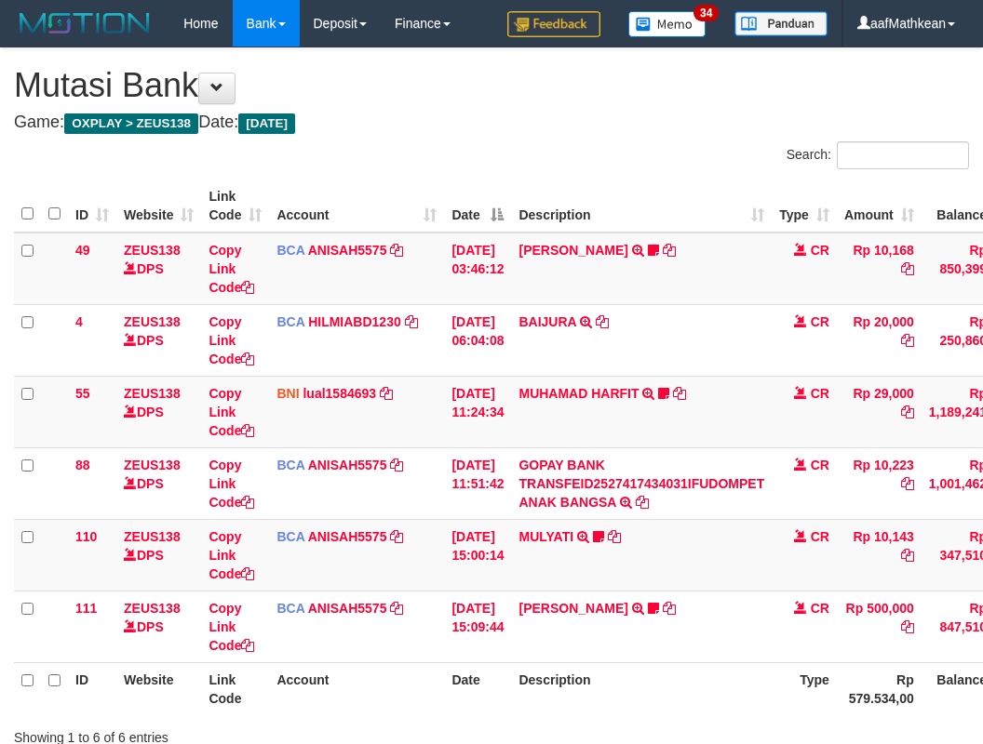
scroll to position [77, 0]
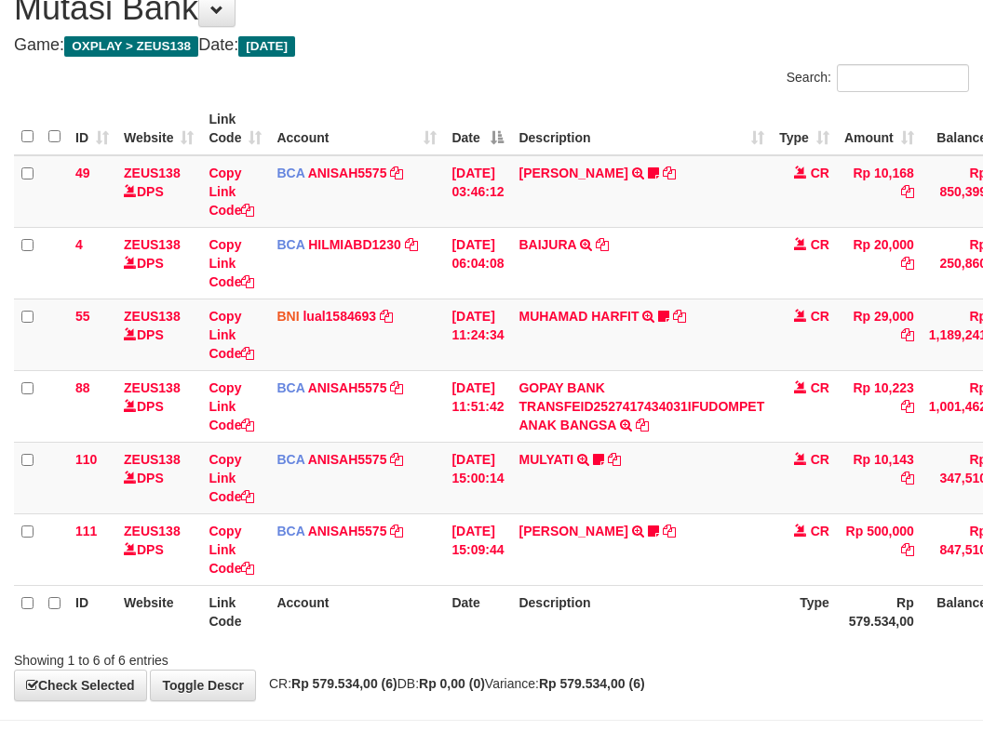
click at [695, 615] on th "Description" at bounding box center [641, 611] width 261 height 53
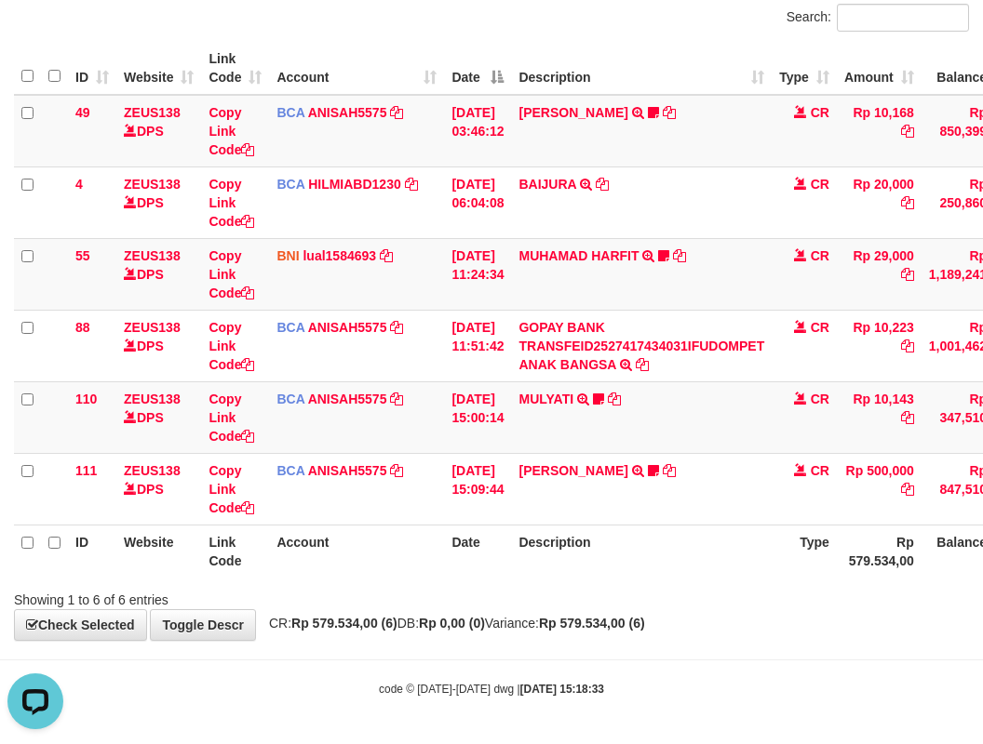
drag, startPoint x: 678, startPoint y: 651, endPoint x: 658, endPoint y: 637, distance: 25.3
click at [674, 671] on body "Toggle navigation Home Bank Account List Load By Website Group [OXPLAY] ZEUS138…" at bounding box center [491, 303] width 983 height 882
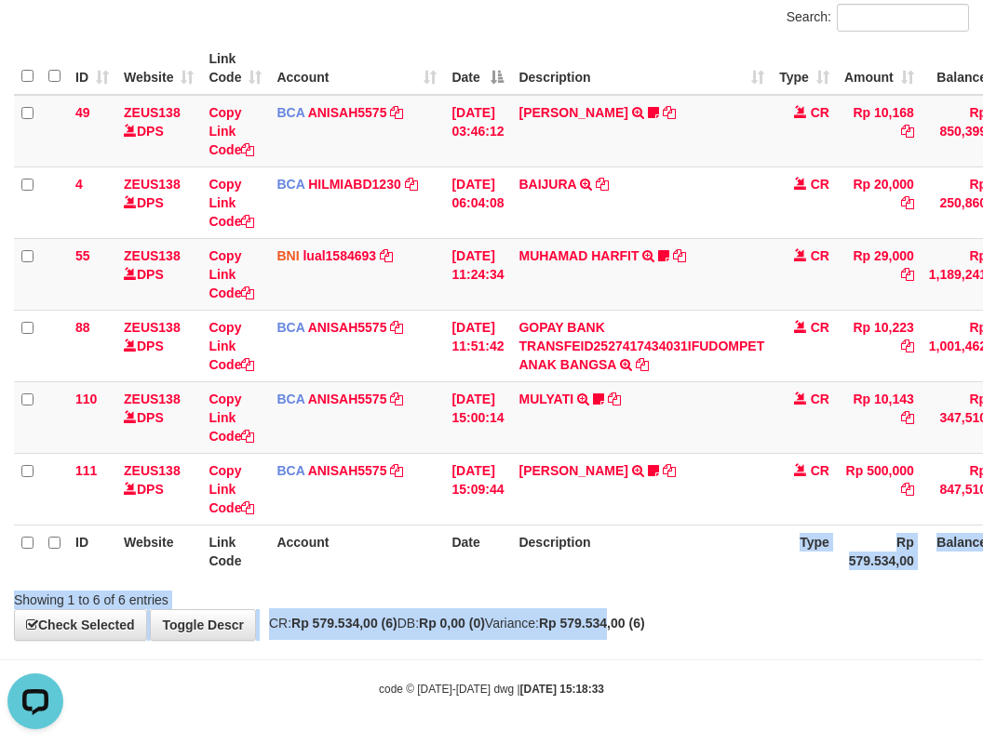
drag, startPoint x: 658, startPoint y: 637, endPoint x: 636, endPoint y: 553, distance: 86.7
click at [638, 566] on div "**********" at bounding box center [491, 276] width 983 height 730
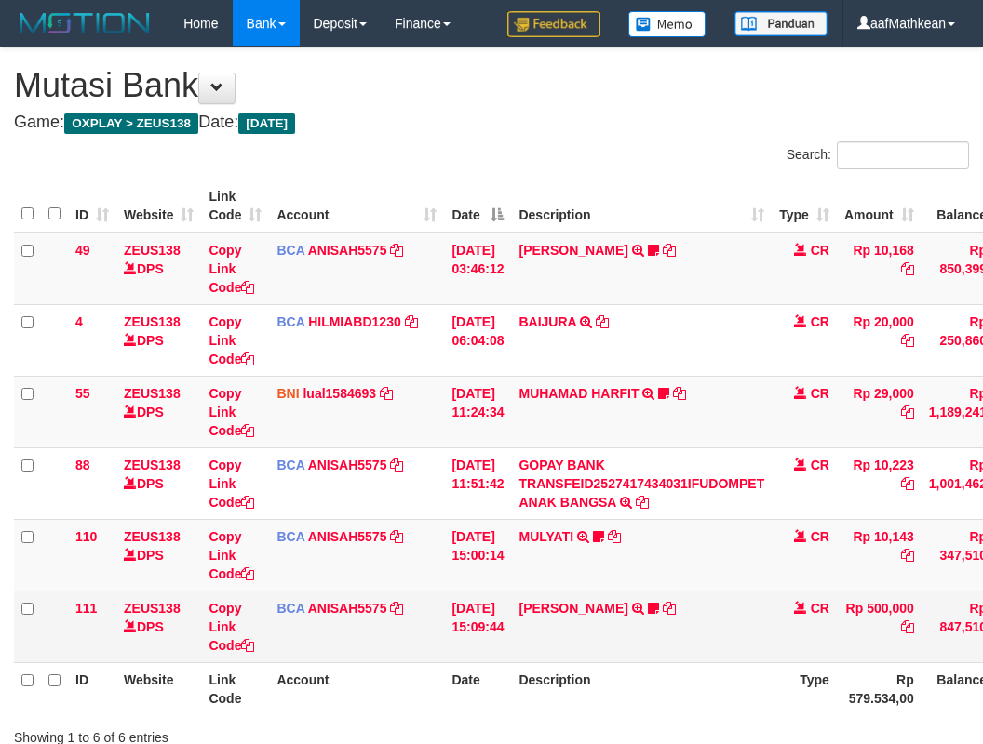
scroll to position [77, 0]
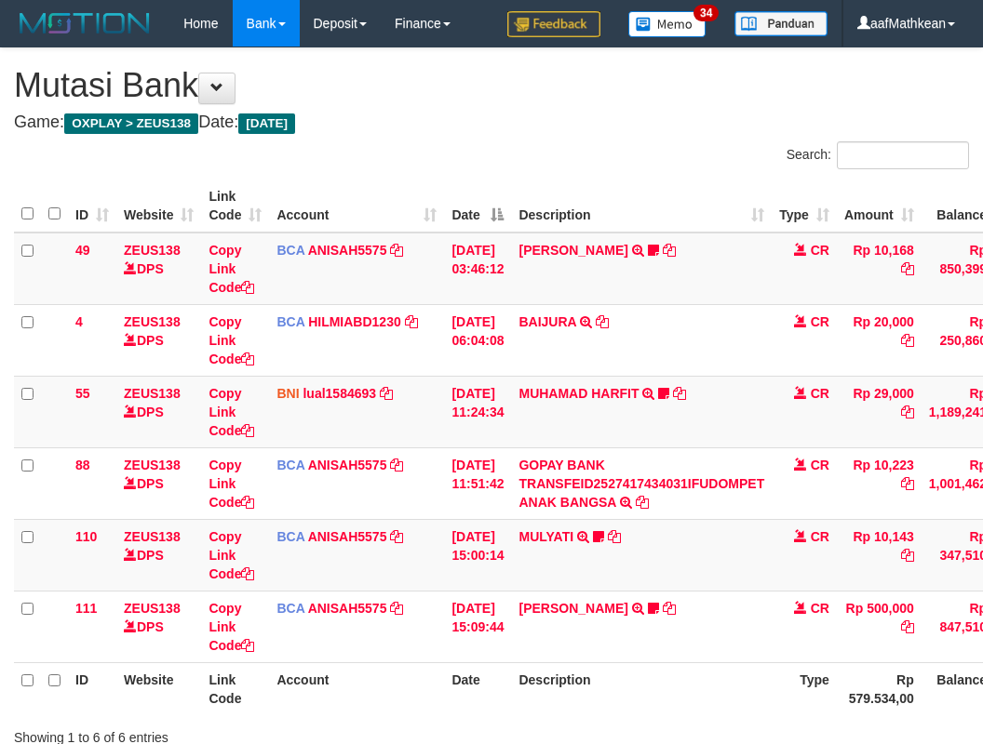
scroll to position [77, 0]
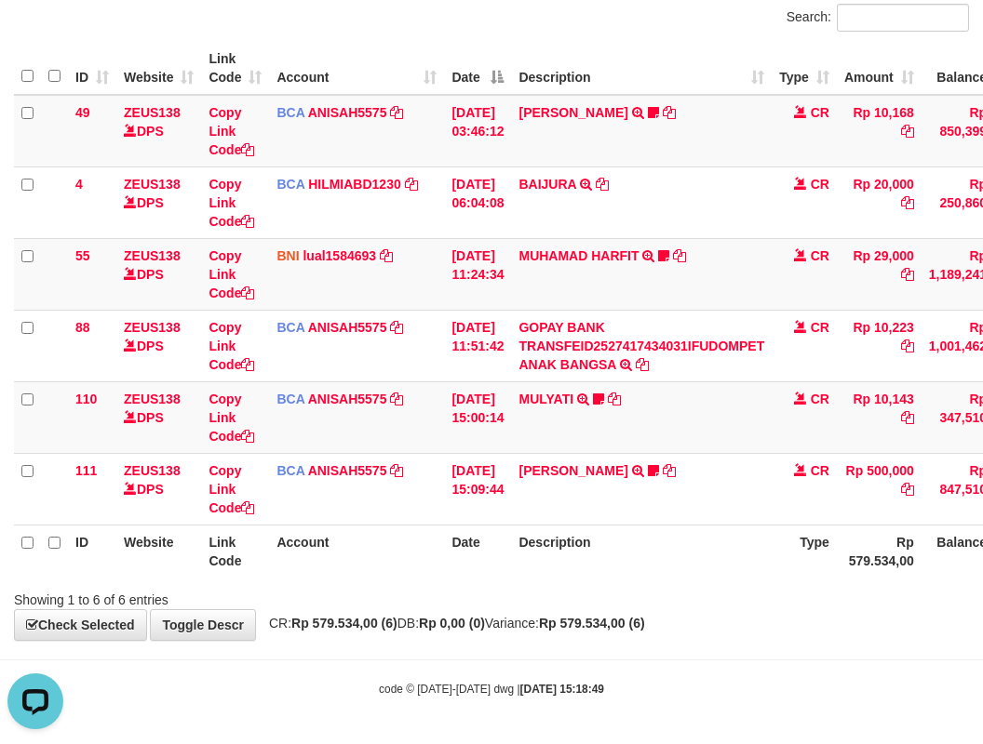
click at [672, 585] on div "Showing 1 to 6 of 6 entries" at bounding box center [491, 596] width 983 height 26
click at [668, 588] on div "Showing 1 to 6 of 6 entries" at bounding box center [491, 596] width 983 height 26
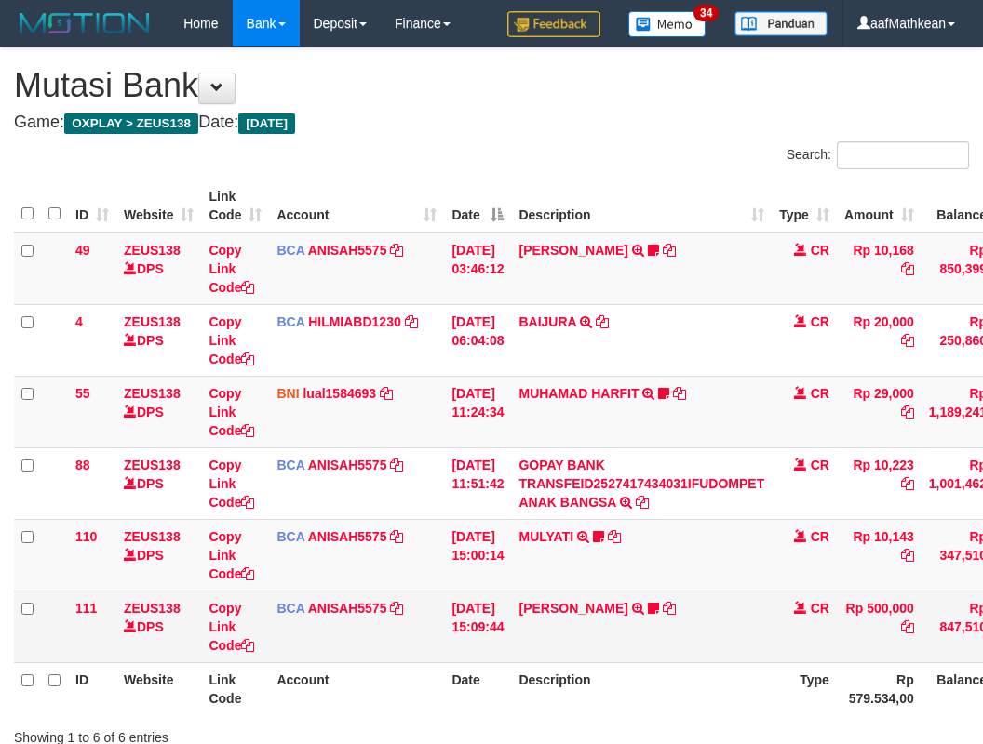
scroll to position [77, 0]
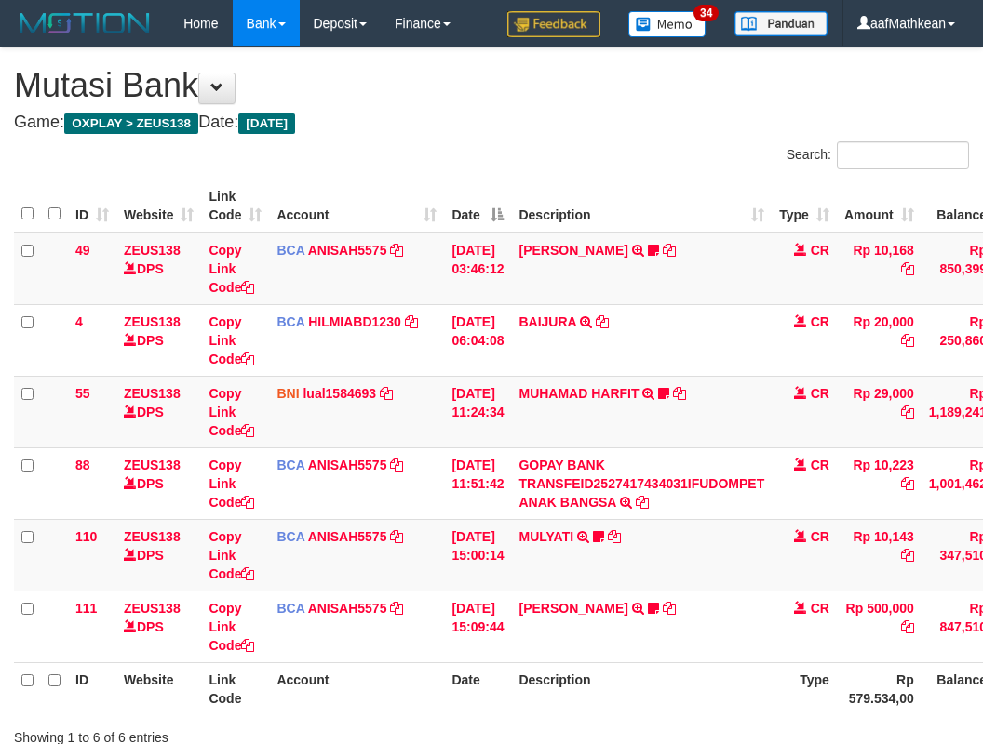
scroll to position [77, 0]
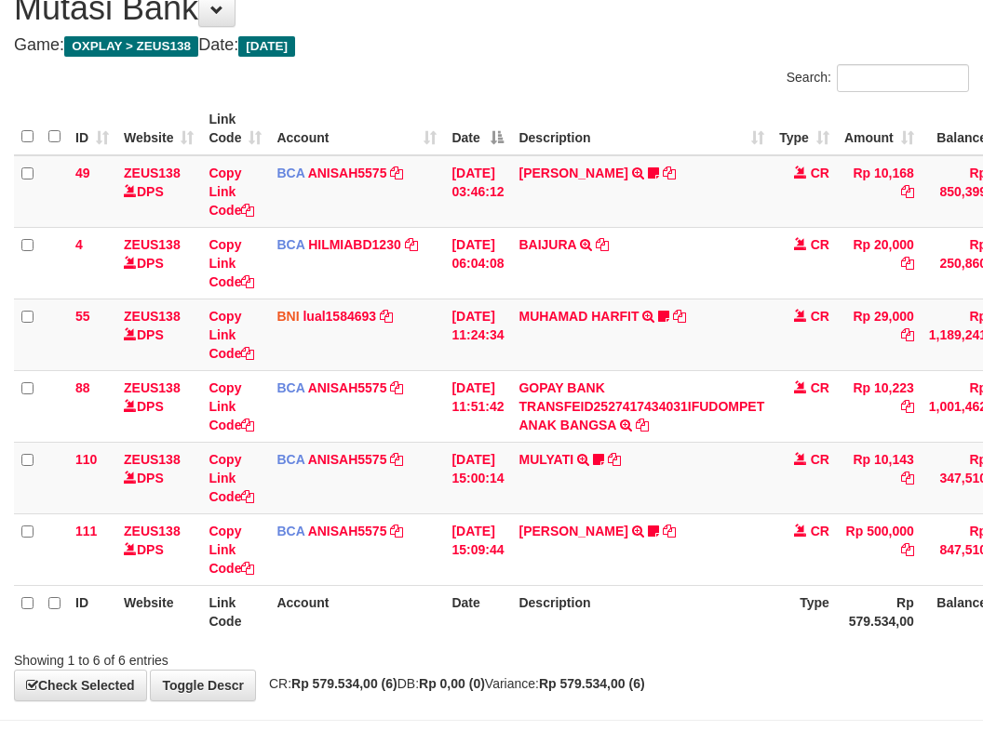
drag, startPoint x: 0, startPoint y: 0, endPoint x: 694, endPoint y: 592, distance: 912.3
click at [697, 587] on table "ID Website Link Code Account Date Description Type Amount Balance Status Action…" at bounding box center [569, 370] width 1110 height 536
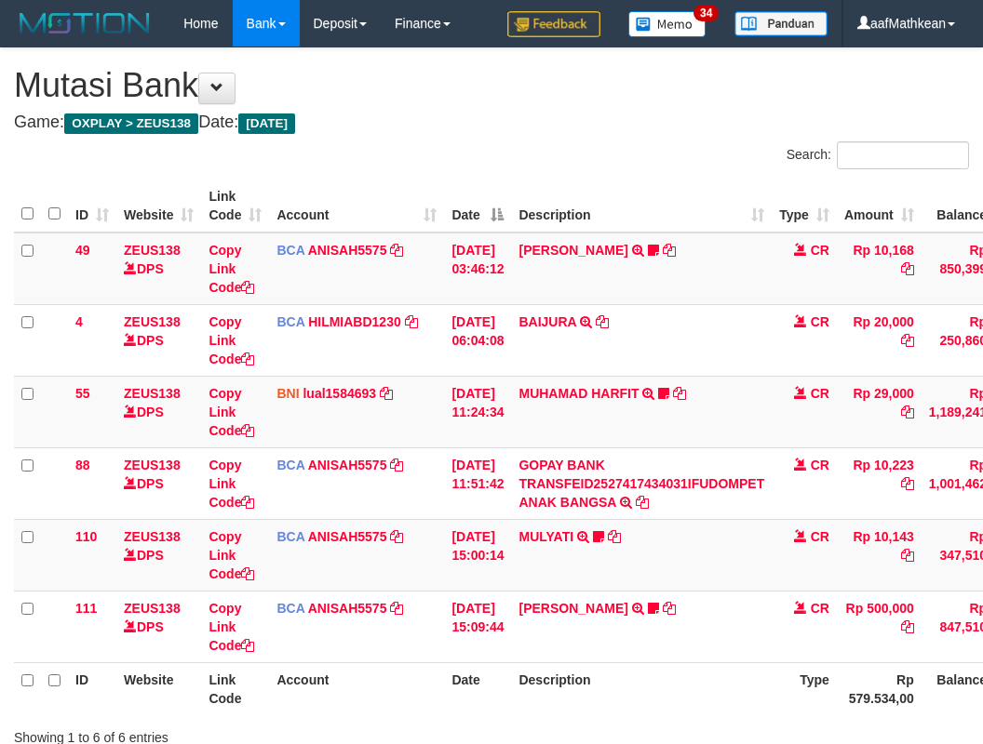
scroll to position [77, 0]
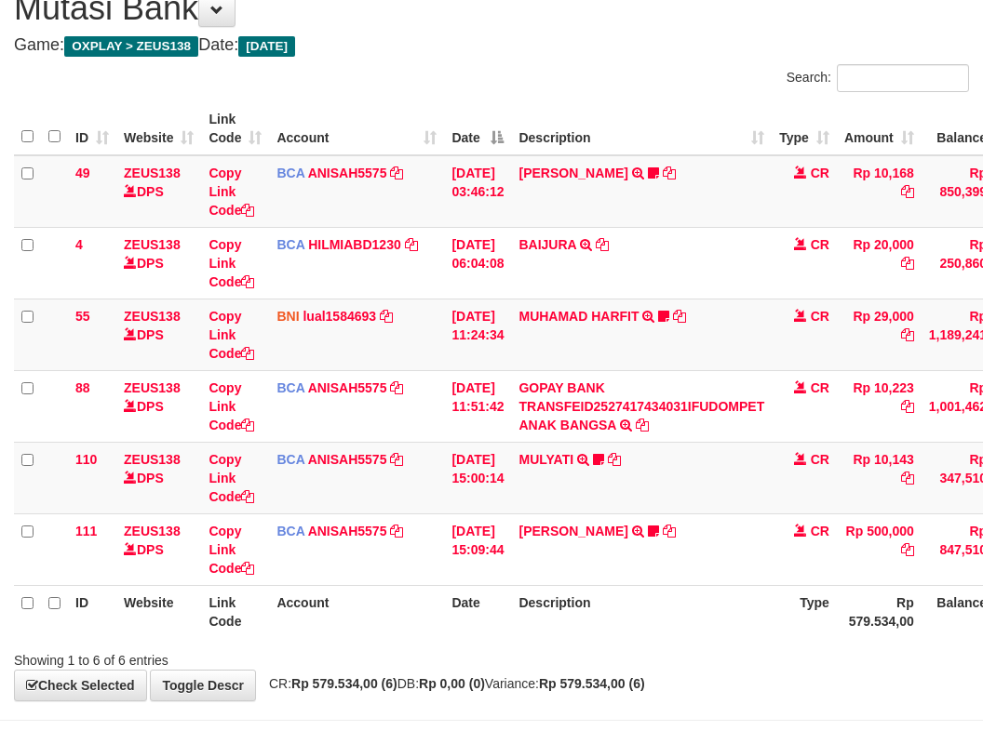
click at [688, 610] on th "Description" at bounding box center [641, 611] width 261 height 53
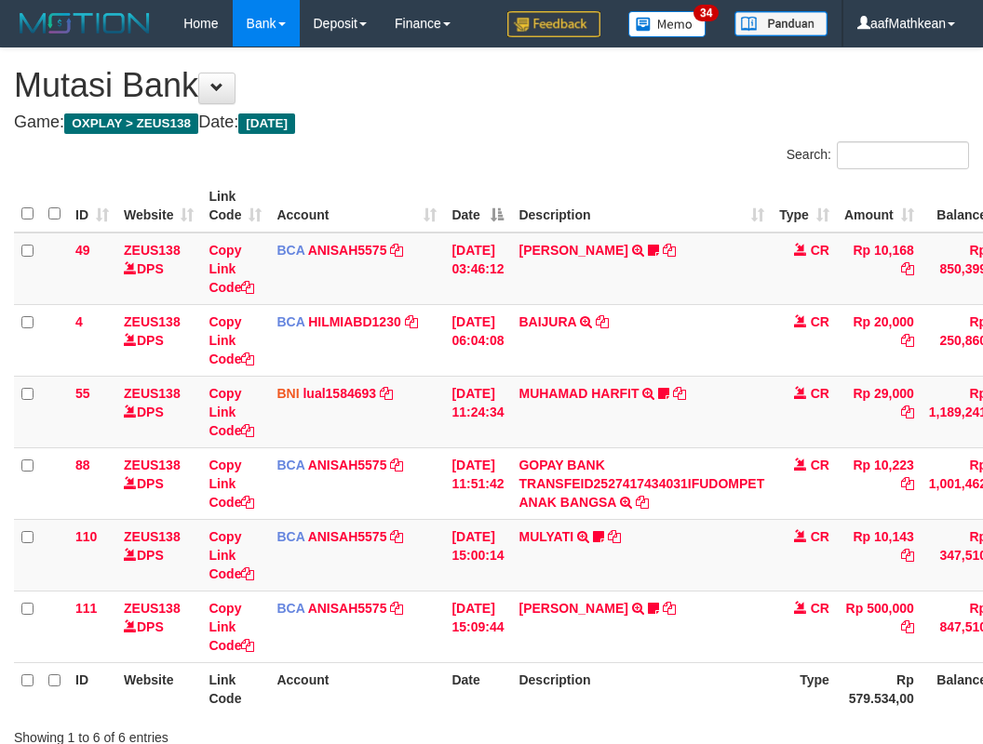
scroll to position [77, 0]
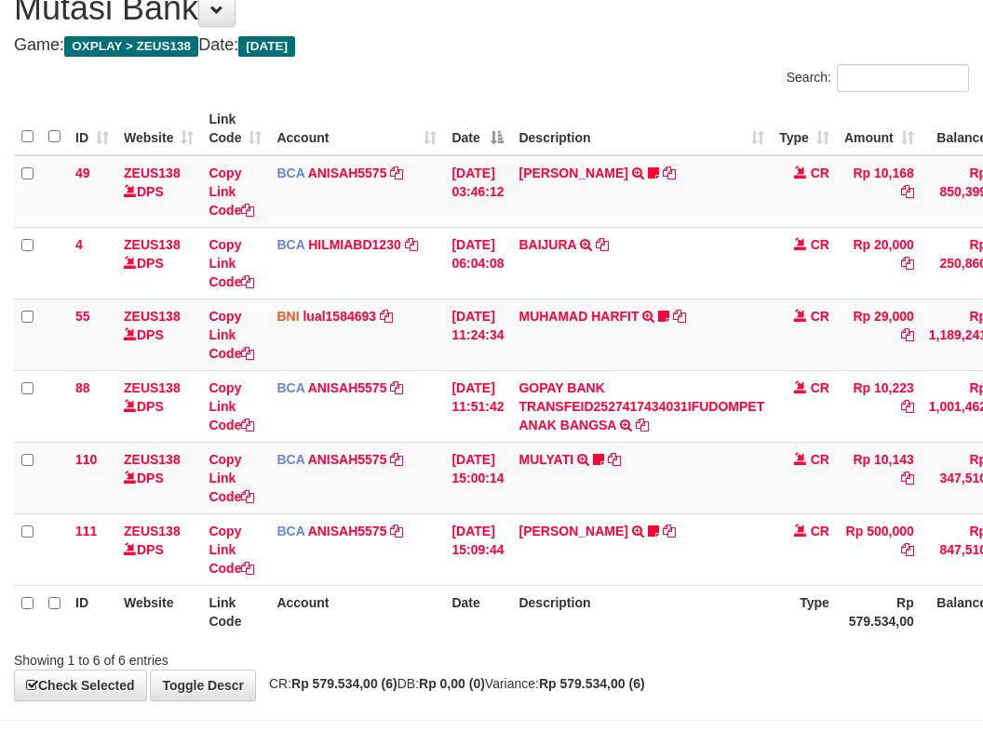
click at [679, 631] on th "Description" at bounding box center [641, 611] width 261 height 53
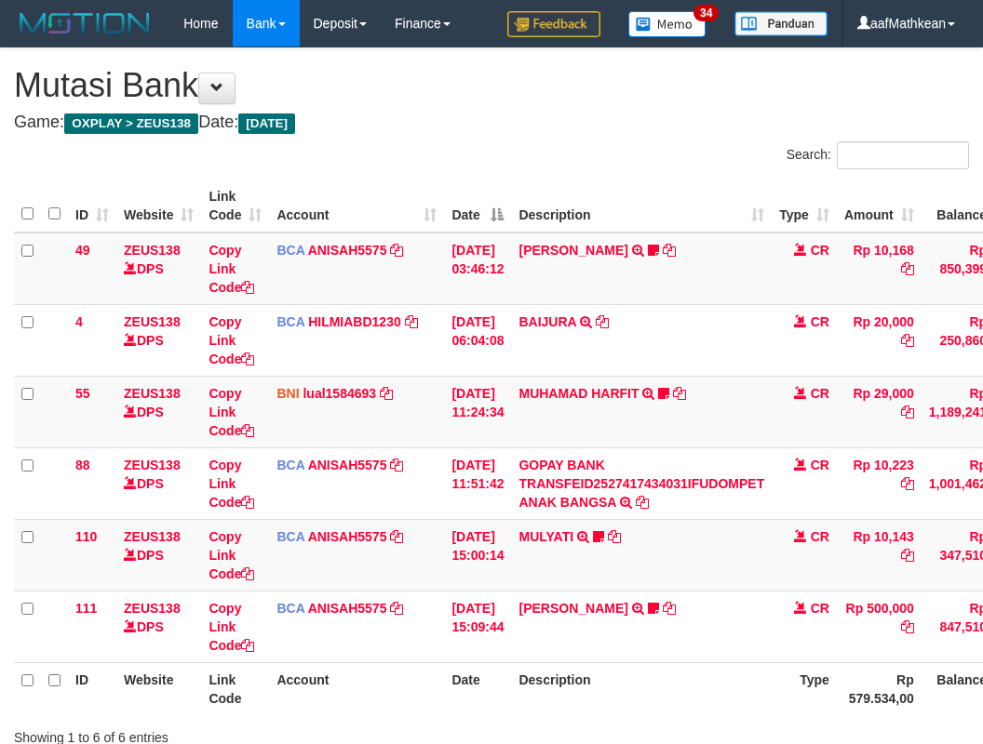
click at [668, 663] on th "Description" at bounding box center [641, 689] width 261 height 53
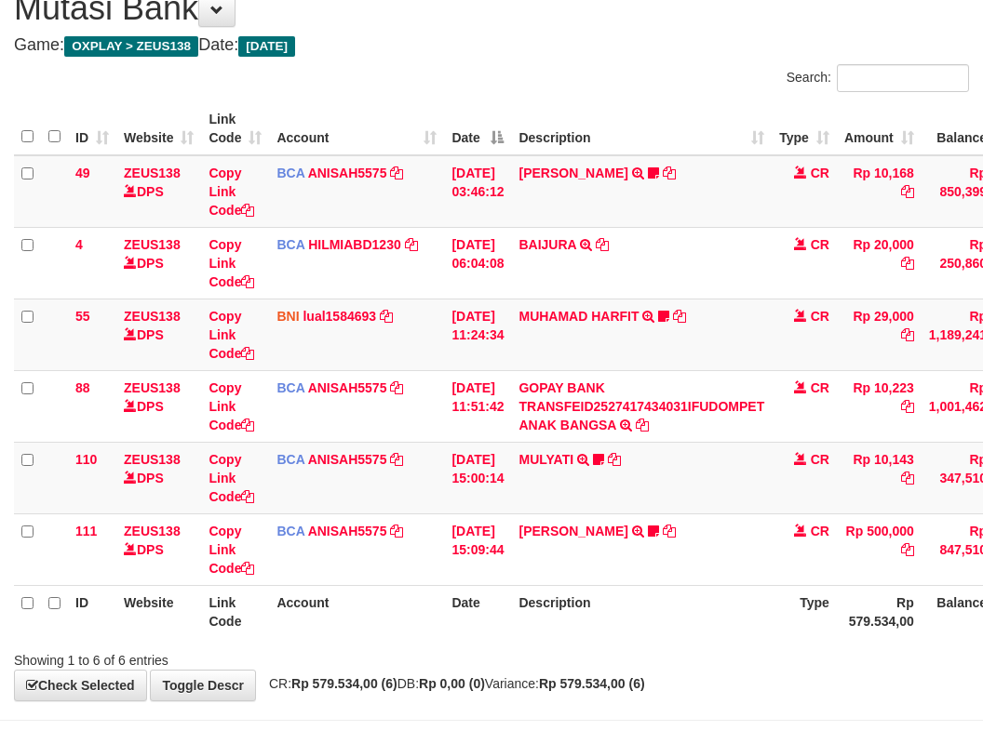
click at [651, 633] on th "Description" at bounding box center [641, 611] width 261 height 53
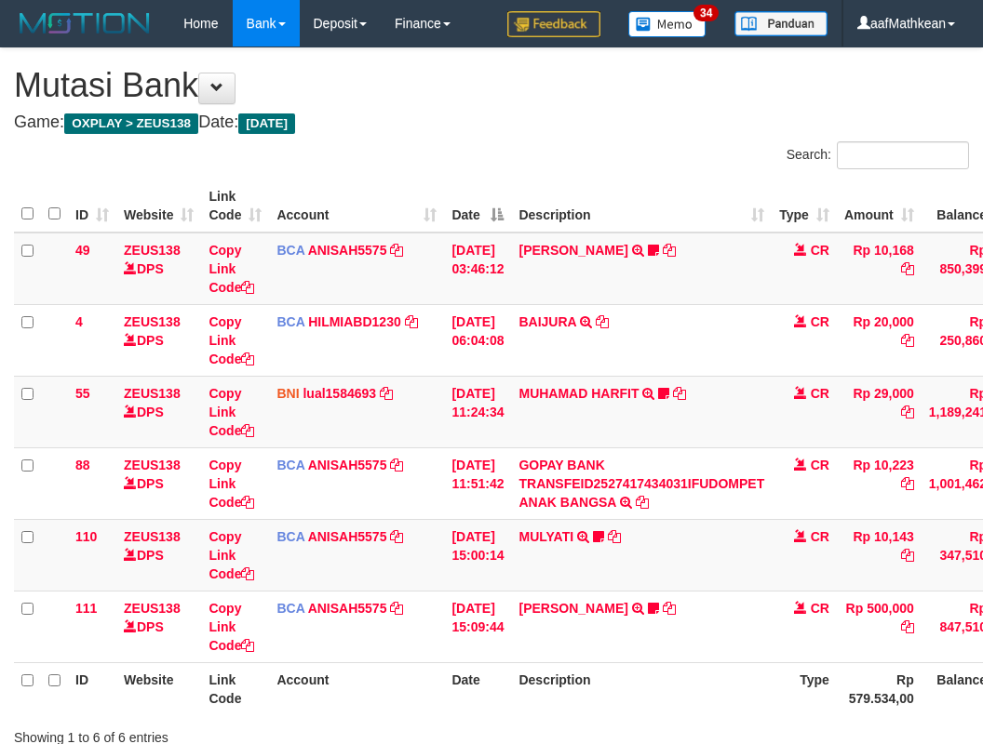
scroll to position [77, 0]
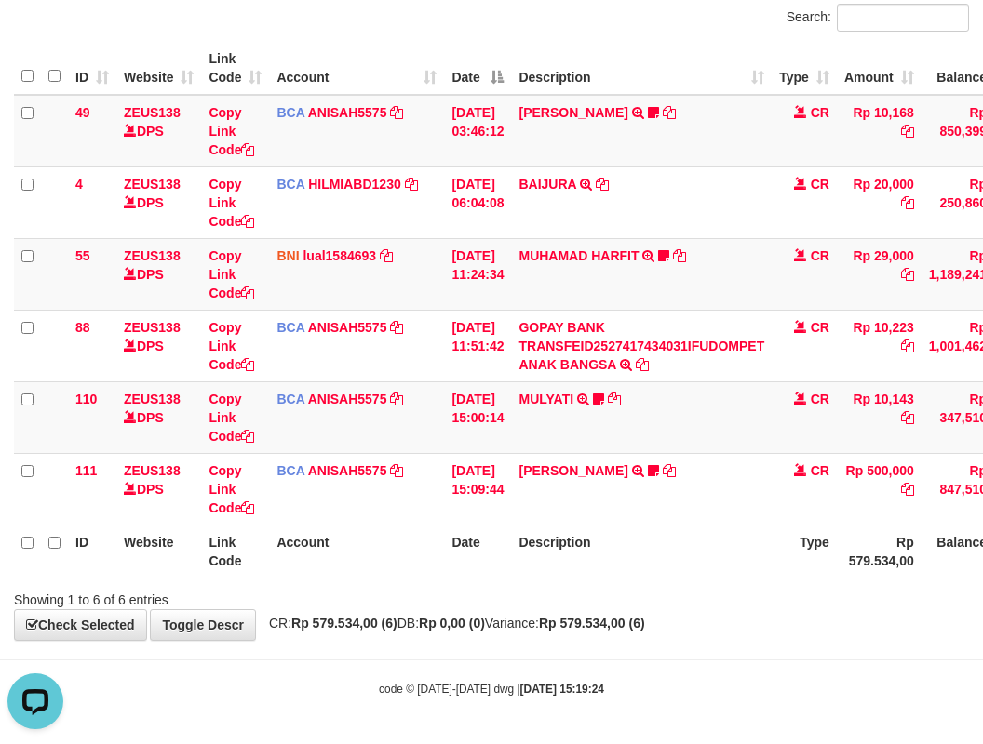
click at [462, 569] on th "Date" at bounding box center [477, 551] width 67 height 53
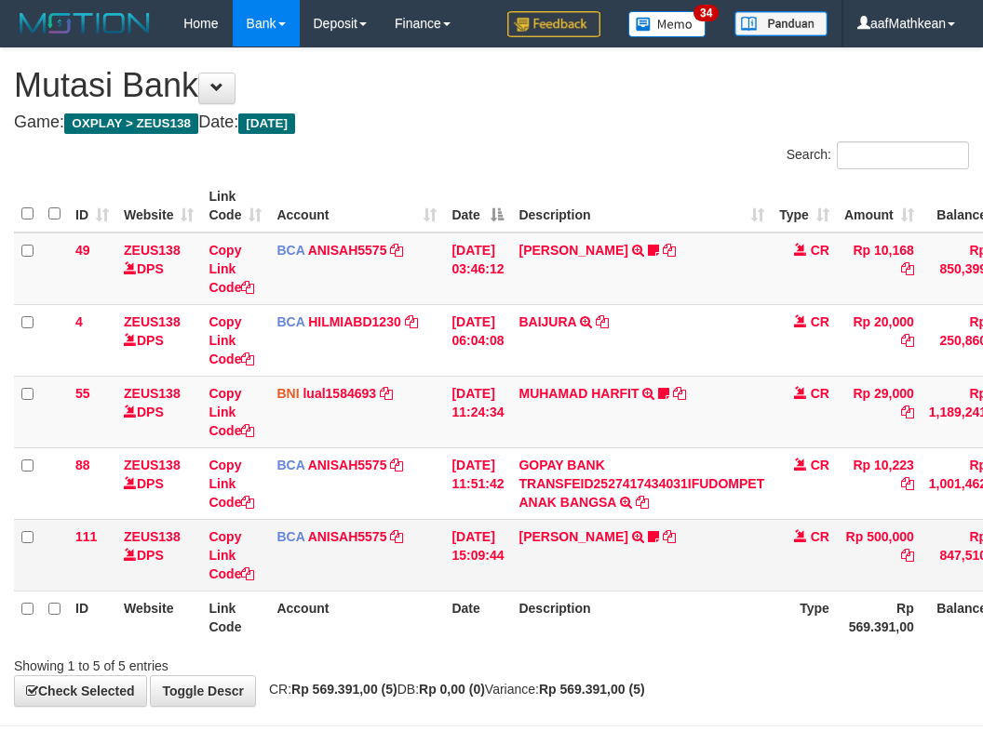
click at [701, 583] on td "[PERSON_NAME] TRSF E-BANKING CR 0110/FTSCY/WS95031 500000.00[PERSON_NAME] Adel67" at bounding box center [641, 555] width 261 height 72
click at [664, 579] on td "KAREN ADELIN MARTH TRSF E-BANKING CR 0110/FTSCY/WS95031 500000.00KAREN ADELIN M…" at bounding box center [641, 555] width 261 height 72
click at [677, 583] on td "[PERSON_NAME] TRSF E-BANKING CR 0110/FTSCY/WS95031 500000.00[PERSON_NAME] Adel67" at bounding box center [641, 555] width 261 height 72
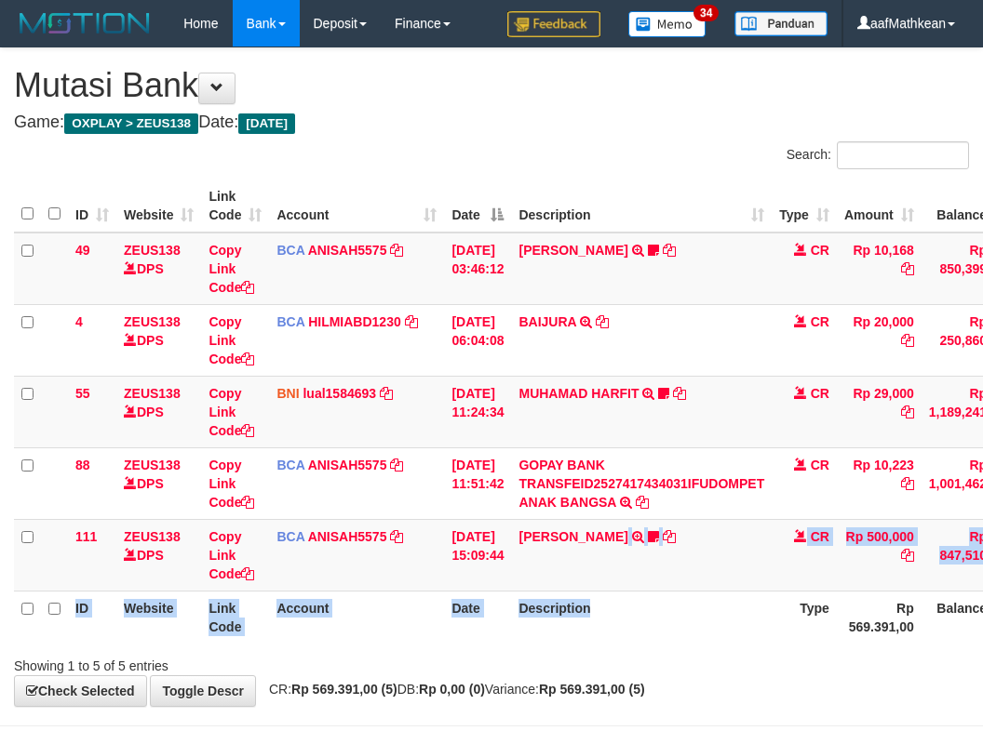
drag, startPoint x: 678, startPoint y: 589, endPoint x: 641, endPoint y: 601, distance: 39.1
click at [666, 595] on div "Search: ID Website Link Code Account Date Description Type Amount Balance Statu…" at bounding box center [491, 408] width 955 height 534
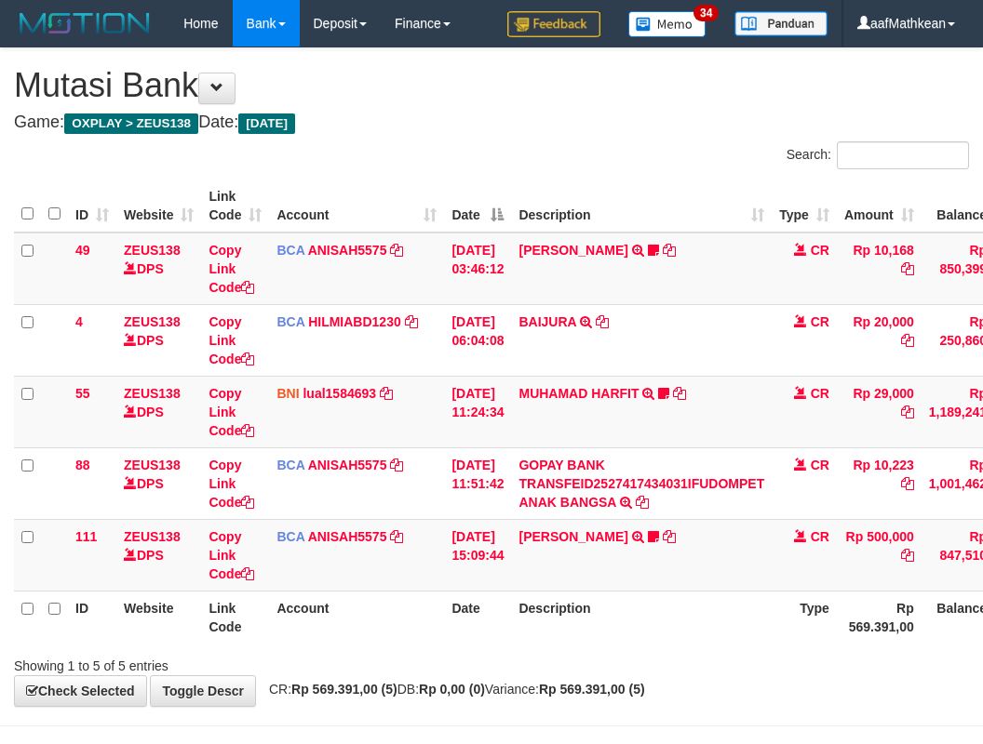
click at [685, 591] on th "Description" at bounding box center [641, 617] width 261 height 53
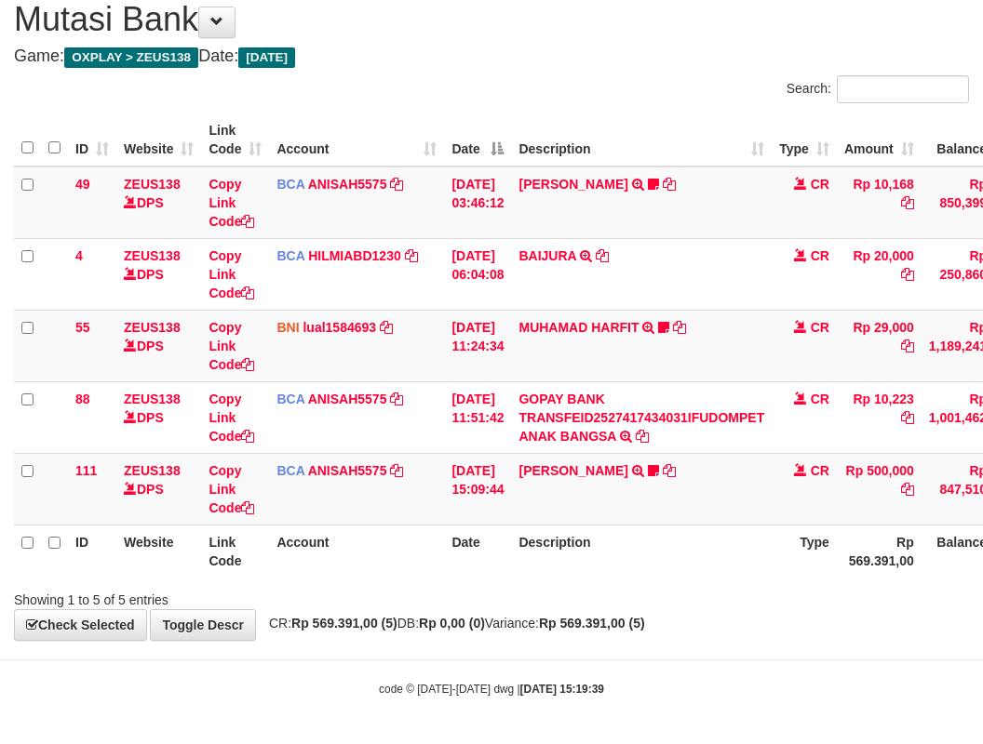
click at [601, 610] on div "**********" at bounding box center [491, 311] width 983 height 658
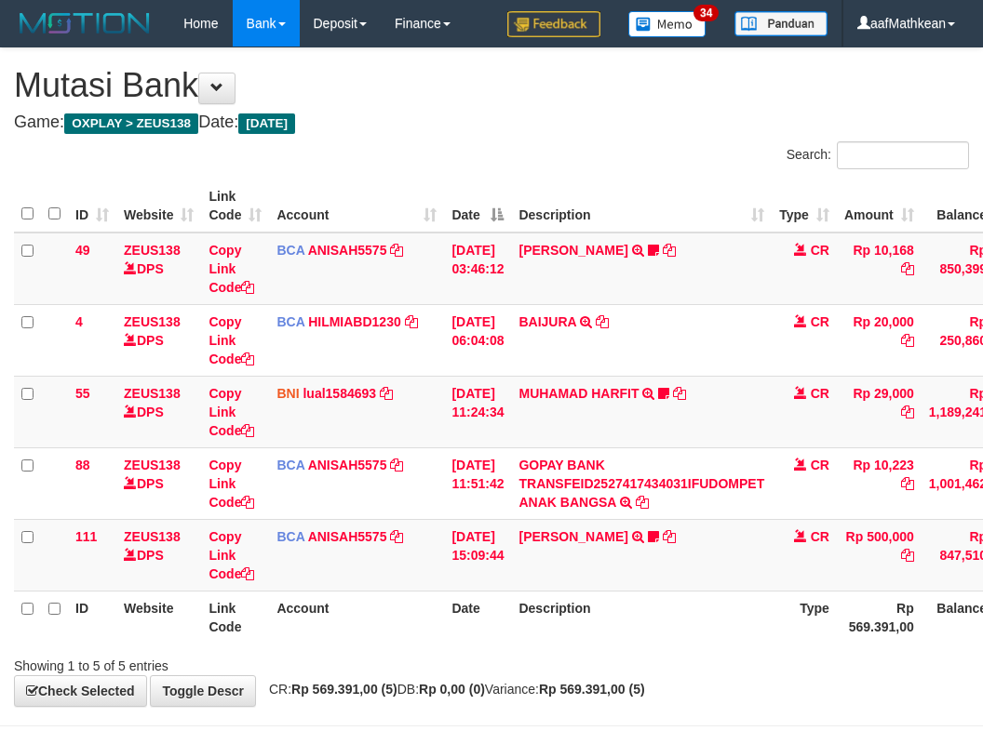
scroll to position [66, 0]
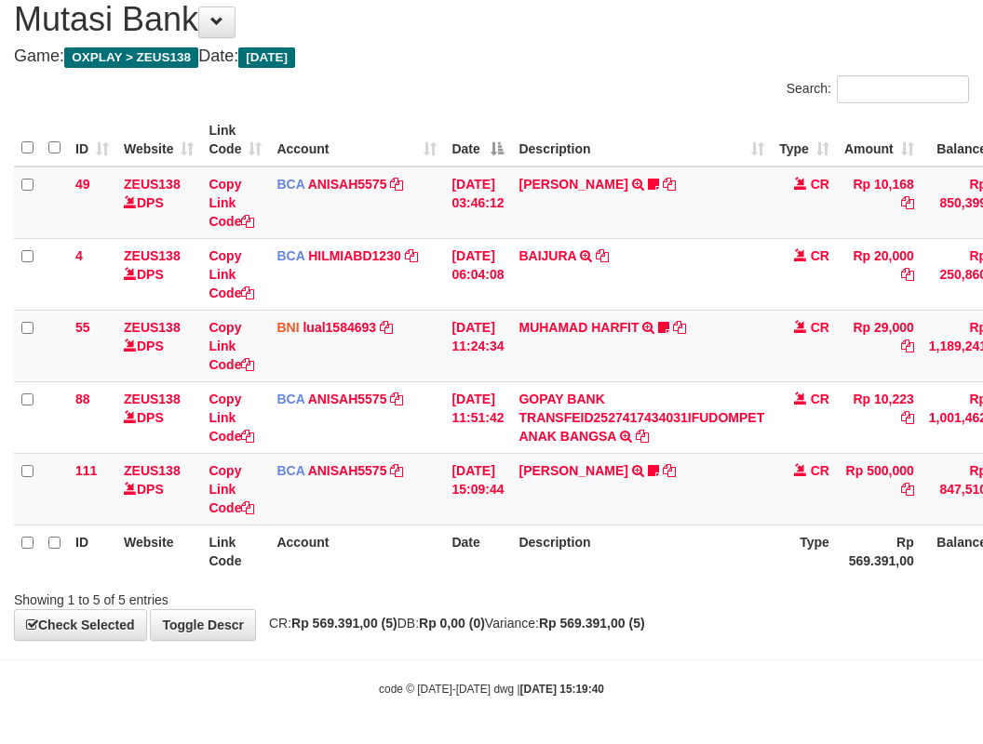
click at [485, 623] on strong "Rp 0,00 (0)" at bounding box center [452, 623] width 66 height 15
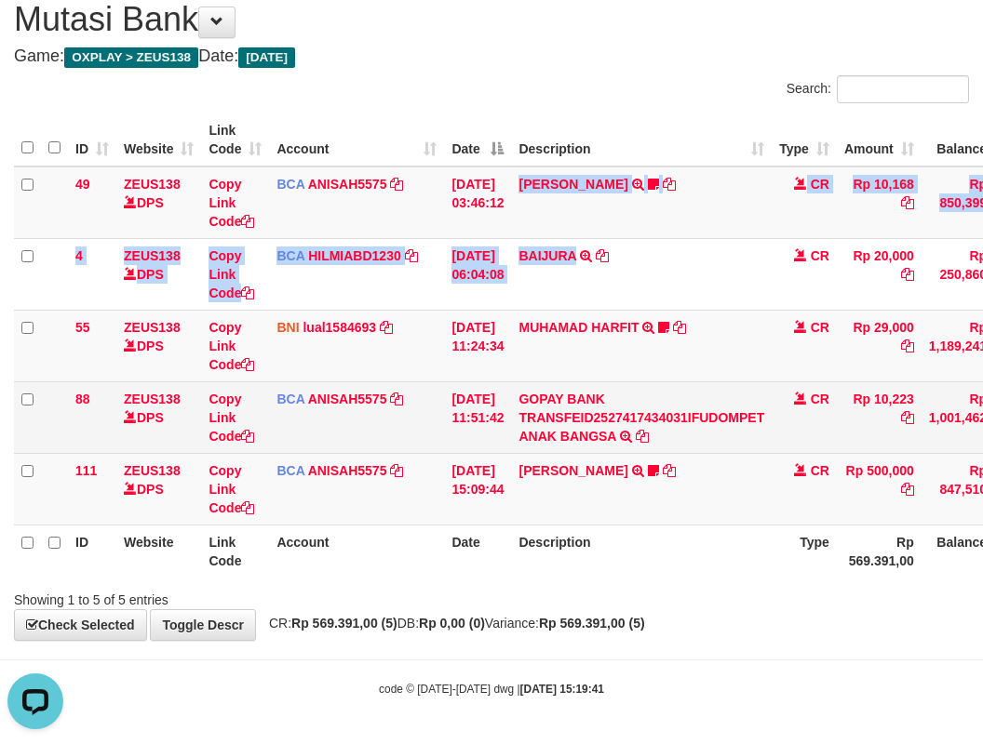
drag, startPoint x: 590, startPoint y: 298, endPoint x: 613, endPoint y: 425, distance: 129.6
click at [607, 402] on tbody "49 ZEUS138 DPS Copy Link Code BCA ANISAH5575 DPS [PERSON_NAME] mutasi_20251001_…" at bounding box center [569, 346] width 1110 height 359
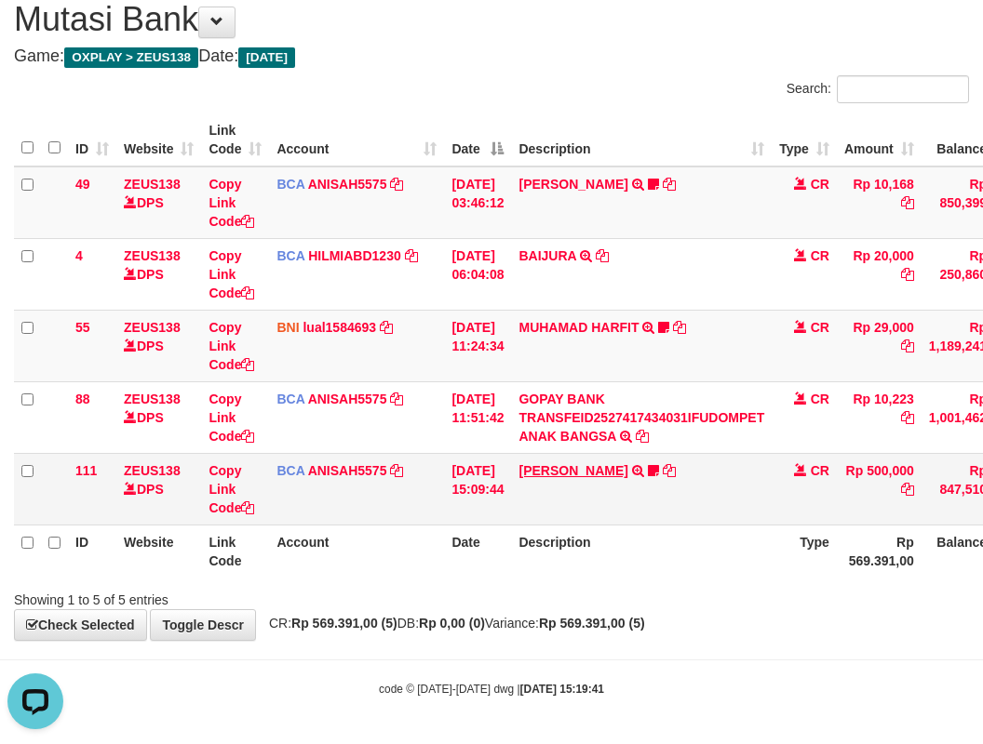
click at [640, 464] on td "[PERSON_NAME] TRSF E-BANKING CR 0110/FTSCY/WS95031 500000.00[PERSON_NAME] Adel67" at bounding box center [641, 489] width 261 height 72
click at [744, 549] on th "Description" at bounding box center [641, 551] width 261 height 53
click at [744, 550] on th "Description" at bounding box center [641, 551] width 261 height 53
drag, startPoint x: 760, startPoint y: 554, endPoint x: 704, endPoint y: 548, distance: 56.1
click at [746, 570] on th "Description" at bounding box center [641, 551] width 261 height 53
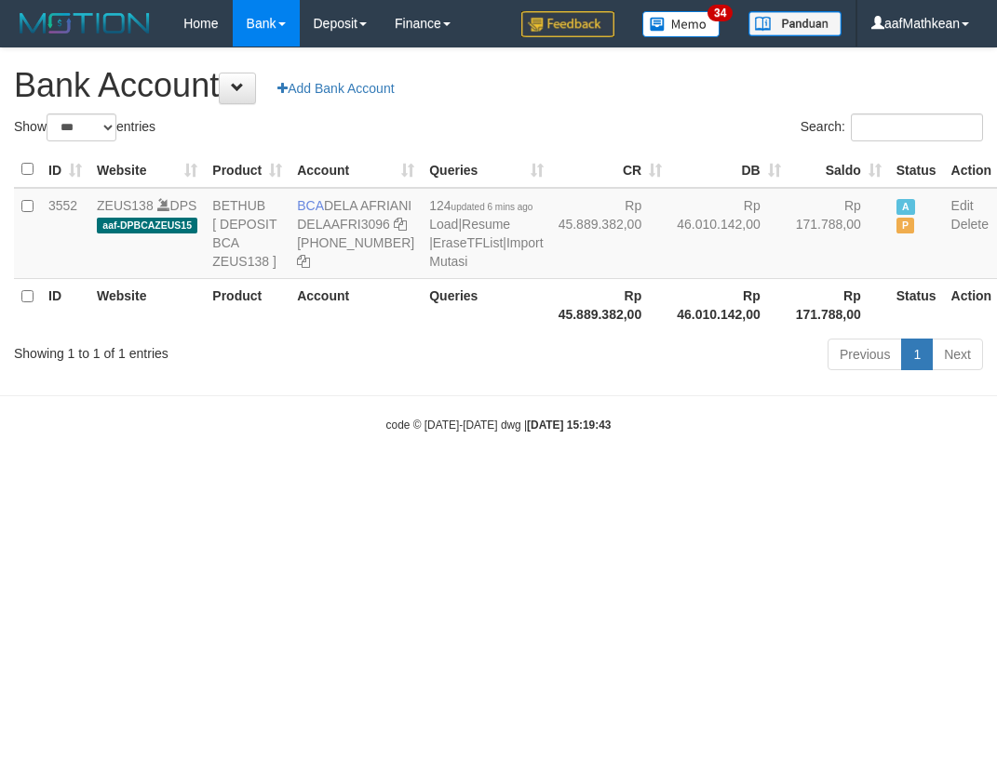
select select "***"
click at [832, 480] on html "Toggle navigation Home Bank Account List Load By Website Group [OXPLAY] ZEUS138…" at bounding box center [498, 240] width 997 height 480
click at [458, 480] on body "Toggle navigation Home Bank Account List Load By Website Group [OXPLAY] ZEUS138…" at bounding box center [498, 240] width 997 height 480
click at [484, 480] on body "Toggle navigation Home Bank Account List Load By Website Group [OXPLAY] ZEUS138…" at bounding box center [498, 240] width 997 height 480
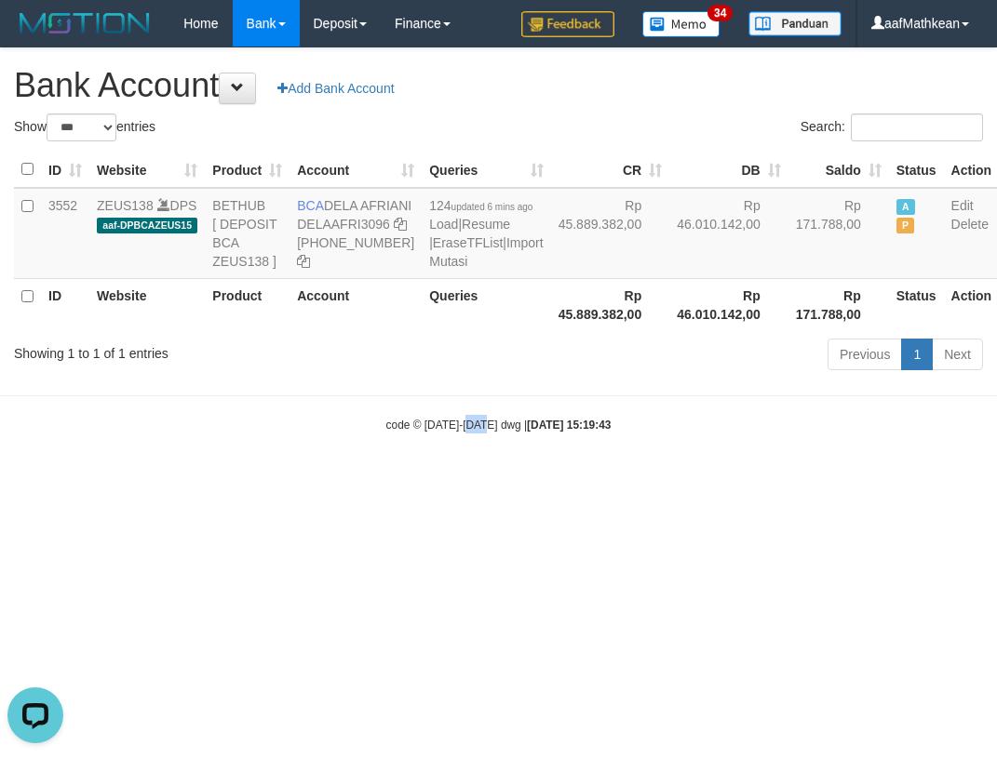
click at [497, 480] on body "Toggle navigation Home Bank Account List Load By Website Group [OXPLAY] ZEUS138…" at bounding box center [498, 240] width 997 height 480
click at [510, 480] on body "Toggle navigation Home Bank Account List Load By Website Group [OXPLAY] ZEUS138…" at bounding box center [498, 240] width 997 height 480
select select "***"
click at [535, 480] on body "Toggle navigation Home Bank Account List Load By Website Group [OXPLAY] ZEUS138…" at bounding box center [498, 240] width 997 height 480
drag, startPoint x: 544, startPoint y: 520, endPoint x: 362, endPoint y: 133, distance: 427.9
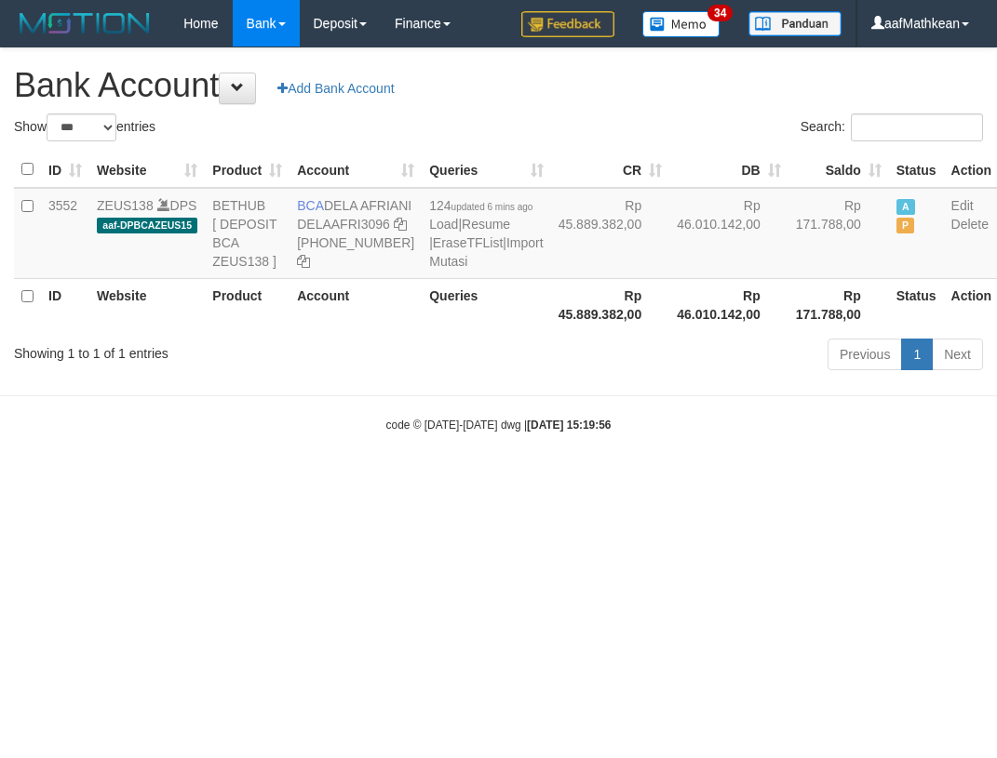
click at [525, 449] on body "Toggle navigation Home Bank Account List Load By Website Group [OXPLAY] ZEUS138…" at bounding box center [498, 240] width 997 height 480
select select "***"
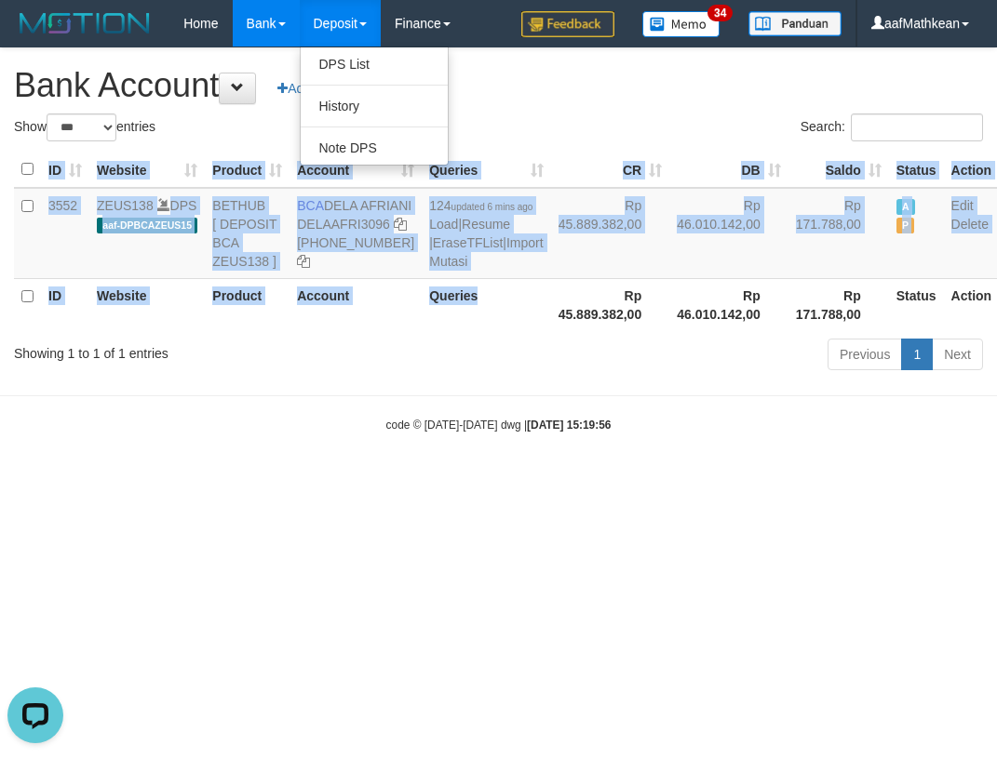
click at [444, 331] on th "Queries" at bounding box center [486, 304] width 128 height 53
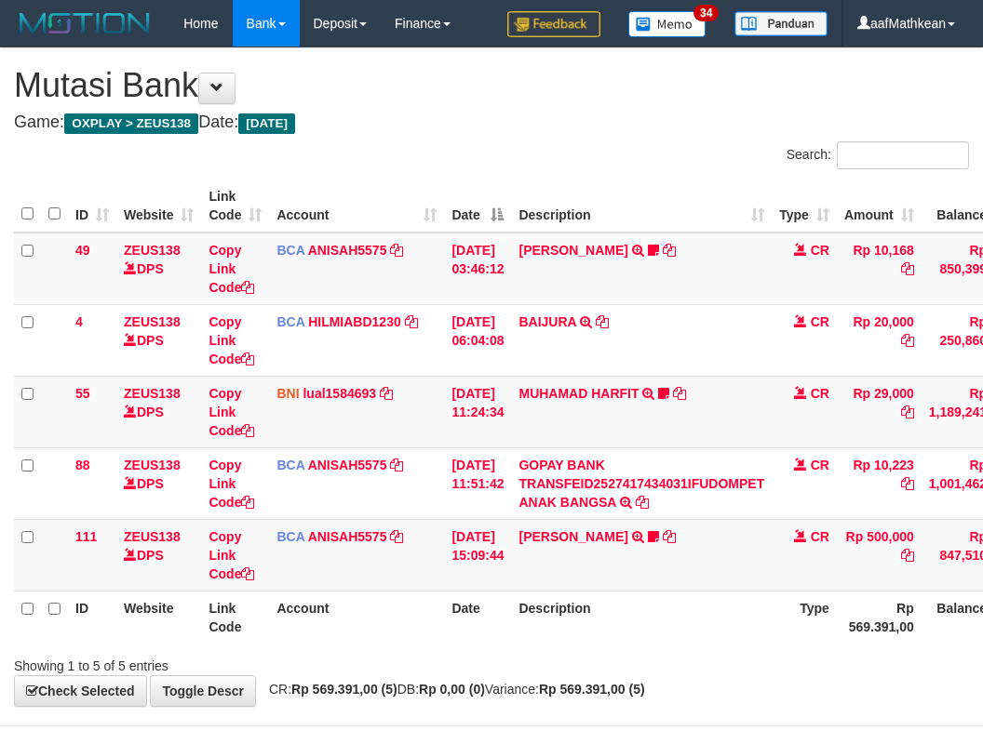
click at [655, 591] on th "Description" at bounding box center [641, 617] width 261 height 53
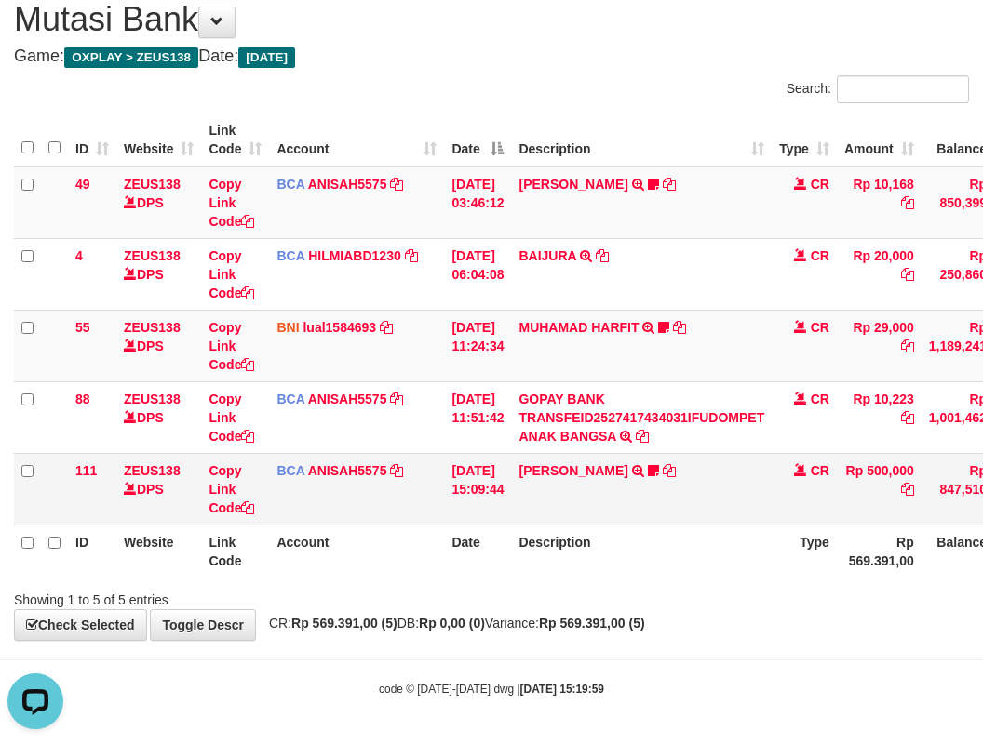
click at [610, 506] on td "KAREN ADELIN MARTH TRSF E-BANKING CR 0110/FTSCY/WS95031 500000.00KAREN ADELIN M…" at bounding box center [641, 489] width 261 height 72
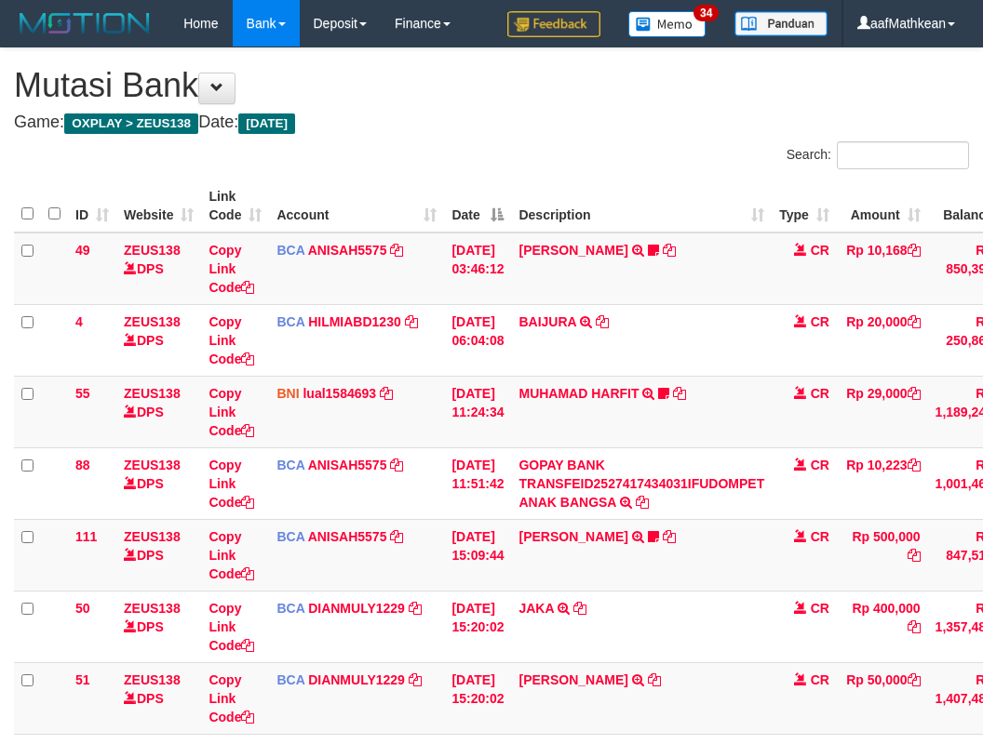
scroll to position [66, 0]
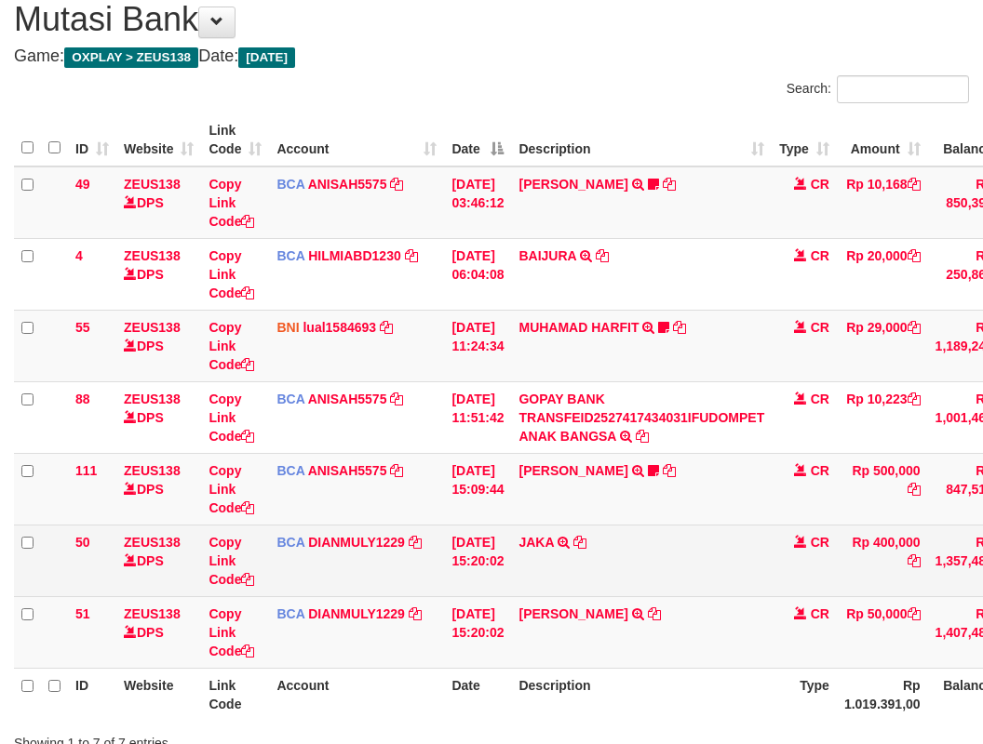
drag, startPoint x: 0, startPoint y: 0, endPoint x: 709, endPoint y: 542, distance: 892.3
click at [704, 542] on td "JAKA TRSF E-BANKING CR 0110/FTSCY/WS95031 400000.00JAKA" at bounding box center [641, 561] width 261 height 72
click at [586, 542] on icon at bounding box center [579, 542] width 13 height 13
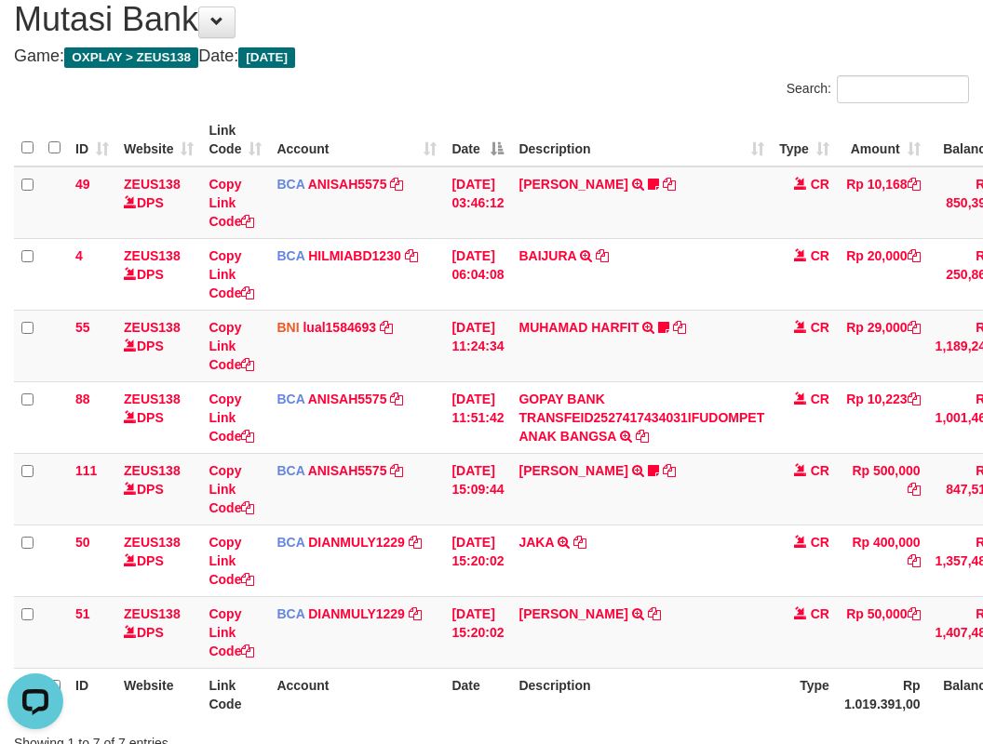
scroll to position [0, 0]
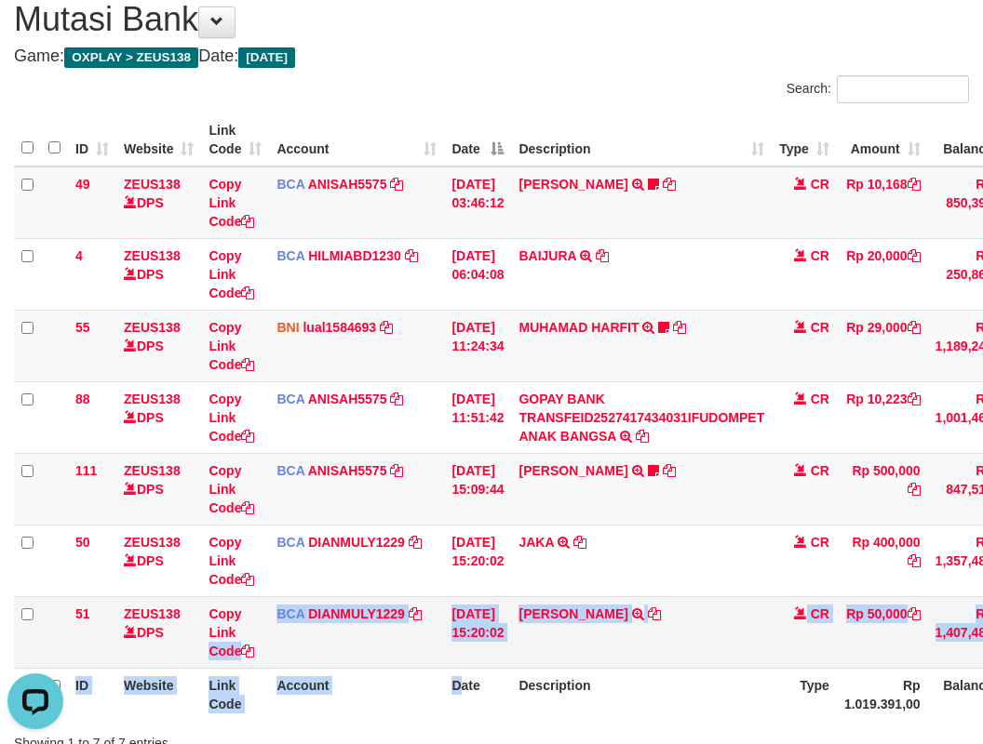
drag, startPoint x: 362, startPoint y: 671, endPoint x: 152, endPoint y: 644, distance: 212.0
click at [156, 648] on table "ID Website Link Code Account Date Description Type Amount Balance Status Action…" at bounding box center [572, 418] width 1117 height 608
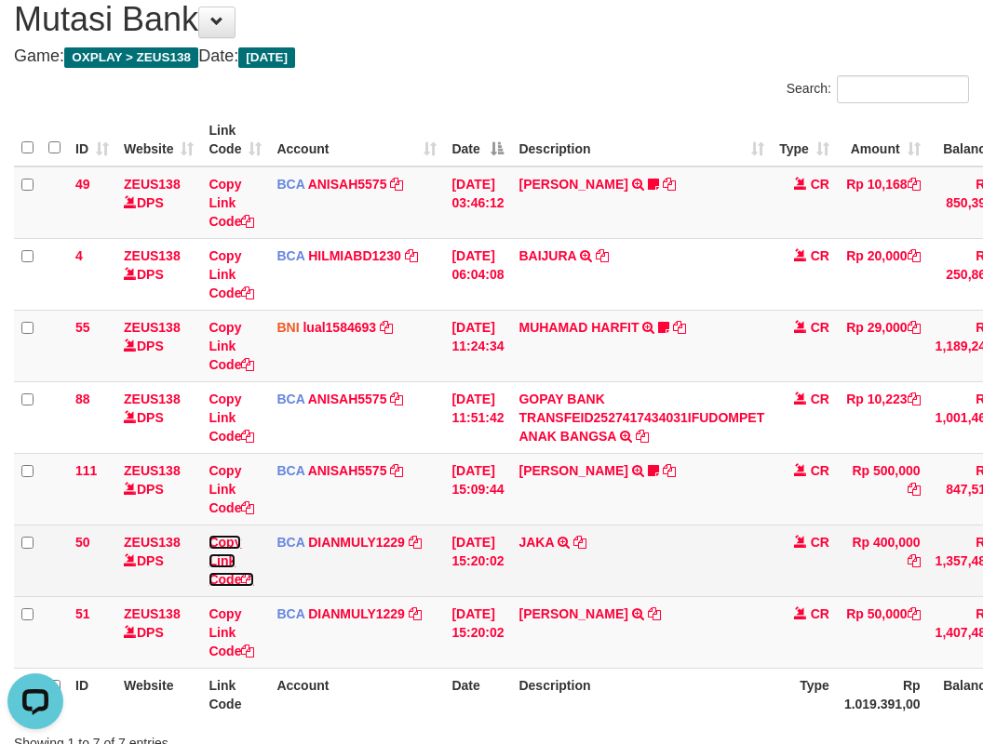
click at [230, 585] on link "Copy Link Code" at bounding box center [231, 561] width 46 height 52
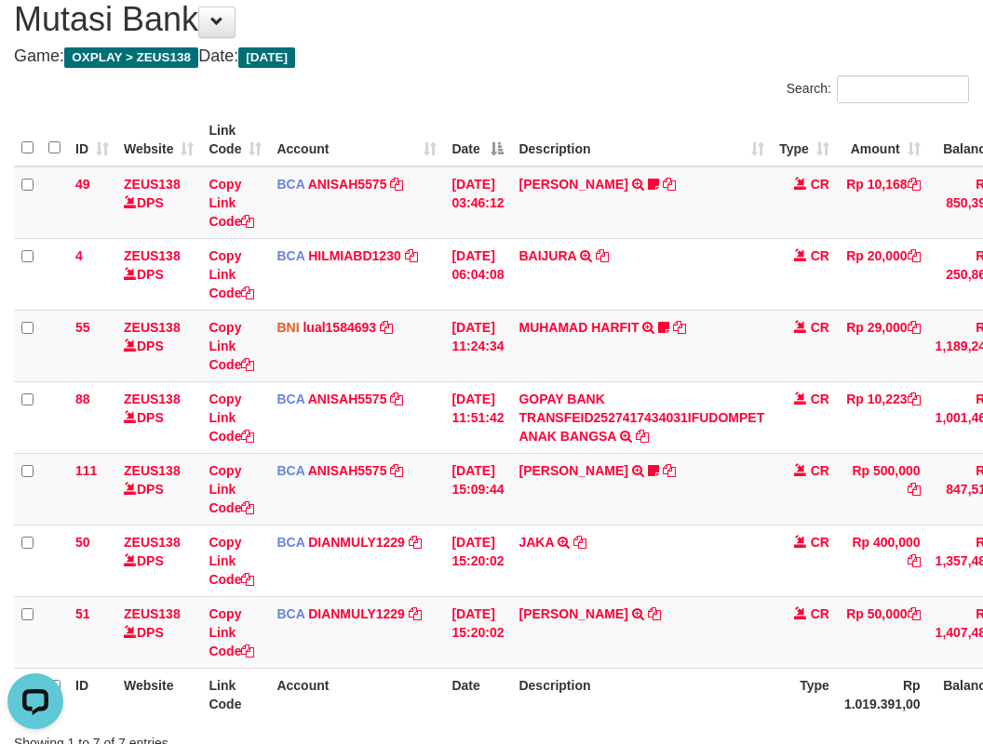
scroll to position [255, 0]
drag, startPoint x: 589, startPoint y: 471, endPoint x: 960, endPoint y: 517, distance: 374.2
click at [678, 515] on tbody "49 ZEUS138 DPS Copy Link Code BCA ANISAH5575 DPS ANISAH mutasi_20251001_3827 | …" at bounding box center [572, 418] width 1117 height 503
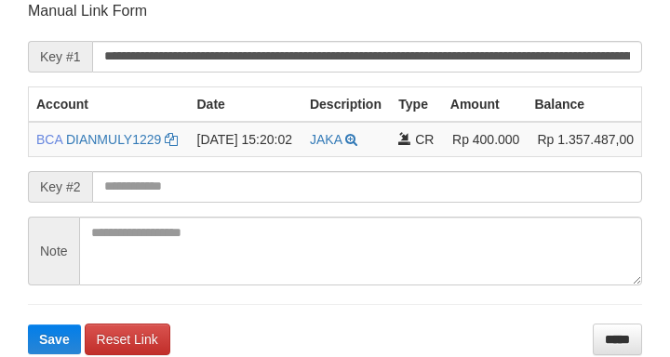
scroll to position [365, 0]
drag, startPoint x: 55, startPoint y: 221, endPoint x: 89, endPoint y: 220, distance: 34.4
click at [78, 222] on form "**********" at bounding box center [335, 178] width 614 height 354
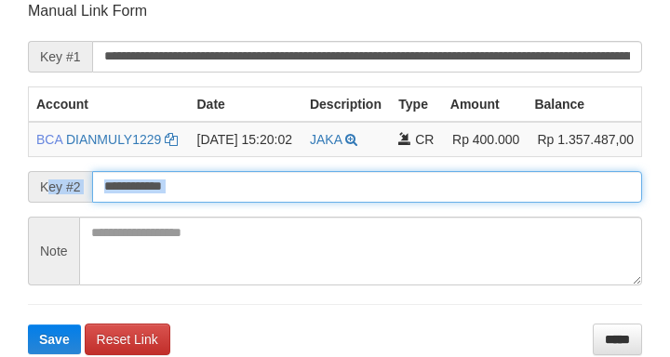
click at [28, 325] on button "Save" at bounding box center [54, 340] width 53 height 30
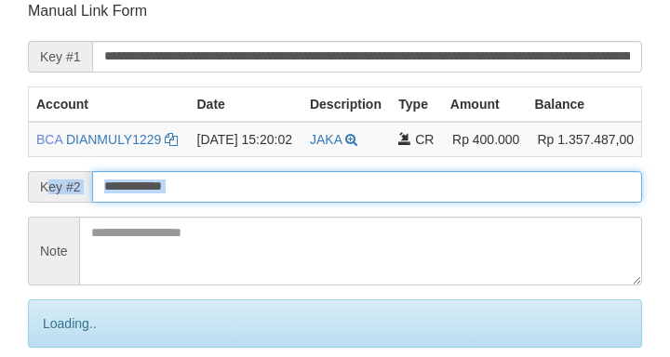
click at [147, 203] on input "text" at bounding box center [367, 187] width 550 height 32
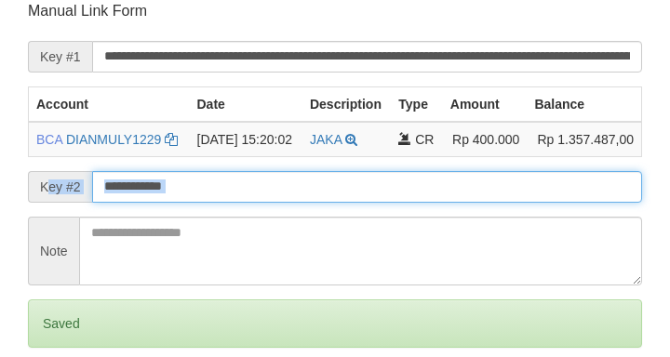
click at [222, 203] on input "text" at bounding box center [367, 187] width 550 height 32
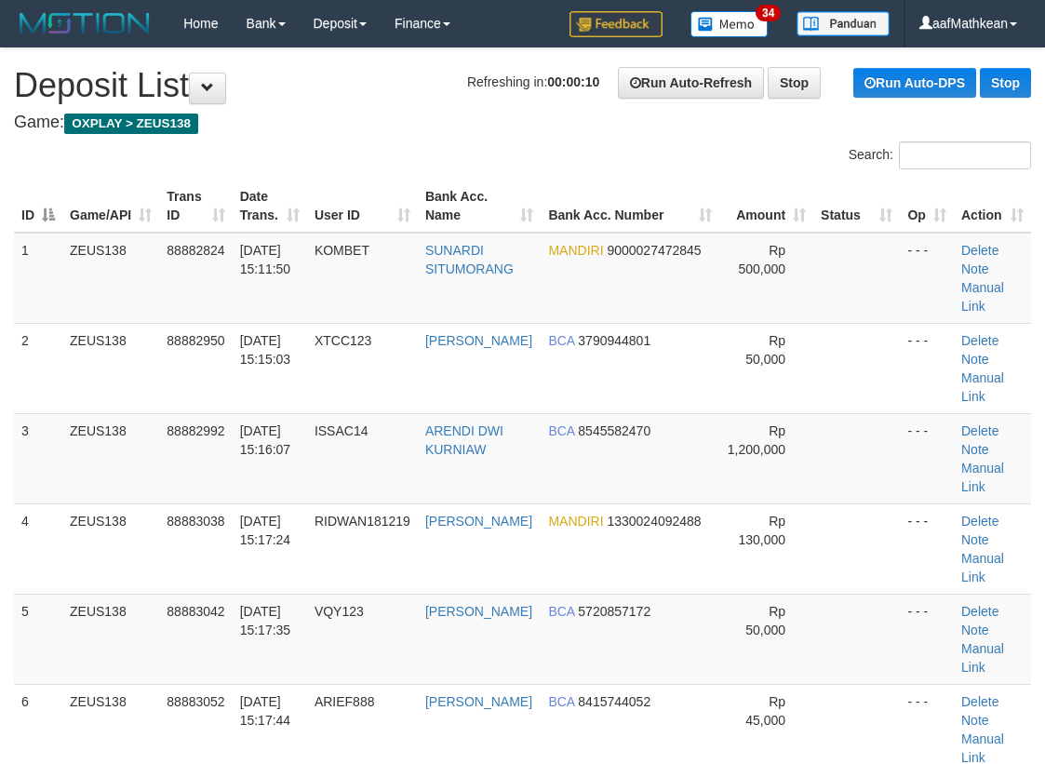
click at [136, 503] on td "ZEUS138" at bounding box center [110, 548] width 97 height 90
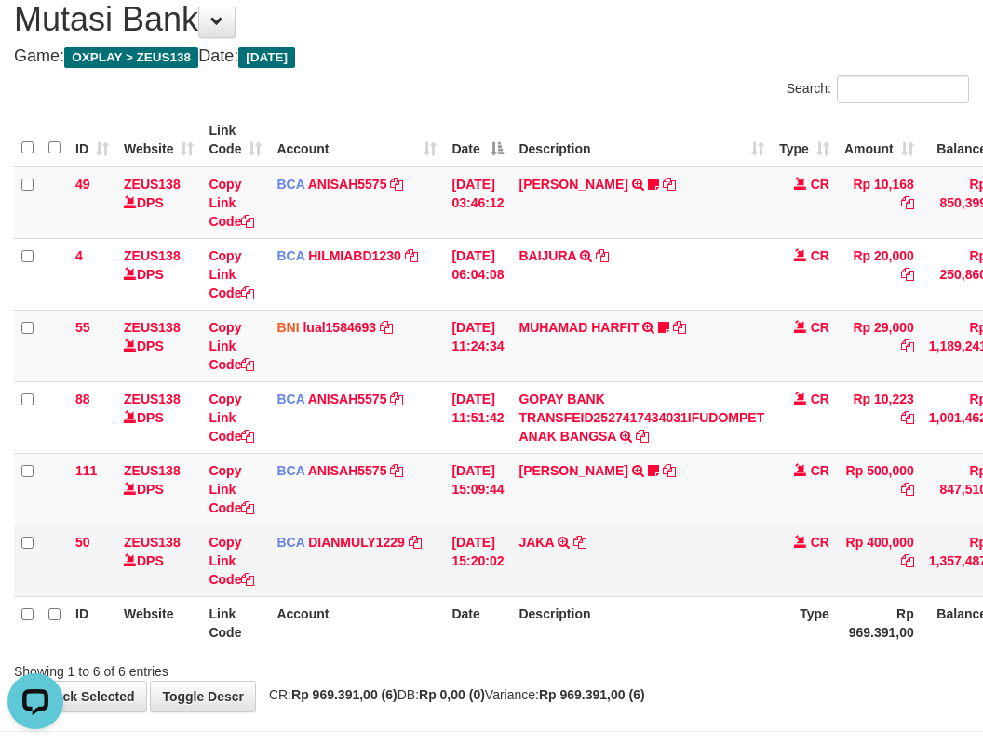
click at [302, 544] on tbody "49 ZEUS138 DPS Copy Link Code BCA ANISAH5575 DPS [PERSON_NAME] mutasi_20251001_…" at bounding box center [569, 382] width 1110 height 431
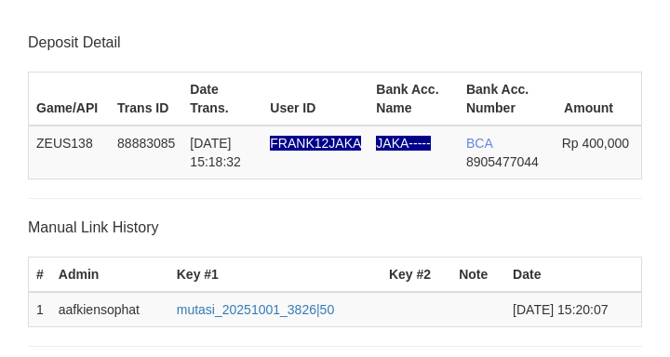
scroll to position [365, 0]
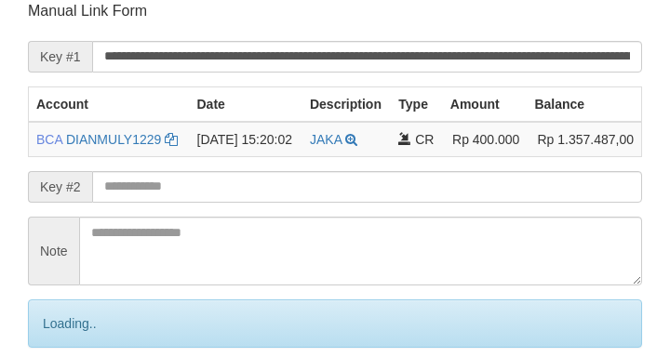
click at [242, 203] on input "text" at bounding box center [367, 187] width 550 height 32
click at [228, 203] on input "text" at bounding box center [367, 187] width 550 height 32
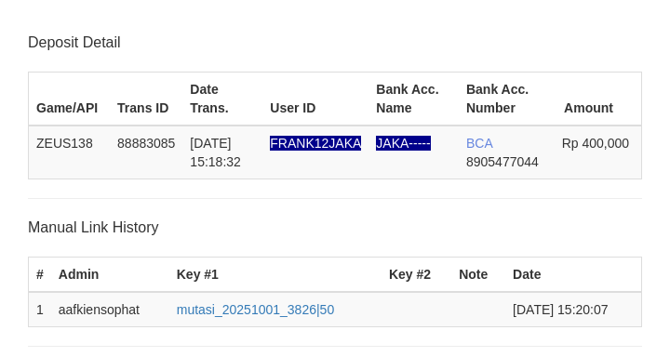
scroll to position [365, 0]
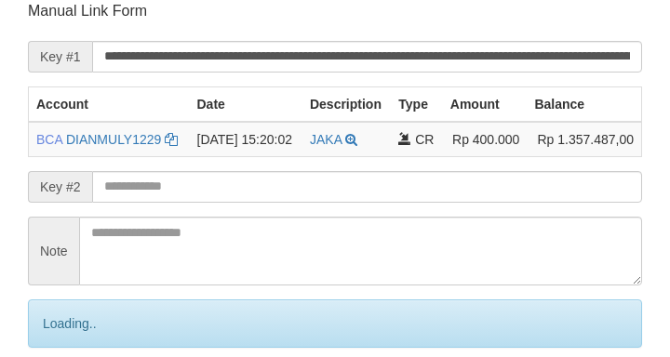
click at [207, 203] on input "text" at bounding box center [367, 187] width 550 height 32
click at [193, 203] on input "text" at bounding box center [367, 187] width 550 height 32
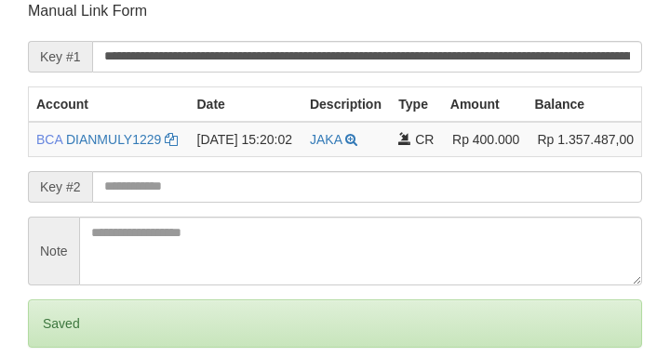
click at [202, 198] on input "text" at bounding box center [367, 187] width 550 height 32
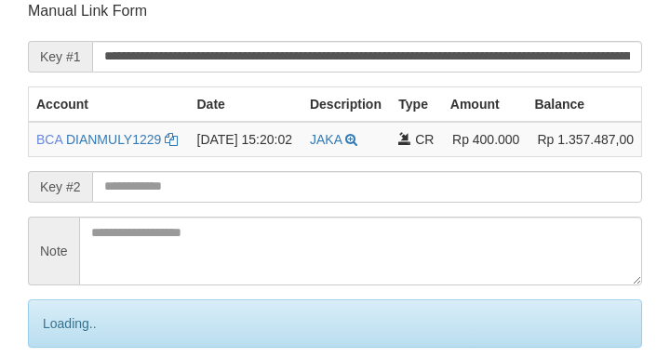
drag, startPoint x: 202, startPoint y: 202, endPoint x: 142, endPoint y: 214, distance: 60.8
click at [209, 203] on input "text" at bounding box center [367, 187] width 550 height 32
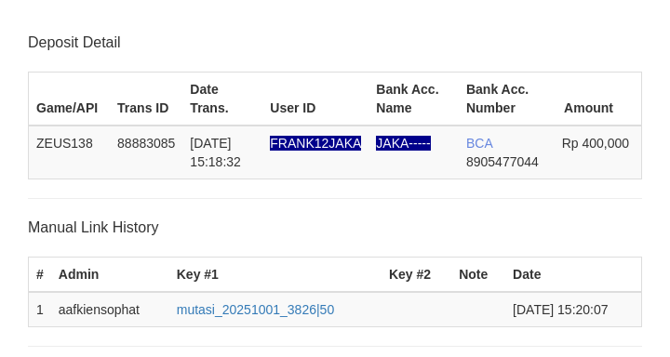
scroll to position [365, 0]
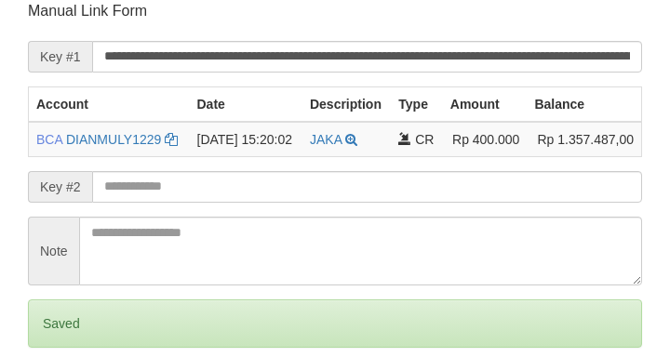
click at [169, 203] on input "text" at bounding box center [367, 187] width 550 height 32
click at [171, 203] on input "text" at bounding box center [367, 187] width 550 height 32
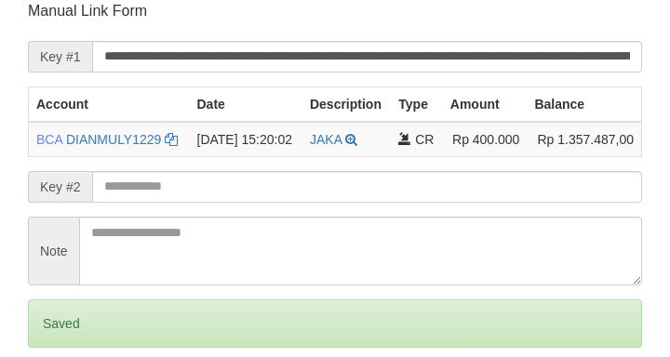
click at [178, 203] on input "text" at bounding box center [367, 187] width 550 height 32
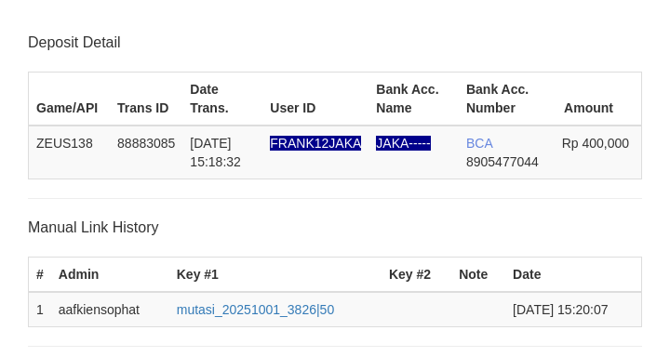
scroll to position [365, 0]
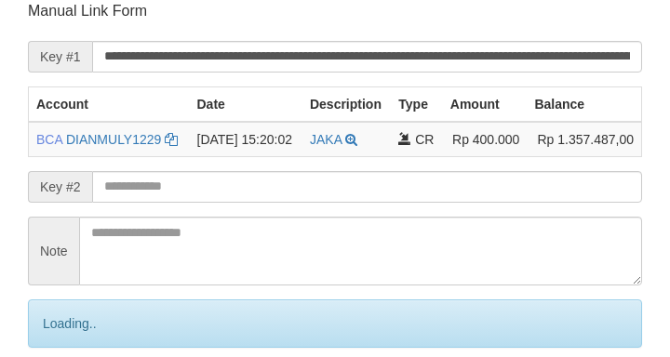
click at [168, 203] on input "text" at bounding box center [367, 187] width 550 height 32
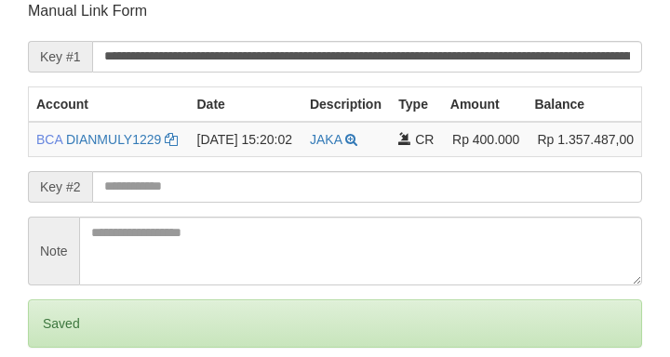
click at [175, 203] on input "text" at bounding box center [367, 187] width 550 height 32
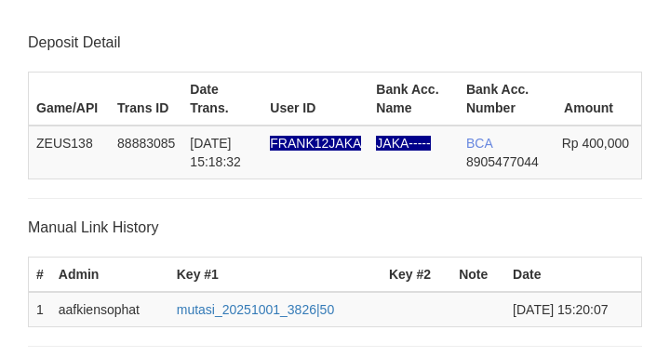
scroll to position [365, 0]
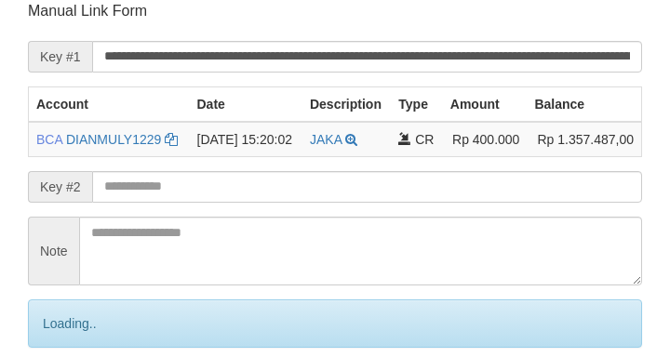
click at [176, 203] on input "text" at bounding box center [367, 187] width 550 height 32
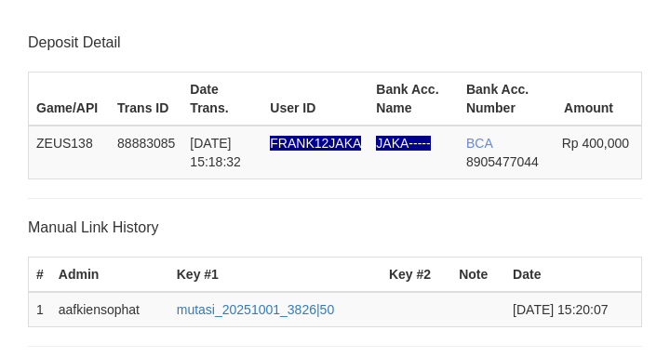
scroll to position [365, 0]
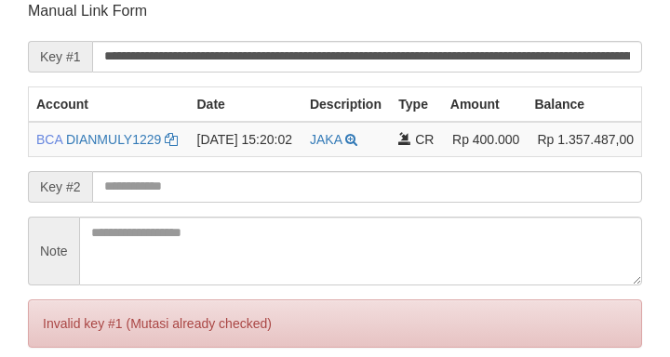
click at [172, 203] on input "text" at bounding box center [367, 187] width 550 height 32
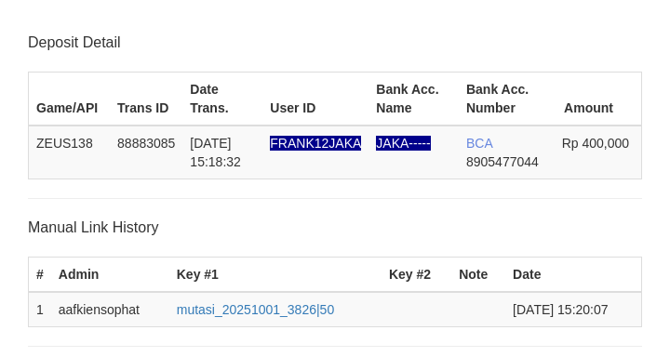
scroll to position [365, 0]
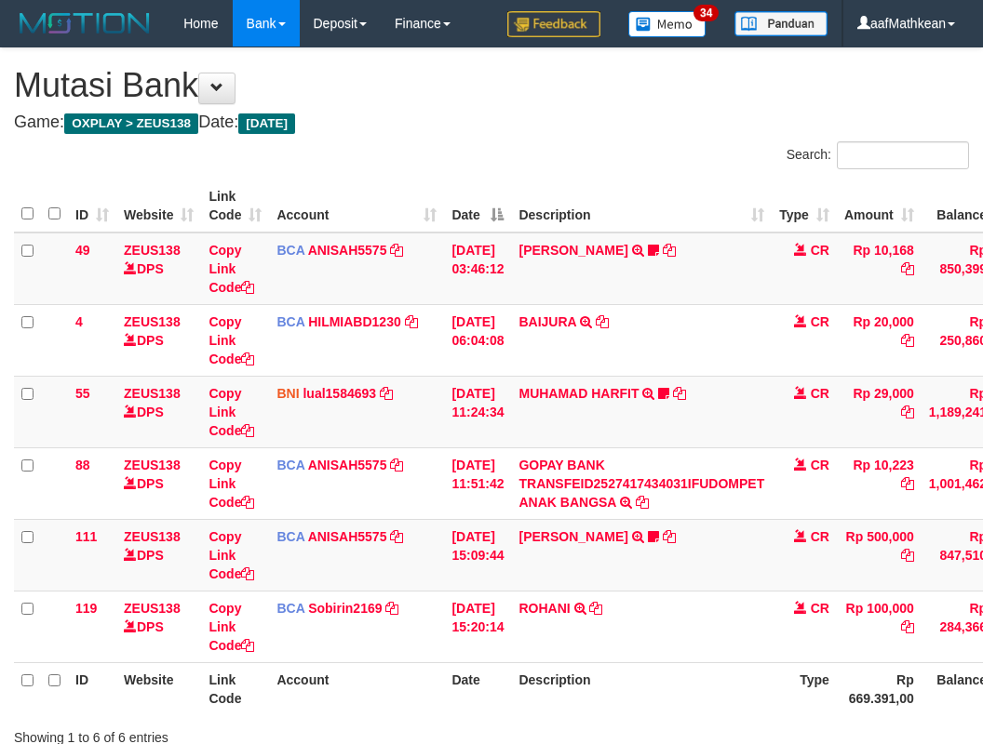
scroll to position [66, 0]
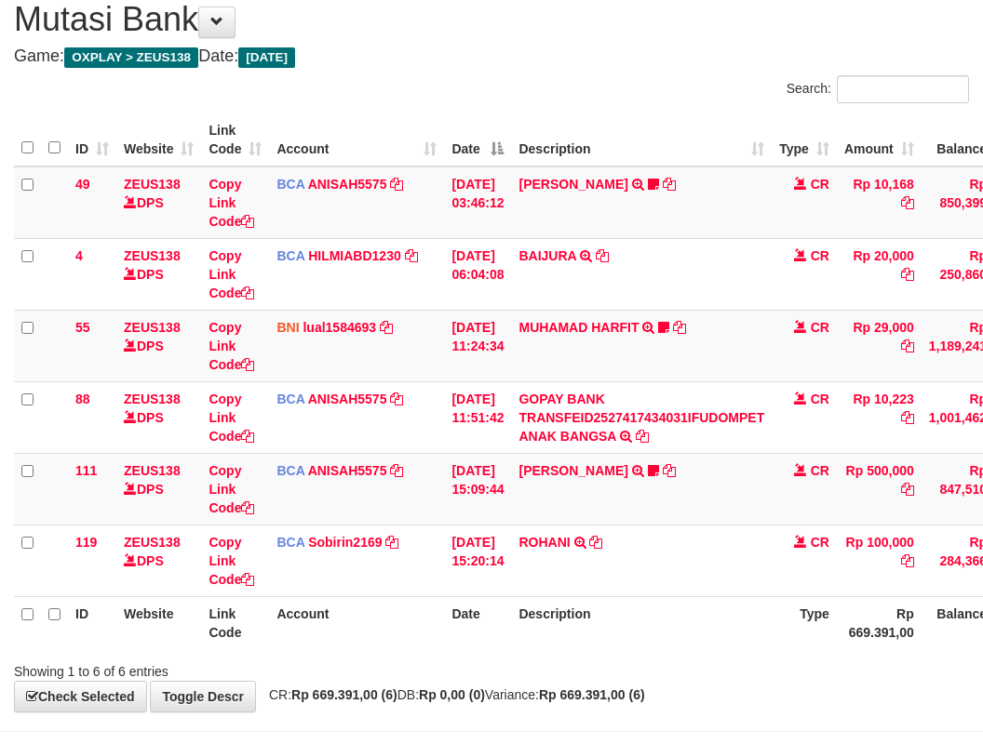
drag, startPoint x: 493, startPoint y: 638, endPoint x: 553, endPoint y: 657, distance: 62.4
click at [494, 641] on th "Date" at bounding box center [477, 623] width 67 height 53
click at [547, 662] on div "Showing 1 to 6 of 6 entries" at bounding box center [491, 668] width 983 height 26
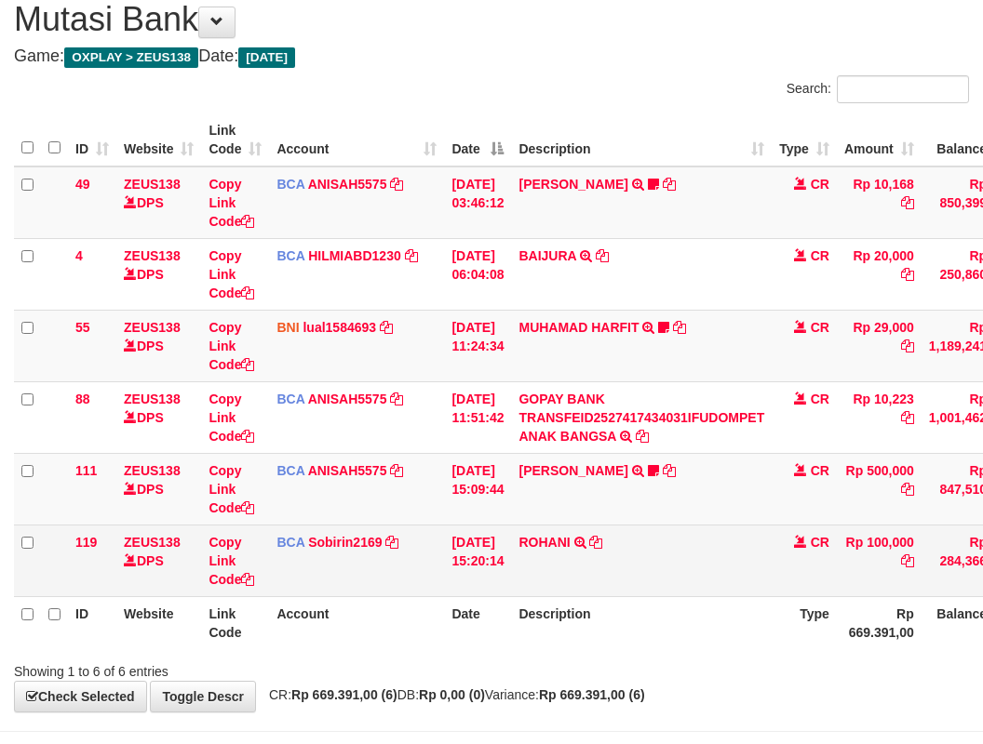
click at [622, 601] on th "Description" at bounding box center [641, 623] width 261 height 53
click at [602, 542] on icon at bounding box center [595, 542] width 13 height 13
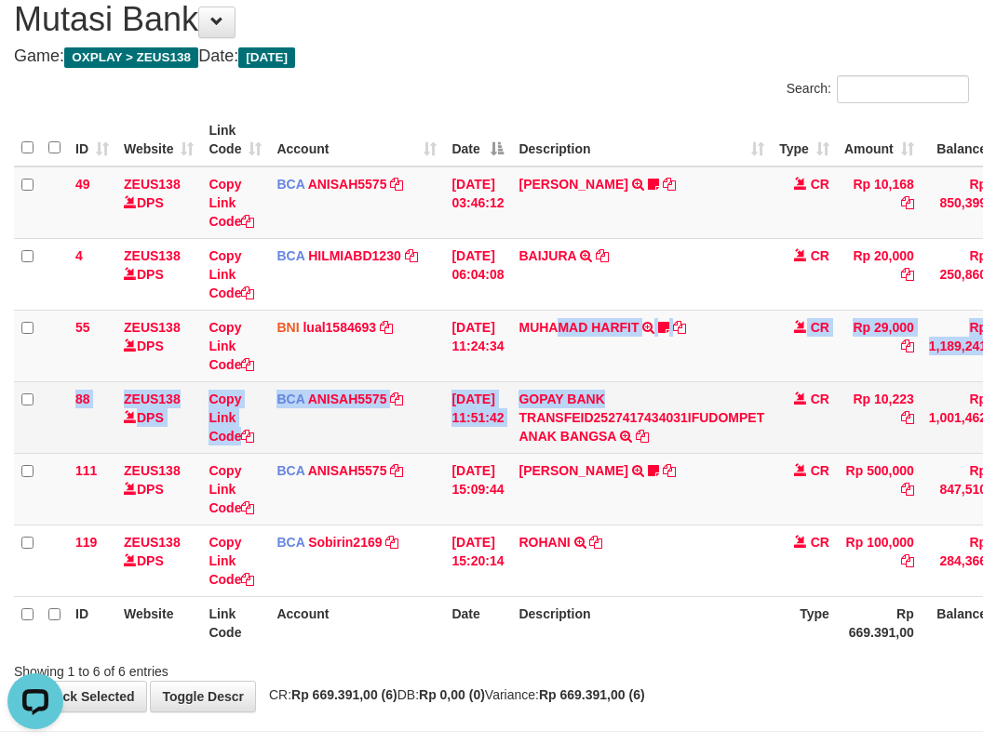
drag, startPoint x: 588, startPoint y: 380, endPoint x: 668, endPoint y: 384, distance: 80.2
click at [648, 388] on tbody "49 ZEUS138 DPS Copy Link Code BCA ANISAH5575 DPS ANISAH mutasi_20251001_3827 | …" at bounding box center [569, 382] width 1110 height 431
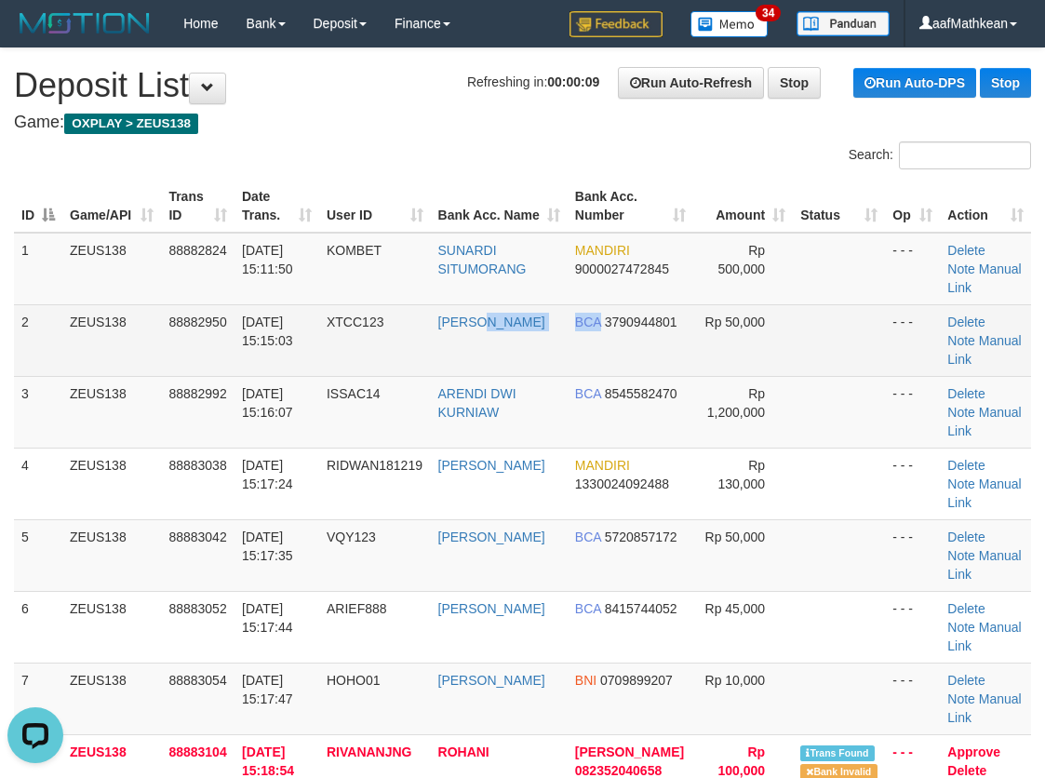
drag, startPoint x: 619, startPoint y: 331, endPoint x: 608, endPoint y: 320, distance: 15.8
click at [616, 332] on tr "2 ZEUS138 88882950 01/10/2025 15:15:03 XTCC123 RAHMAN RAMDANI BCA 3790944801 Rp…" at bounding box center [522, 340] width 1017 height 72
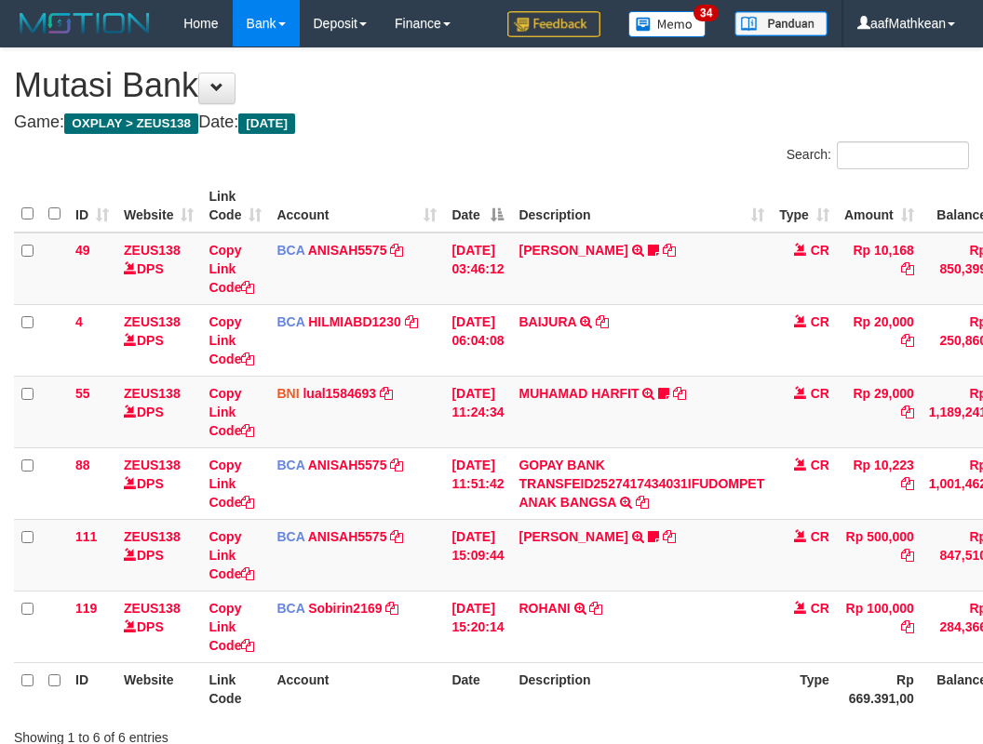
scroll to position [66, 0]
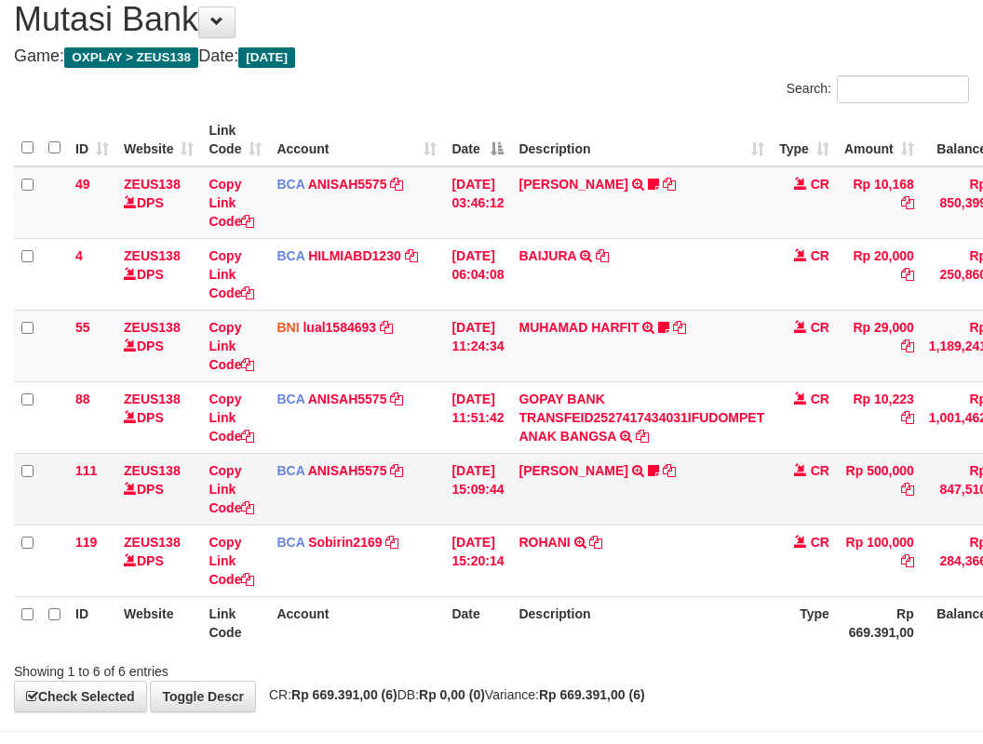
click at [342, 504] on td "BCA ANISAH5575 DPS [PERSON_NAME] mutasi_20251001_3827 | 111 mutasi_20251001_382…" at bounding box center [356, 489] width 175 height 72
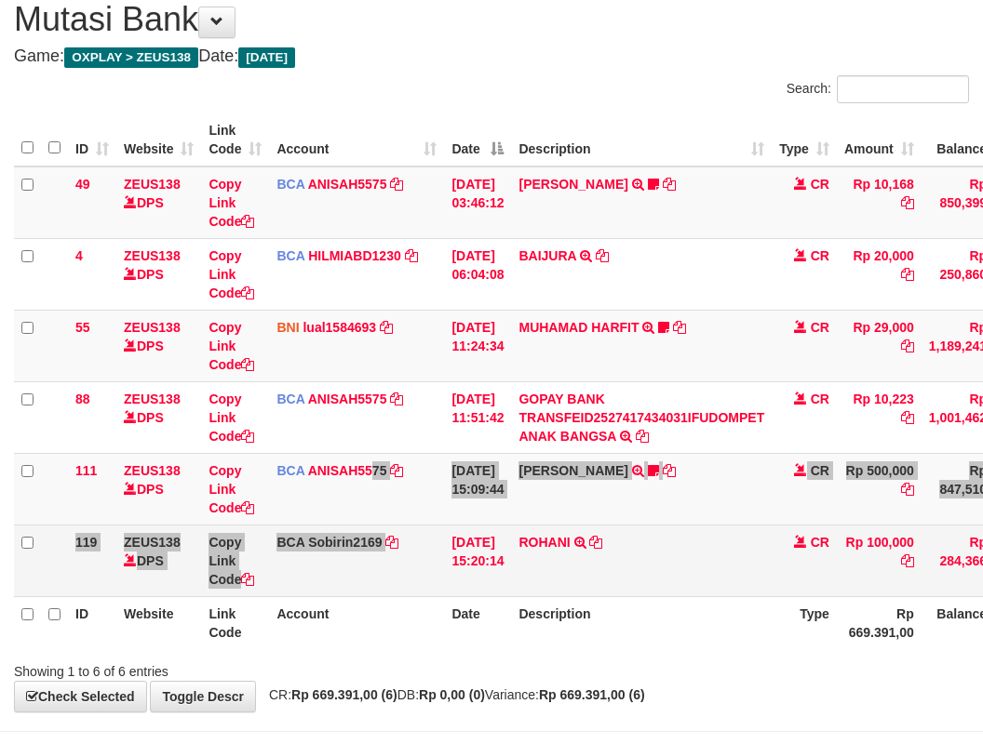
drag, startPoint x: 381, startPoint y: 530, endPoint x: 405, endPoint y: 539, distance: 25.6
click at [401, 553] on tbody "49 ZEUS138 DPS Copy Link Code BCA ANISAH5575 DPS [PERSON_NAME] mutasi_20251001_…" at bounding box center [569, 382] width 1110 height 431
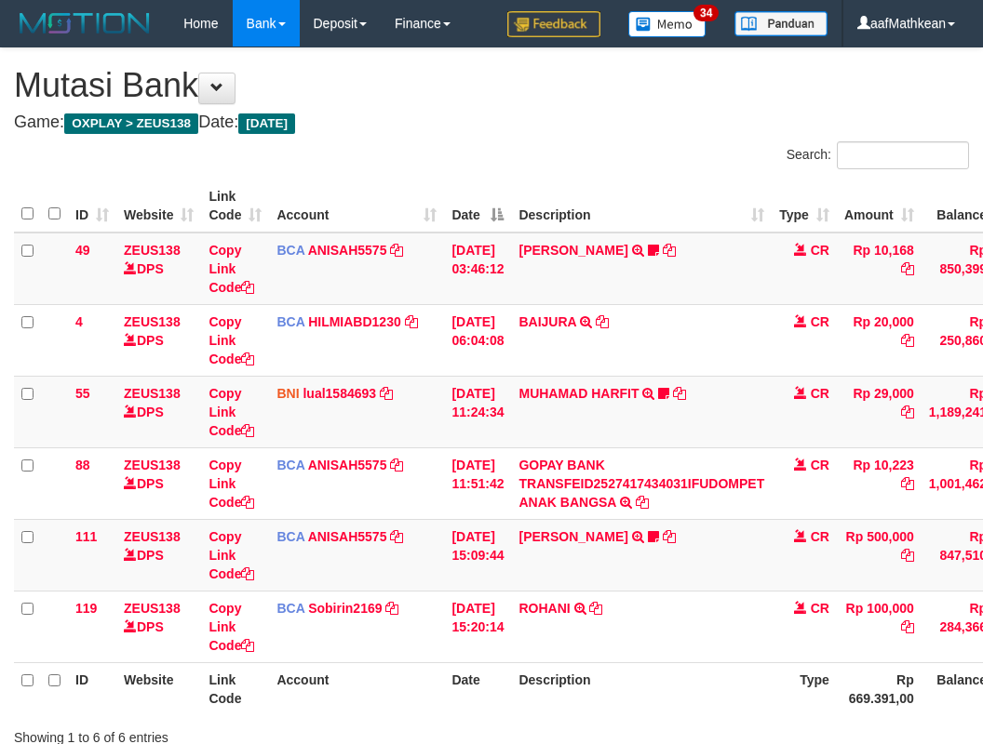
click at [982, 556] on html "Toggle navigation Home Bank Account List Load By Website Group [OXPLAY] ZEUS138…" at bounding box center [491, 441] width 983 height 882
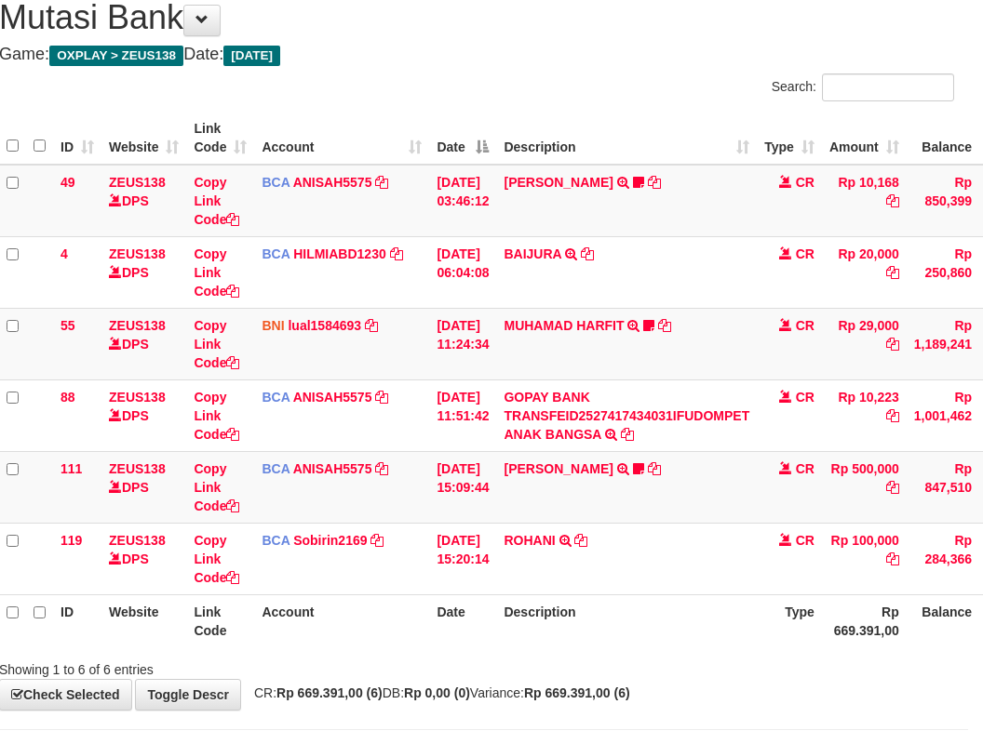
click at [378, 624] on th "Account" at bounding box center [341, 621] width 175 height 53
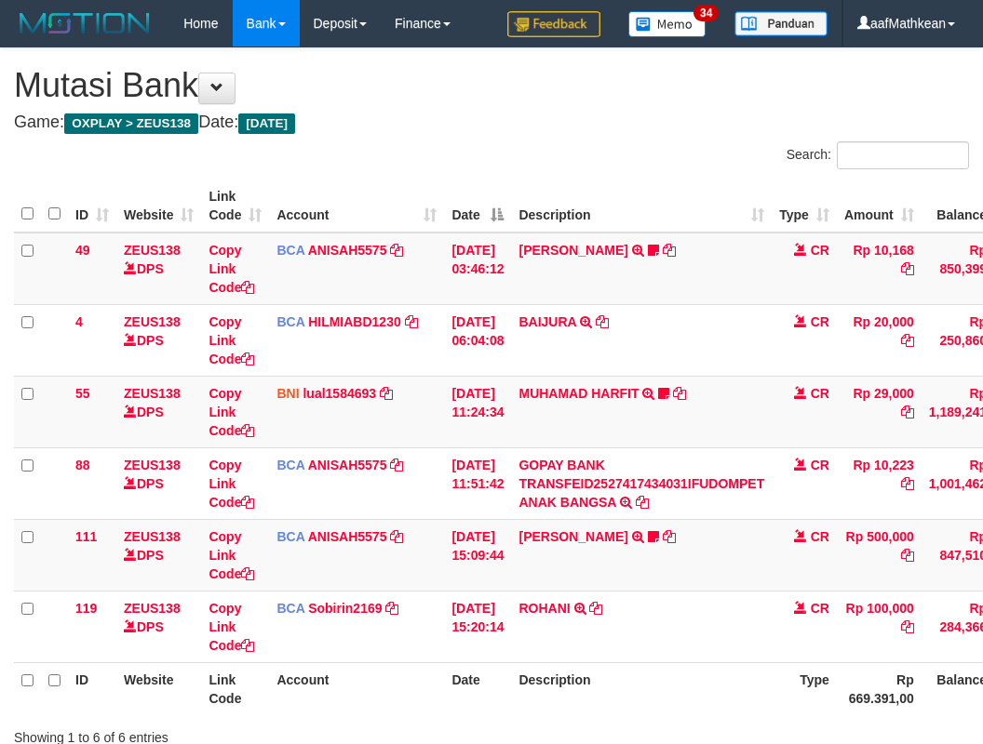
scroll to position [68, 15]
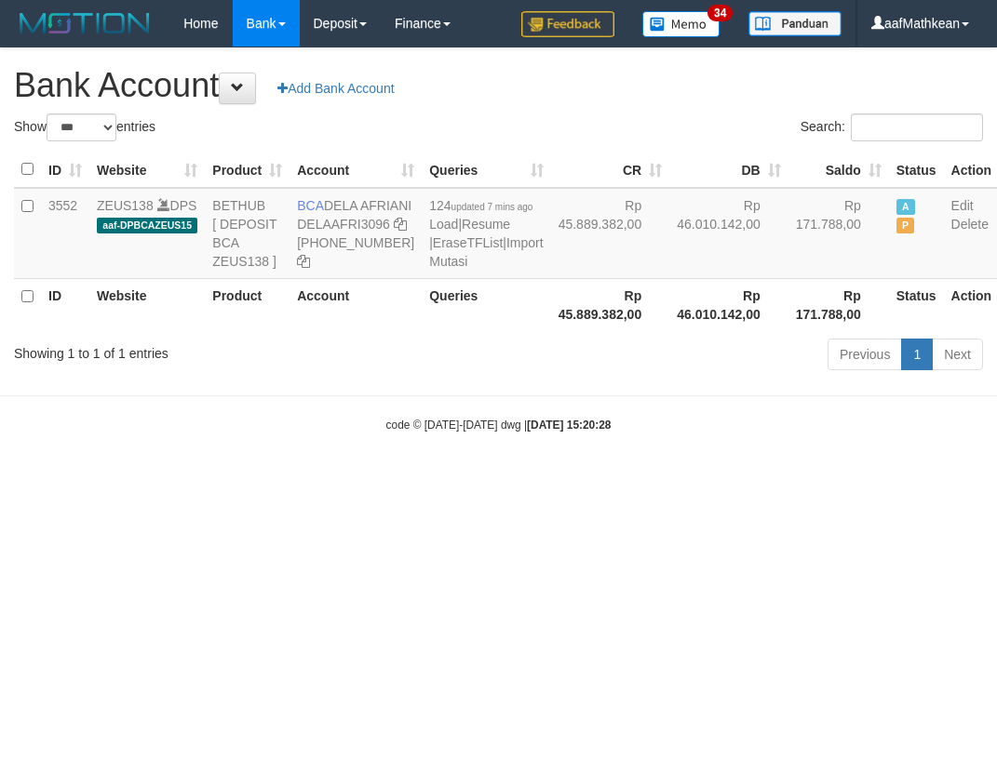
select select "***"
drag, startPoint x: 334, startPoint y: 203, endPoint x: 368, endPoint y: 221, distance: 37.9
click at [368, 221] on td "BCA DELA AFRIANI DELAAFRI3096 [PHONE_NUMBER]" at bounding box center [355, 233] width 132 height 91
click at [583, 471] on body "Toggle navigation Home Bank Account List Load By Website Group [OXPLAY] ZEUS138…" at bounding box center [498, 240] width 997 height 480
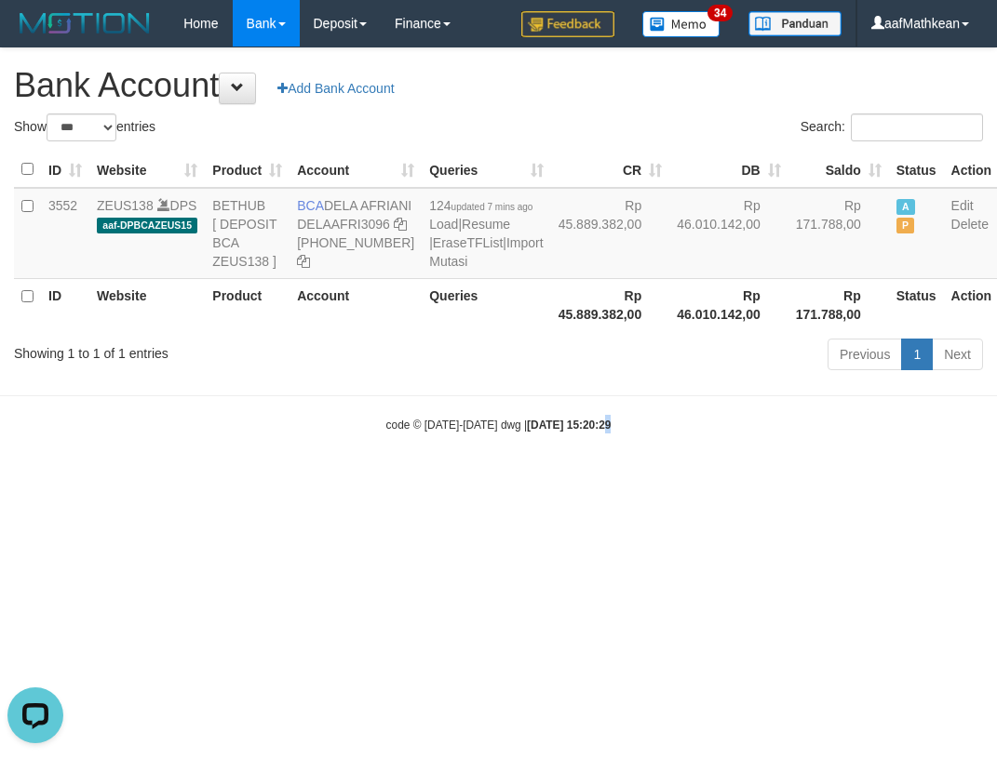
drag, startPoint x: 601, startPoint y: 478, endPoint x: 1022, endPoint y: 472, distance: 420.7
click at [996, 472] on html "Toggle navigation Home Bank Account List Load By Website Group [OXPLAY] ZEUS138…" at bounding box center [498, 240] width 997 height 480
select select "***"
drag, startPoint x: 279, startPoint y: 463, endPoint x: 239, endPoint y: 361, distance: 109.9
click at [277, 462] on body "Toggle navigation Home Bank Account List Load By Website Group [OXPLAY] ZEUS138…" at bounding box center [498, 240] width 997 height 480
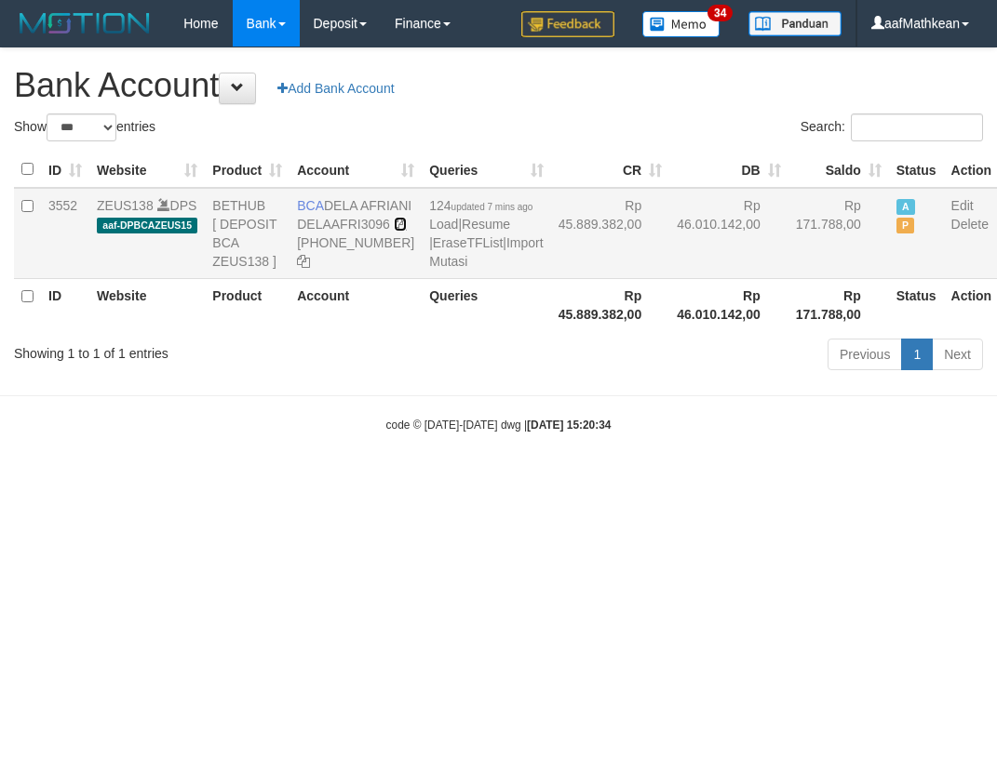
click at [394, 231] on icon at bounding box center [400, 224] width 13 height 13
click at [315, 259] on td "BCA DELA AFRIANI DELAAFRI3096 869-245-8639" at bounding box center [355, 233] width 132 height 91
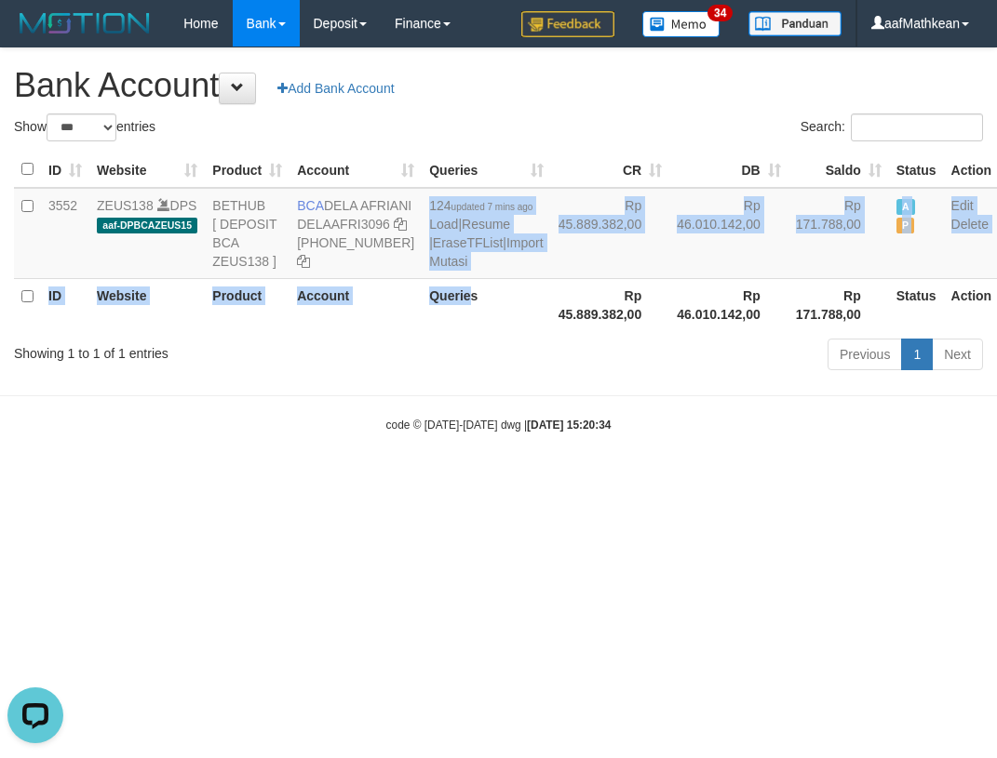
drag, startPoint x: 426, startPoint y: 339, endPoint x: 291, endPoint y: 2, distance: 362.9
click at [335, 178] on table "ID Website Product Account Queries CR DB Saldo Status Action 3552 ZEUS138 DPS a…" at bounding box center [506, 242] width 985 height 180
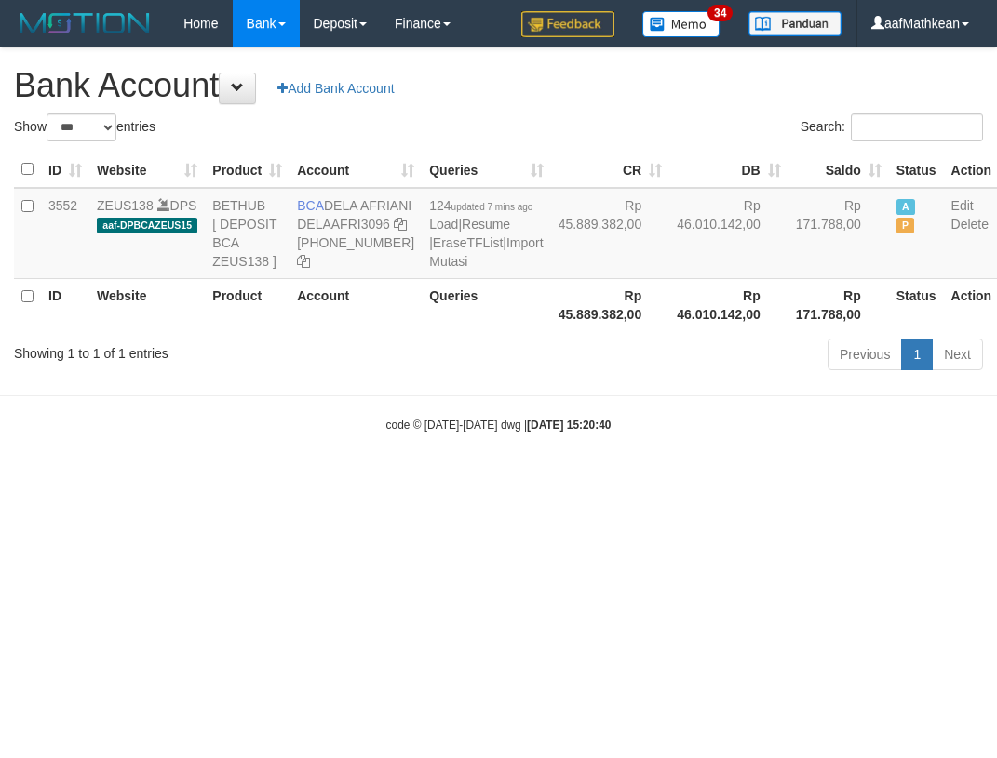
select select "***"
click at [456, 480] on html "Toggle navigation Home Bank Account List Load By Website Group [OXPLAY] ZEUS138…" at bounding box center [498, 240] width 997 height 480
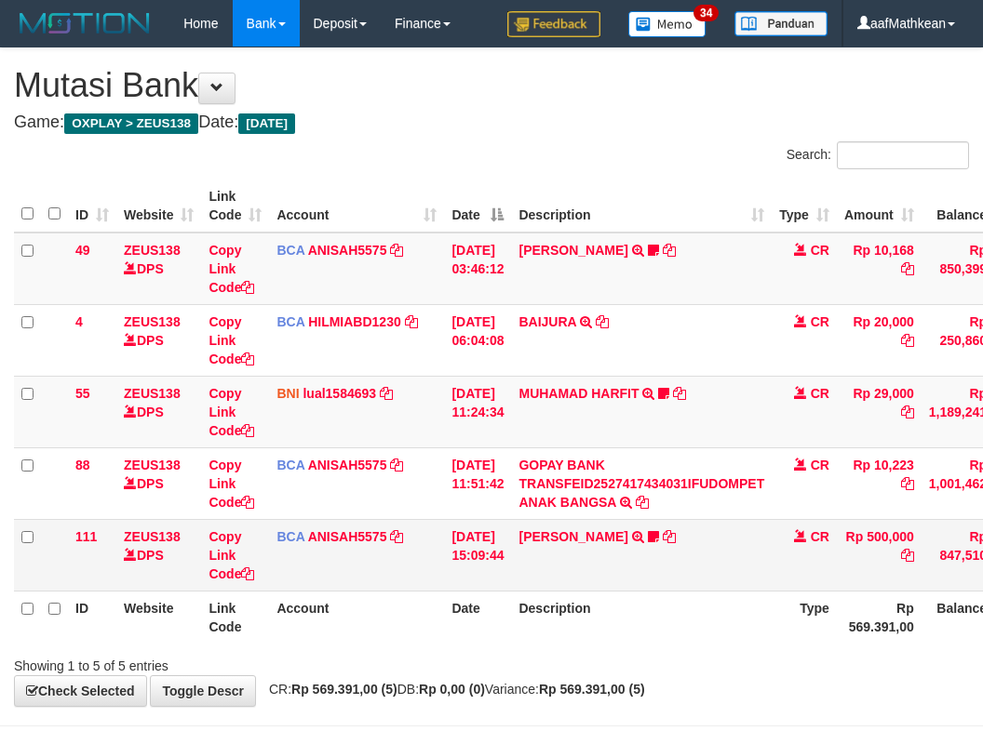
click at [662, 583] on td "KAREN ADELIN MARTH TRSF E-BANKING CR 0110/FTSCY/WS95031 500000.00KAREN ADELIN M…" at bounding box center [641, 555] width 261 height 72
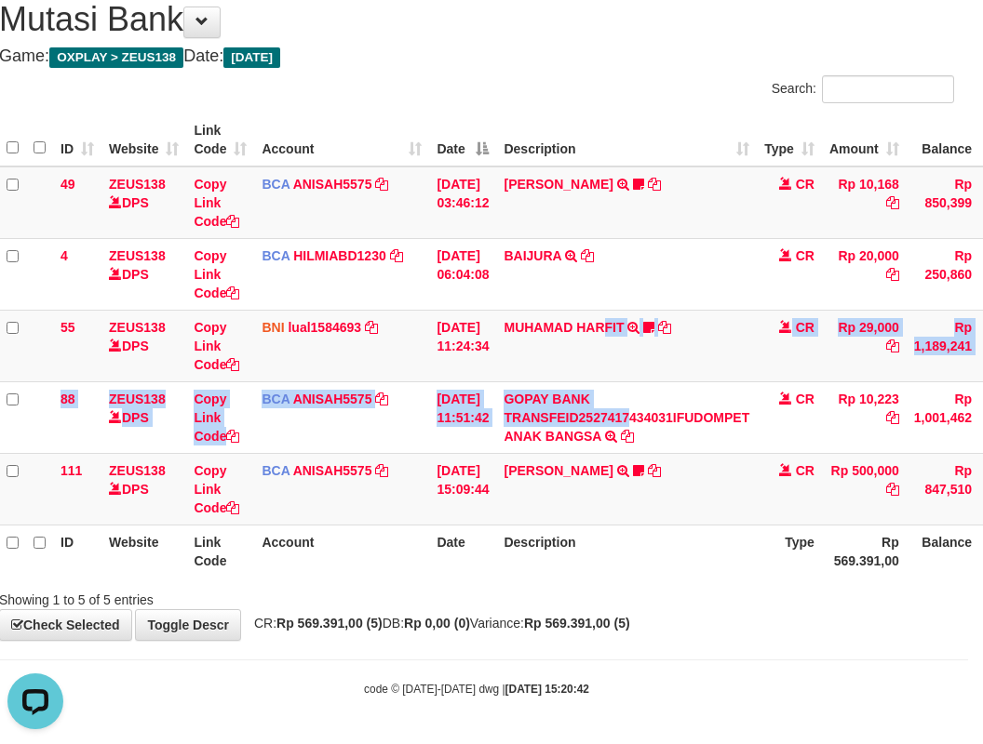
drag, startPoint x: 643, startPoint y: 411, endPoint x: 735, endPoint y: 543, distance: 160.3
click at [682, 492] on tbody "49 ZEUS138 DPS Copy Link Code BCA ANISAH5575 DPS ANISAH mutasi_20251001_3827 | …" at bounding box center [554, 346] width 1110 height 359
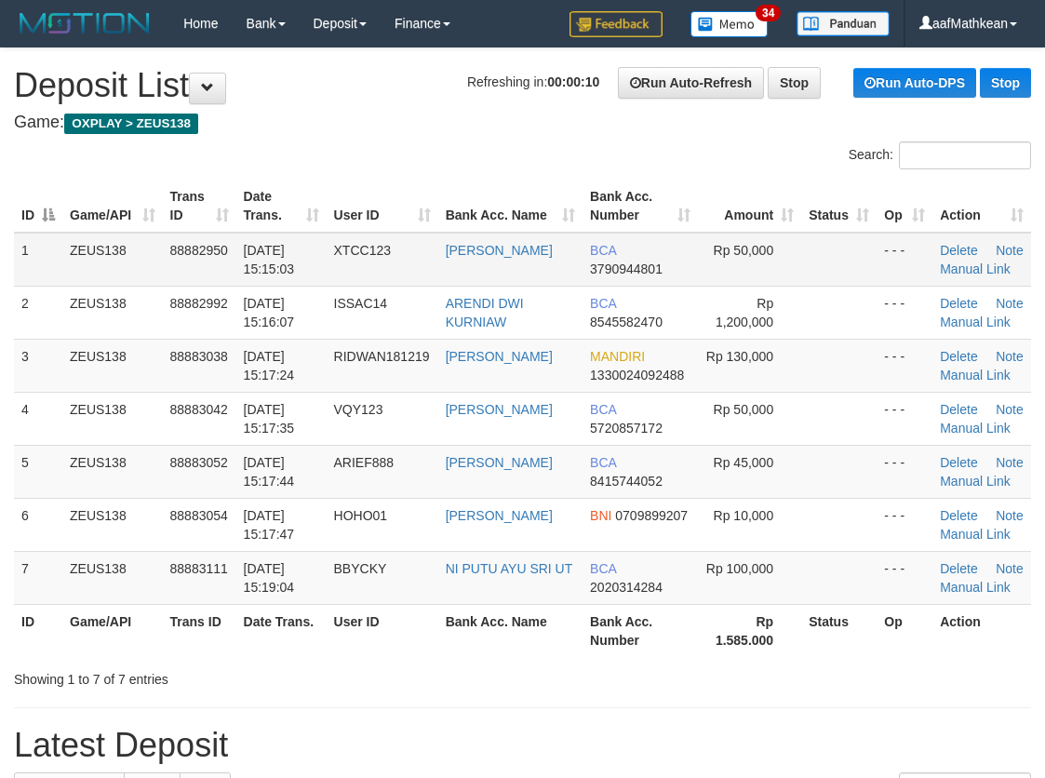
drag, startPoint x: 359, startPoint y: 113, endPoint x: 780, endPoint y: 242, distance: 440.1
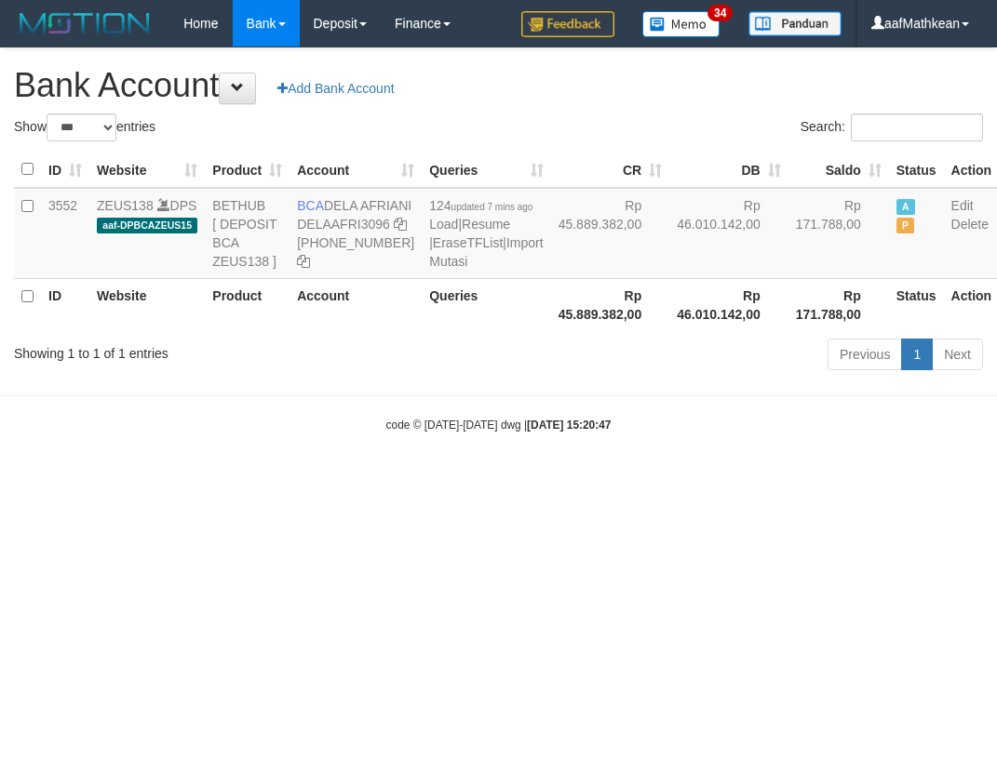
select select "***"
drag, startPoint x: 566, startPoint y: 424, endPoint x: 213, endPoint y: 8, distance: 545.4
click at [440, 304] on div "Show ** ** ** *** *** entries Search: ID Website Product Account Queries CR [PE…" at bounding box center [498, 245] width 969 height 263
select select "***"
click at [559, 455] on body "Toggle navigation Home Bank Account List Load By Website Group [OXPLAY] ZEUS138…" at bounding box center [498, 240] width 997 height 480
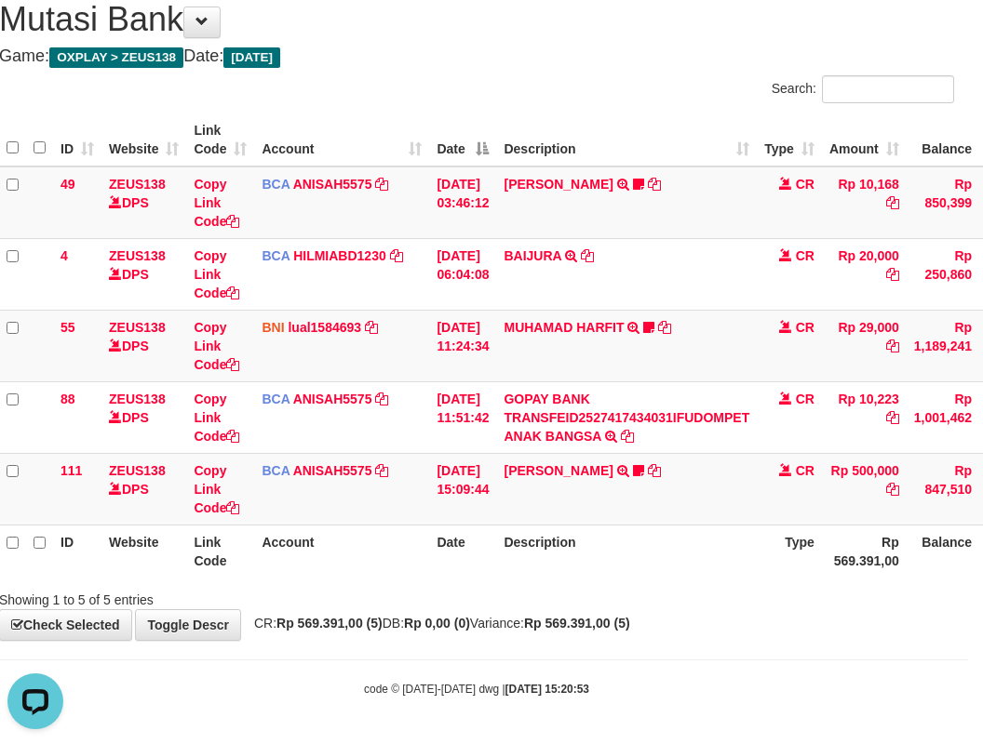
click at [669, 665] on body "Toggle navigation Home Bank Account List Load By Website Group [OXPLAY] ZEUS138…" at bounding box center [476, 339] width 983 height 811
drag, startPoint x: 680, startPoint y: 657, endPoint x: 674, endPoint y: 636, distance: 22.4
click at [674, 637] on body "Toggle navigation Home Bank Account List Load By Website Group [OXPLAY] ZEUS138…" at bounding box center [476, 339] width 983 height 811
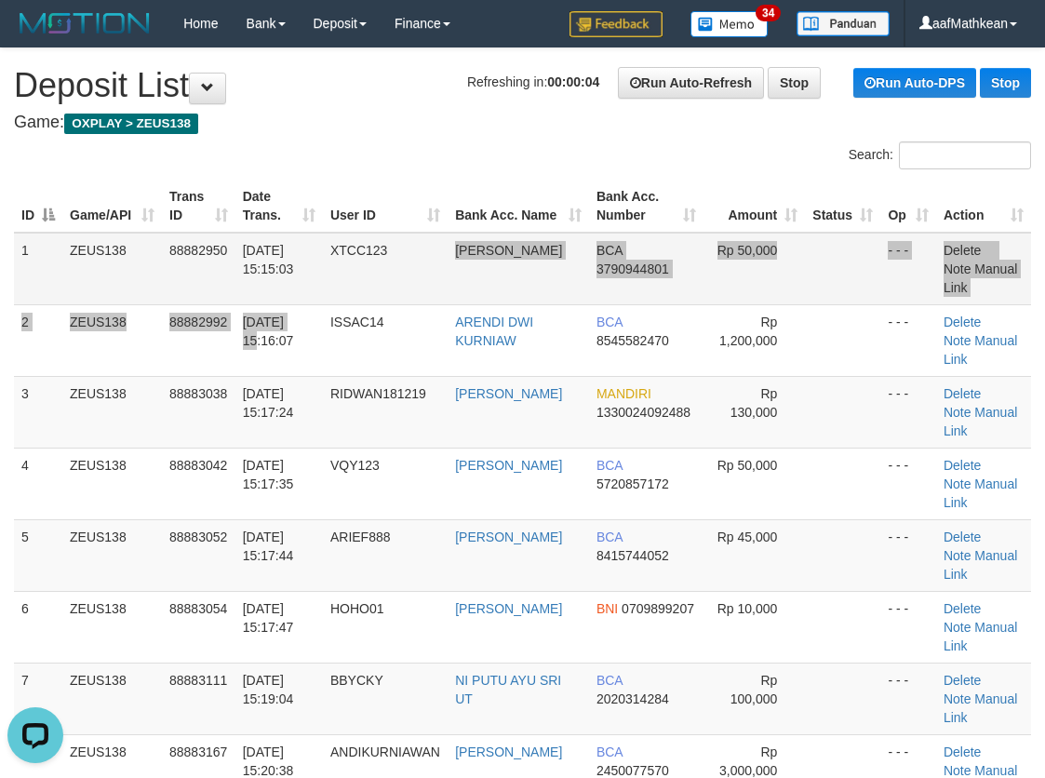
click at [452, 252] on tbody "1 ZEUS138 88882950 [DATE] 15:15:03 XTCC123 [PERSON_NAME] BCA 3790944801 Rp 50,0…" at bounding box center [522, 520] width 1017 height 574
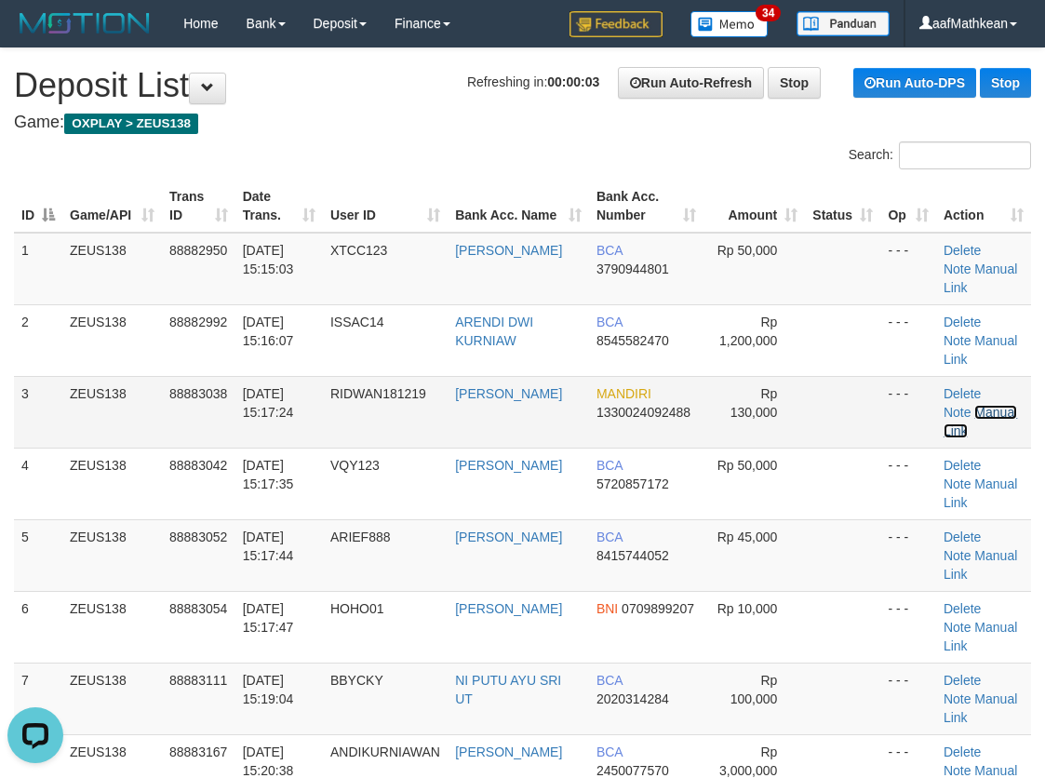
click at [979, 405] on link "Manual Link" at bounding box center [981, 422] width 74 height 34
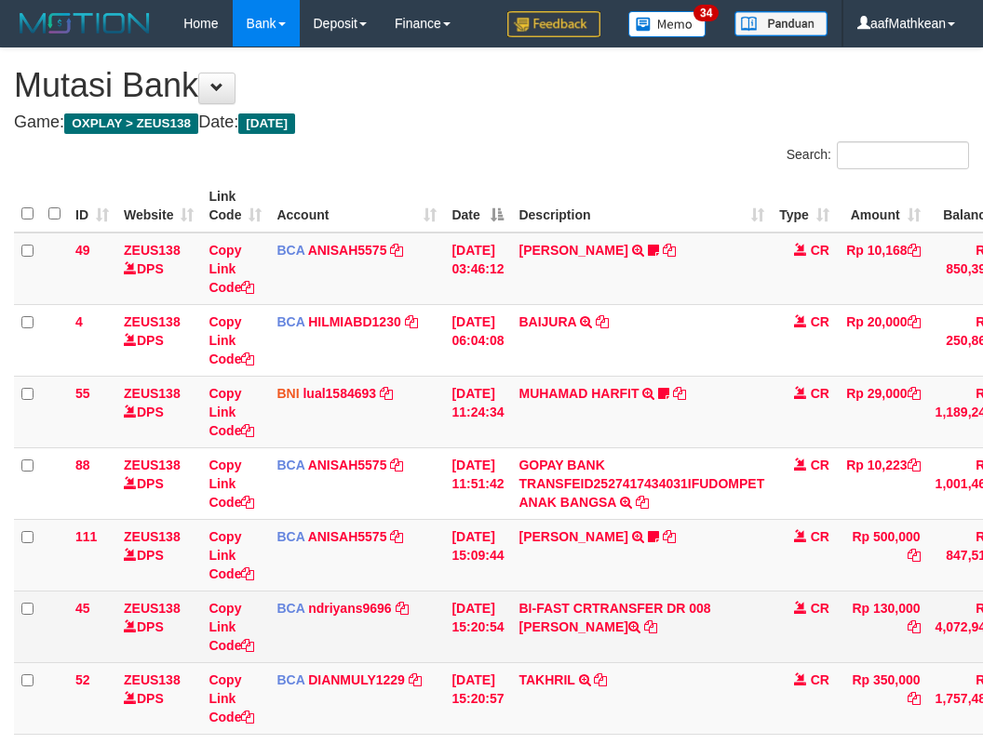
scroll to position [67, 15]
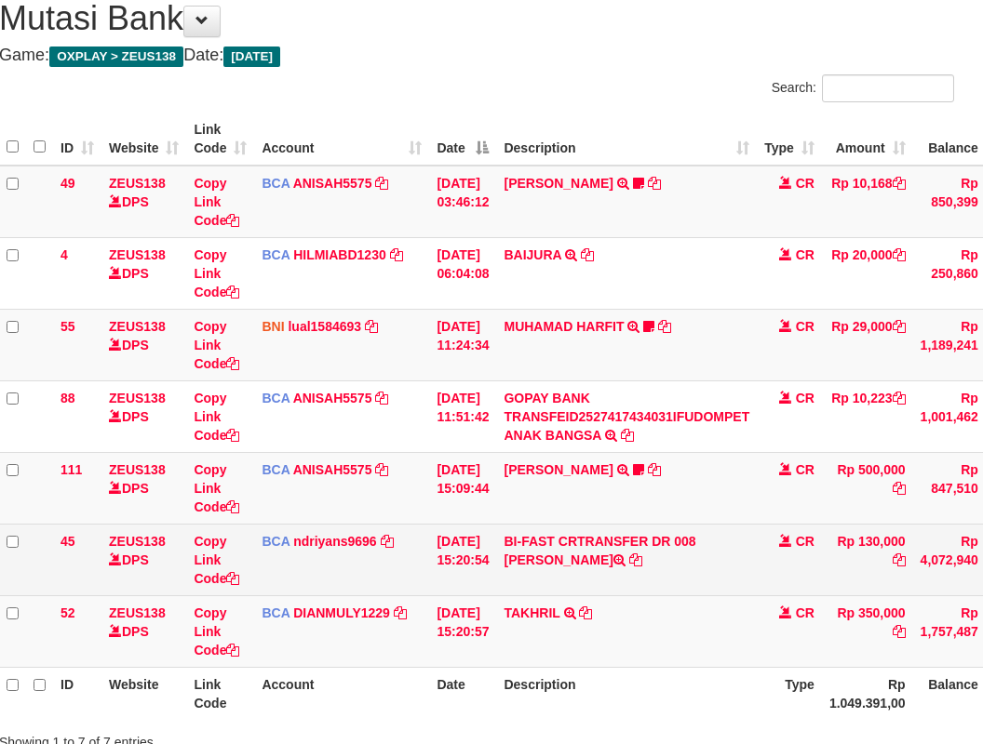
click at [623, 567] on tbody "49 ZEUS138 DPS Copy Link Code BCA ANISAH5575 DPS [PERSON_NAME] mutasi_20251001_…" at bounding box center [557, 417] width 1117 height 503
drag, startPoint x: 616, startPoint y: 556, endPoint x: 628, endPoint y: 555, distance: 12.1
click at [618, 557] on td "BI-FAST CRTRANSFER DR 008 [PERSON_NAME]" at bounding box center [626, 560] width 261 height 72
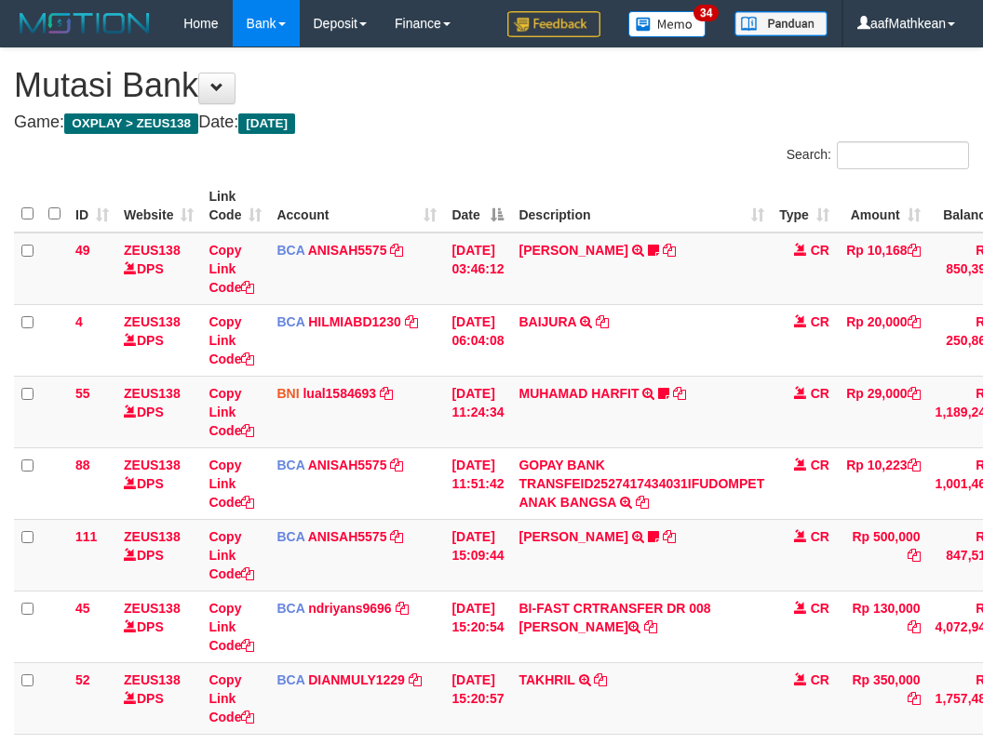
scroll to position [67, 15]
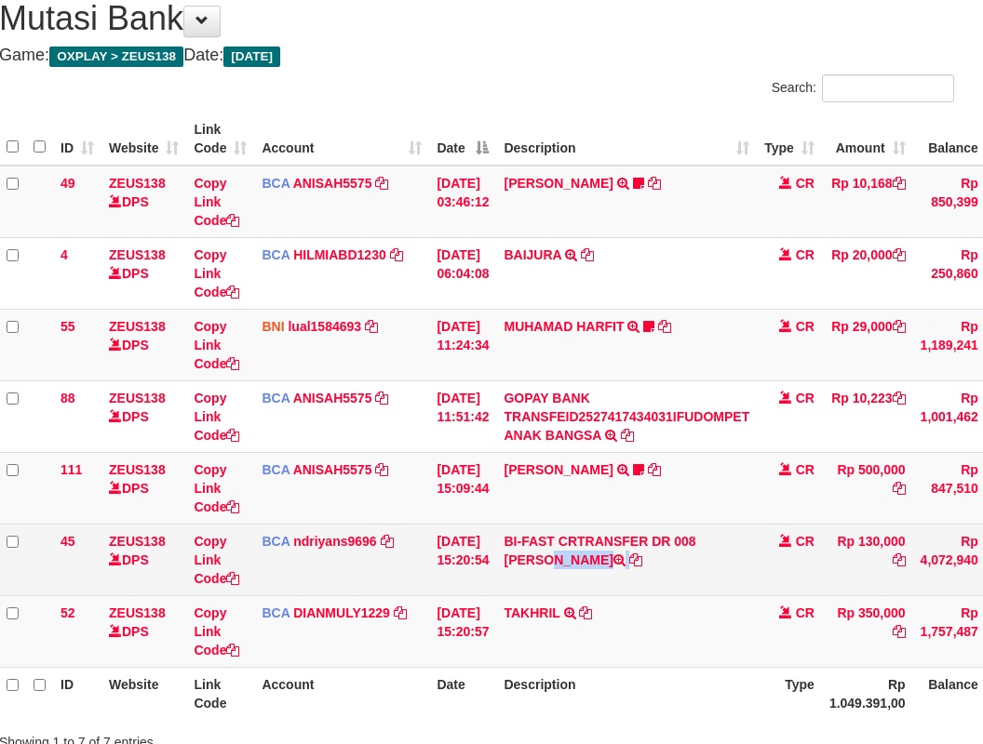
drag, startPoint x: 518, startPoint y: 556, endPoint x: 980, endPoint y: 421, distance: 481.1
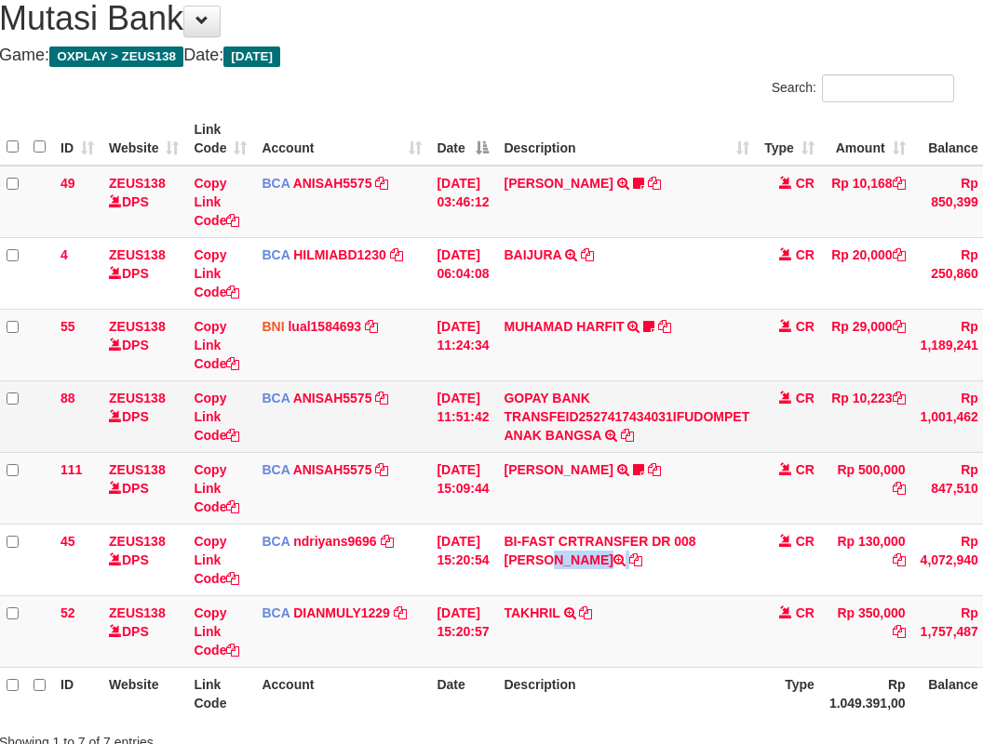
click at [670, 569] on td "BI-FAST CRTRANSFER DR 008 RIDWAN MARYOTO" at bounding box center [626, 560] width 261 height 72
copy td "RIDWAN MARYOTO"
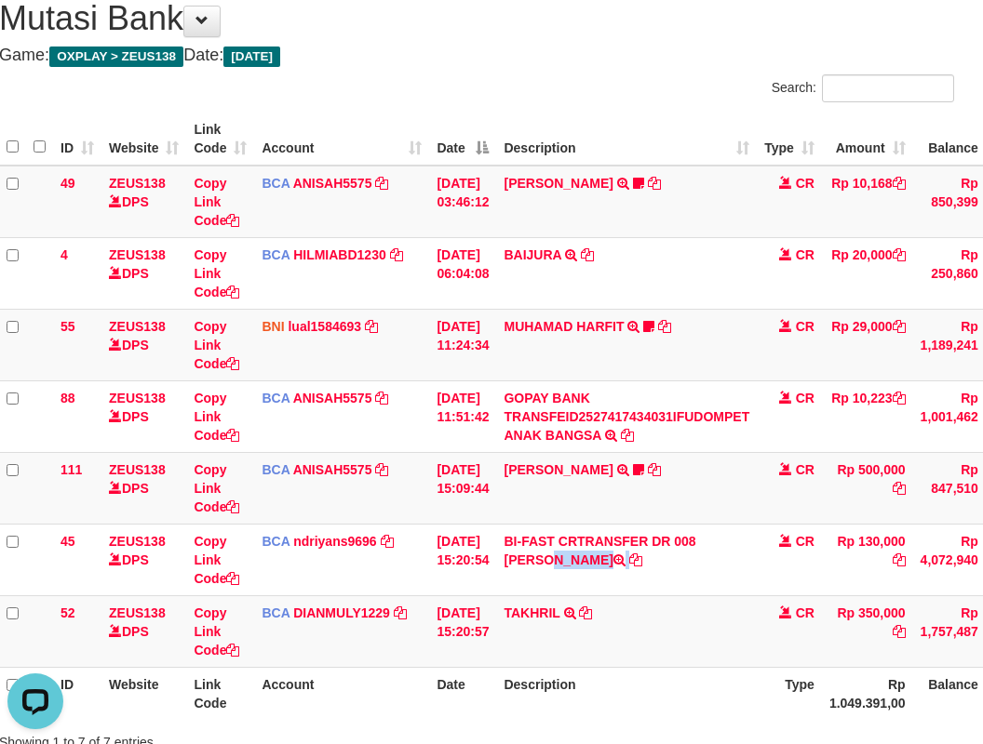
click at [808, 527] on tbody "49 ZEUS138 DPS Copy Link Code BCA ANISAH5575 DPS ANISAH mutasi_20251001_3827 | …" at bounding box center [557, 417] width 1117 height 503
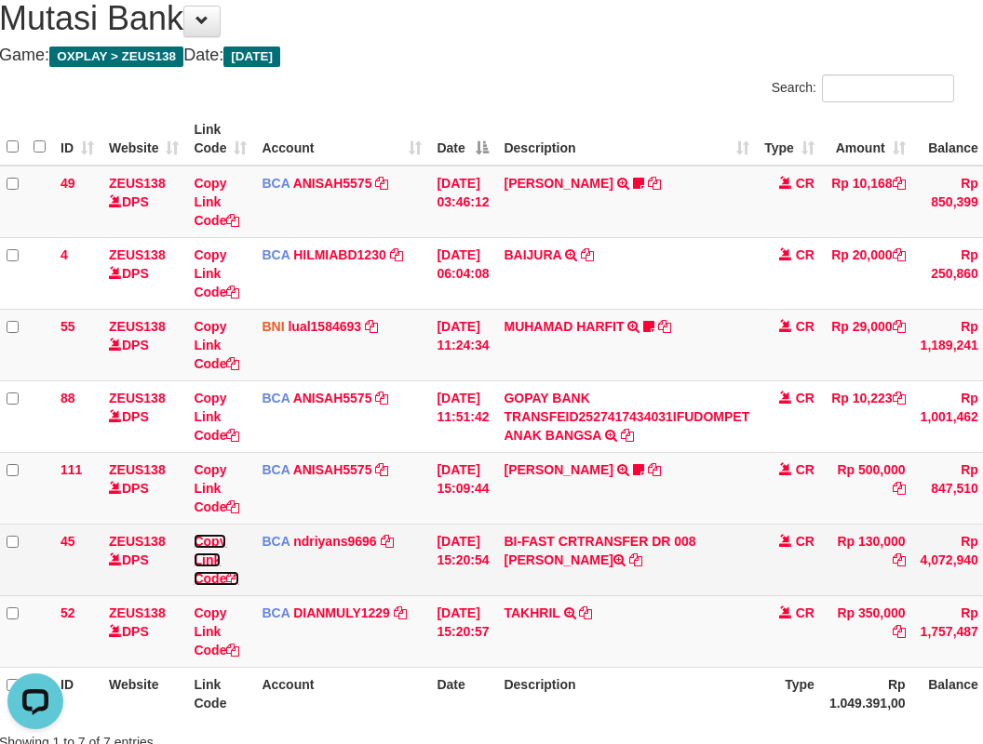
click at [203, 577] on link "Copy Link Code" at bounding box center [217, 560] width 46 height 52
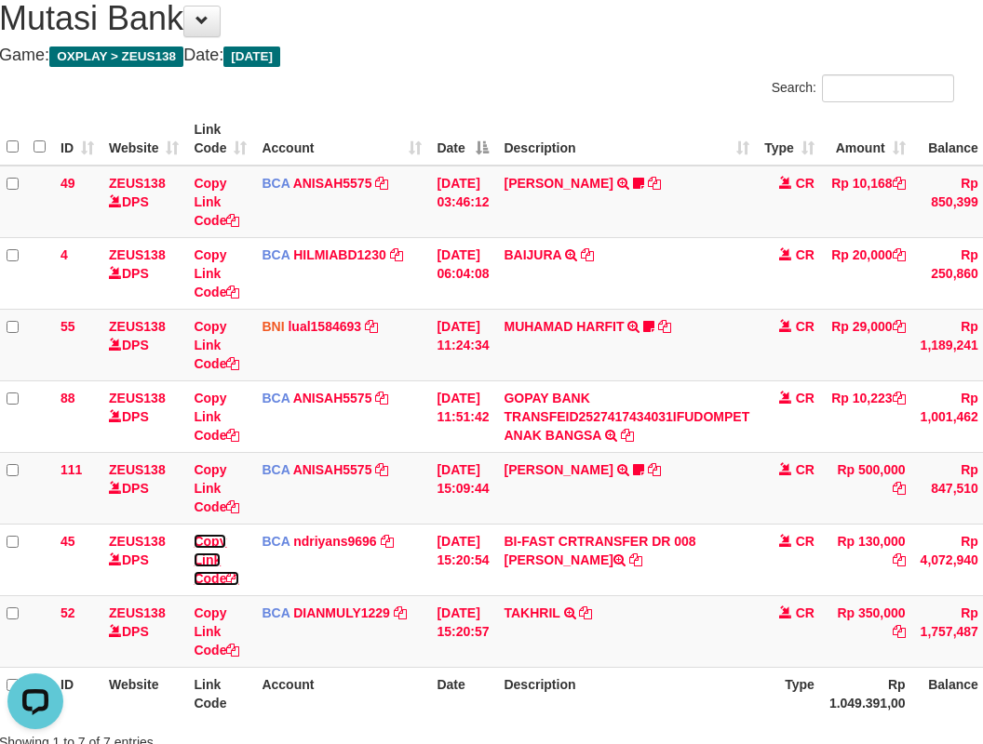
scroll to position [234, 0]
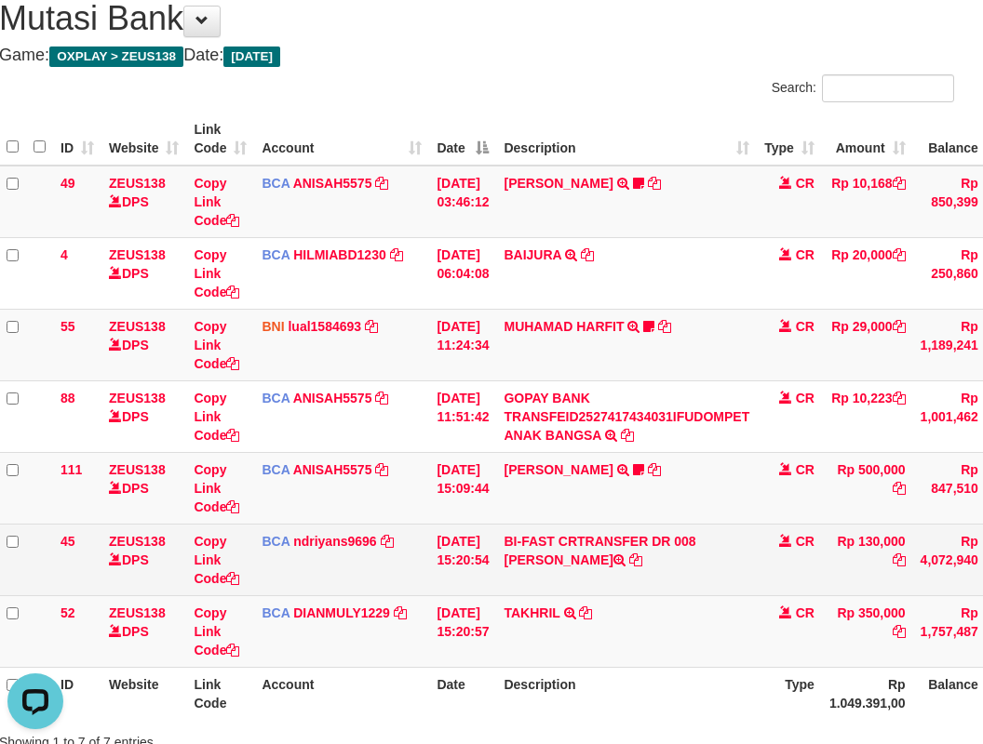
click at [599, 542] on td "BI-FAST CRTRANSFER DR 008 RIDWAN MARYOTO" at bounding box center [626, 560] width 261 height 72
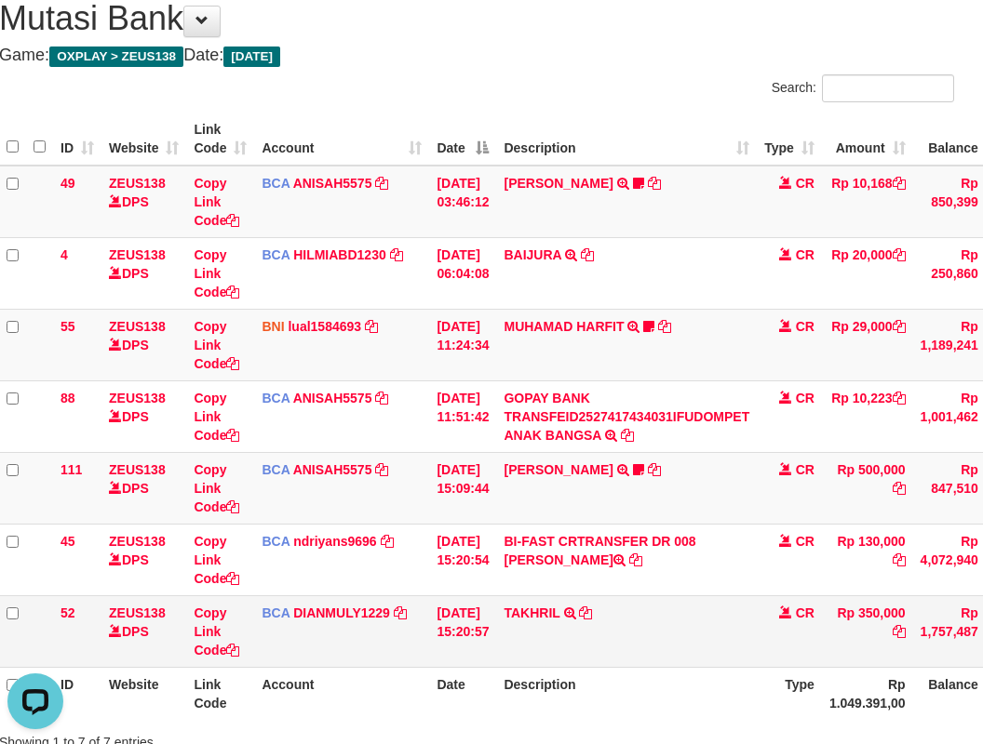
click at [634, 618] on td "TAKHRIL TRSF E-BANKING CR 0110/FTSCY/WS95031 350000.00TAKHRIL" at bounding box center [626, 632] width 261 height 72
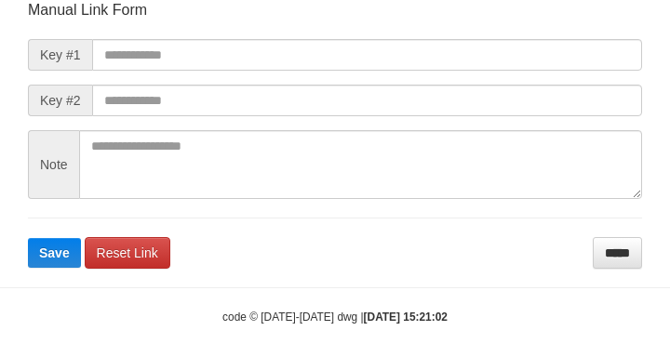
scroll to position [217, 0]
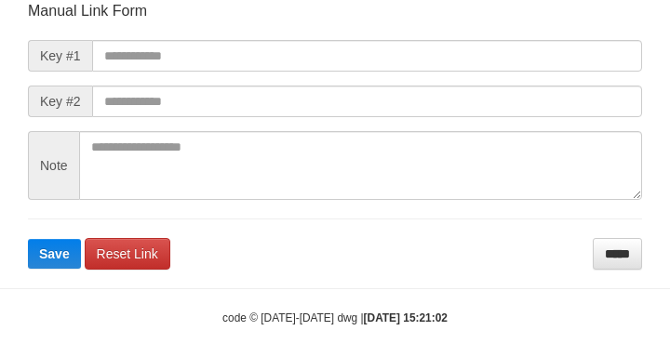
click at [248, 74] on form "Manual Link Form Key #1 Key #2 Note Save Reset Link *****" at bounding box center [335, 135] width 614 height 269
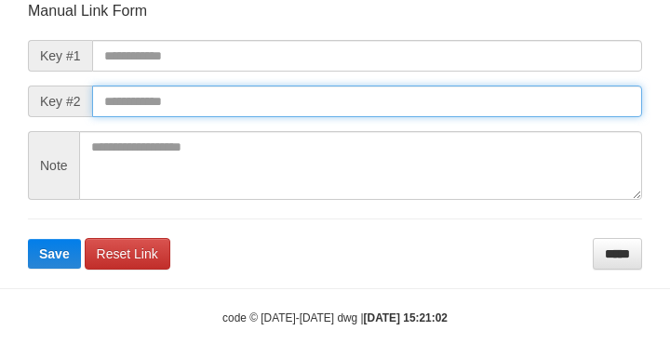
click at [517, 90] on input "text" at bounding box center [367, 102] width 550 height 32
click at [28, 239] on button "Save" at bounding box center [54, 254] width 53 height 30
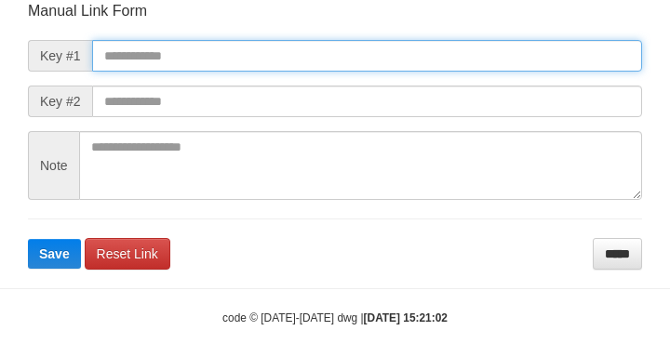
click at [480, 54] on input "text" at bounding box center [367, 56] width 550 height 32
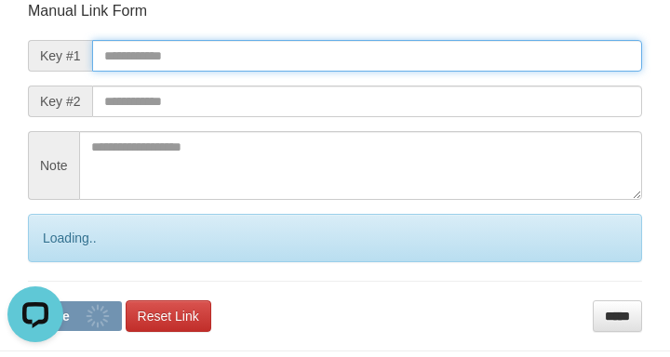
scroll to position [0, 0]
paste input "**********"
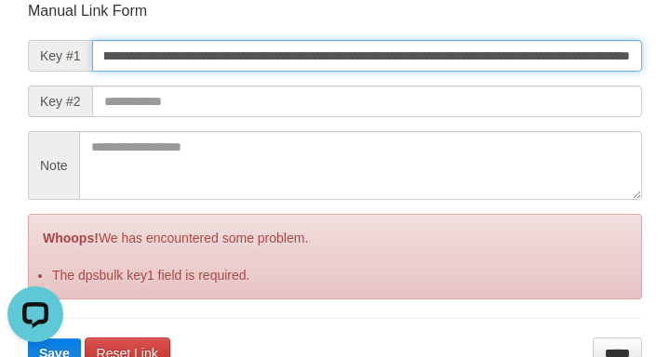
type input "**********"
click at [28, 339] on button "Save" at bounding box center [54, 354] width 53 height 30
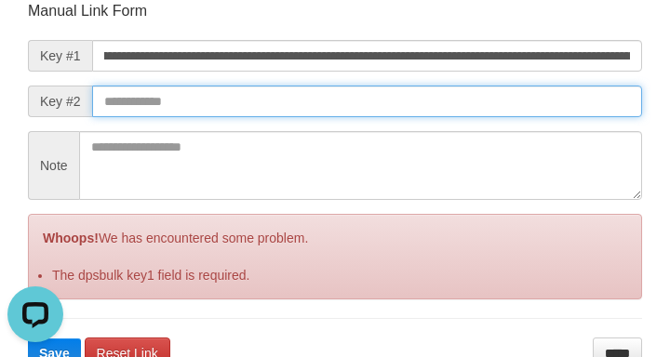
click at [550, 98] on input "text" at bounding box center [367, 102] width 550 height 32
click at [525, 88] on input "text" at bounding box center [367, 102] width 550 height 32
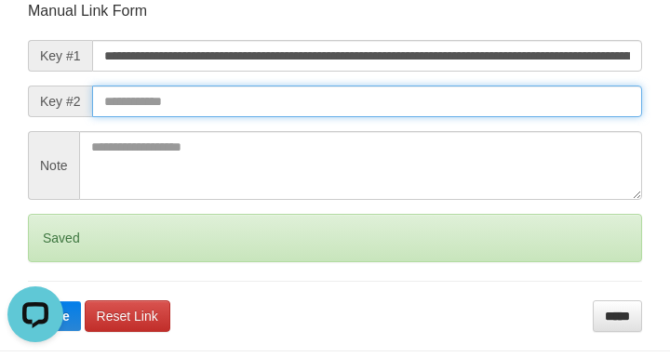
click at [28, 302] on button "Save" at bounding box center [54, 317] width 53 height 30
click at [548, 104] on input "text" at bounding box center [367, 102] width 550 height 32
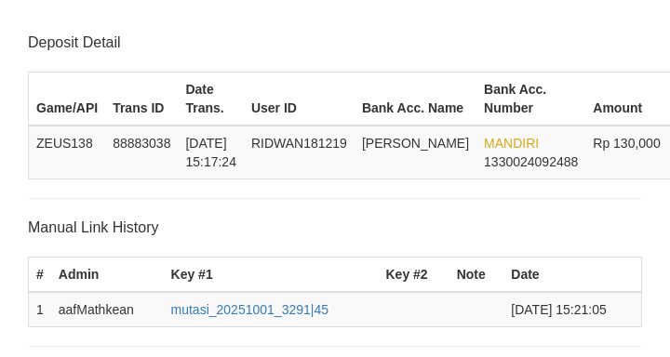
scroll to position [365, 0]
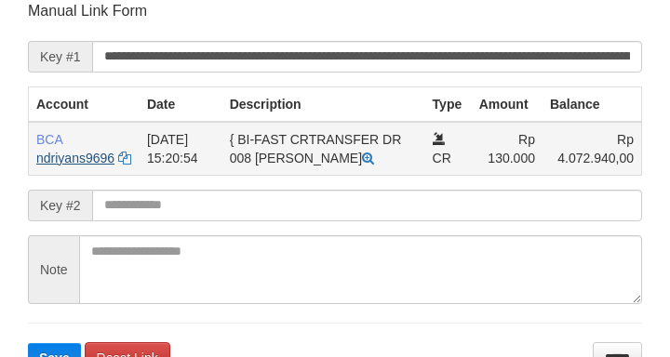
click at [68, 145] on td "BCA ndriyans9696 DPS ANDRIYANSYAH mutasi_20251001_3291 | 45 mutasi_20251001_329…" at bounding box center [84, 149] width 111 height 54
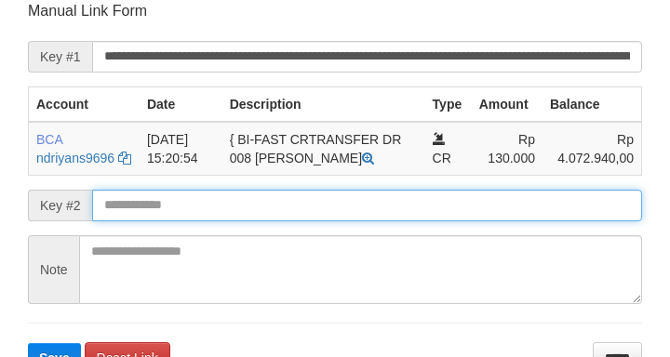
click at [242, 221] on input "text" at bounding box center [367, 206] width 550 height 32
click at [28, 343] on button "Save" at bounding box center [54, 358] width 53 height 30
click at [247, 216] on input "text" at bounding box center [367, 206] width 550 height 32
click at [28, 343] on button "Save" at bounding box center [54, 358] width 53 height 30
click at [248, 217] on input "text" at bounding box center [367, 206] width 550 height 32
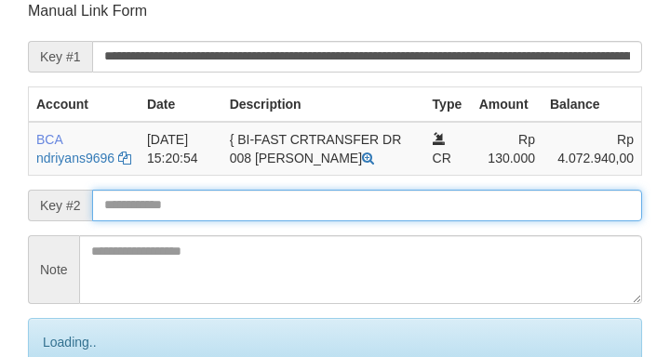
click at [251, 221] on input "text" at bounding box center [367, 206] width 550 height 32
drag, startPoint x: 253, startPoint y: 221, endPoint x: 291, endPoint y: 215, distance: 38.7
click at [255, 221] on input "text" at bounding box center [367, 206] width 550 height 32
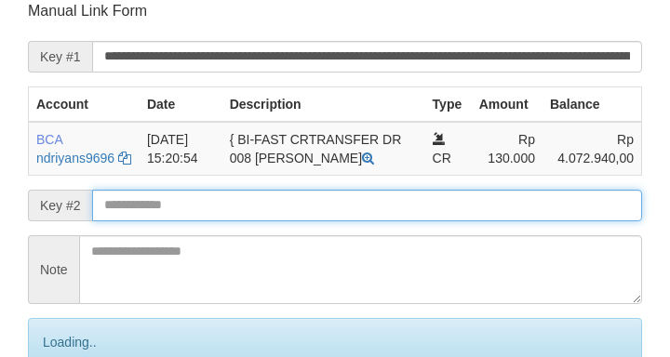
click at [294, 217] on input "text" at bounding box center [367, 206] width 550 height 32
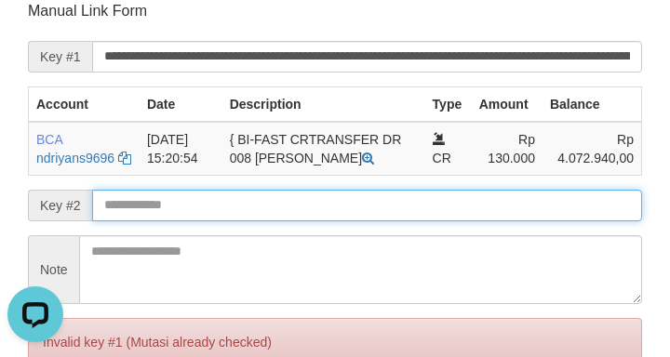
scroll to position [0, 0]
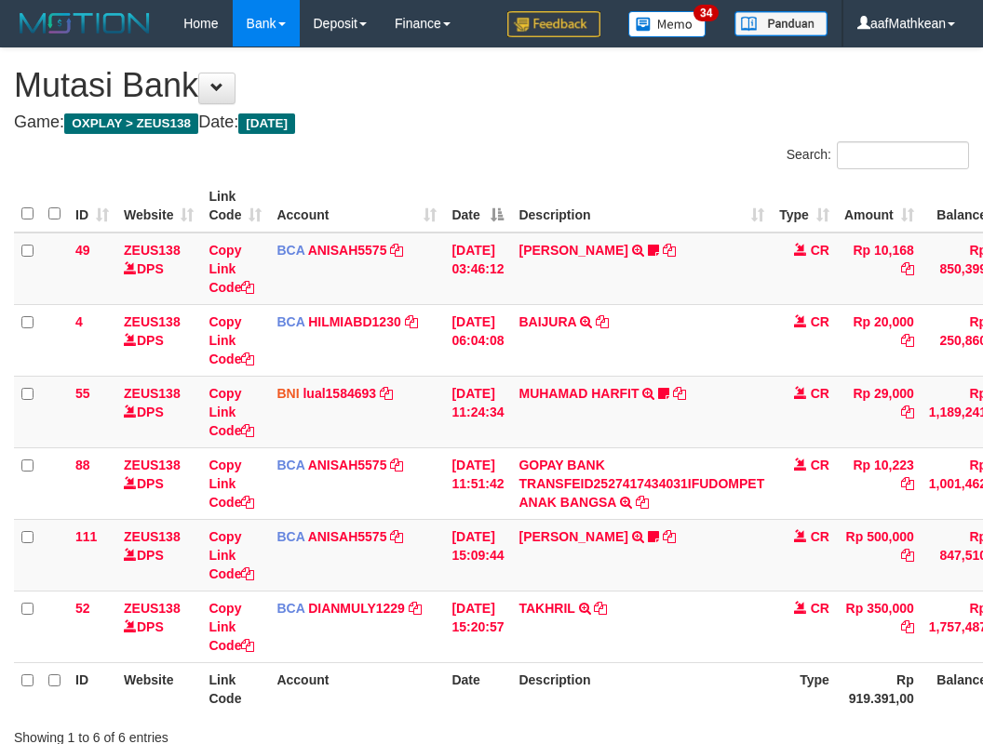
scroll to position [68, 15]
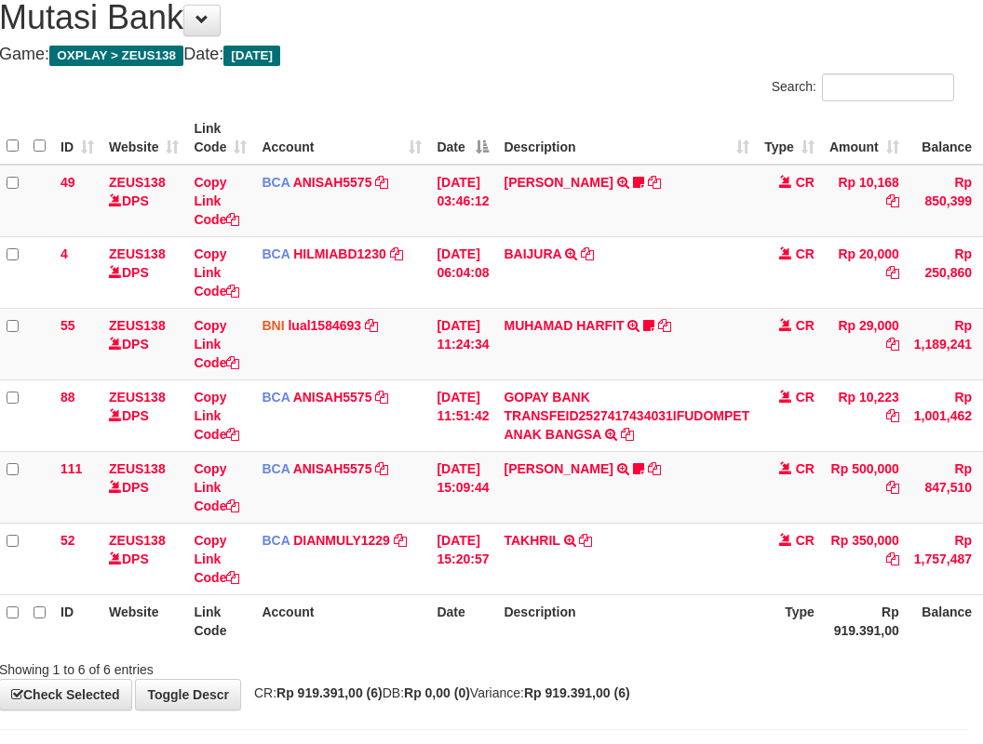
click at [676, 606] on th "Description" at bounding box center [626, 621] width 261 height 53
click at [679, 614] on th "Description" at bounding box center [626, 621] width 261 height 53
click at [695, 597] on th "Description" at bounding box center [626, 621] width 261 height 53
click at [690, 602] on th "Description" at bounding box center [626, 621] width 261 height 53
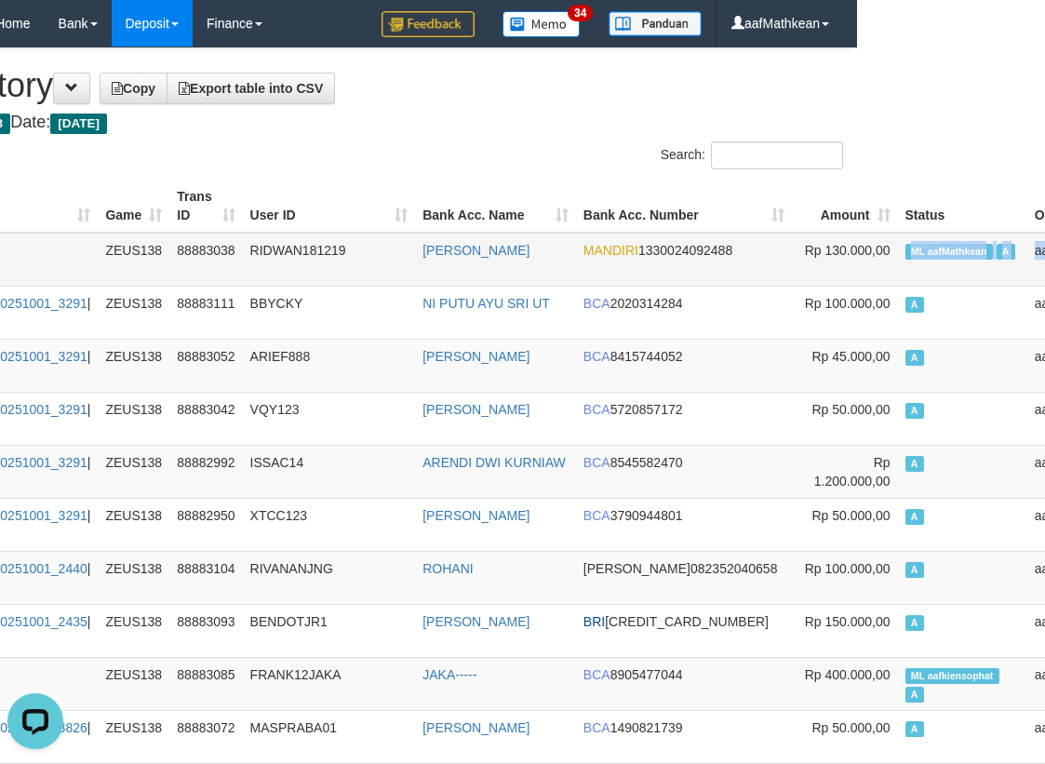
scroll to position [0, 216]
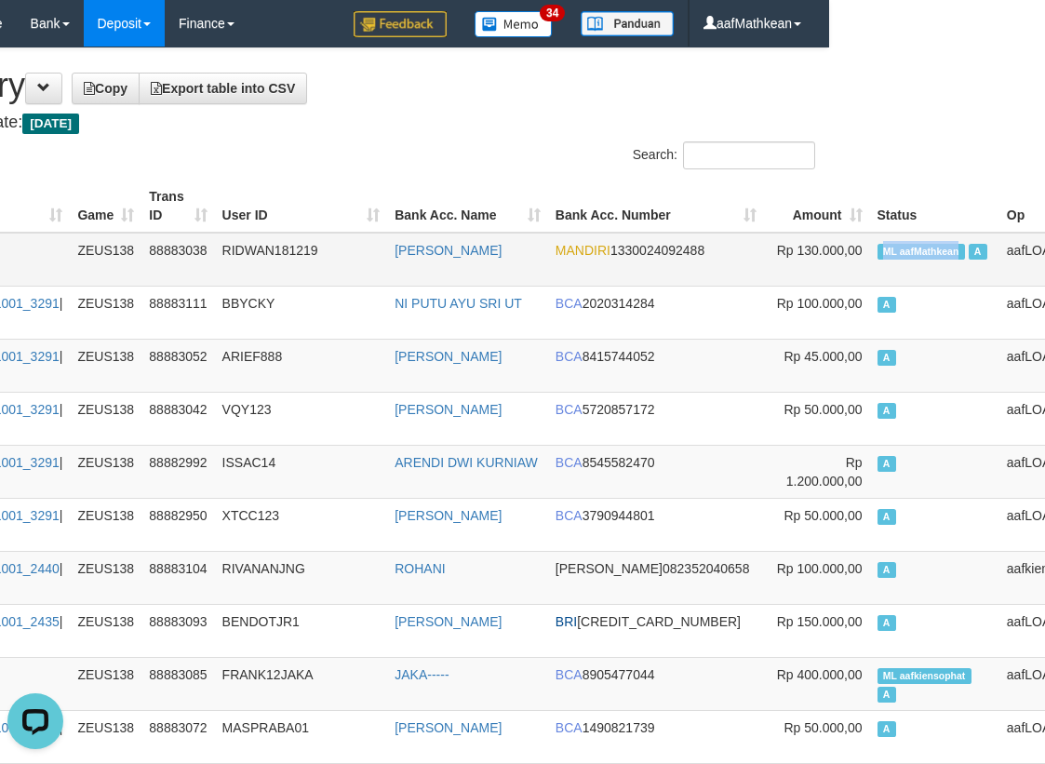
drag, startPoint x: 1065, startPoint y: 258, endPoint x: 827, endPoint y: 249, distance: 237.4
click at [878, 254] on span "ML aafMathkean" at bounding box center [921, 252] width 87 height 16
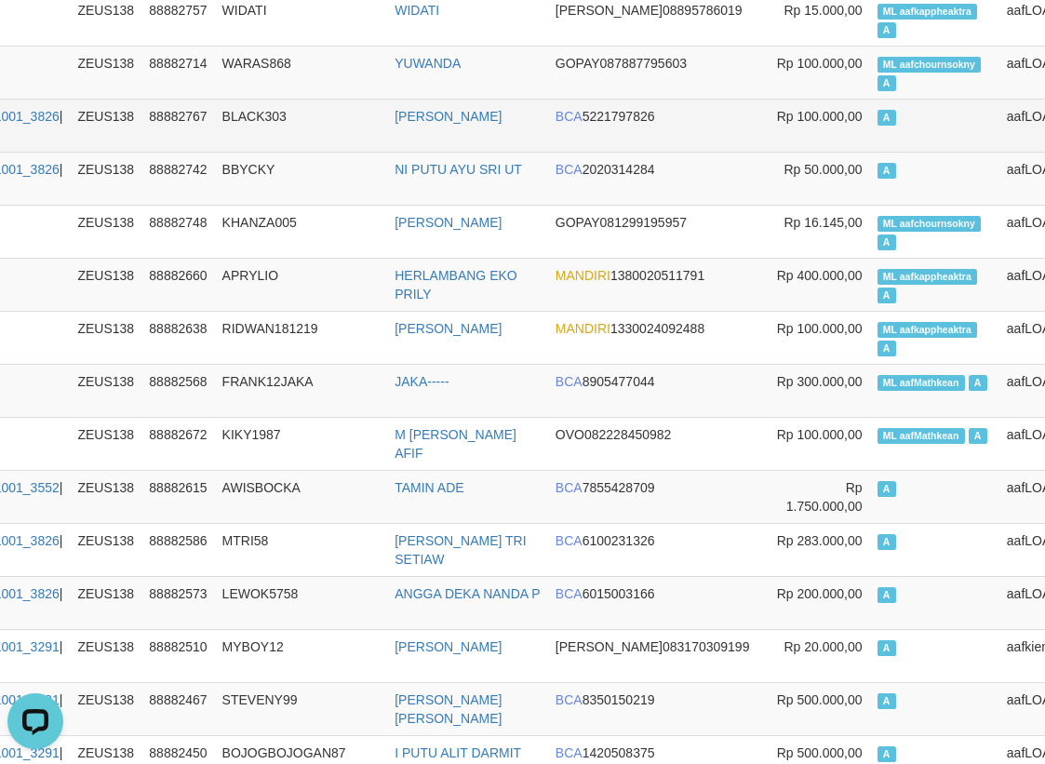
click at [245, 174] on td "BBYCKY" at bounding box center [301, 178] width 173 height 53
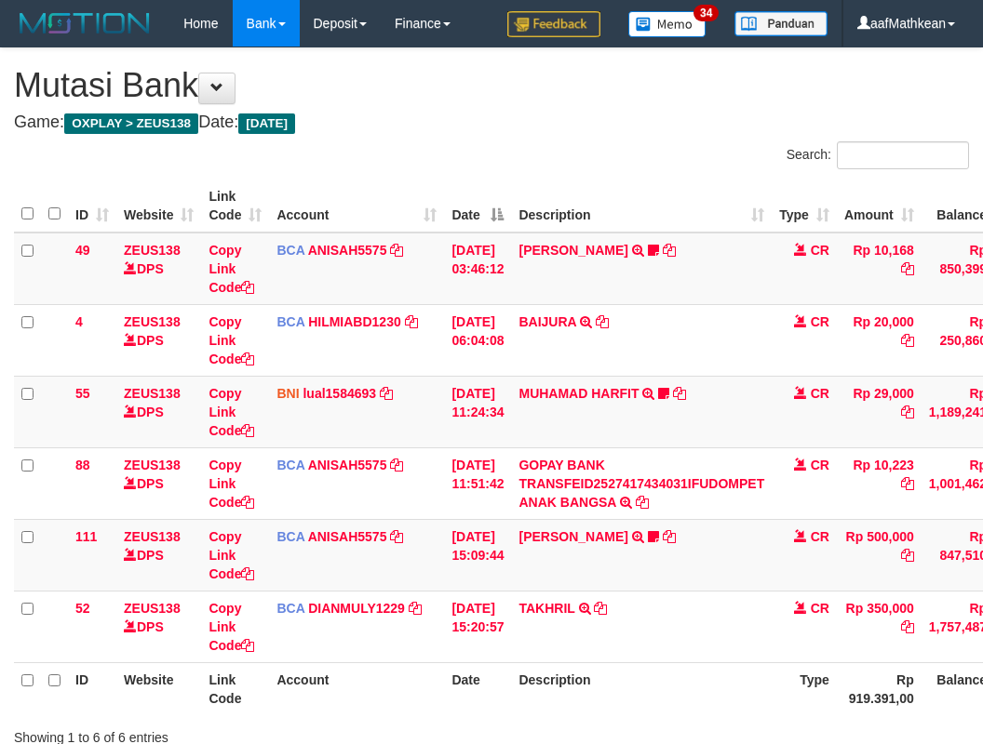
scroll to position [69, 15]
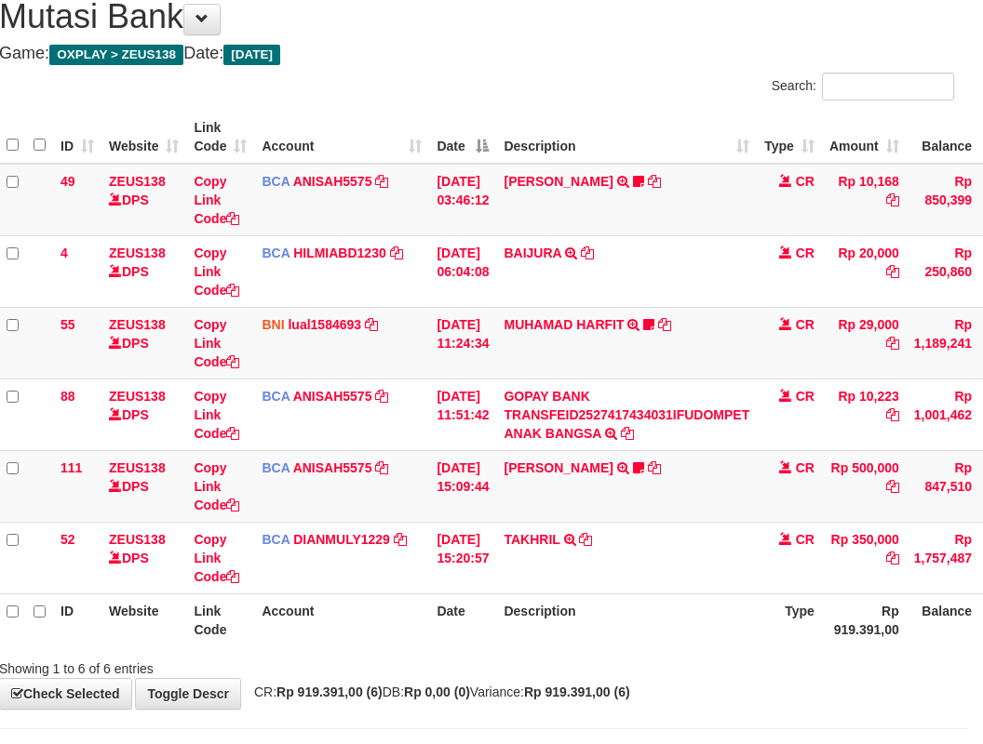
click at [705, 602] on th "Description" at bounding box center [626, 620] width 261 height 53
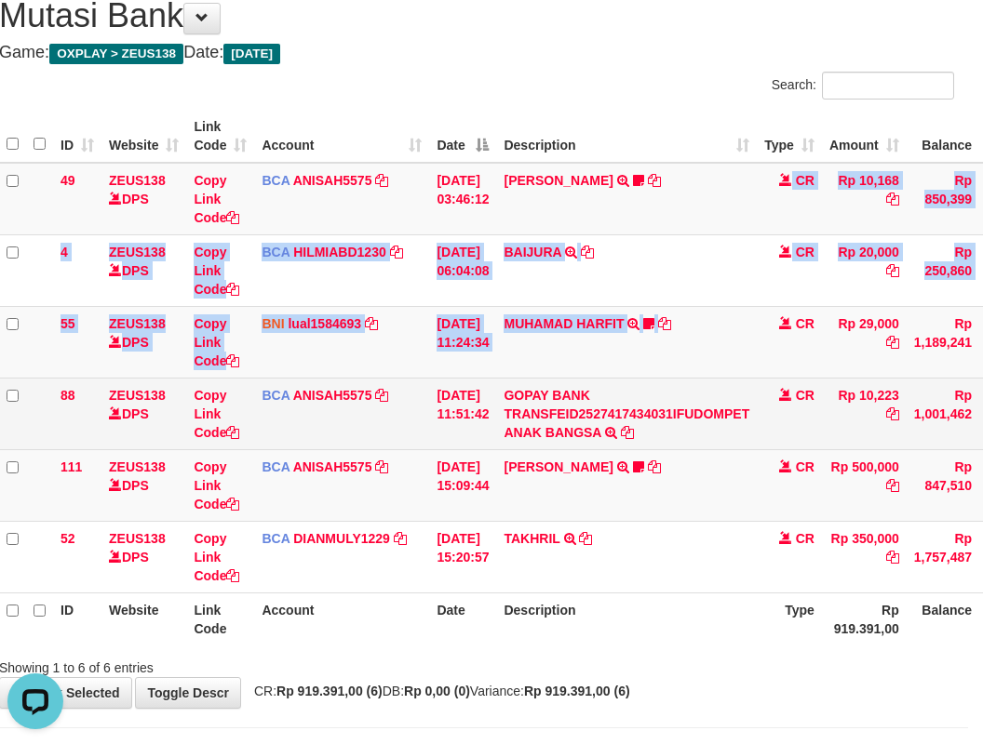
click at [692, 365] on tbody "49 ZEUS138 DPS Copy Link Code BCA ANISAH5575 DPS [PERSON_NAME] mutasi_20251001_…" at bounding box center [554, 378] width 1110 height 431
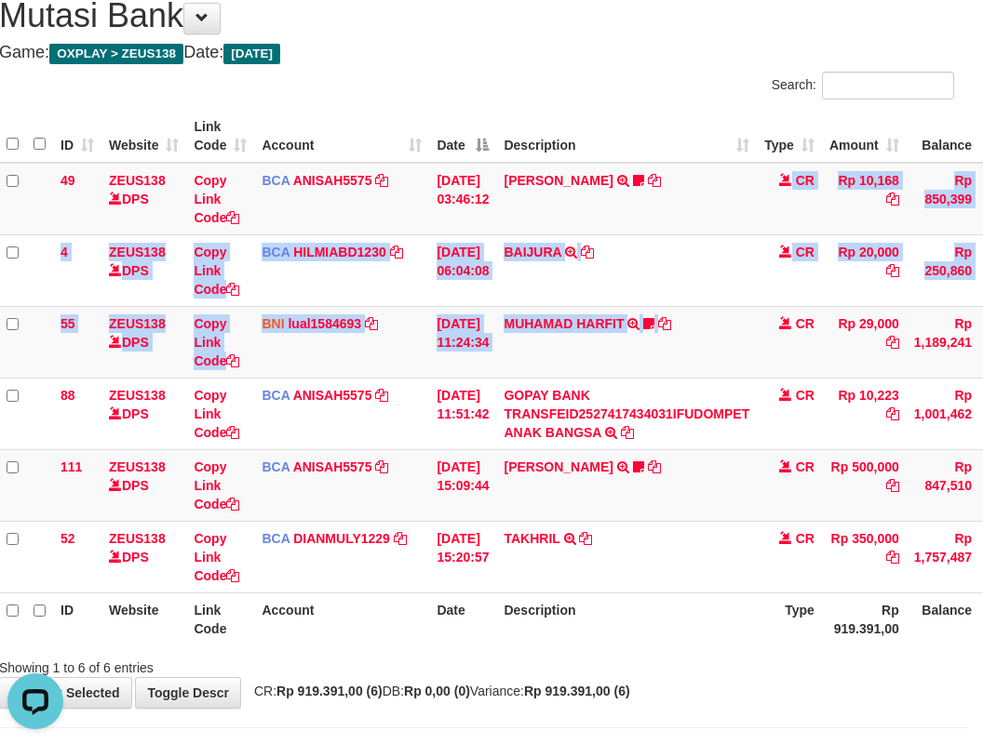
click at [651, 596] on th "Description" at bounding box center [626, 619] width 261 height 53
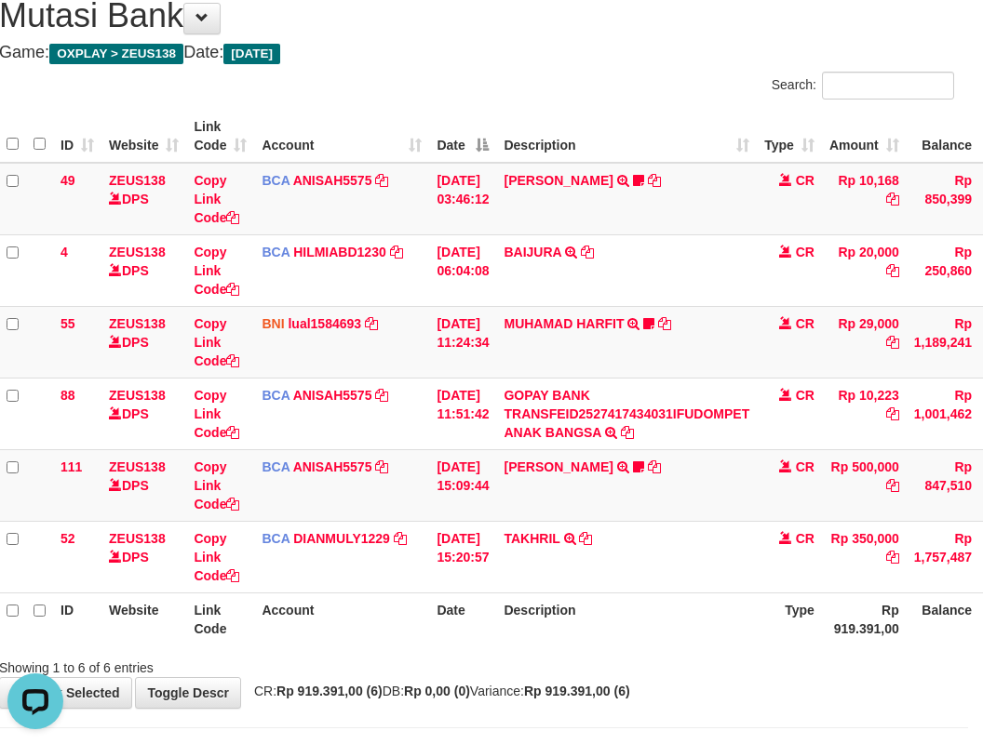
click at [658, 599] on th "Description" at bounding box center [626, 619] width 261 height 53
click at [664, 601] on th "Description" at bounding box center [626, 619] width 261 height 53
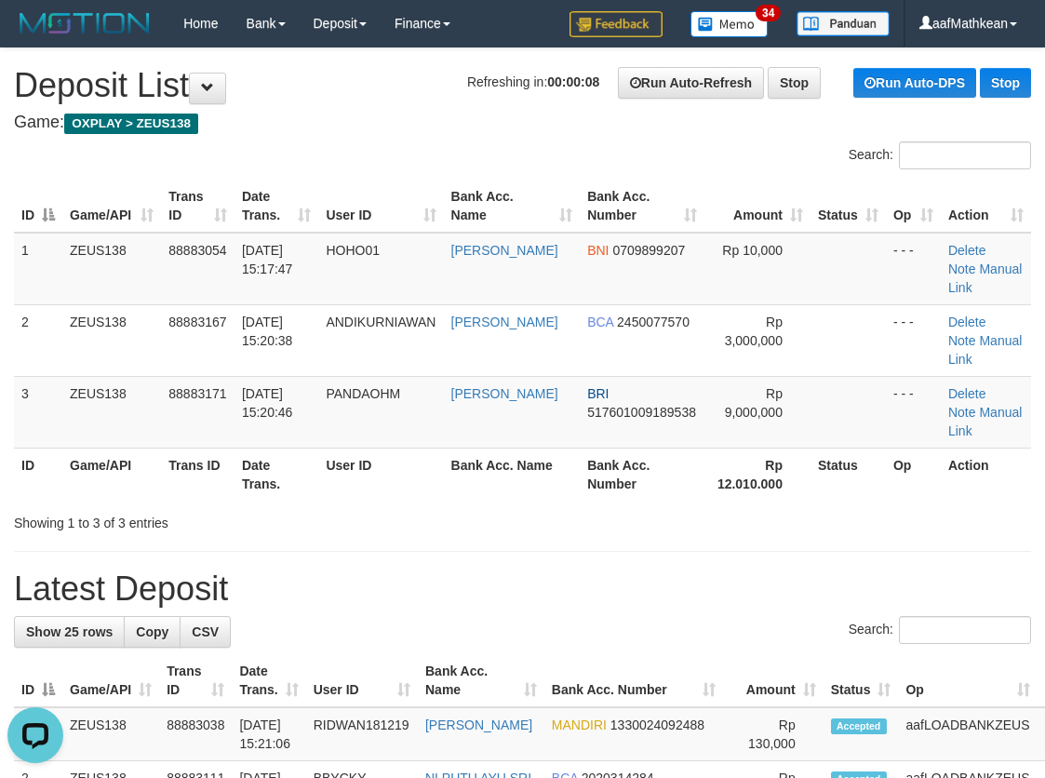
drag, startPoint x: 404, startPoint y: 95, endPoint x: 186, endPoint y: 165, distance: 228.7
click at [400, 101] on h1 "Refreshing in: 00:00:08 Run Auto-Refresh Stop Run Auto-DPS Stop Deposit List" at bounding box center [522, 85] width 1017 height 37
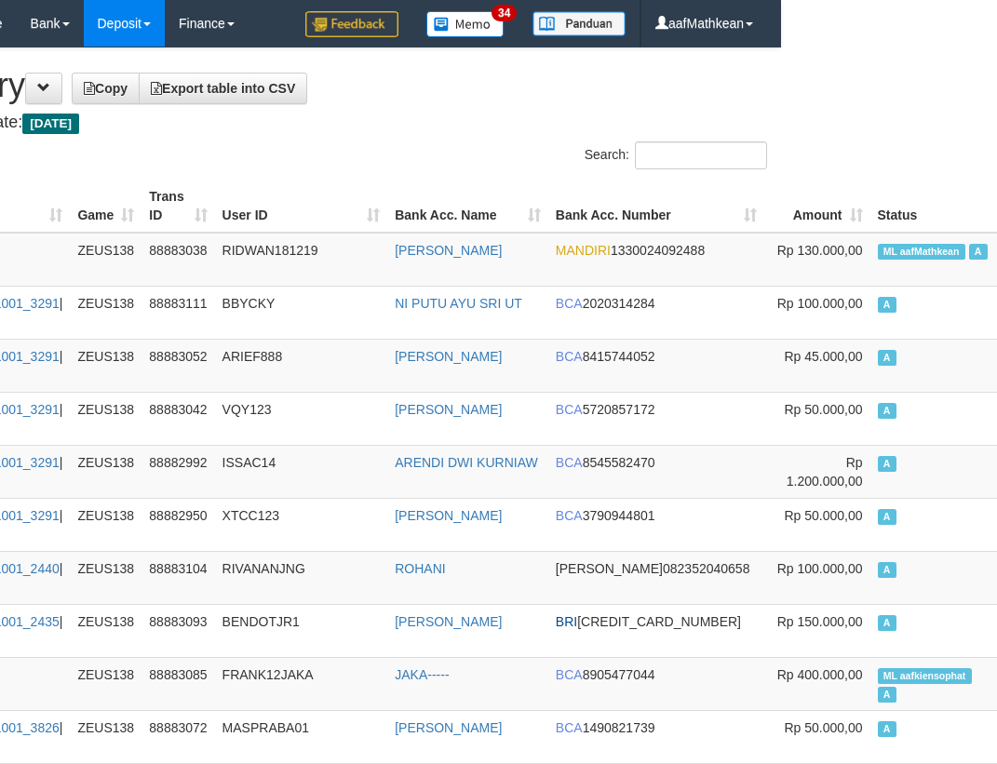
scroll to position [0, 216]
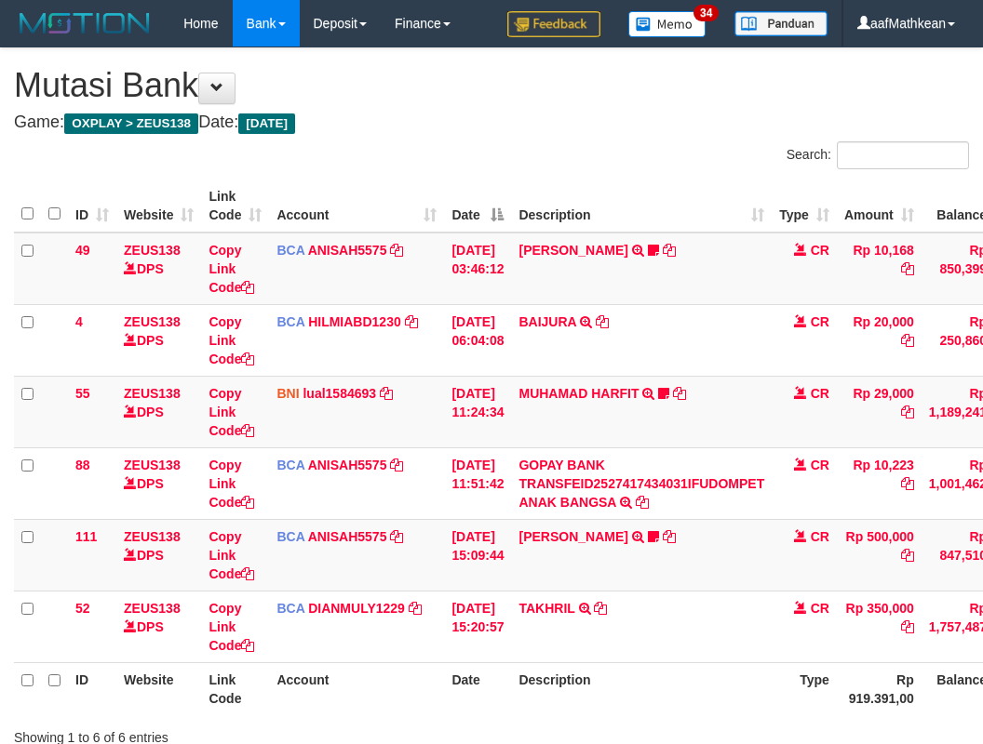
scroll to position [71, 15]
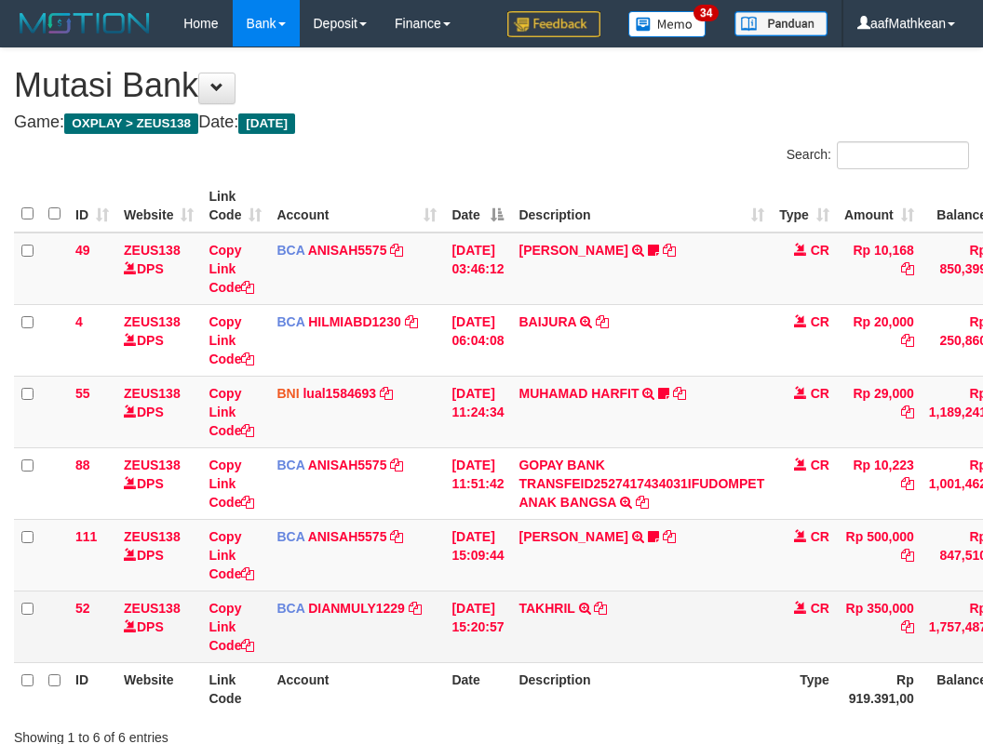
scroll to position [72, 15]
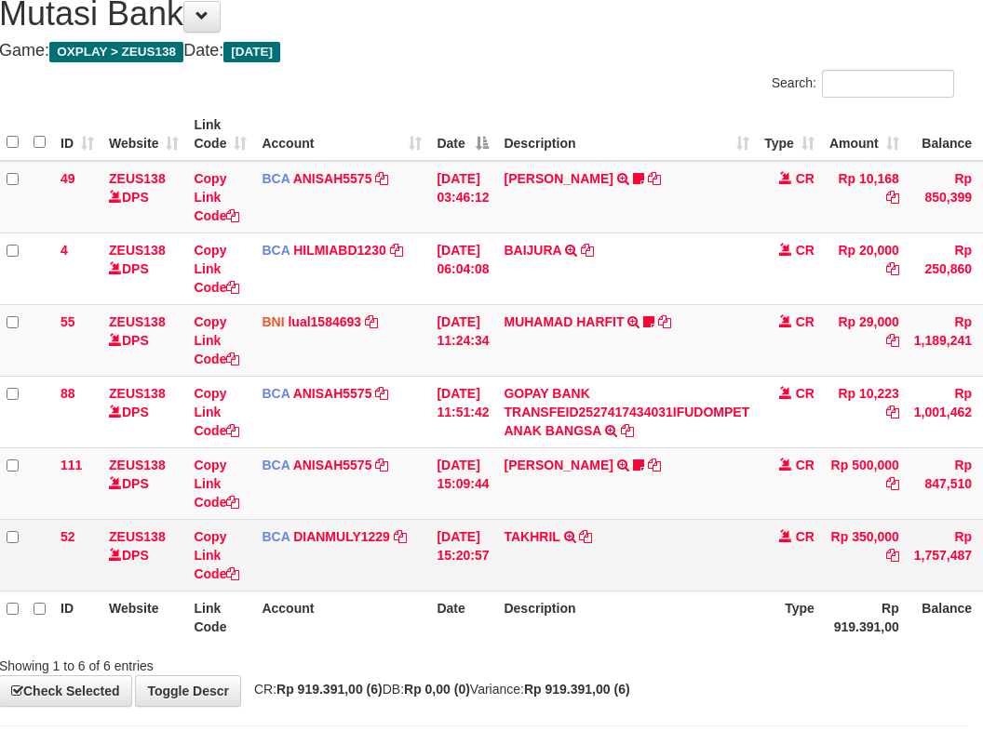
click at [422, 570] on td "BCA DIANMULY1229 DPS DIAN MULYADI mutasi_20251001_3826 | 52 mutasi_20251001_382…" at bounding box center [341, 555] width 175 height 72
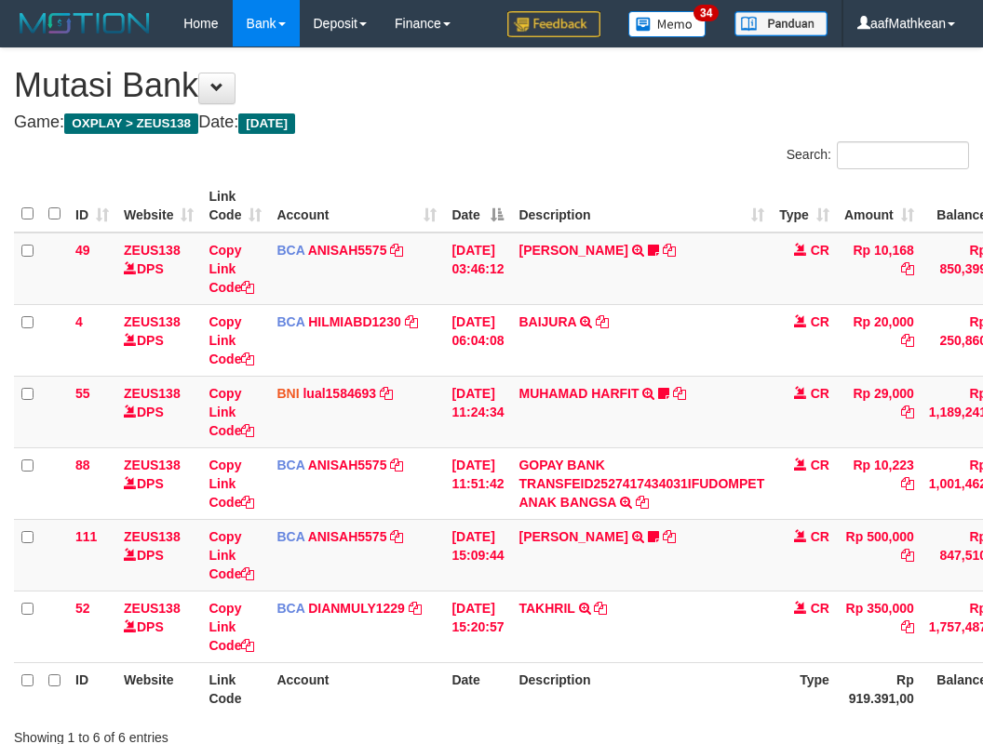
scroll to position [72, 15]
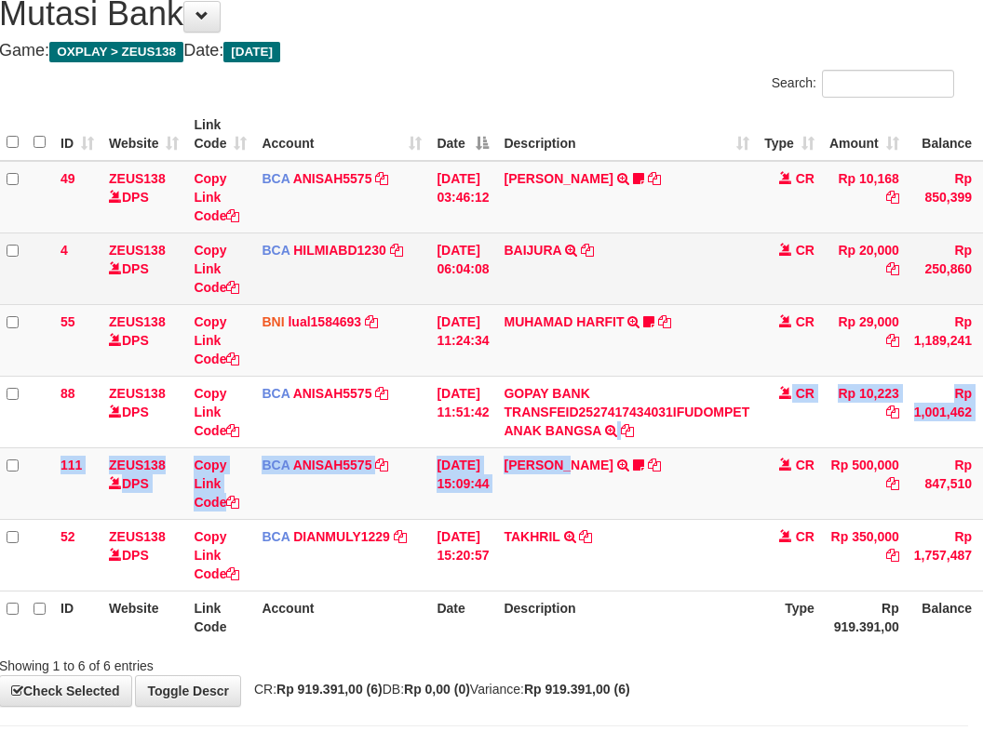
drag, startPoint x: 631, startPoint y: 428, endPoint x: 480, endPoint y: 292, distance: 202.9
click at [549, 423] on td "GOPAY BANK TRANSFEID2527417434031IFUDOMPET ANAK BANGSA TRSF E-BANKING CR 0110/F…" at bounding box center [626, 412] width 261 height 72
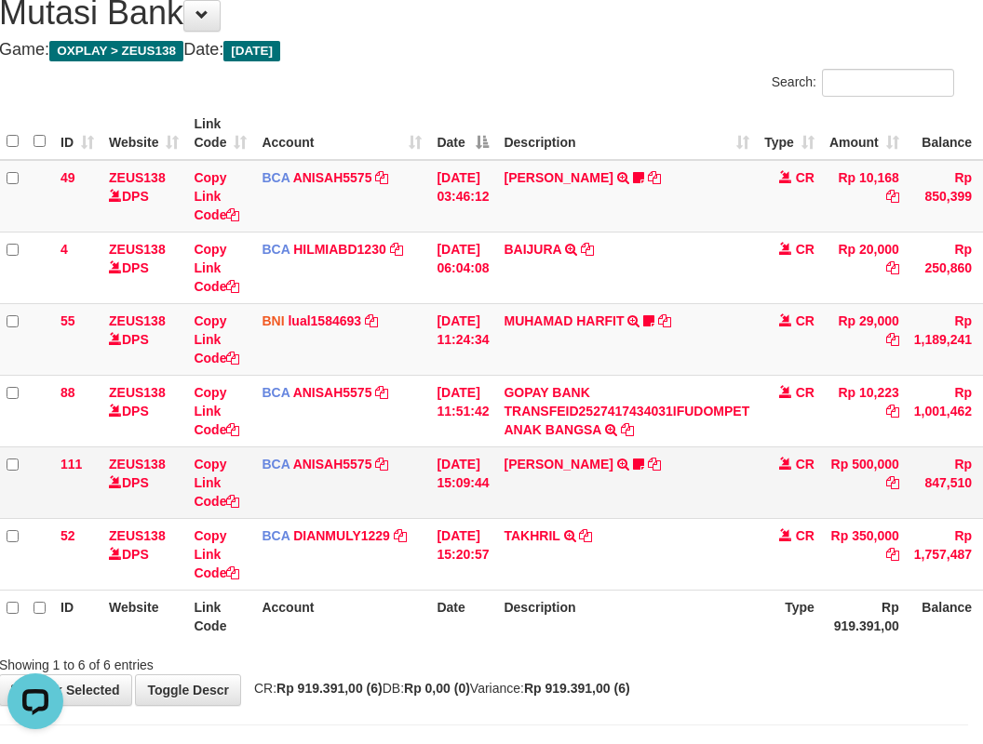
click at [483, 491] on td "[DATE] 15:09:44" at bounding box center [462, 483] width 67 height 72
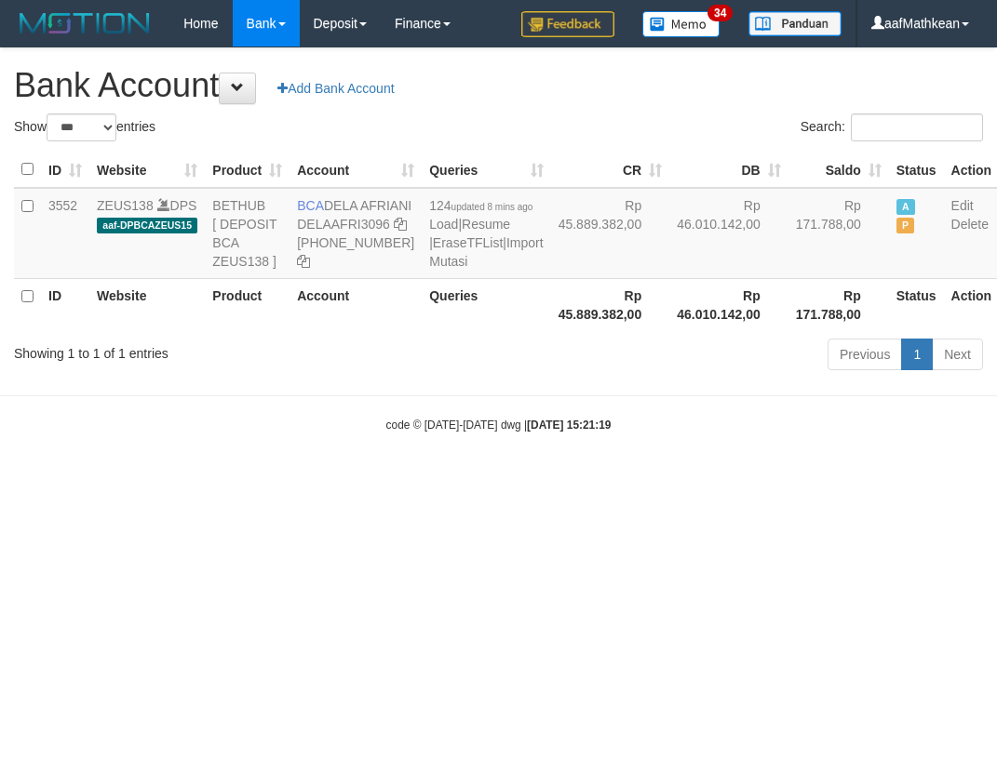
select select "***"
drag, startPoint x: 288, startPoint y: 200, endPoint x: 369, endPoint y: 225, distance: 83.9
click at [369, 225] on tr "3552 ZEUS138 DPS aaf-DPBCAZEUS15 BETHUB [ DEPOSIT BCA ZEUS138 ] BCA DELA AFRIAN…" at bounding box center [506, 233] width 985 height 91
click at [317, 196] on td "BCA DELA AFRIANI DELAAFRI3096 869-245-8639" at bounding box center [355, 233] width 132 height 91
drag, startPoint x: 300, startPoint y: 200, endPoint x: 350, endPoint y: 226, distance: 56.6
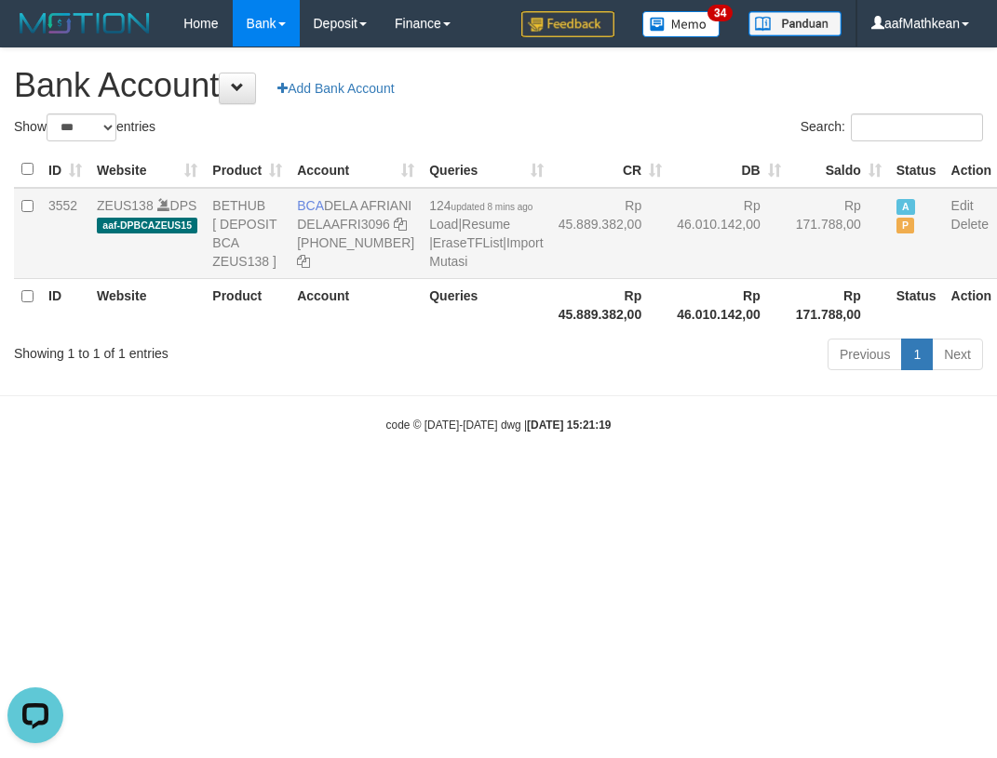
click at [350, 226] on td "BCA DELA AFRIANI DELAAFRI3096 869-245-8639" at bounding box center [355, 233] width 132 height 91
copy td "BCA DELA AFRIANI"
drag, startPoint x: 717, startPoint y: 540, endPoint x: 1424, endPoint y: 567, distance: 706.8
click at [996, 480] on html "Toggle navigation Home Bank Account List Load By Website Group [OXPLAY] ZEUS138…" at bounding box center [498, 240] width 997 height 480
select select "***"
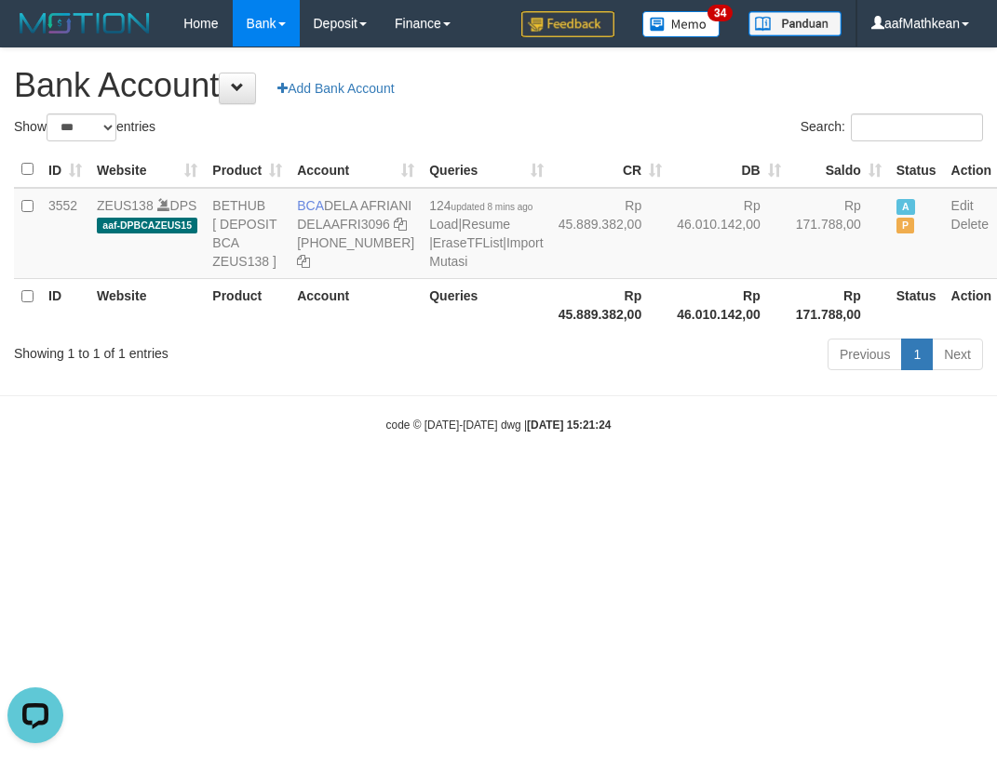
click at [612, 434] on div "code © [DATE]-[DATE] dwg | [DATE] 15:21:24" at bounding box center [498, 424] width 997 height 19
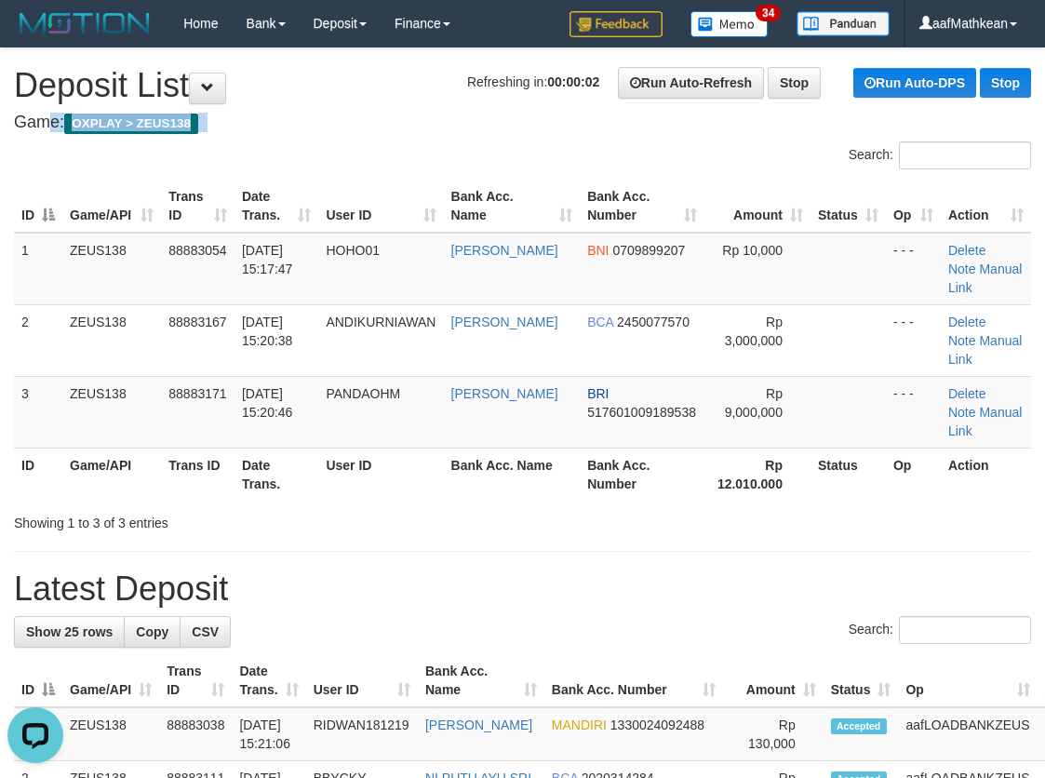
drag, startPoint x: 414, startPoint y: 77, endPoint x: 396, endPoint y: 94, distance: 24.4
click at [402, 91] on h1 "Refreshing in: 00:00:01 Run Auto-Refresh Stop Run Auto-DPS Stop Deposit List" at bounding box center [522, 85] width 1017 height 37
drag, startPoint x: 383, startPoint y: 121, endPoint x: 420, endPoint y: 156, distance: 50.7
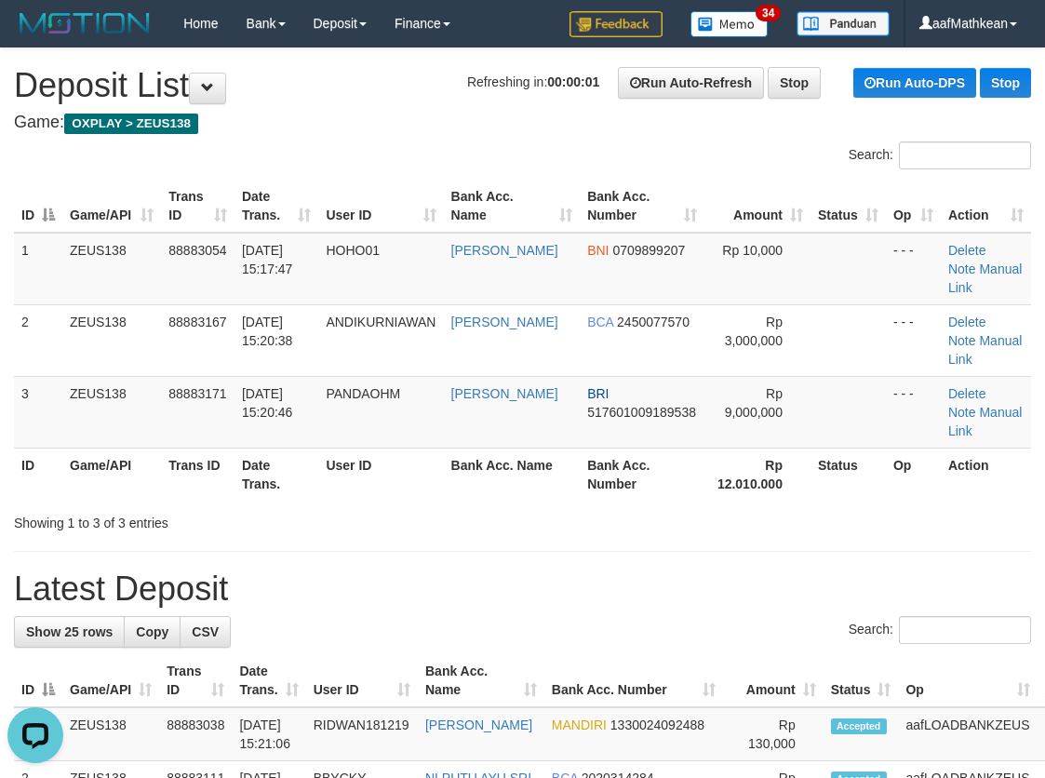
drag, startPoint x: 420, startPoint y: 156, endPoint x: 449, endPoint y: 164, distance: 30.7
drag, startPoint x: 449, startPoint y: 164, endPoint x: 476, endPoint y: 168, distance: 27.4
click at [475, 171] on div "Search:" at bounding box center [522, 157] width 1045 height 33
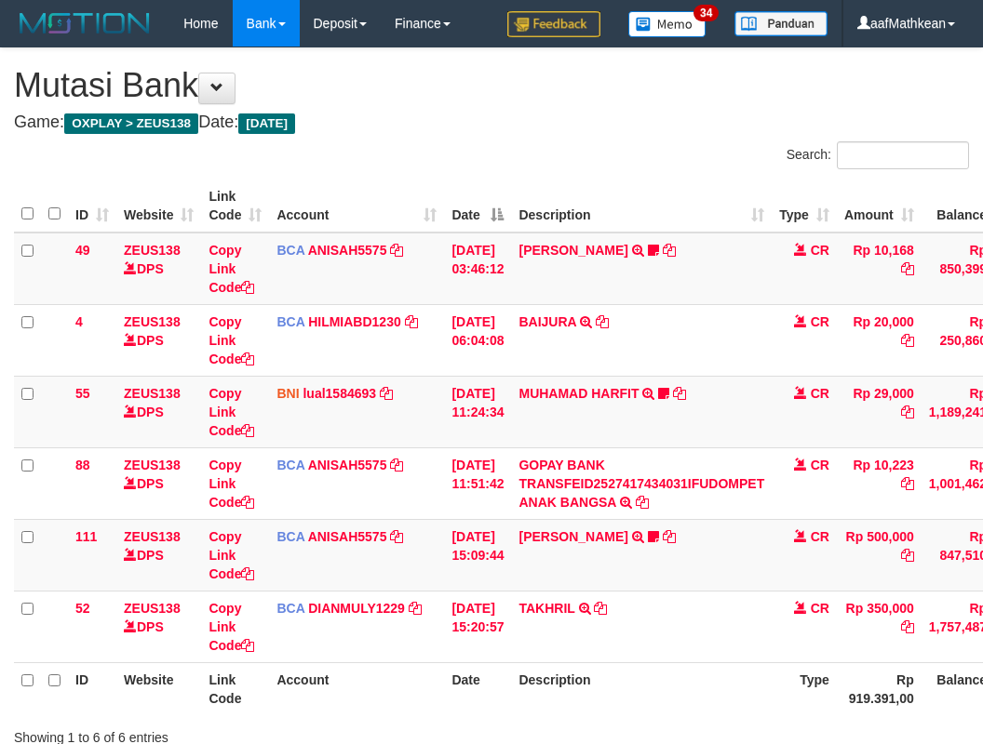
scroll to position [74, 15]
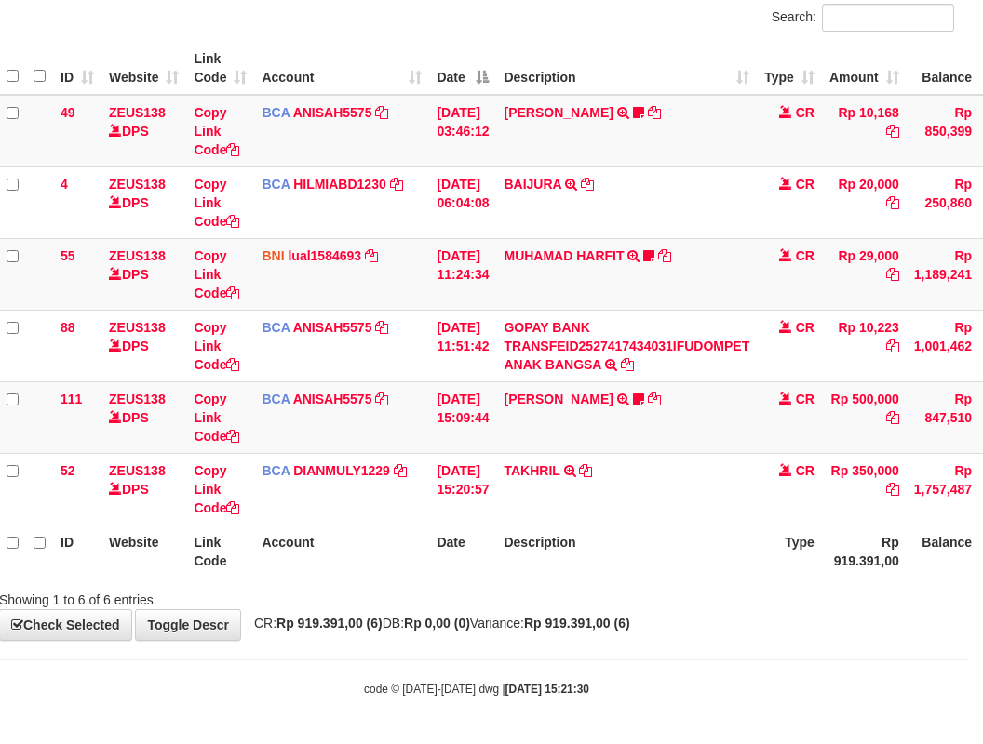
click at [610, 537] on th "Description" at bounding box center [626, 551] width 261 height 53
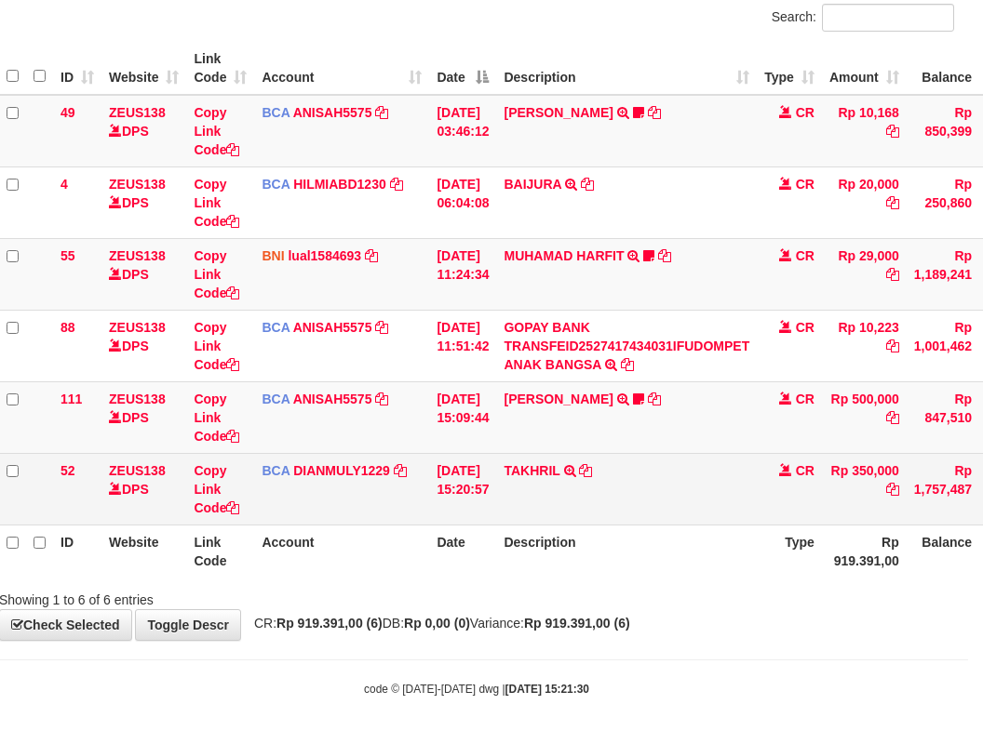
click at [621, 496] on table "ID Website Link Code Account Date Description Type Amount Balance Status Action…" at bounding box center [554, 310] width 1110 height 536
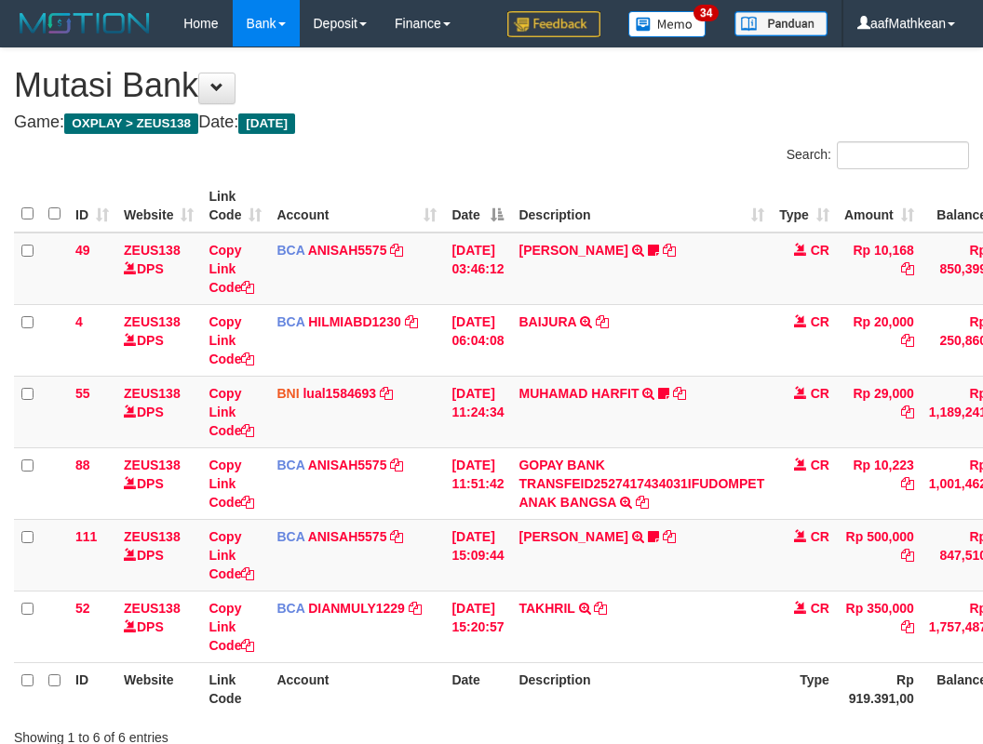
scroll to position [138, 15]
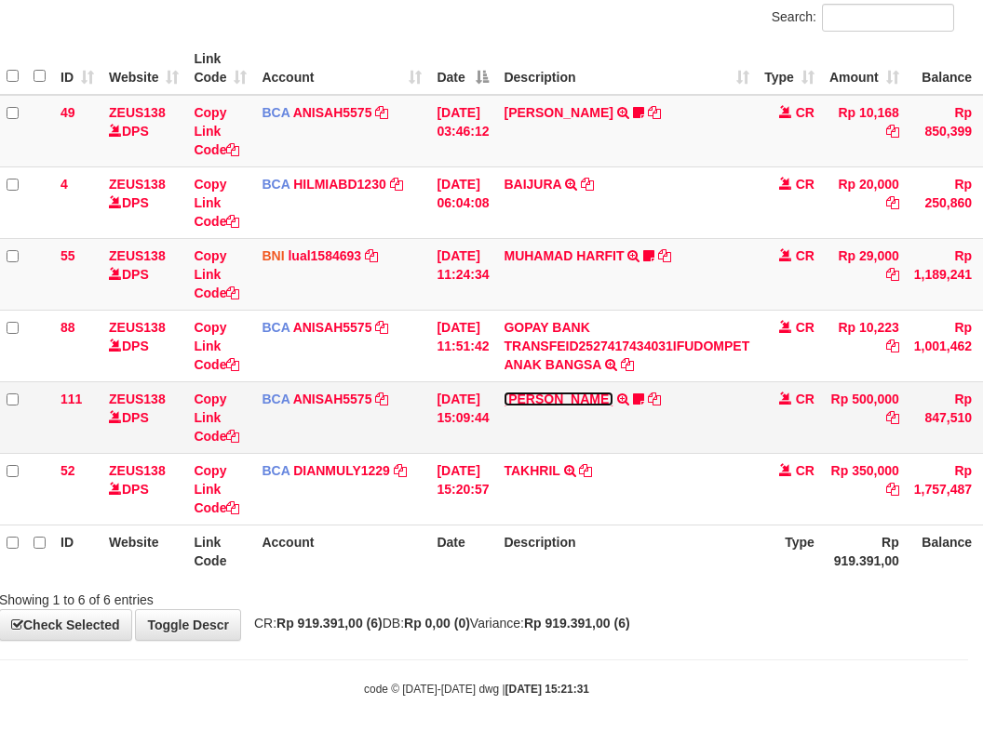
click at [610, 395] on link "[PERSON_NAME]" at bounding box center [557, 399] width 109 height 15
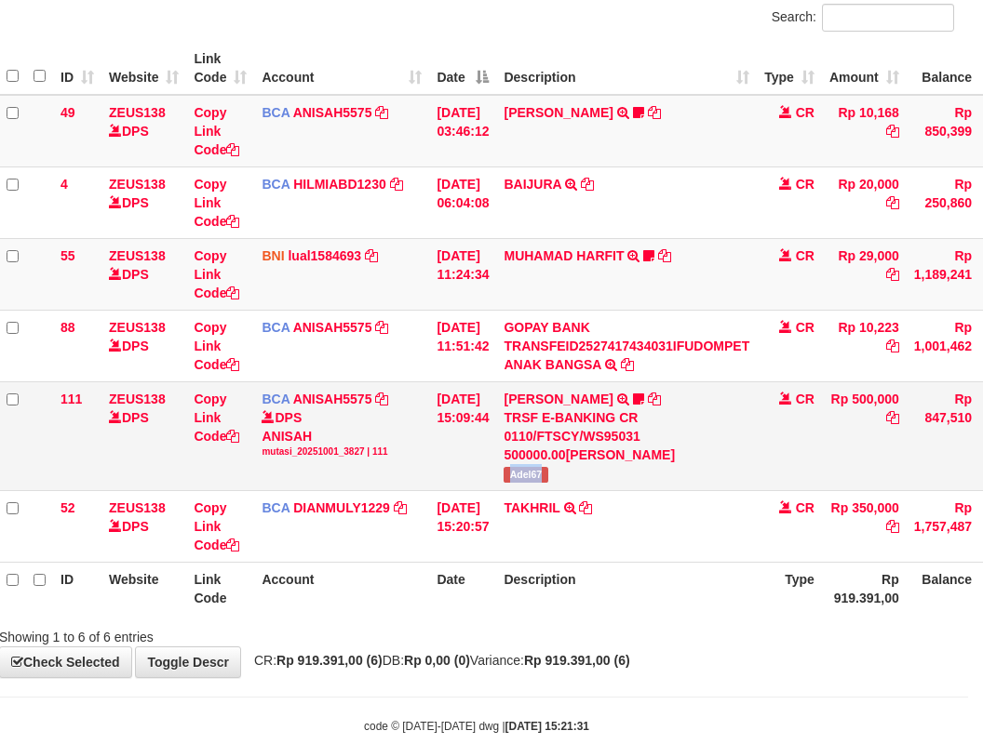
drag, startPoint x: 513, startPoint y: 471, endPoint x: 567, endPoint y: 476, distance: 54.3
click at [567, 476] on td "[PERSON_NAME] TRSF E-BANKING CR 0110/FTSCY/WS95031 500000.00[PERSON_NAME] Adel67" at bounding box center [626, 436] width 261 height 109
copy span "Adel67"
click at [291, 543] on td "BCA DIANMULY1229 DPS [PERSON_NAME] mutasi_20251001_3826 | 52 mutasi_20251001_38…" at bounding box center [341, 526] width 175 height 72
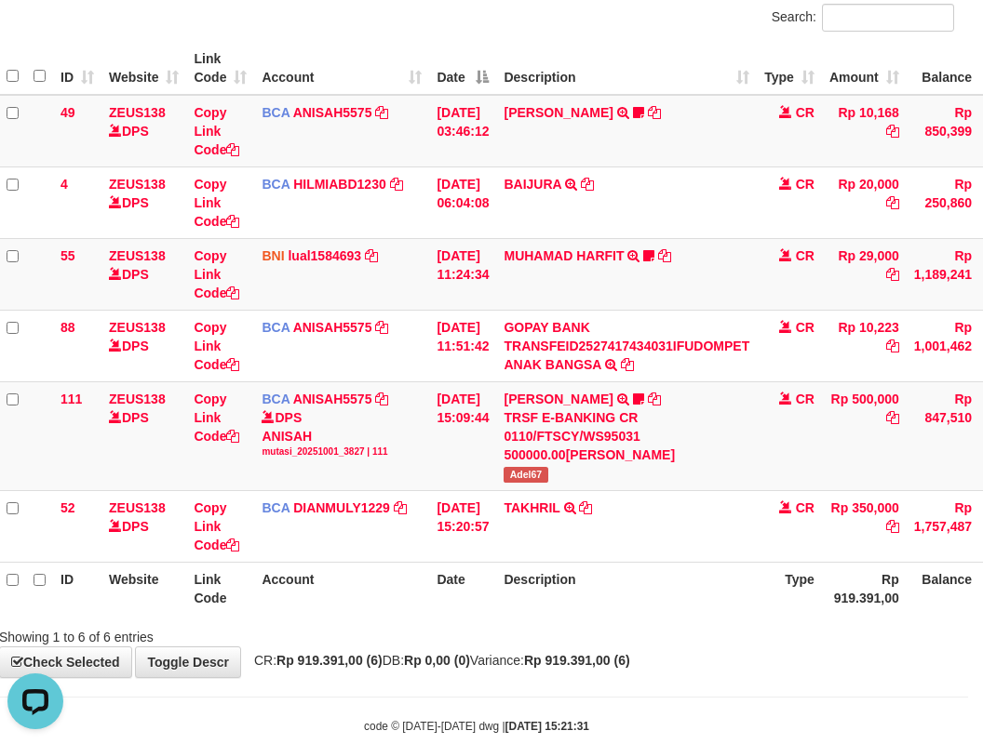
drag, startPoint x: 350, startPoint y: 579, endPoint x: 456, endPoint y: 620, distance: 113.7
click at [435, 616] on div "ID Website Link Code Account Date Description Type Amount Balance Status Action…" at bounding box center [476, 328] width 983 height 584
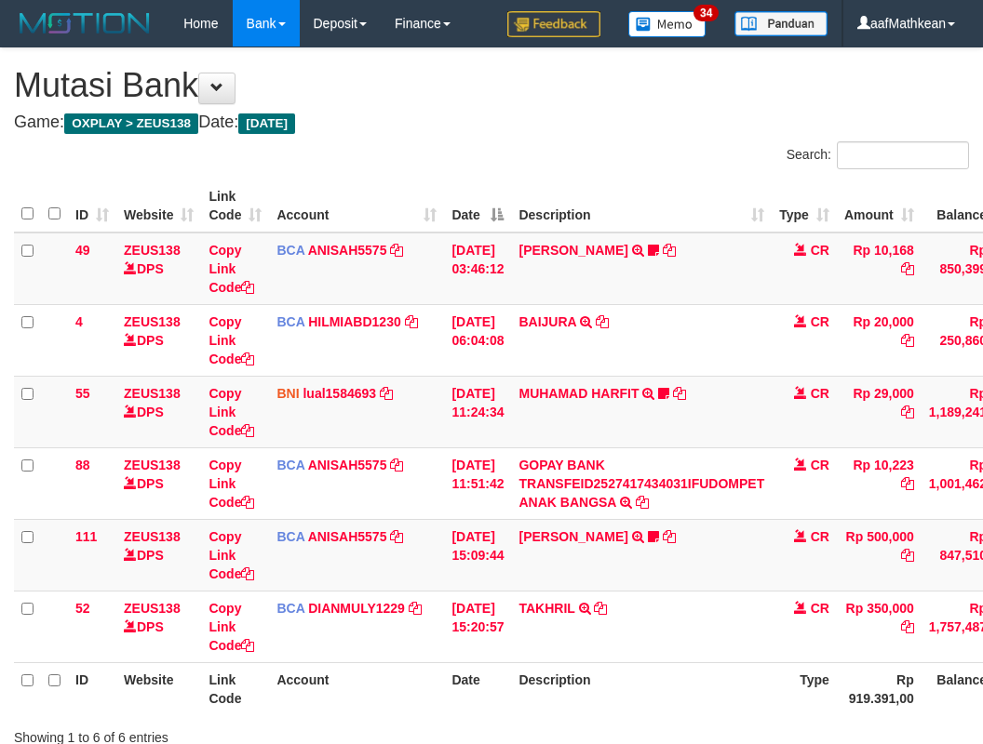
scroll to position [138, 15]
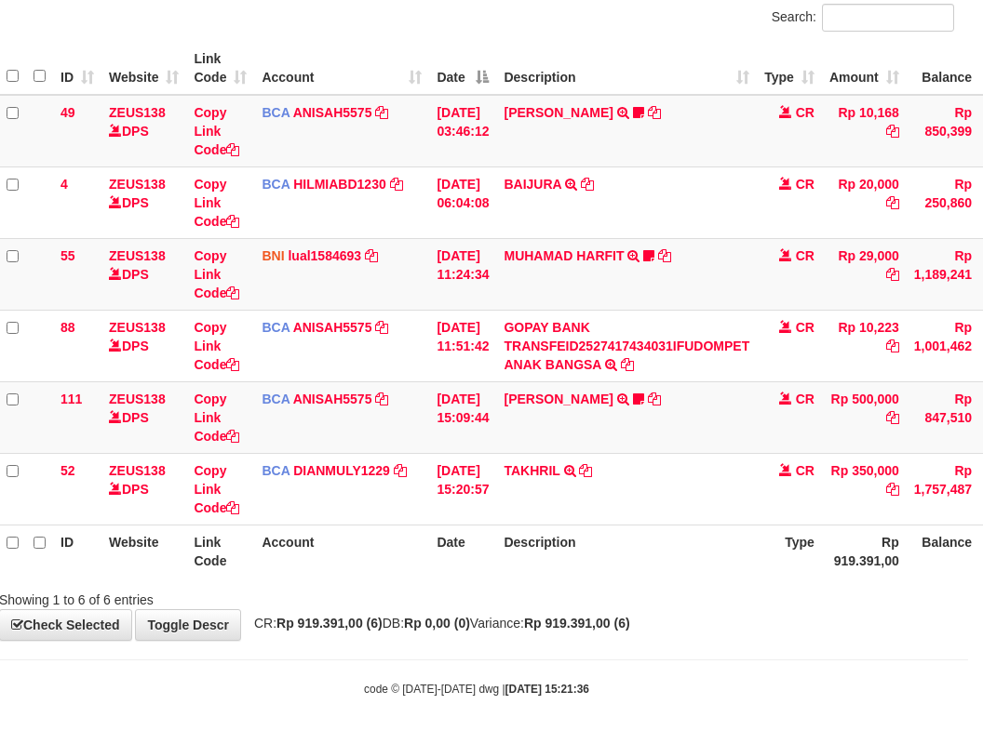
click at [478, 566] on th "Date" at bounding box center [462, 551] width 67 height 53
drag, startPoint x: 494, startPoint y: 573, endPoint x: 523, endPoint y: 569, distance: 29.2
click at [496, 573] on th "Date" at bounding box center [462, 551] width 67 height 53
drag, startPoint x: 523, startPoint y: 569, endPoint x: 579, endPoint y: 569, distance: 55.8
click at [524, 569] on th "Description" at bounding box center [626, 551] width 261 height 53
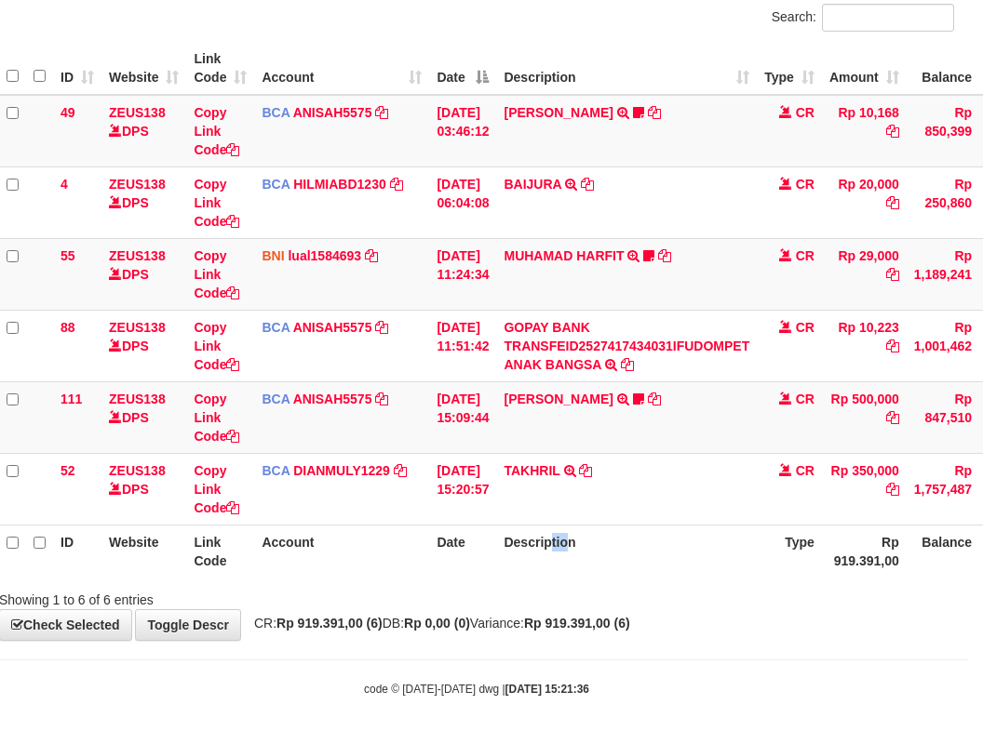
drag, startPoint x: 579, startPoint y: 569, endPoint x: 992, endPoint y: 516, distance: 416.5
click at [894, 532] on tr "ID Website Link Code Account Date Description Type Rp 919.391,00 Balance Status…" at bounding box center [554, 551] width 1110 height 53
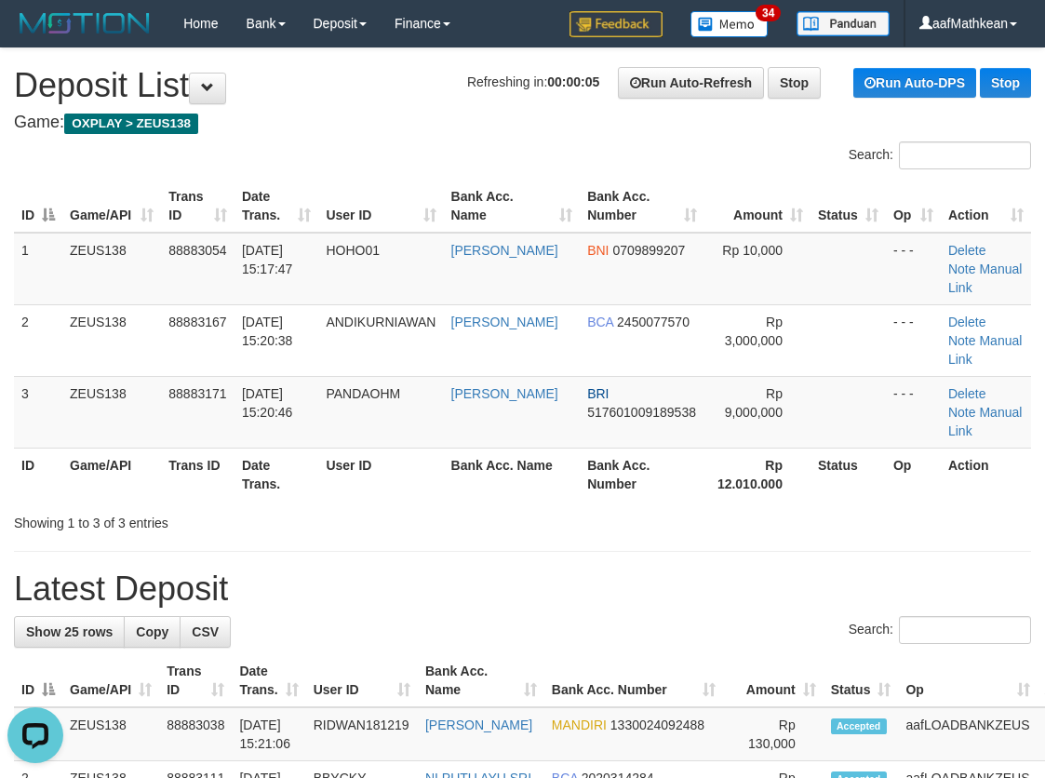
click at [370, 125] on h4 "Game: OXPLAY > ZEUS138" at bounding box center [522, 123] width 1017 height 19
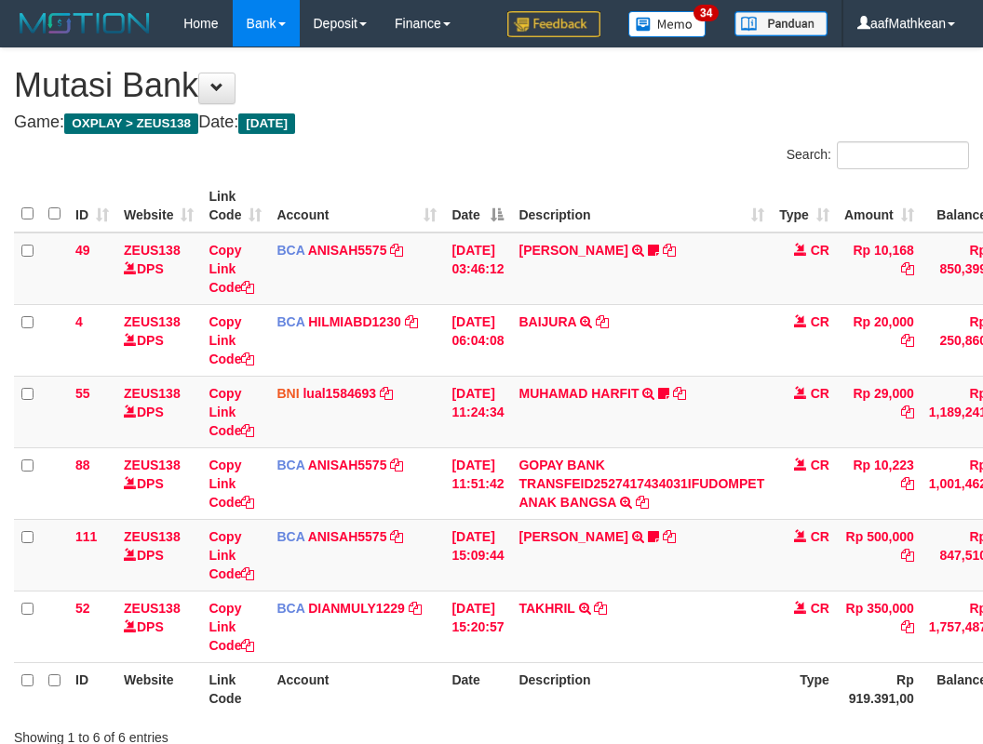
scroll to position [138, 15]
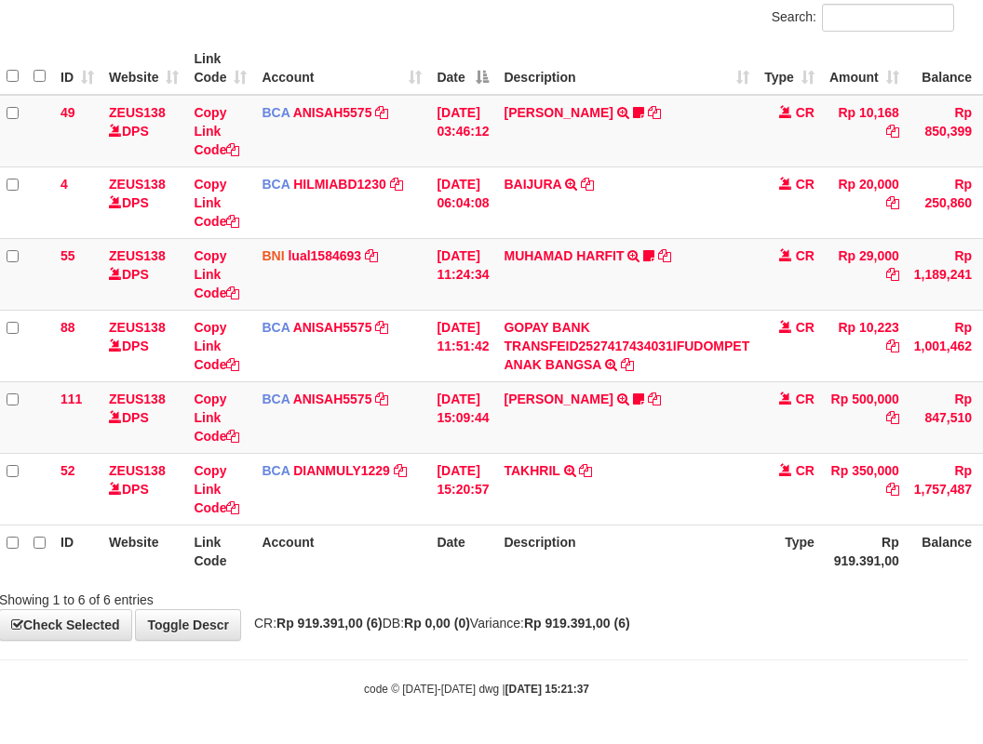
click at [577, 574] on th "Description" at bounding box center [626, 551] width 261 height 53
click at [589, 577] on th "Description" at bounding box center [626, 551] width 261 height 53
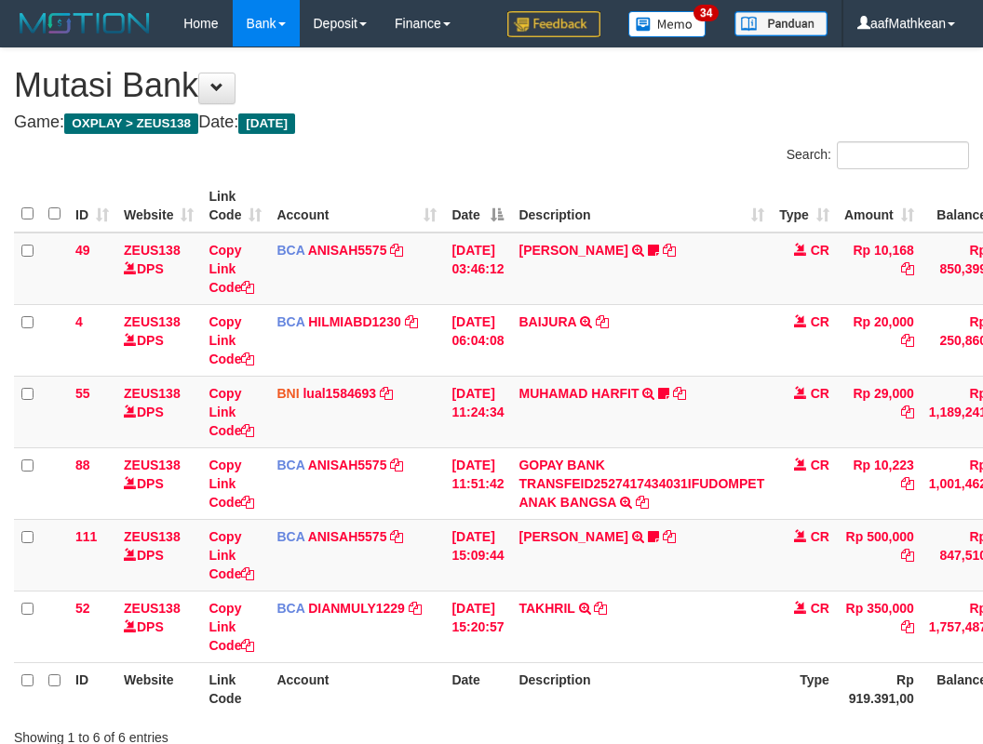
click at [639, 663] on th "Description" at bounding box center [641, 689] width 261 height 53
click at [636, 524] on table "ID Website Link Code Account Date Description Type Amount Balance Status Action…" at bounding box center [569, 448] width 1110 height 536
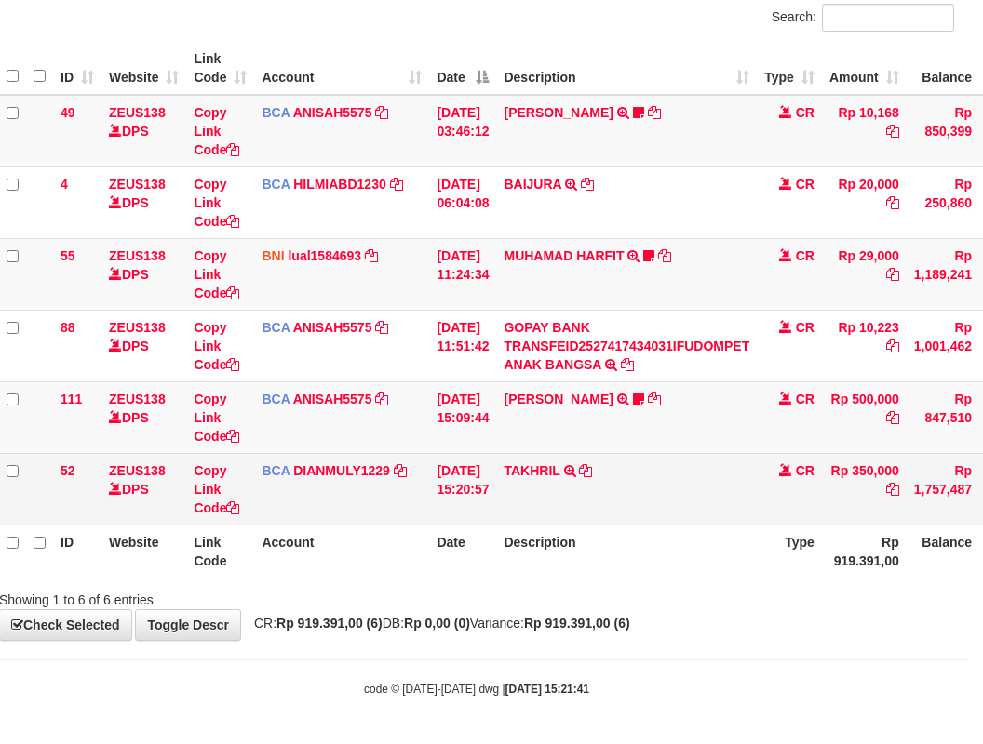
click at [496, 519] on td "[DATE] 15:20:57" at bounding box center [462, 489] width 67 height 72
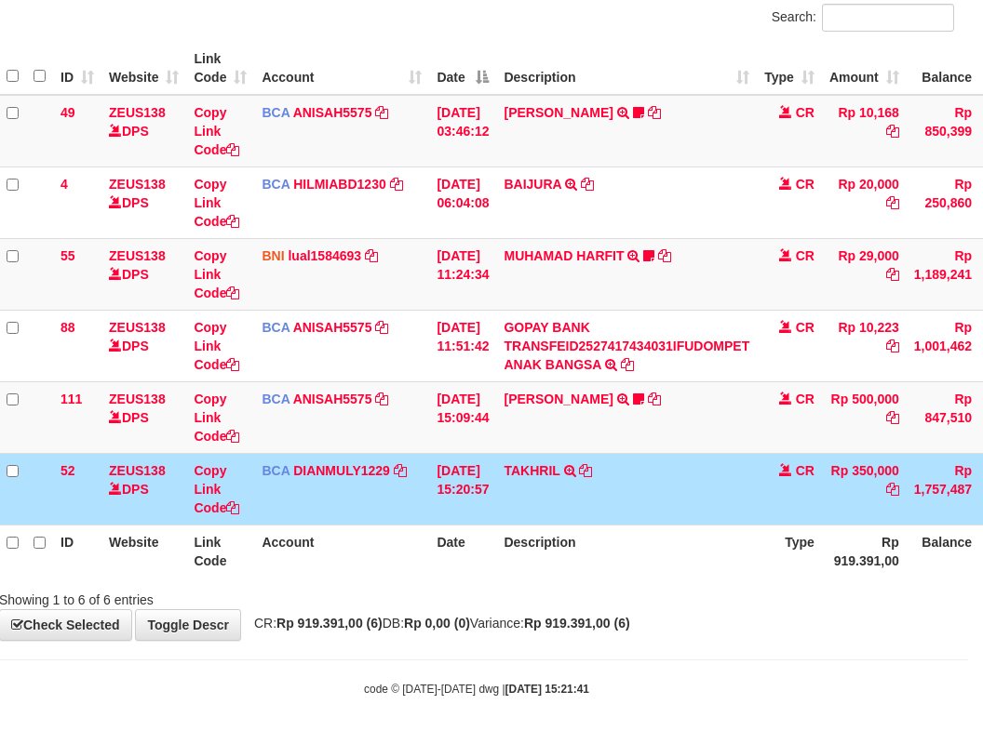
click at [512, 531] on tr "ID Website Link Code Account Date Description Type Rp 919.391,00 Balance Status…" at bounding box center [554, 551] width 1110 height 53
drag, startPoint x: 526, startPoint y: 531, endPoint x: 562, endPoint y: 550, distance: 40.8
click at [535, 543] on th "Description" at bounding box center [626, 551] width 261 height 53
drag, startPoint x: 543, startPoint y: 503, endPoint x: 442, endPoint y: 483, distance: 102.4
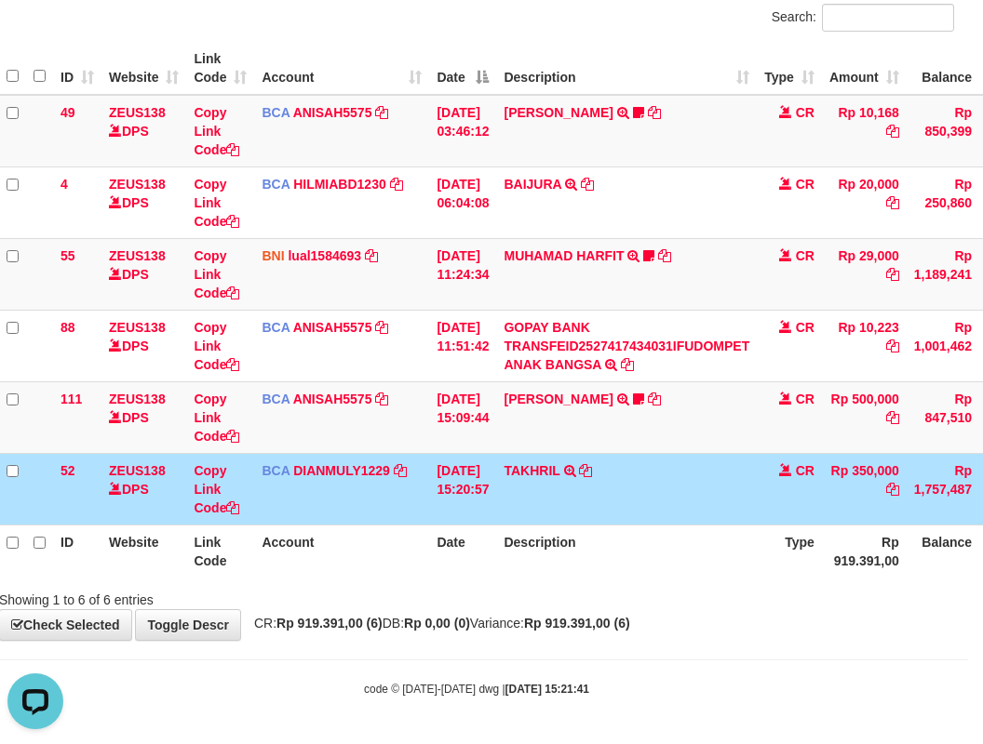
click at [529, 508] on td "TAKHRIL TRSF E-BANKING CR 0110/FTSCY/WS95031 350000.00TAKHRIL" at bounding box center [626, 489] width 261 height 72
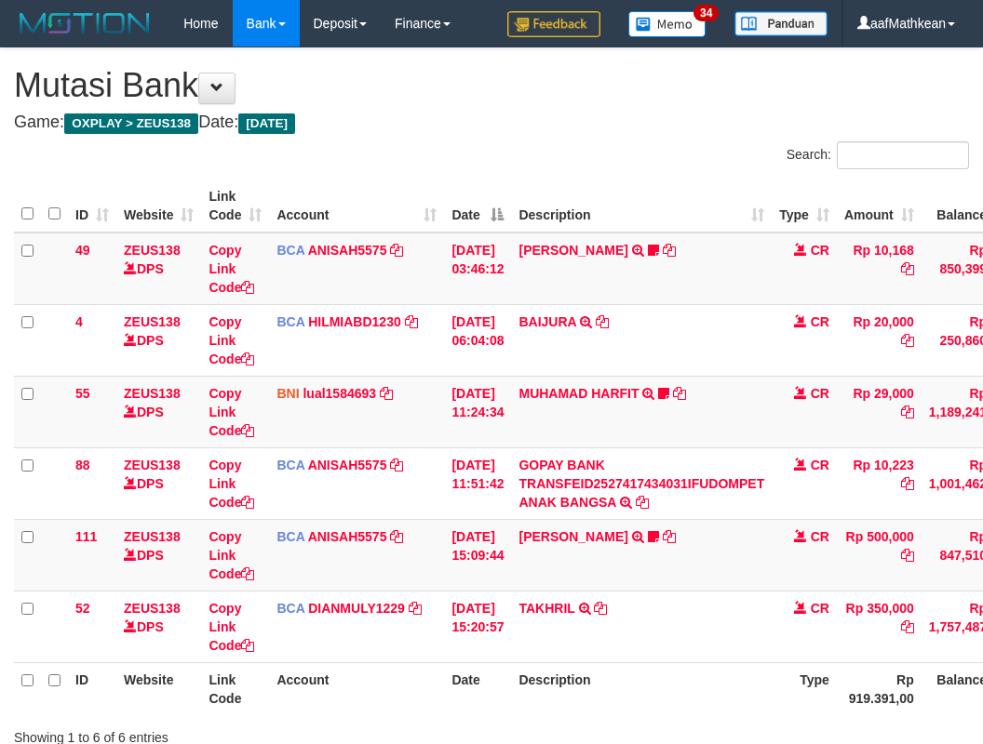
scroll to position [138, 15]
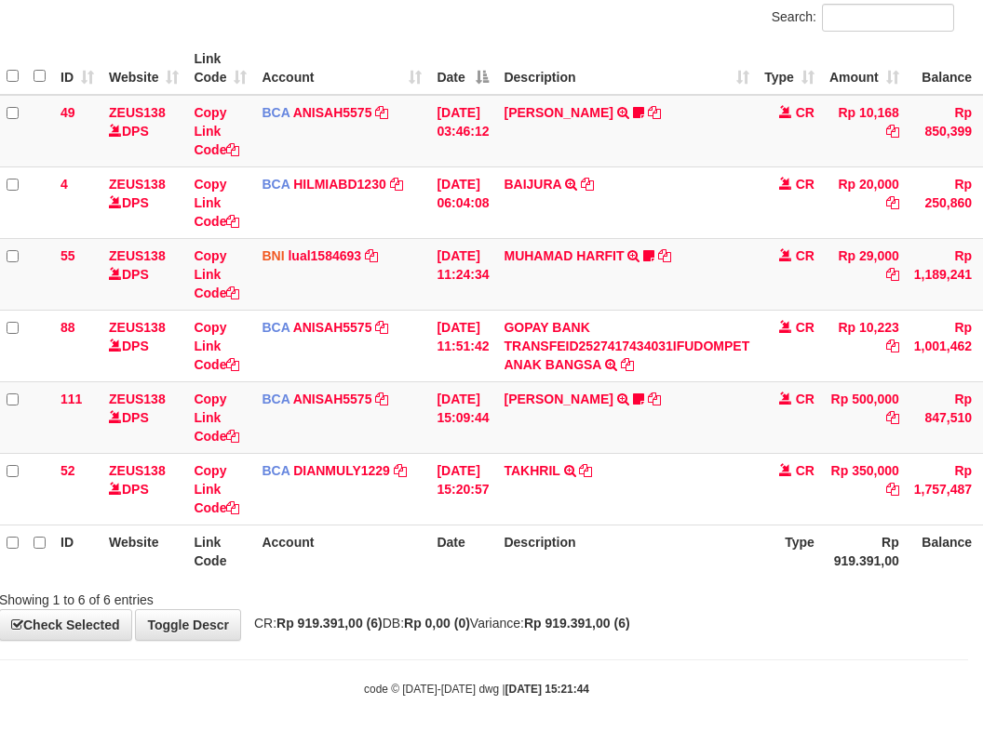
click at [684, 570] on th "Description" at bounding box center [626, 551] width 261 height 53
drag, startPoint x: 688, startPoint y: 570, endPoint x: 991, endPoint y: 422, distance: 337.5
click at [706, 567] on th "Description" at bounding box center [626, 551] width 261 height 53
click at [475, 550] on tr "ID Website Link Code Account Date Description Type Rp 919.391,00 Balance Status…" at bounding box center [554, 551] width 1110 height 53
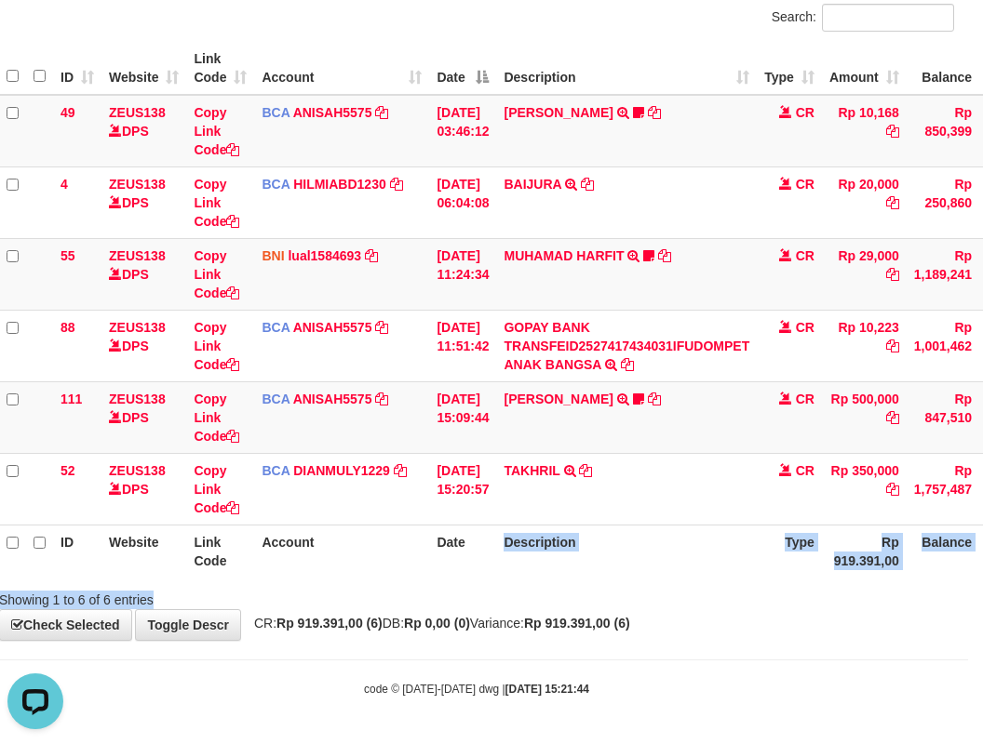
drag, startPoint x: 952, startPoint y: 584, endPoint x: 1055, endPoint y: 583, distance: 103.3
click at [968, 583] on html "Toggle navigation Home Bank Account List Load By Website Group [OXPLAY] ZEUS138…" at bounding box center [476, 303] width 983 height 882
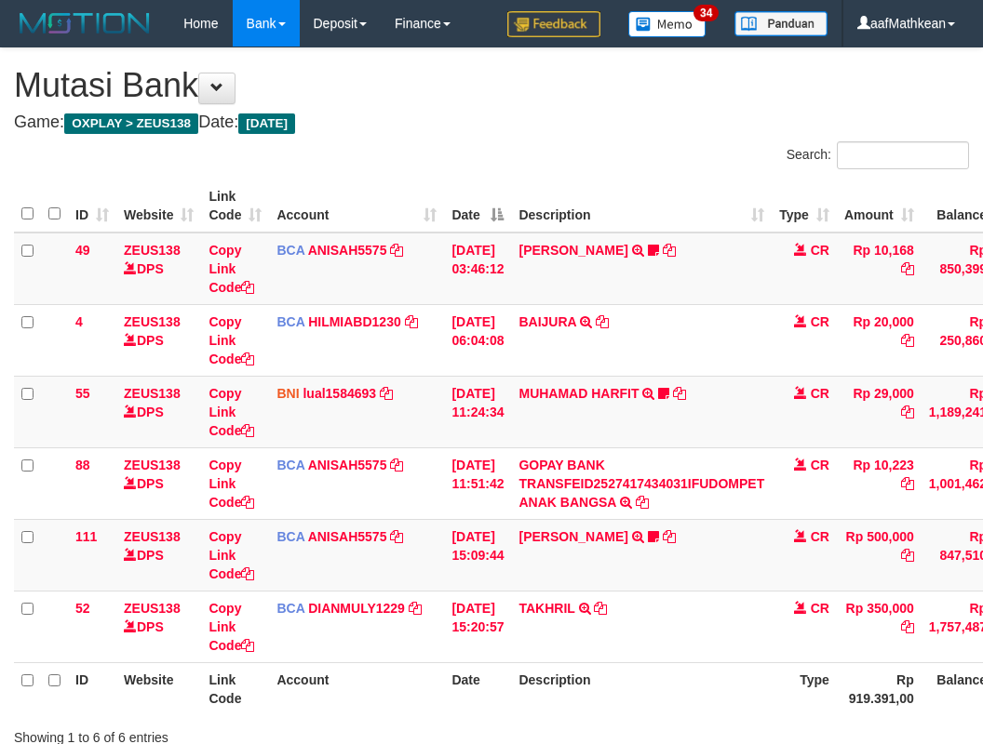
scroll to position [138, 15]
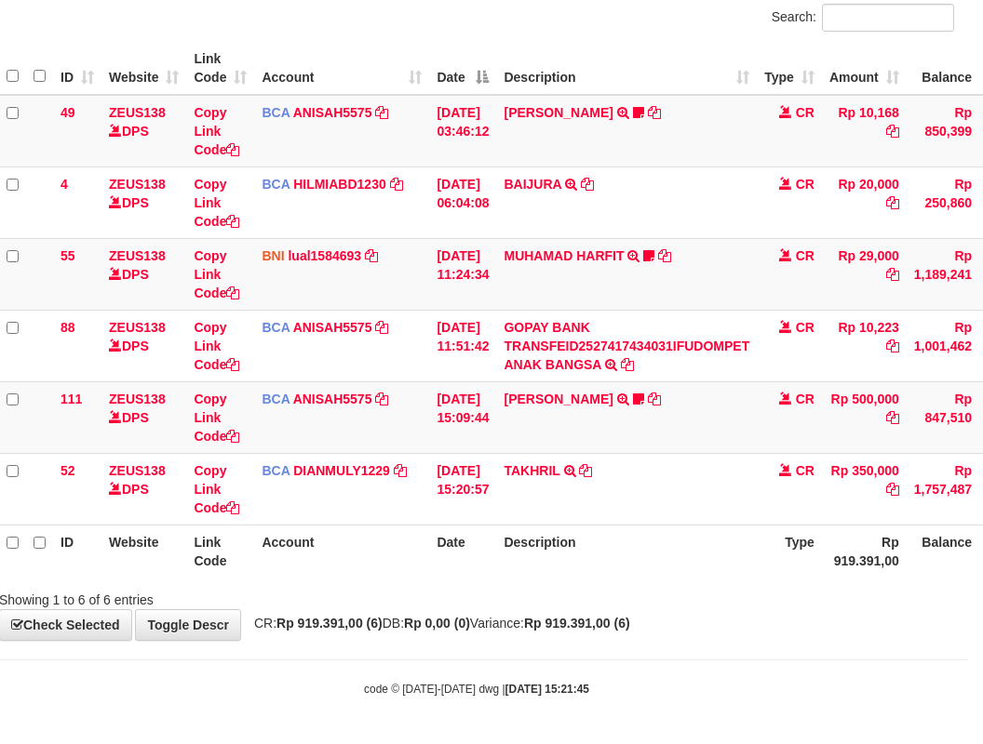
drag, startPoint x: 446, startPoint y: 660, endPoint x: 984, endPoint y: 702, distance: 539.5
click at [447, 660] on hr at bounding box center [476, 660] width 983 height 1
click at [865, 697] on body "Toggle navigation Home Bank Account List Load By Website Group [OXPLAY] ZEUS138…" at bounding box center [476, 303] width 983 height 882
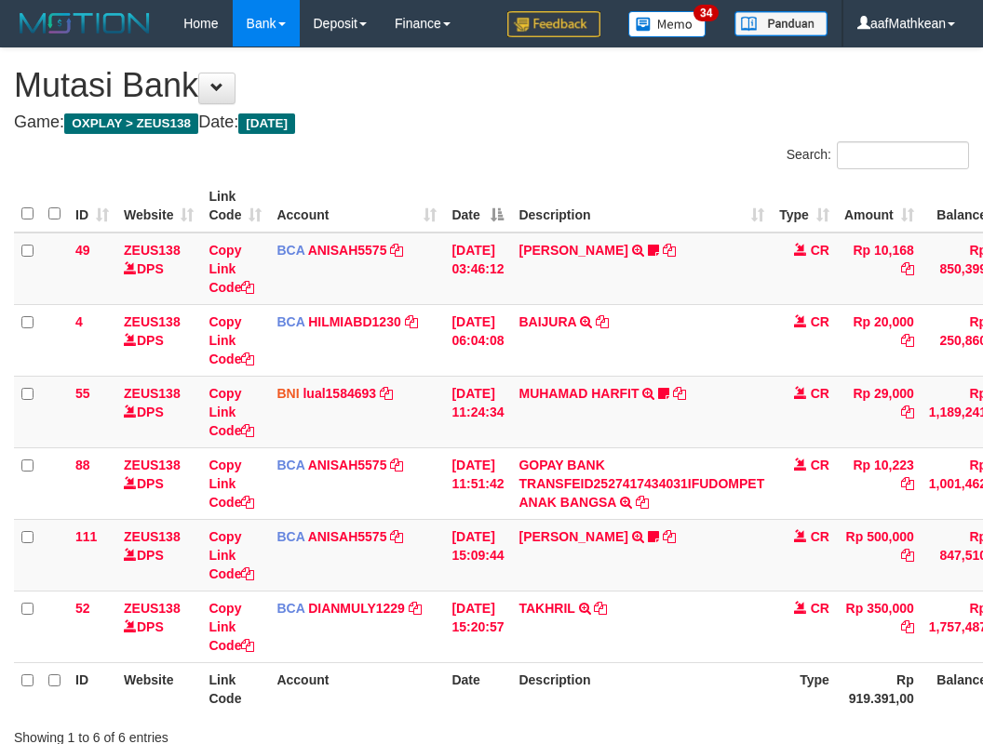
scroll to position [138, 15]
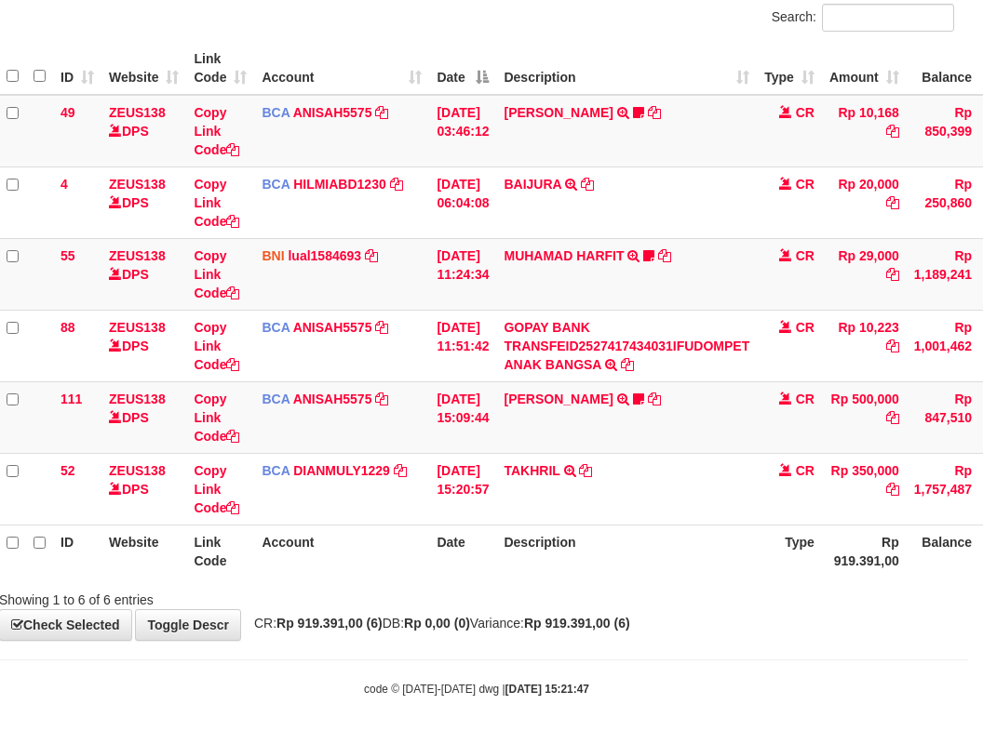
click at [649, 659] on body "Toggle navigation Home Bank Account List Load By Website Group [OXPLAY] ZEUS138…" at bounding box center [476, 303] width 983 height 882
click at [627, 681] on body "Toggle navigation Home Bank Account List Load By Website Group [OXPLAY] ZEUS138…" at bounding box center [476, 303] width 983 height 882
click at [570, 543] on th "Description" at bounding box center [626, 551] width 261 height 53
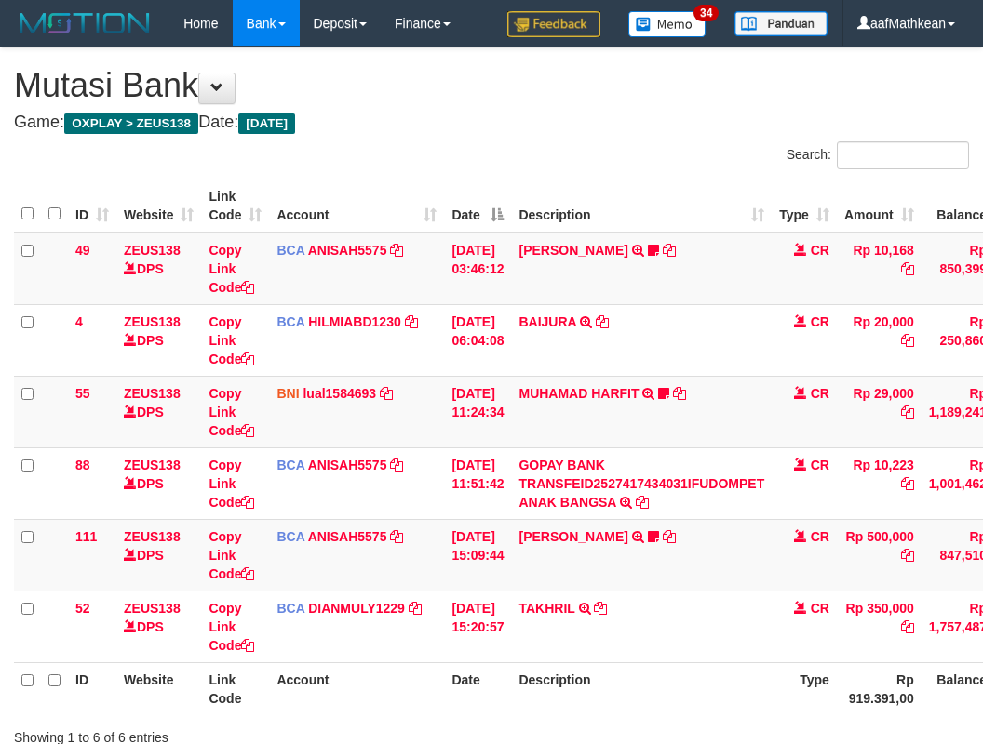
click at [740, 721] on div "Showing 1 to 6 of 6 entries" at bounding box center [491, 734] width 983 height 26
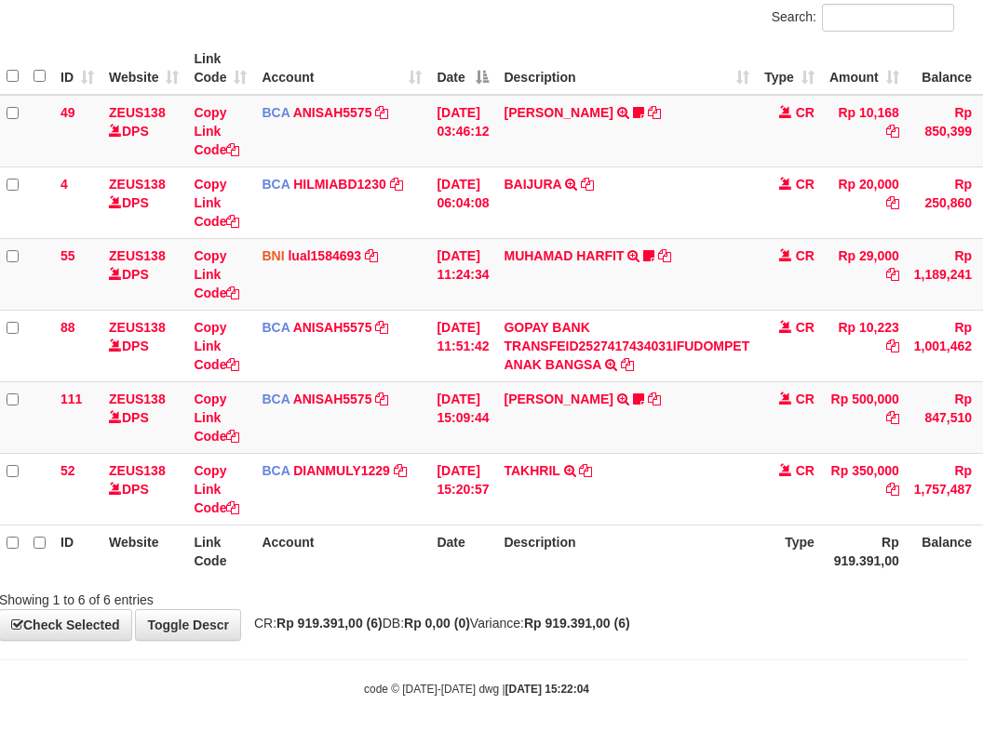
click at [736, 586] on div "Showing 1 to 6 of 6 entries" at bounding box center [476, 596] width 983 height 26
click at [741, 590] on div "Showing 1 to 6 of 6 entries" at bounding box center [476, 596] width 983 height 26
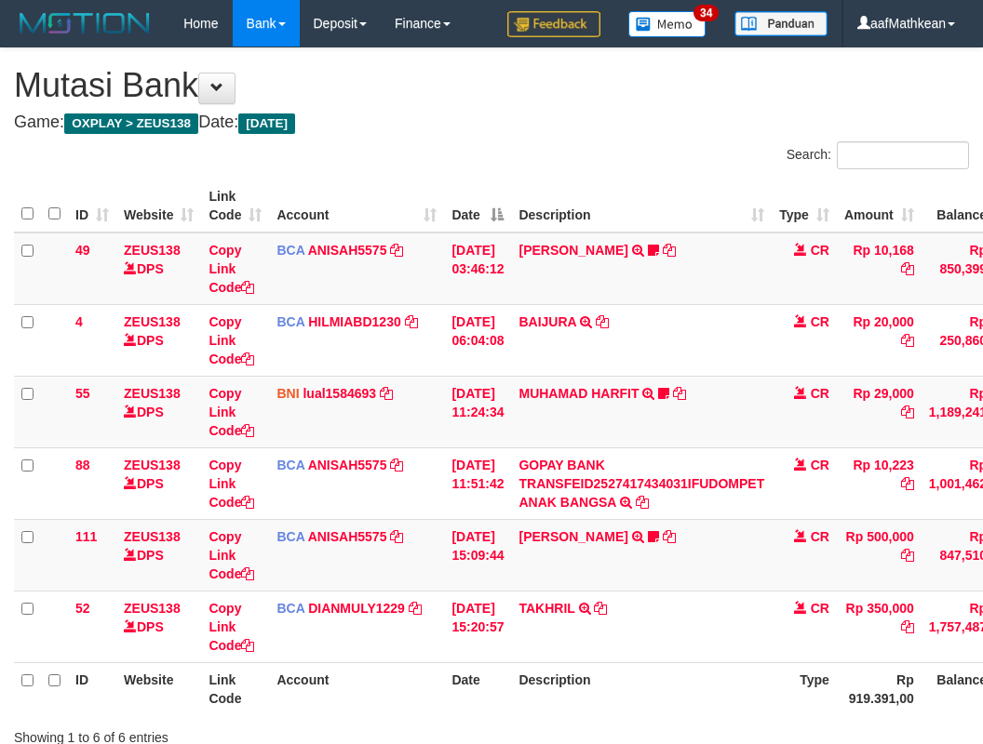
click at [740, 721] on div "Showing 1 to 6 of 6 entries" at bounding box center [491, 734] width 983 height 26
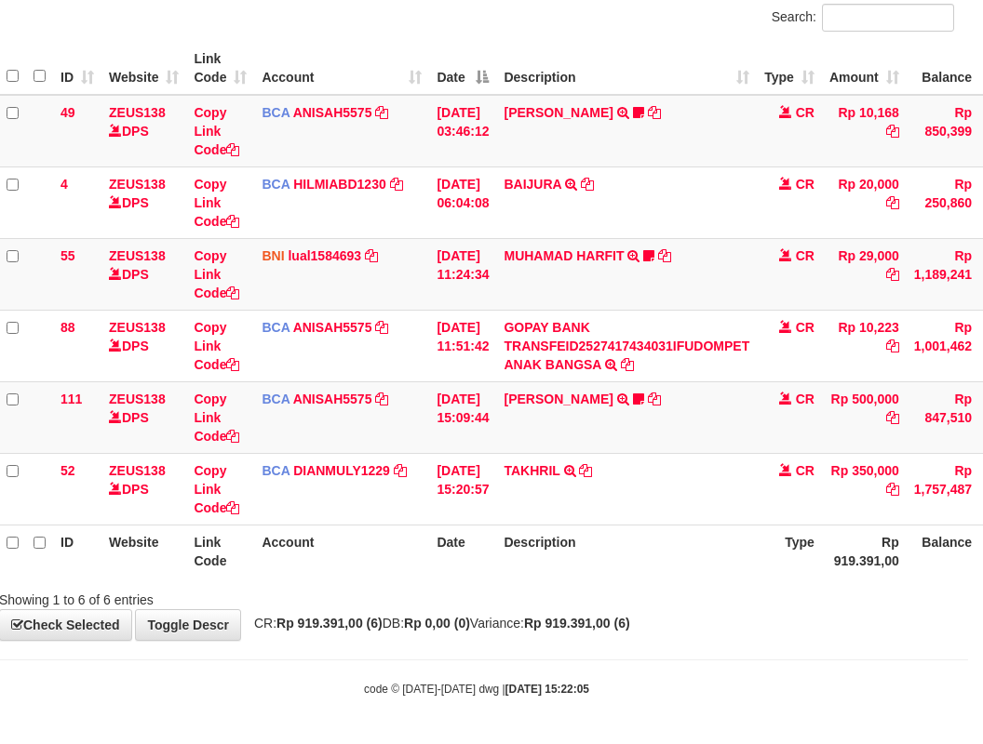
drag, startPoint x: 0, startPoint y: 0, endPoint x: 740, endPoint y: 591, distance: 946.8
click at [740, 591] on div "Showing 1 to 6 of 6 entries" at bounding box center [476, 596] width 983 height 26
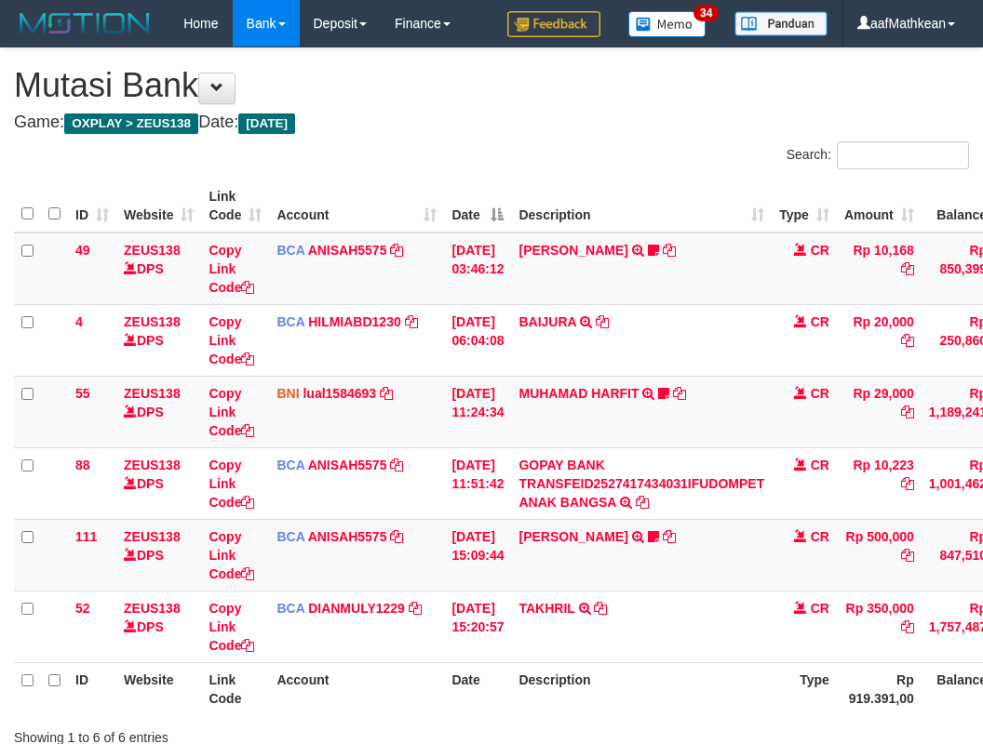
scroll to position [138, 15]
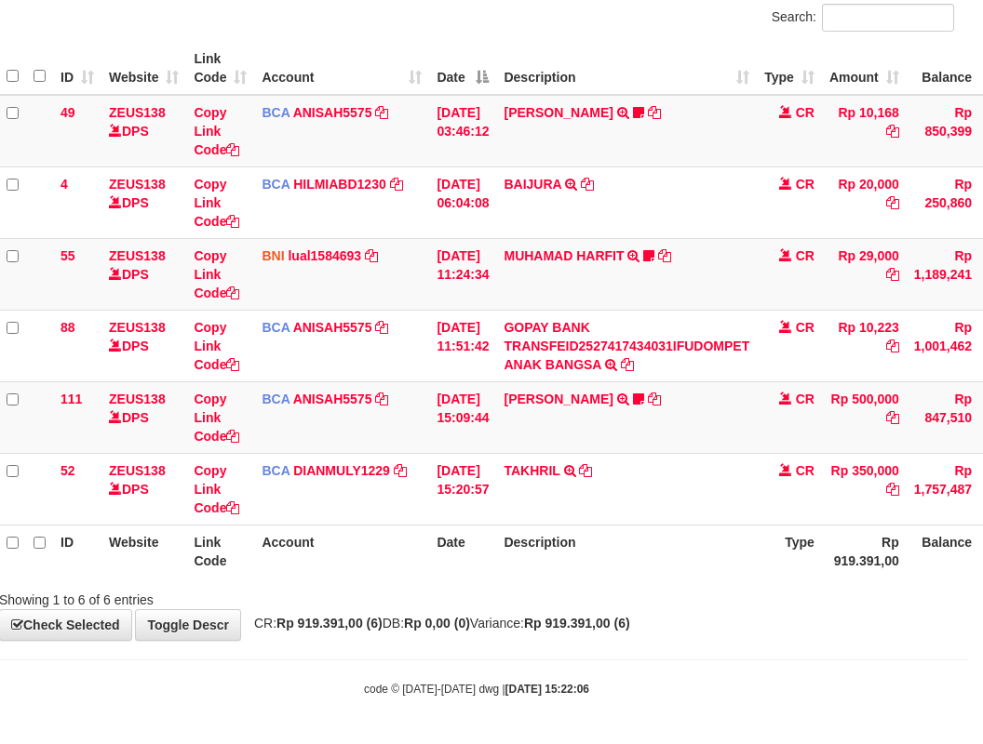
click at [739, 591] on div "Showing 1 to 6 of 6 entries" at bounding box center [476, 596] width 983 height 26
click at [685, 594] on div "Showing 1 to 6 of 6 entries" at bounding box center [476, 596] width 983 height 26
drag, startPoint x: 690, startPoint y: 600, endPoint x: 672, endPoint y: 599, distance: 17.7
click at [690, 601] on div "Showing 1 to 6 of 6 entries" at bounding box center [476, 596] width 983 height 26
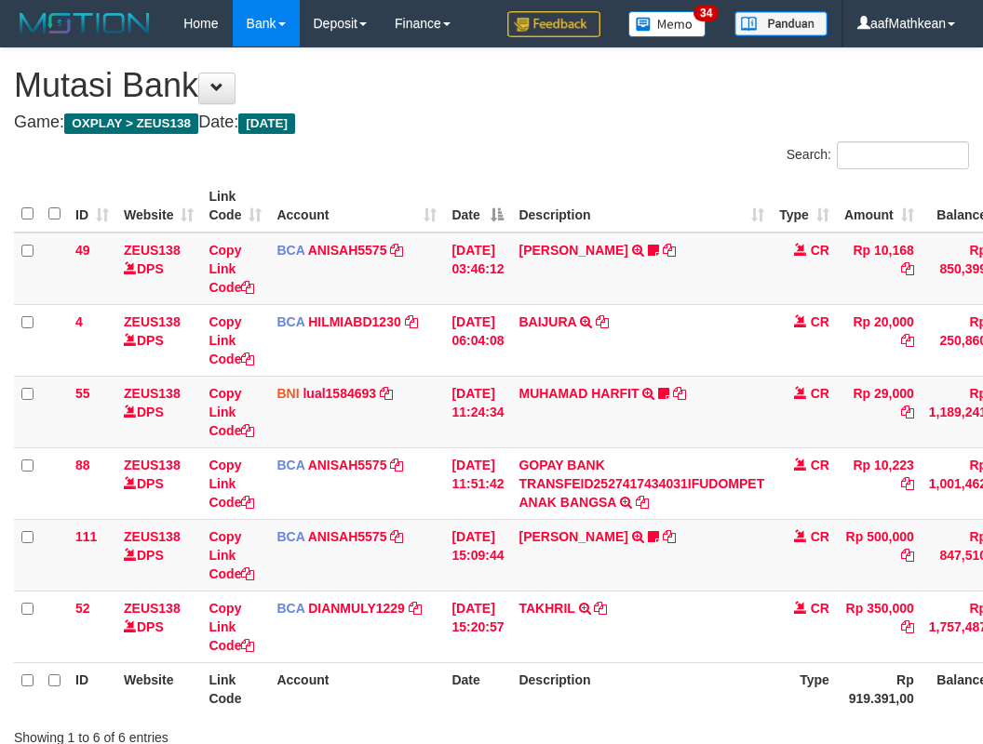
scroll to position [138, 15]
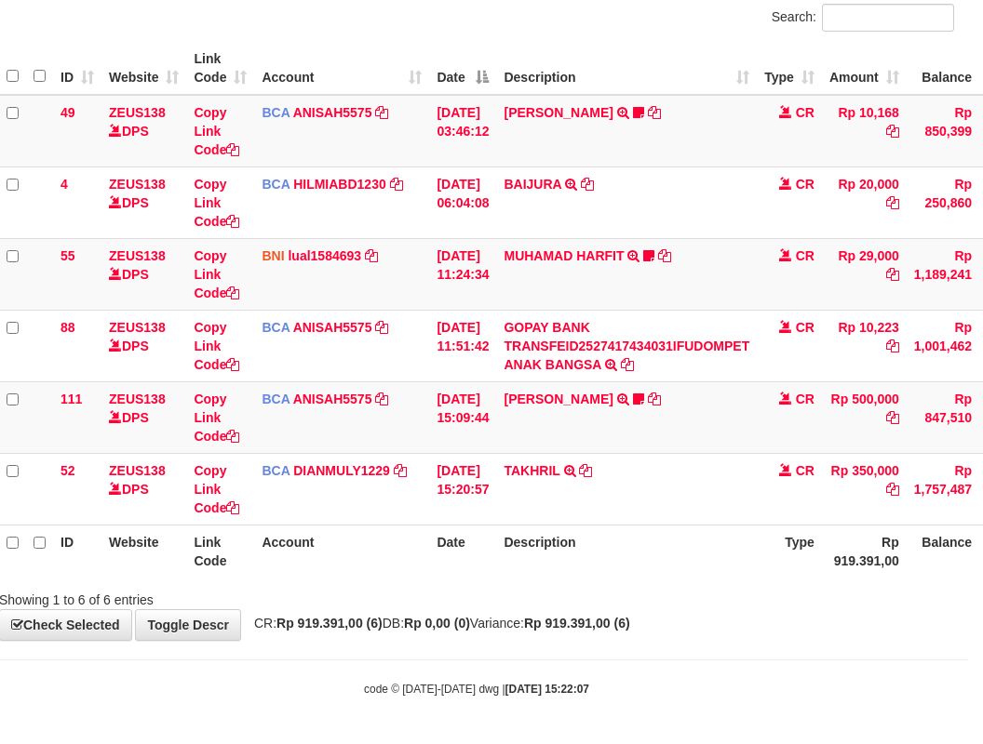
click at [543, 636] on div "**********" at bounding box center [476, 276] width 983 height 730
drag, startPoint x: 555, startPoint y: 638, endPoint x: 994, endPoint y: 594, distance: 441.5
click at [850, 620] on div "**********" at bounding box center [476, 276] width 983 height 730
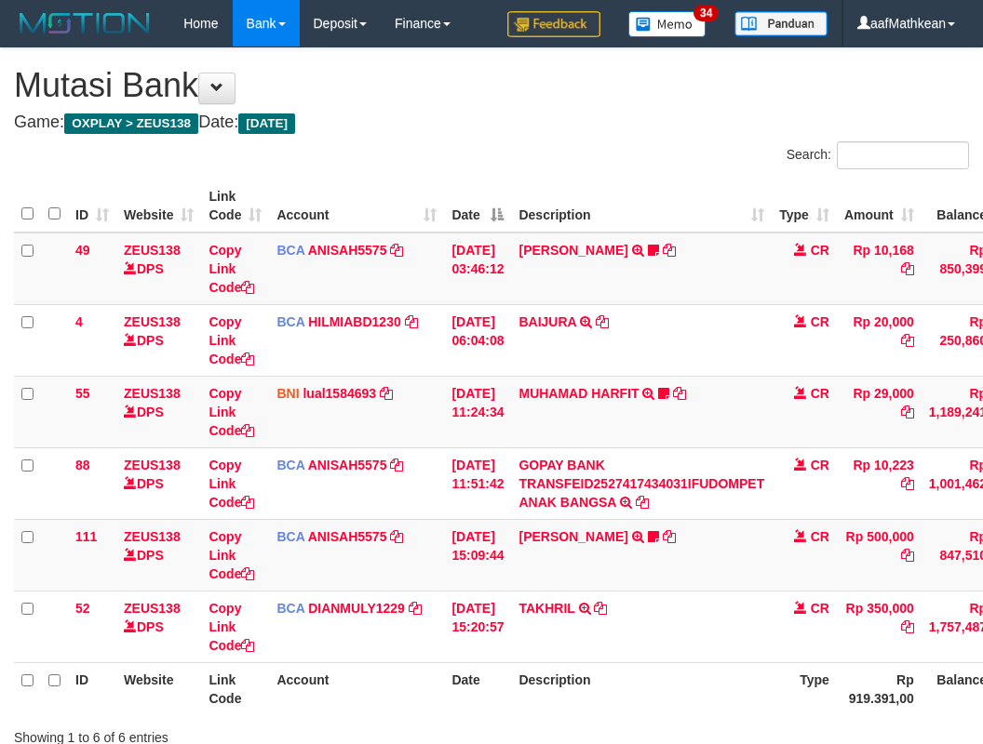
scroll to position [138, 15]
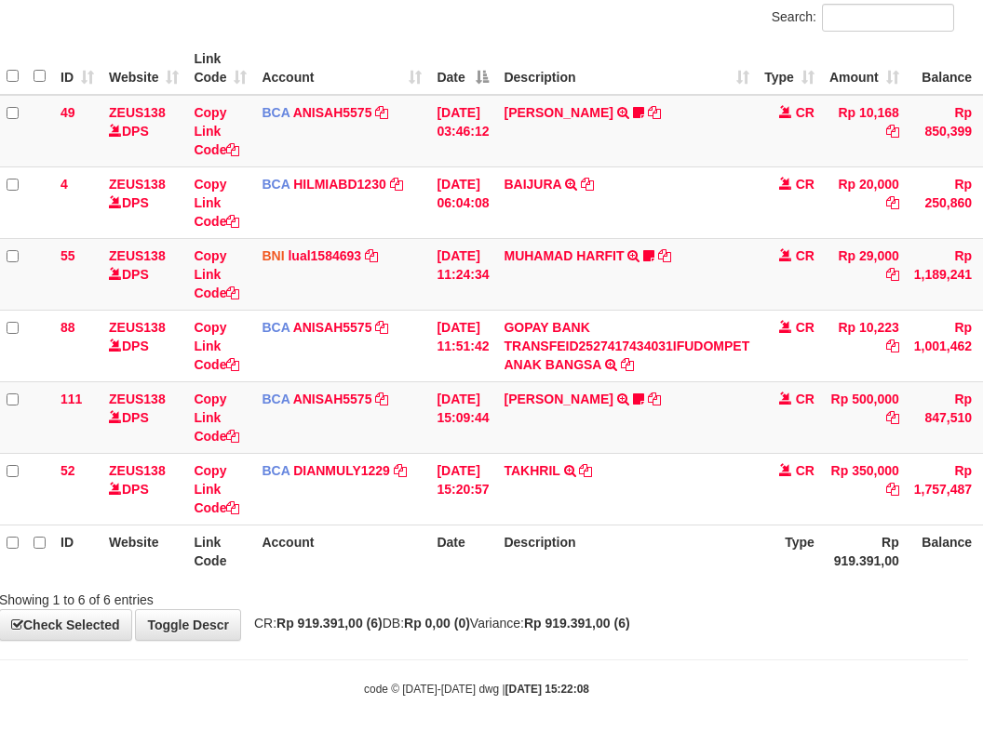
drag, startPoint x: 456, startPoint y: 617, endPoint x: 488, endPoint y: 637, distance: 37.7
click at [461, 621] on strong "Rp 0,00 (0)" at bounding box center [437, 623] width 66 height 15
drag, startPoint x: 488, startPoint y: 637, endPoint x: 502, endPoint y: 634, distance: 14.4
click at [493, 638] on div "**********" at bounding box center [476, 276] width 983 height 730
click at [518, 626] on span "CR: Rp 919.391,00 (6) DB: Rp 0,00 (0) Variance: Rp 919.391,00 (6)" at bounding box center [437, 623] width 385 height 15
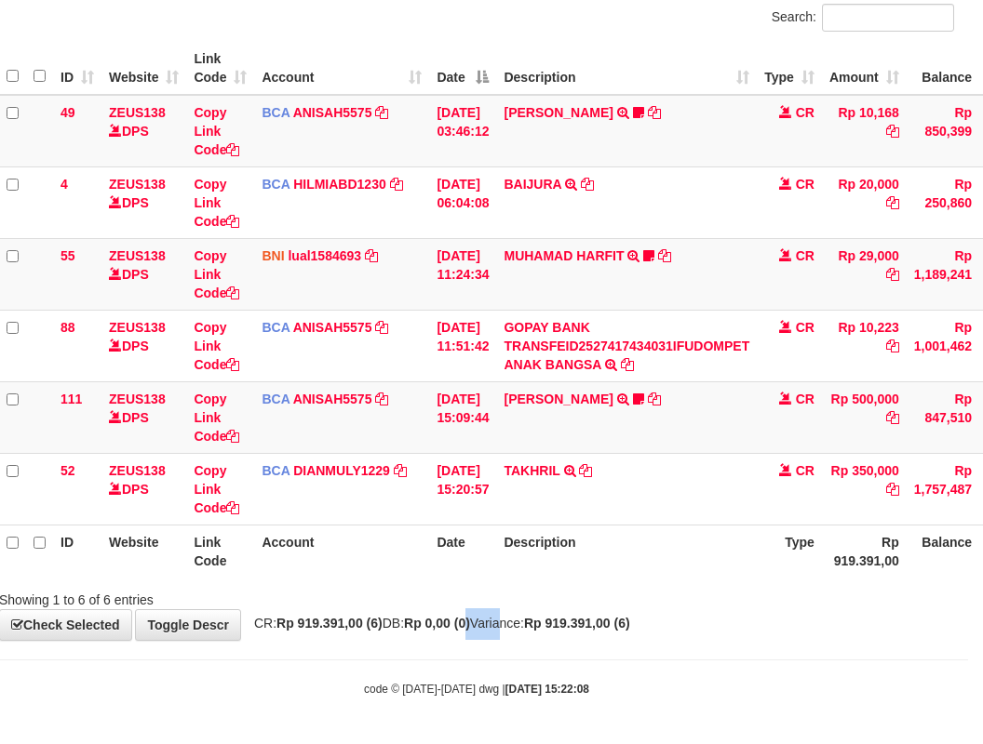
drag, startPoint x: 516, startPoint y: 620, endPoint x: 557, endPoint y: 610, distance: 42.0
click at [531, 621] on span "CR: Rp 919.391,00 (6) DB: Rp 0,00 (0) Variance: Rp 919.391,00 (6)" at bounding box center [437, 623] width 385 height 15
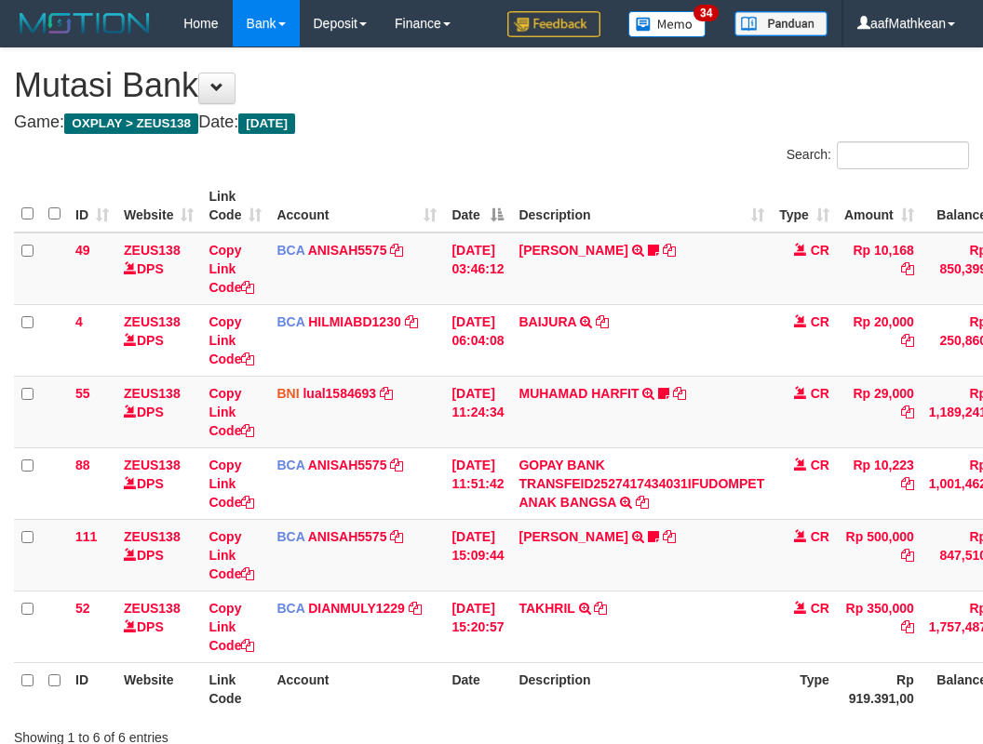
click at [653, 721] on div "Showing 1 to 6 of 6 entries" at bounding box center [491, 734] width 983 height 26
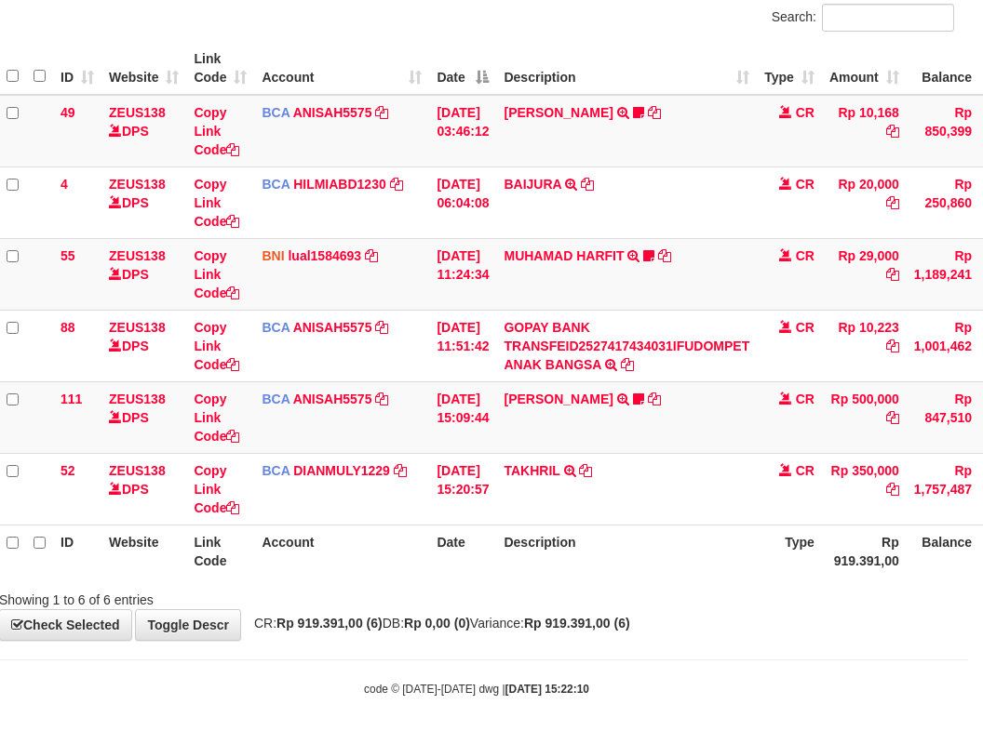
click at [665, 593] on div "Showing 1 to 6 of 6 entries" at bounding box center [476, 596] width 983 height 26
click at [675, 595] on div "Showing 1 to 6 of 6 entries" at bounding box center [476, 596] width 983 height 26
drag, startPoint x: 664, startPoint y: 591, endPoint x: 632, endPoint y: 593, distance: 31.7
click at [661, 593] on div "Showing 1 to 6 of 6 entries" at bounding box center [476, 596] width 983 height 26
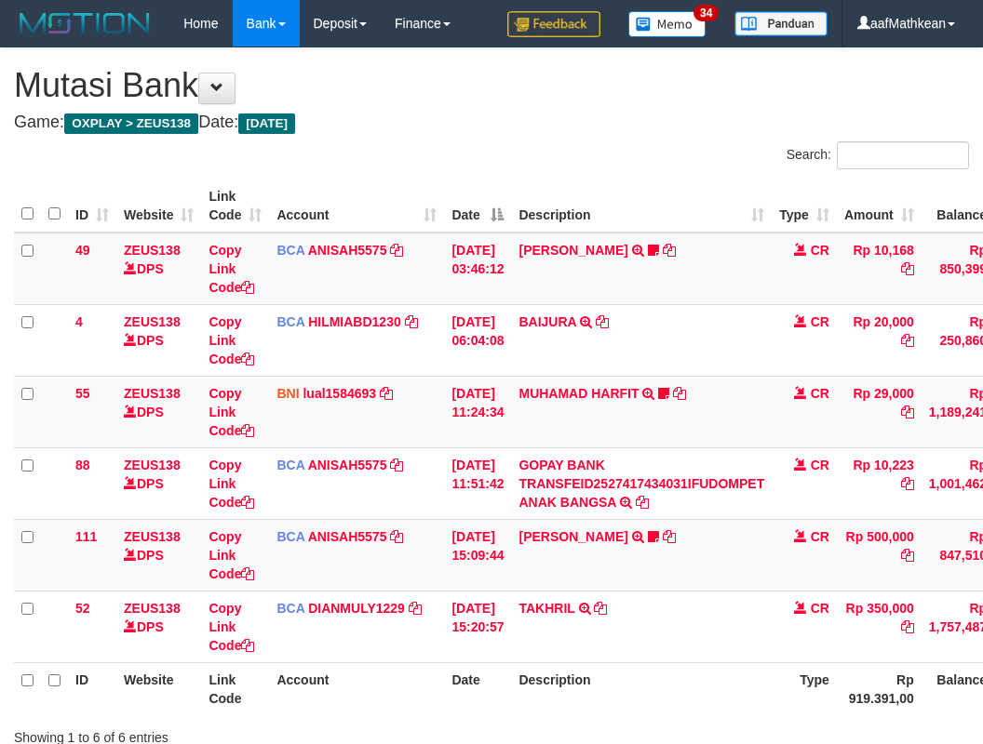
scroll to position [138, 15]
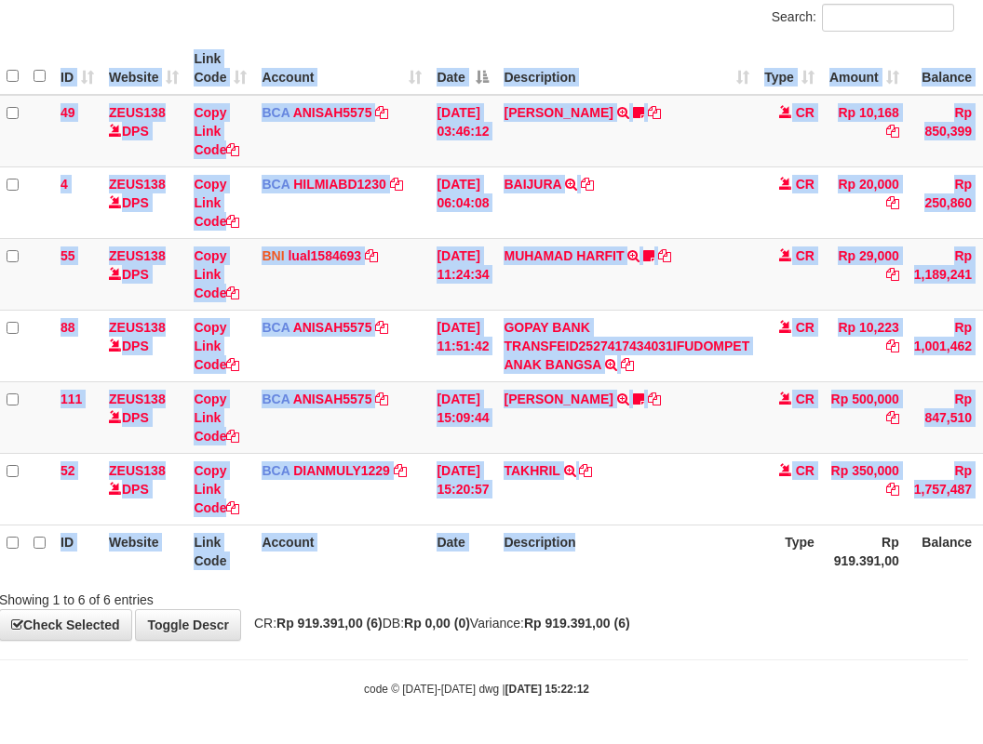
click at [764, 583] on div "Search: ID Website Link Code Account Date Description Type Amount Balance Statu…" at bounding box center [476, 307] width 955 height 606
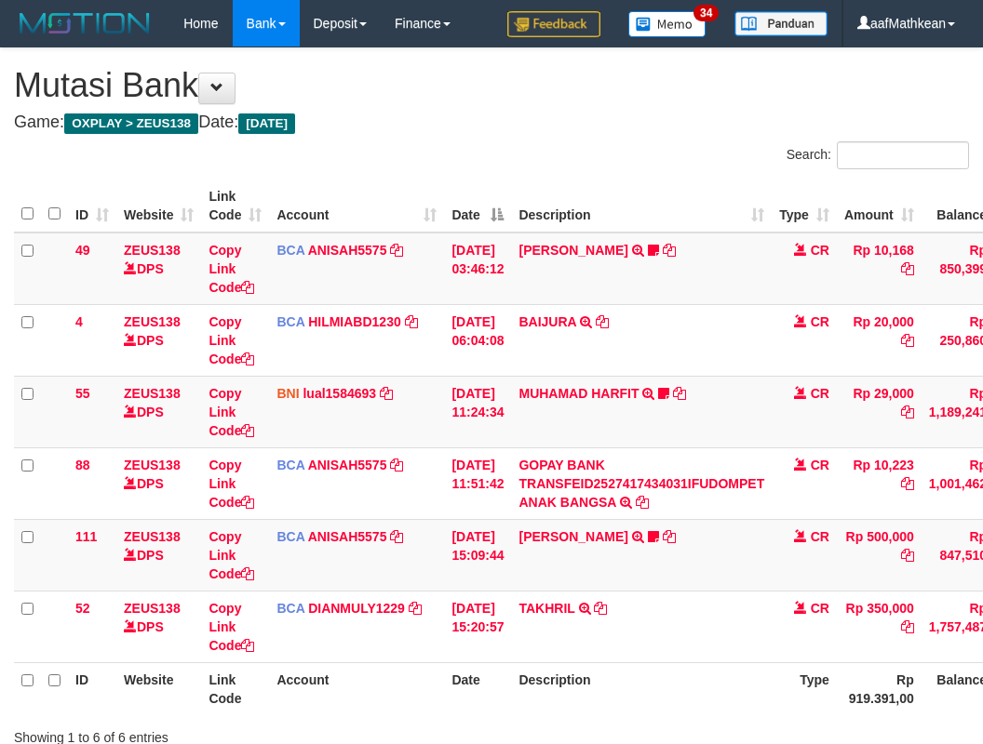
scroll to position [138, 15]
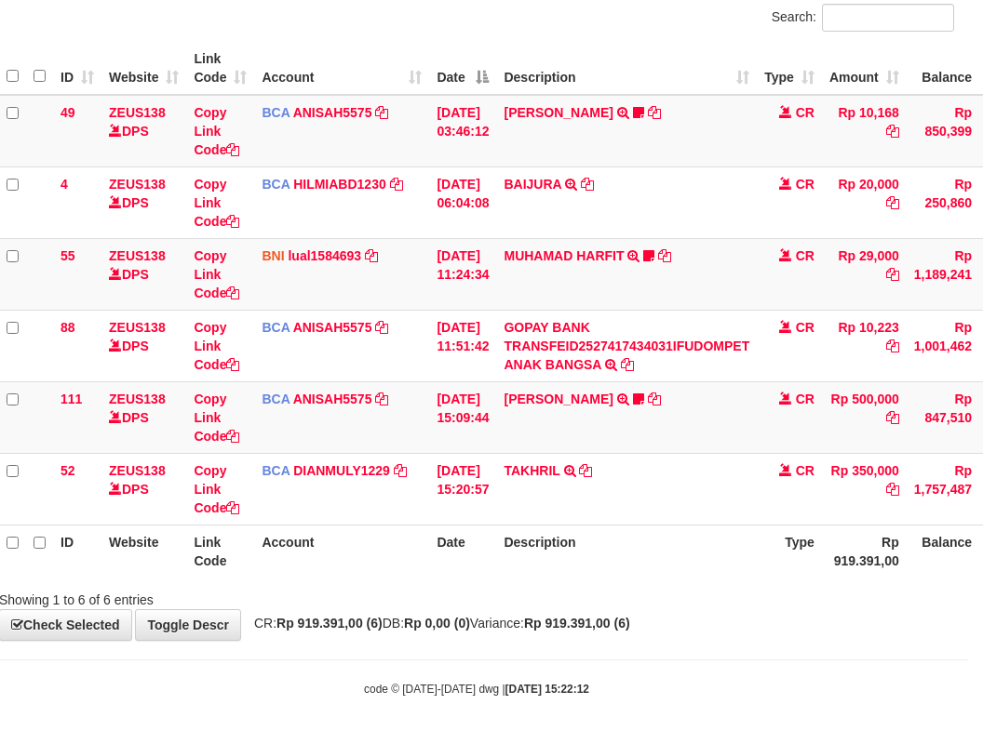
click at [600, 638] on div "**********" at bounding box center [476, 276] width 983 height 730
drag, startPoint x: 695, startPoint y: 583, endPoint x: 778, endPoint y: 575, distance: 83.2
click at [702, 583] on div at bounding box center [681, 583] width 573 height 1
click at [700, 587] on div "Showing 1 to 6 of 6 entries" at bounding box center [476, 596] width 983 height 26
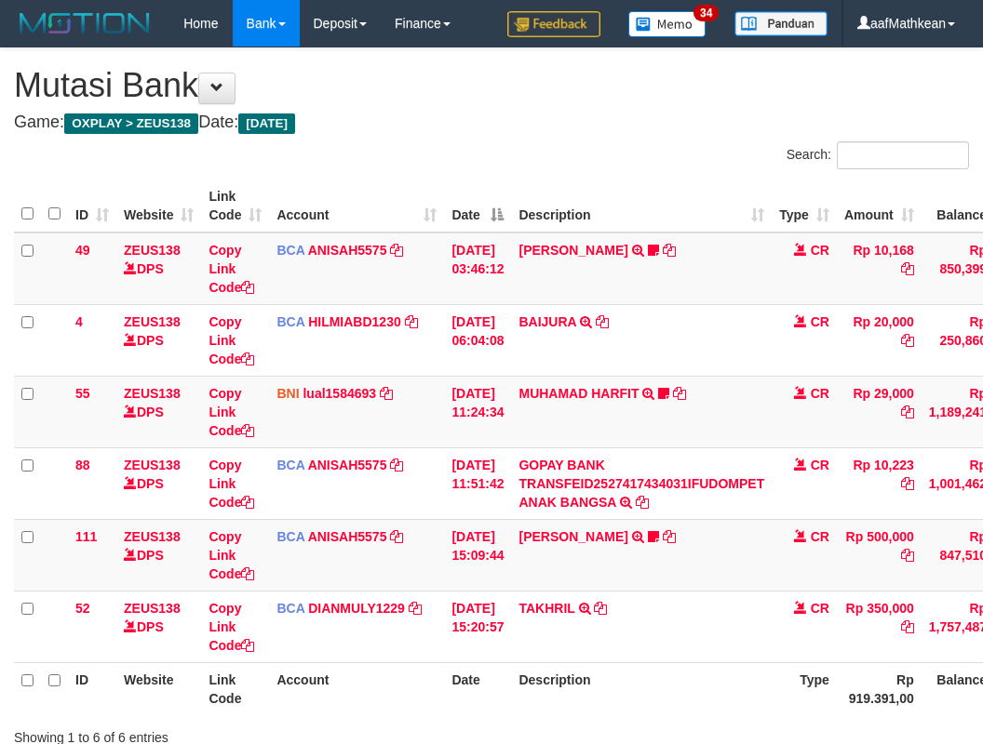
scroll to position [138, 15]
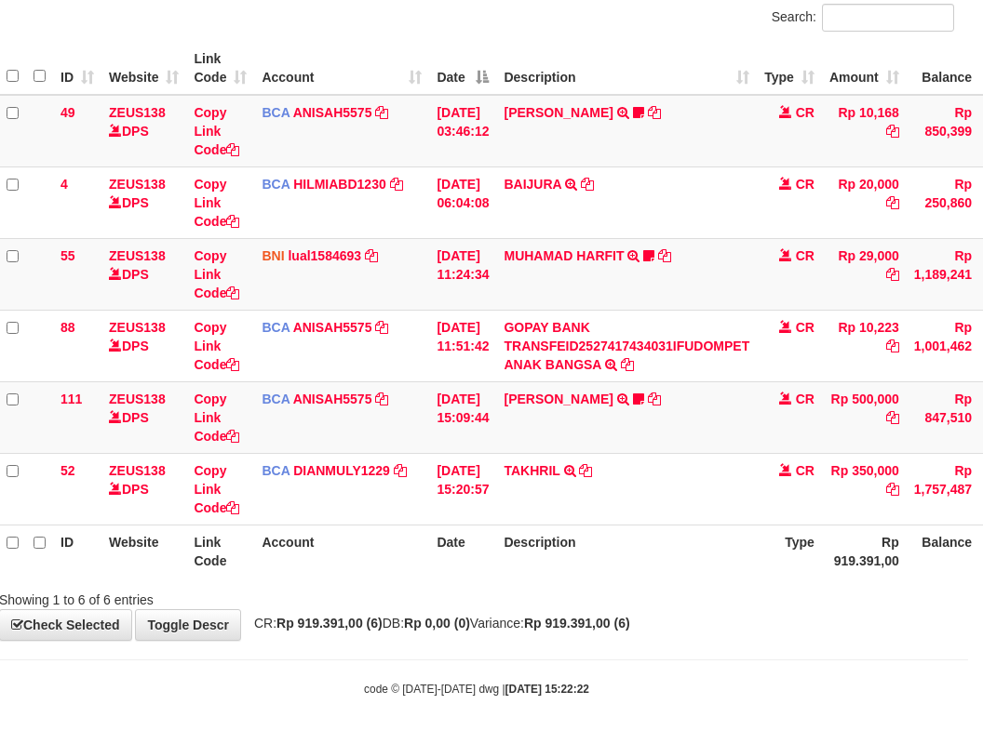
click at [706, 610] on div "**********" at bounding box center [476, 276] width 983 height 730
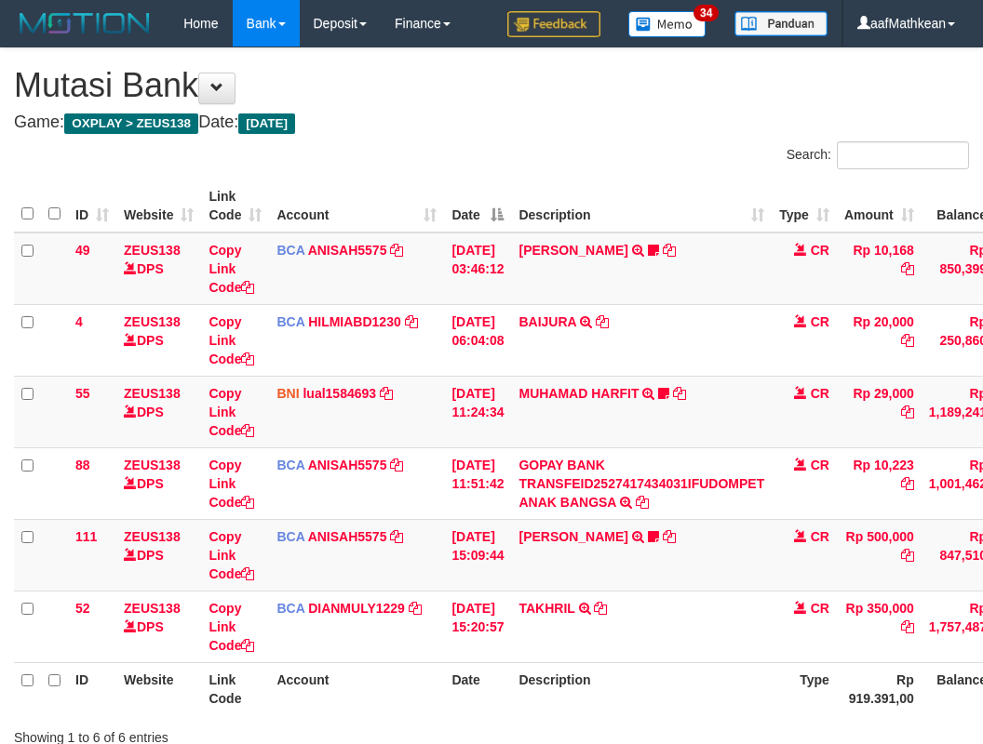
scroll to position [138, 15]
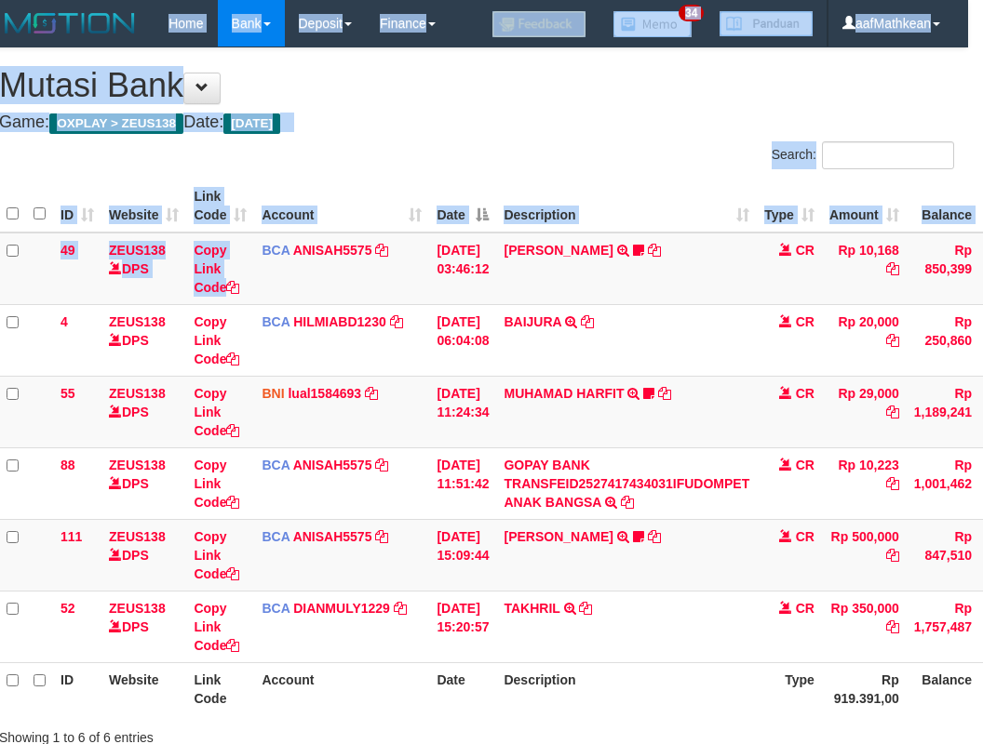
click at [137, 0] on html "Toggle navigation Home Bank Account List Load By Website Group [OXPLAY] ZEUS138…" at bounding box center [476, 441] width 983 height 882
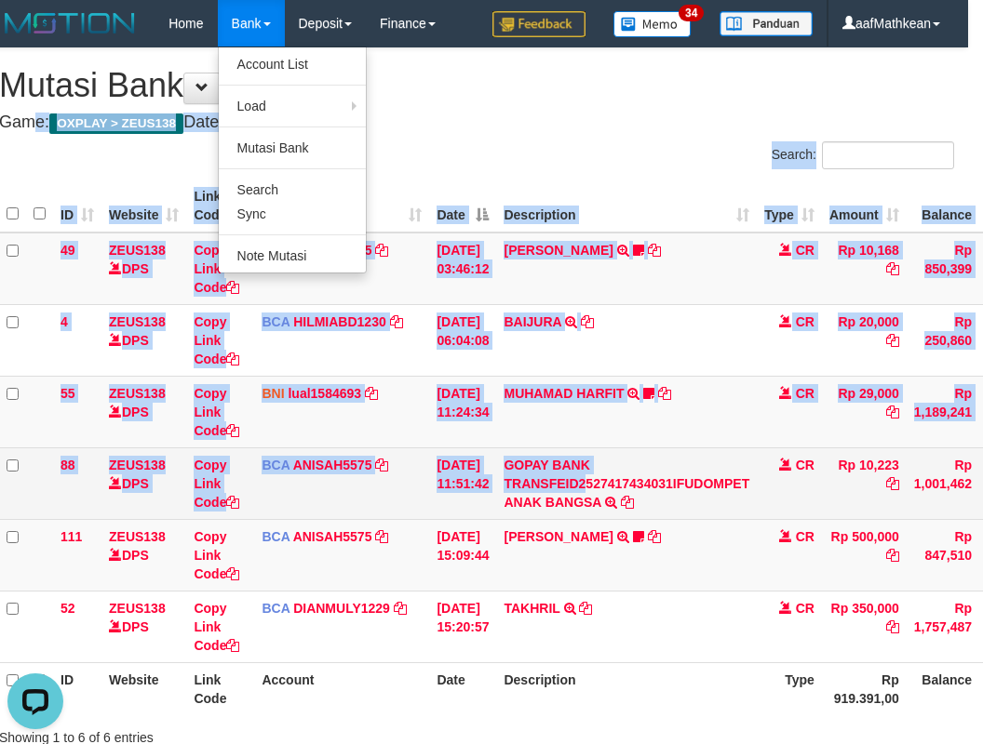
click at [600, 485] on div "**********" at bounding box center [476, 413] width 983 height 730
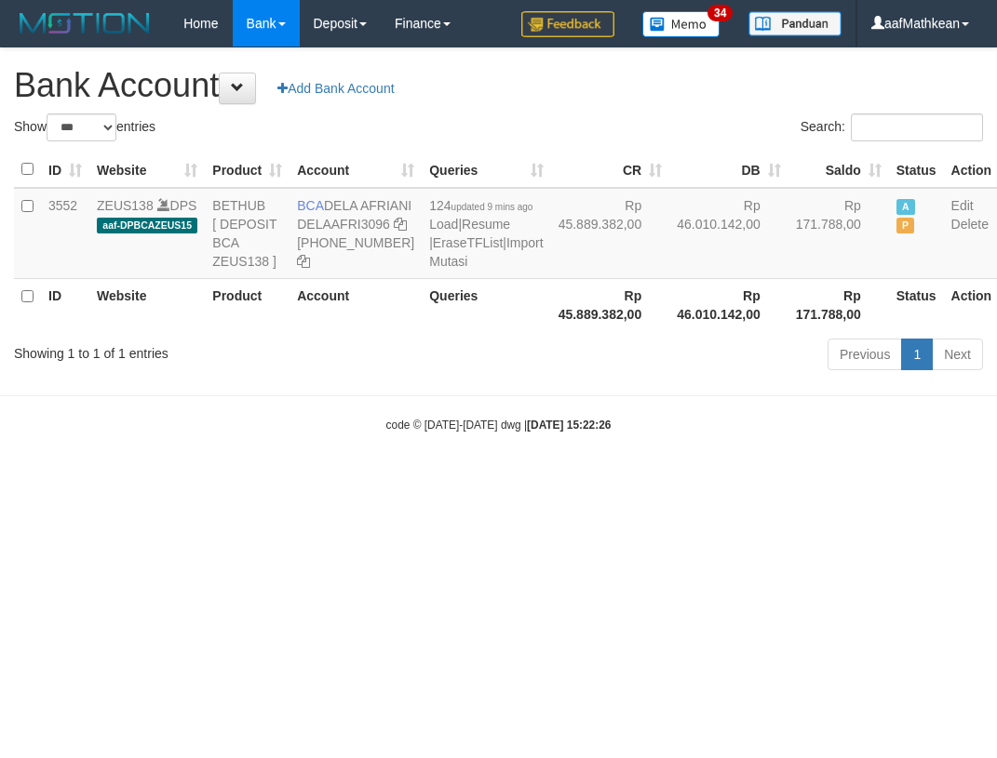
select select "***"
drag, startPoint x: 328, startPoint y: 203, endPoint x: 355, endPoint y: 222, distance: 34.1
click at [355, 222] on td "BCA DELA AFRIANI DELAAFRI3096 [PHONE_NUMBER]" at bounding box center [355, 233] width 132 height 91
copy td "DELA AFRIANI"
click at [589, 377] on div "Previous 1 Next" at bounding box center [706, 357] width 554 height 40
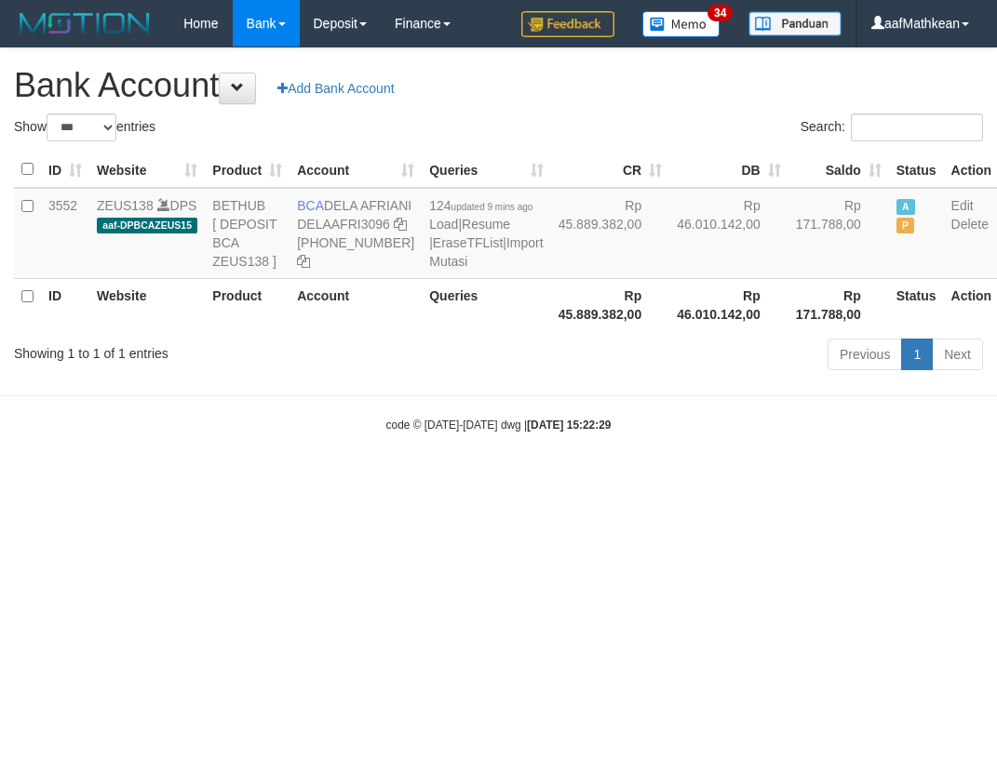
select select "***"
click at [512, 439] on body "Toggle navigation Home Bank Account List Load By Website Group [OXPLAY] ZEUS138…" at bounding box center [498, 240] width 997 height 480
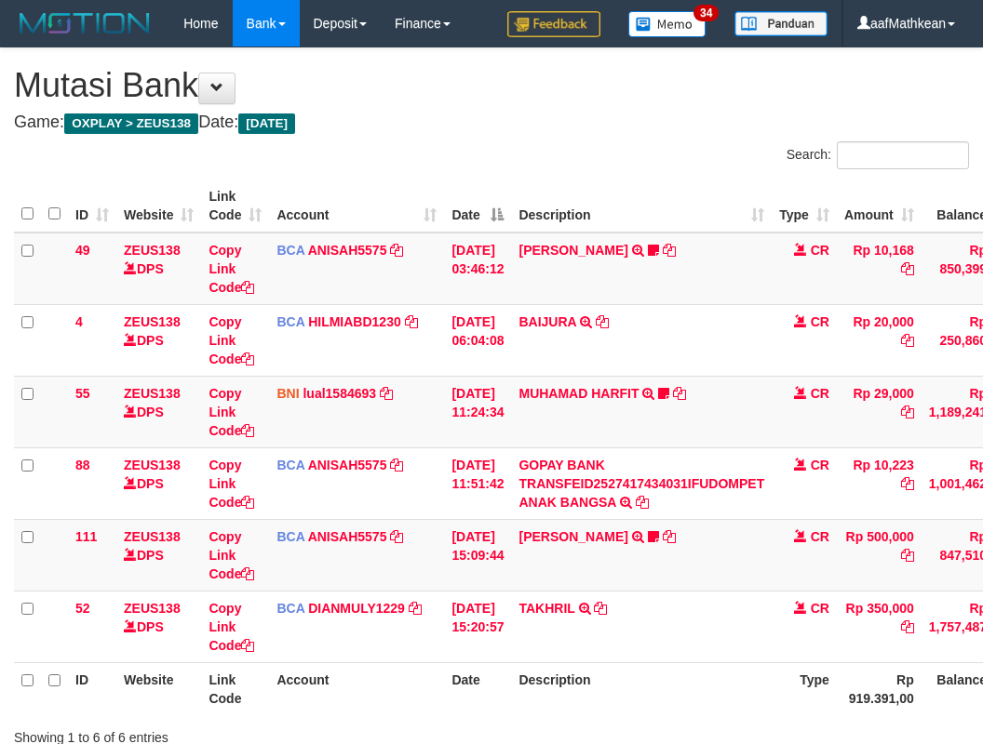
scroll to position [0, 15]
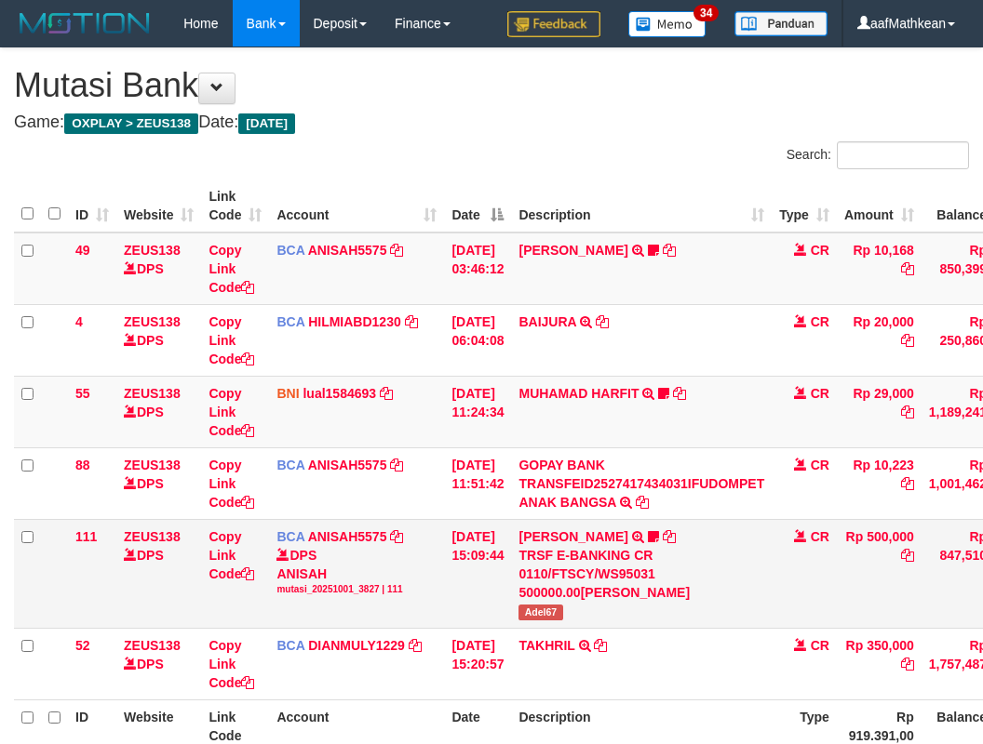
scroll to position [0, 15]
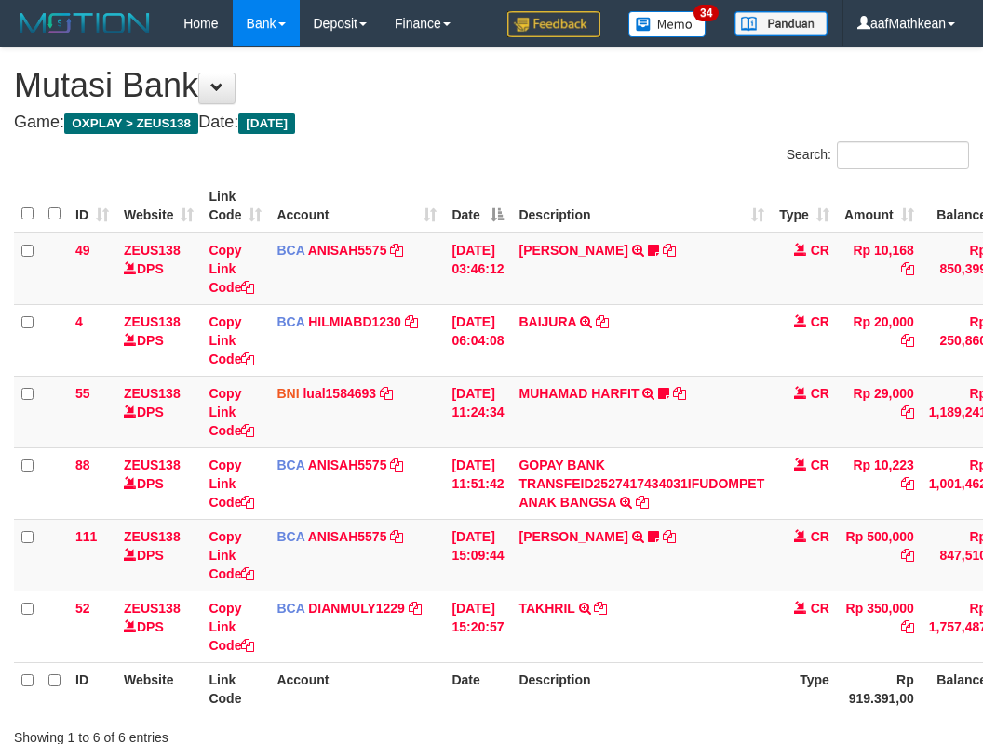
scroll to position [0, 15]
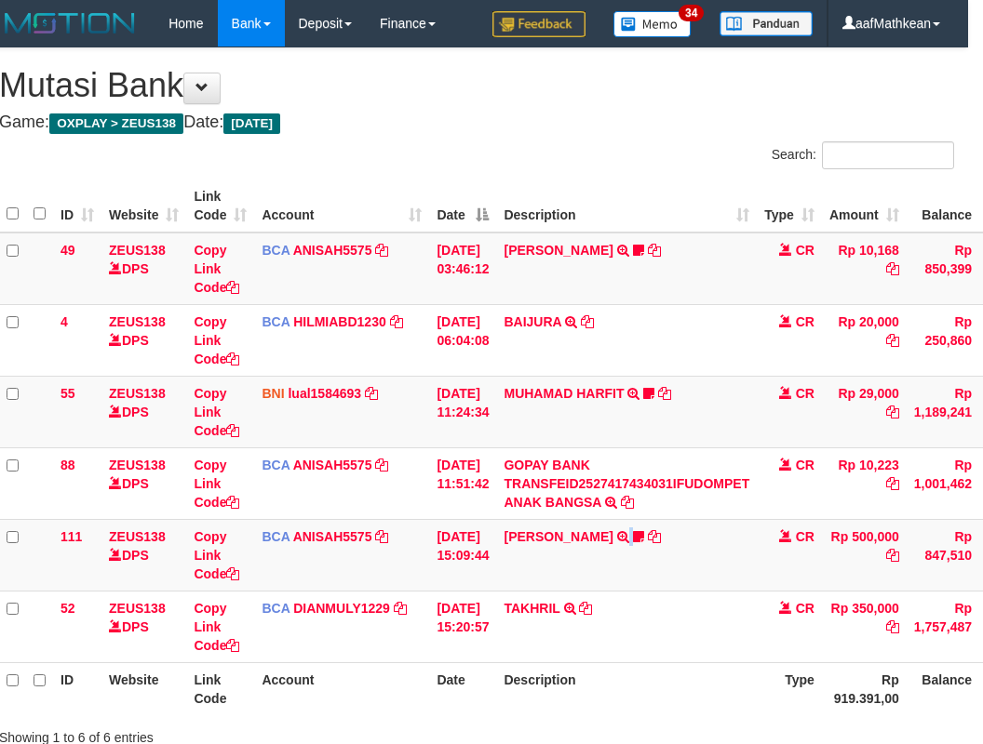
click at [684, 583] on td "[PERSON_NAME] TRSF E-BANKING CR 0110/FTSCY/WS95031 500000.00[PERSON_NAME] Adel67" at bounding box center [626, 555] width 261 height 72
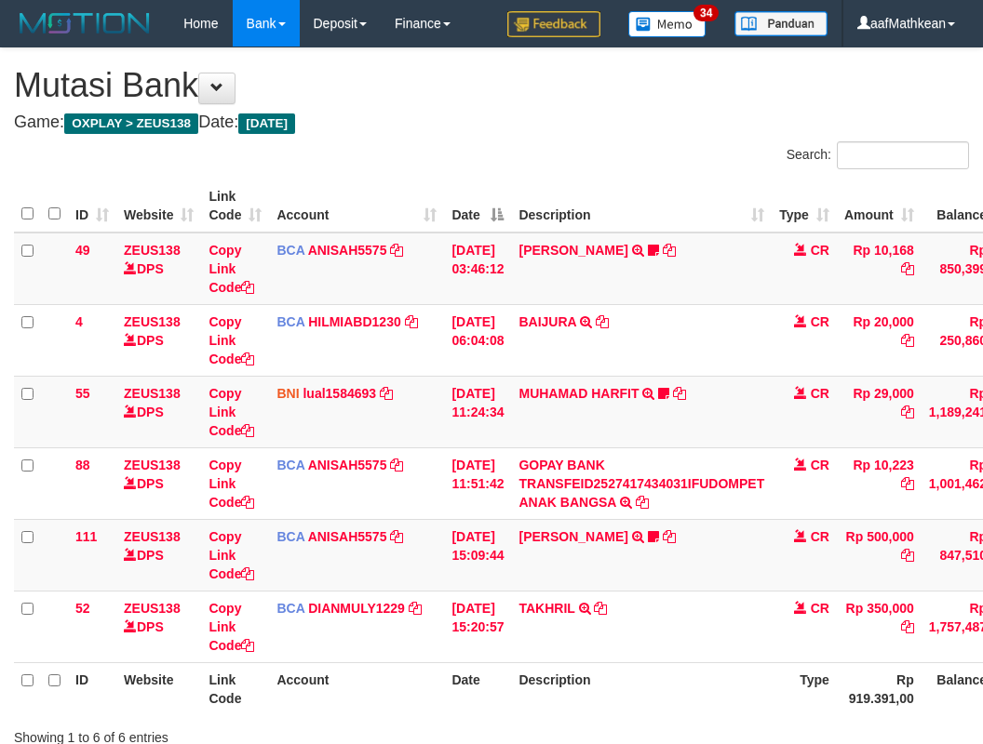
scroll to position [0, 15]
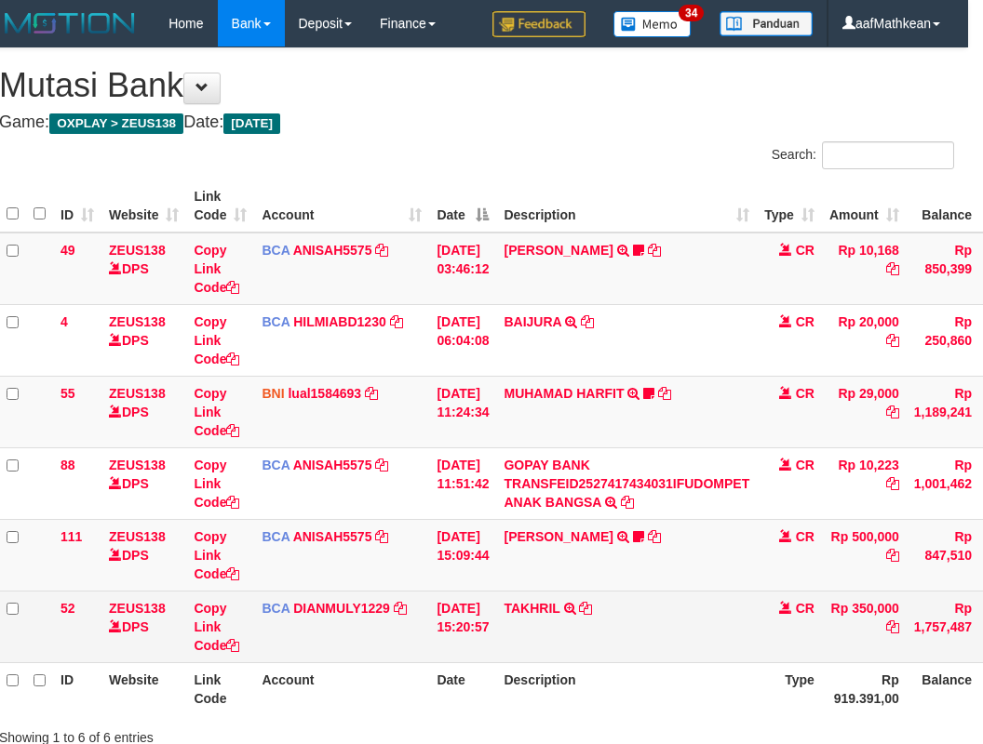
drag, startPoint x: 660, startPoint y: 585, endPoint x: 650, endPoint y: 609, distance: 25.1
click at [656, 608] on tbody "49 ZEUS138 DPS Copy Link Code BCA ANISAH5575 DPS [PERSON_NAME] mutasi_20251001_…" at bounding box center [554, 448] width 1110 height 431
click at [650, 618] on td "TAKHRIL TRSF E-BANKING CR 0110/FTSCY/WS95031 350000.00TAKHRIL" at bounding box center [626, 627] width 261 height 72
drag, startPoint x: 654, startPoint y: 622, endPoint x: 684, endPoint y: 623, distance: 29.8
click at [655, 623] on td "TAKHRIL TRSF E-BANKING CR 0110/FTSCY/WS95031 350000.00TAKHRIL" at bounding box center [626, 627] width 261 height 72
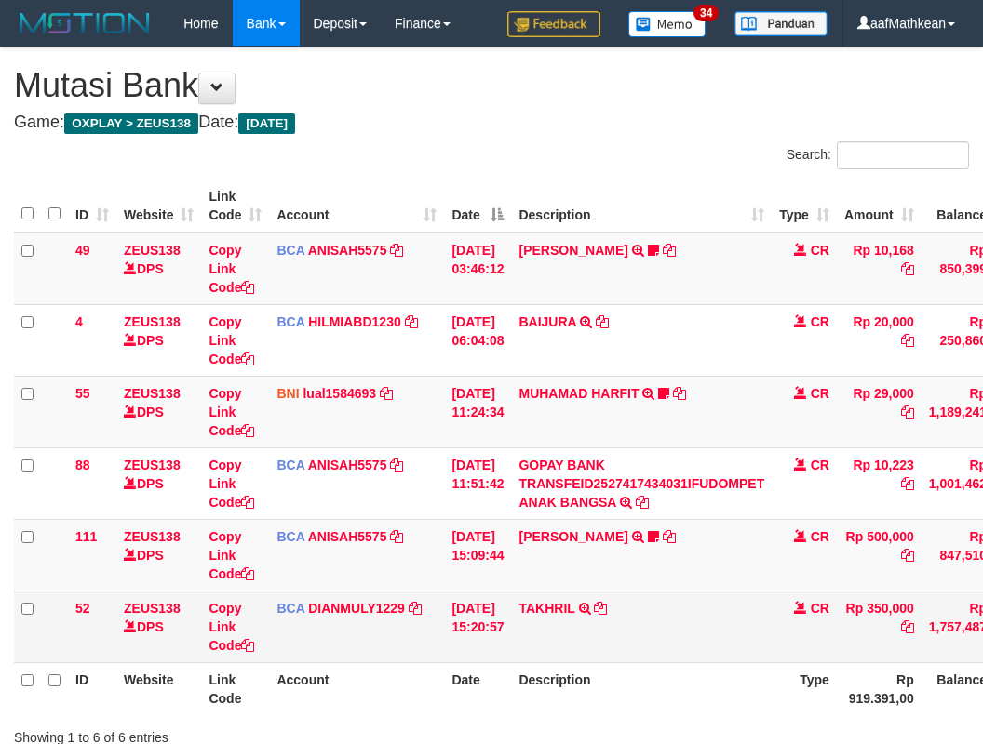
scroll to position [0, 15]
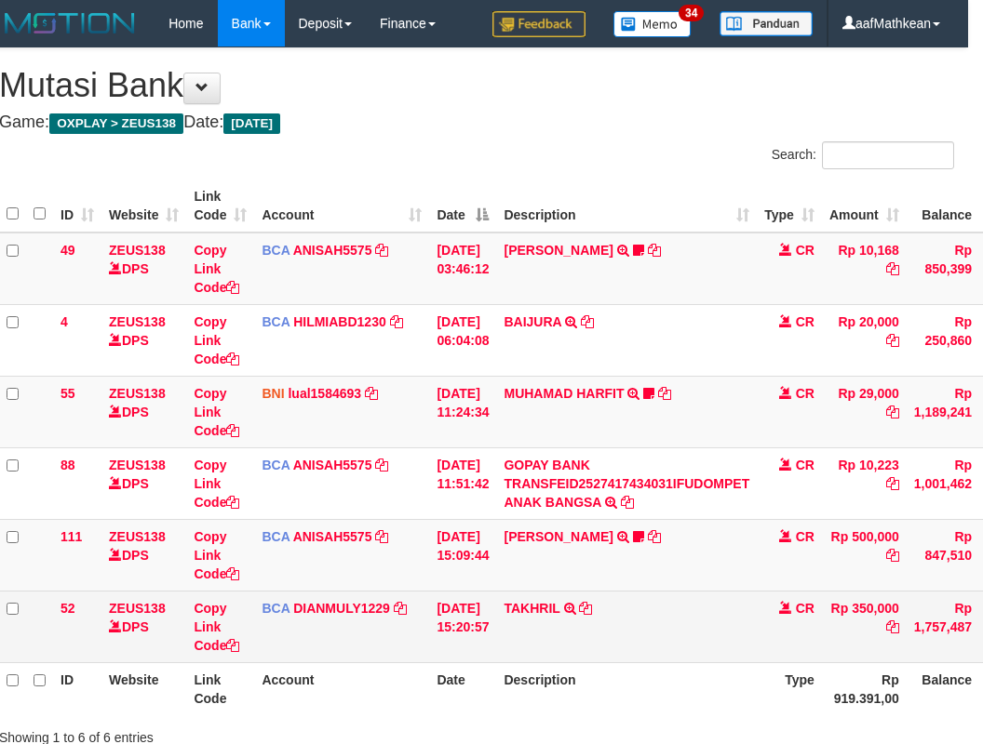
drag, startPoint x: 681, startPoint y: 612, endPoint x: 686, endPoint y: 621, distance: 9.6
click at [686, 621] on td "TAKHRIL TRSF E-BANKING CR 0110/FTSCY/WS95031 350000.00TAKHRIL" at bounding box center [626, 627] width 261 height 72
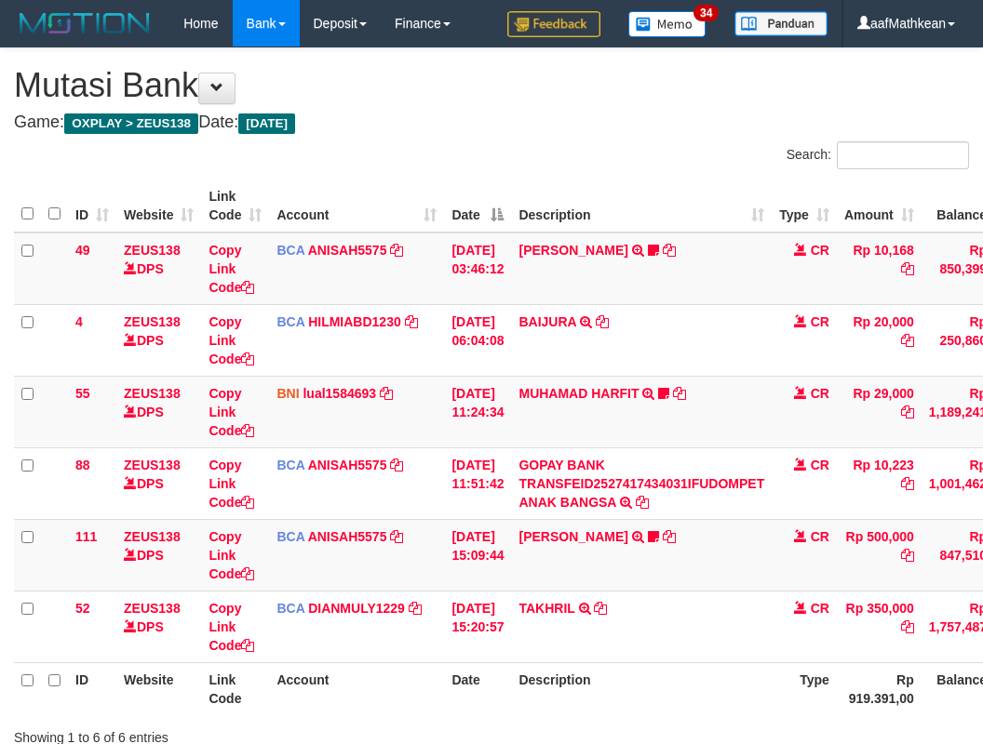
scroll to position [0, 15]
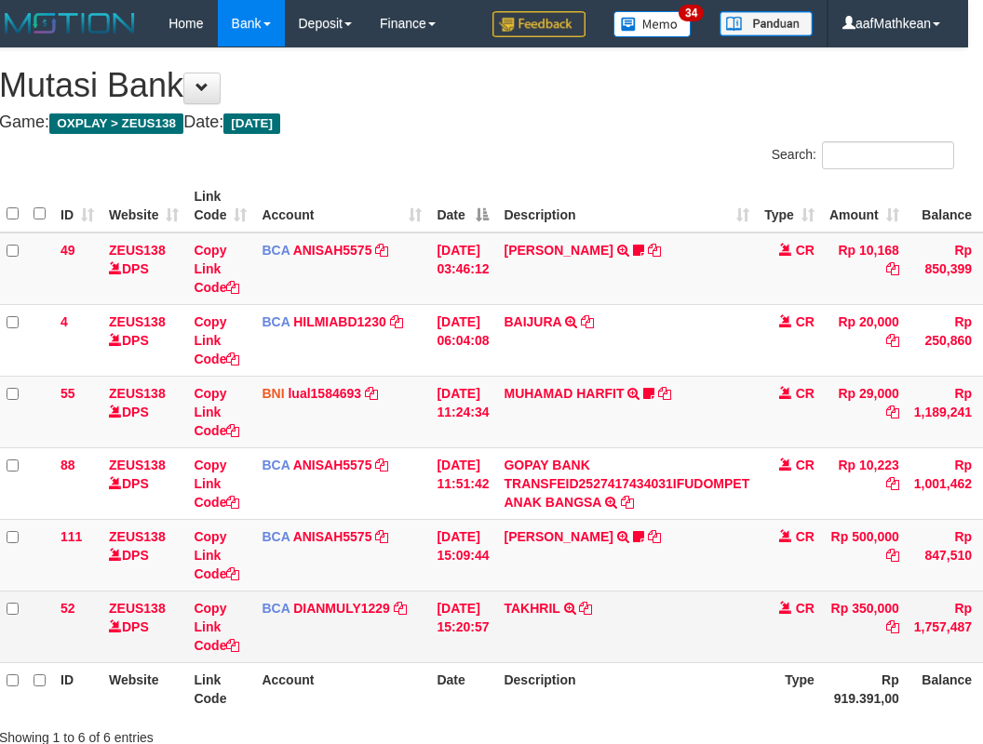
drag, startPoint x: 0, startPoint y: 0, endPoint x: 686, endPoint y: 633, distance: 933.2
click at [682, 634] on td "TAKHRIL TRSF E-BANKING CR 0110/FTSCY/WS95031 350000.00TAKHRIL" at bounding box center [626, 627] width 261 height 72
drag, startPoint x: 626, startPoint y: 597, endPoint x: 636, endPoint y: 602, distance: 10.9
click at [635, 601] on td "TAKHRIL TRSF E-BANKING CR 0110/FTSCY/WS95031 350000.00TAKHRIL" at bounding box center [626, 627] width 261 height 72
click at [654, 605] on td "TAKHRIL TRSF E-BANKING CR 0110/FTSCY/WS95031 350000.00TAKHRIL" at bounding box center [626, 627] width 261 height 72
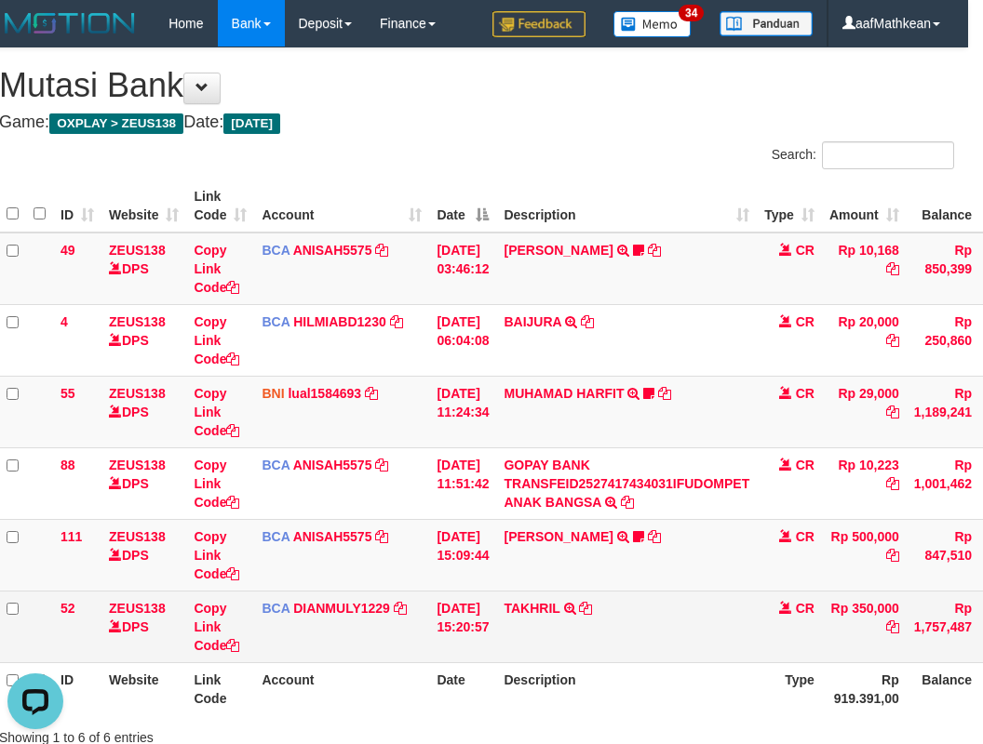
click at [654, 600] on td "TAKHRIL TRSF E-BANKING CR 0110/FTSCY/WS95031 350000.00TAKHRIL" at bounding box center [626, 627] width 261 height 72
